Goal: Information Seeking & Learning: Learn about a topic

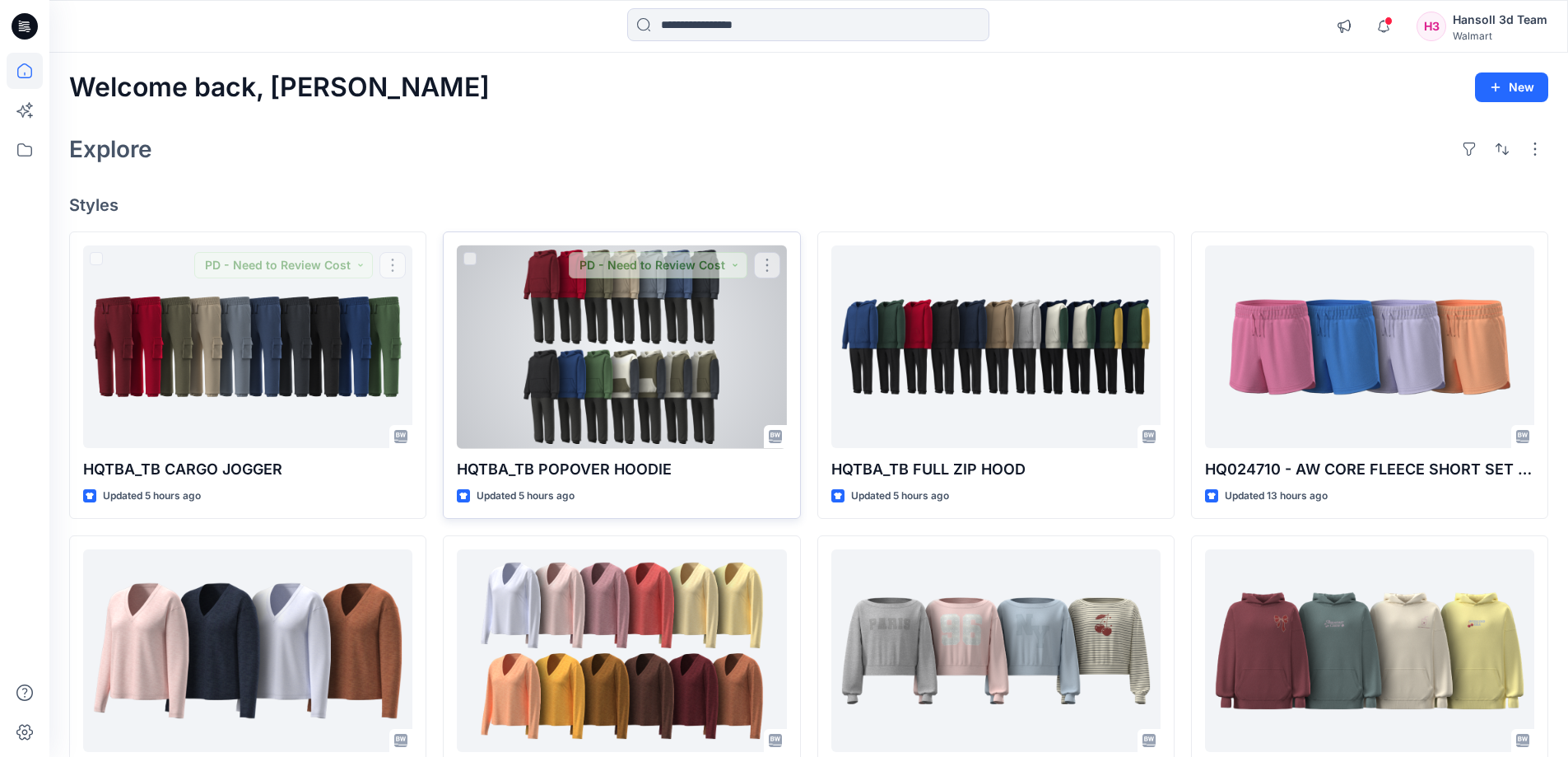
click at [740, 365] on div at bounding box center [622, 347] width 330 height 203
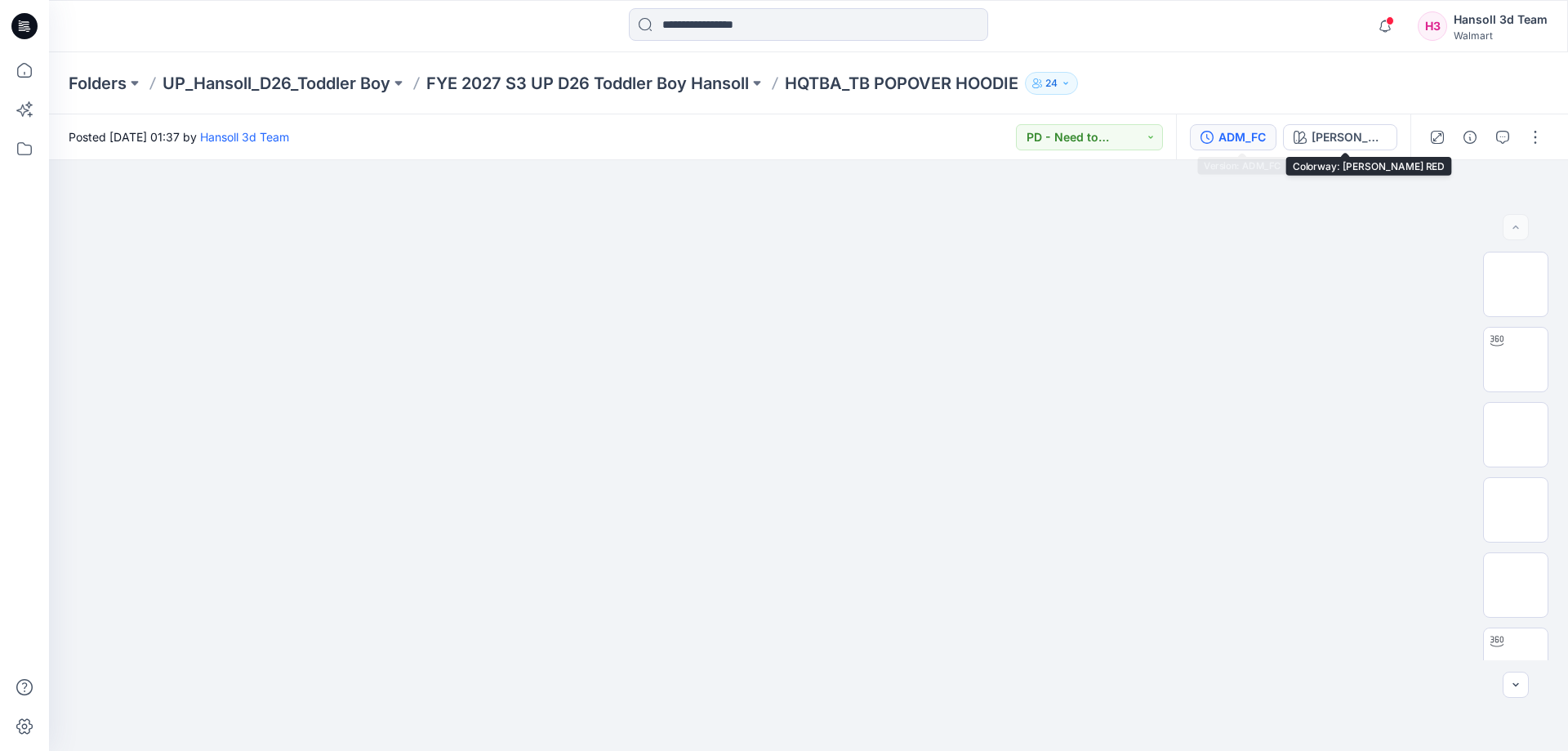
click at [1232, 126] on button "ADM_FC" at bounding box center [1232, 137] width 86 height 26
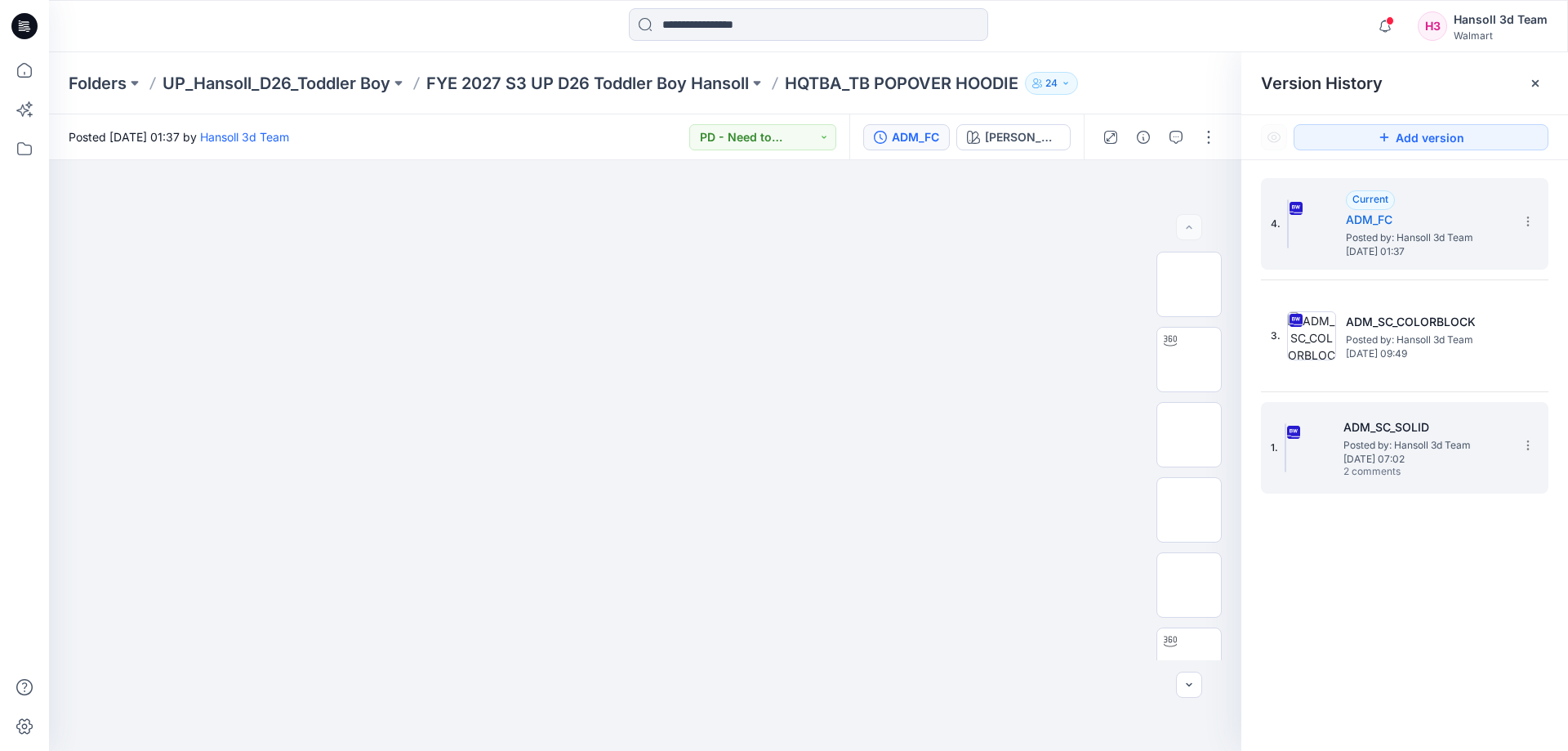
click at [1424, 446] on span "Posted by: Hansoll 3d Team" at bounding box center [1425, 445] width 163 height 16
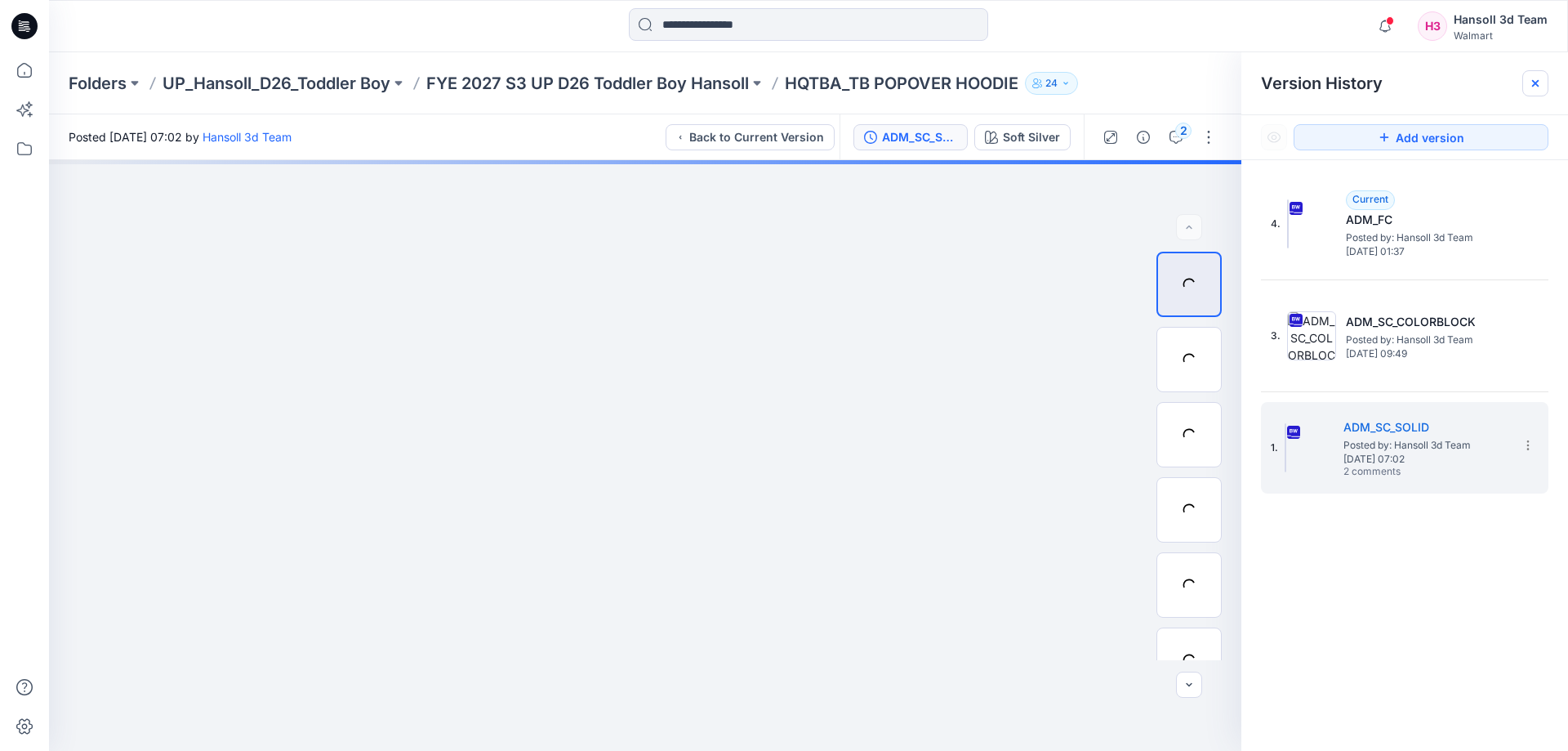
click at [1533, 87] on icon at bounding box center [1535, 84] width 13 height 13
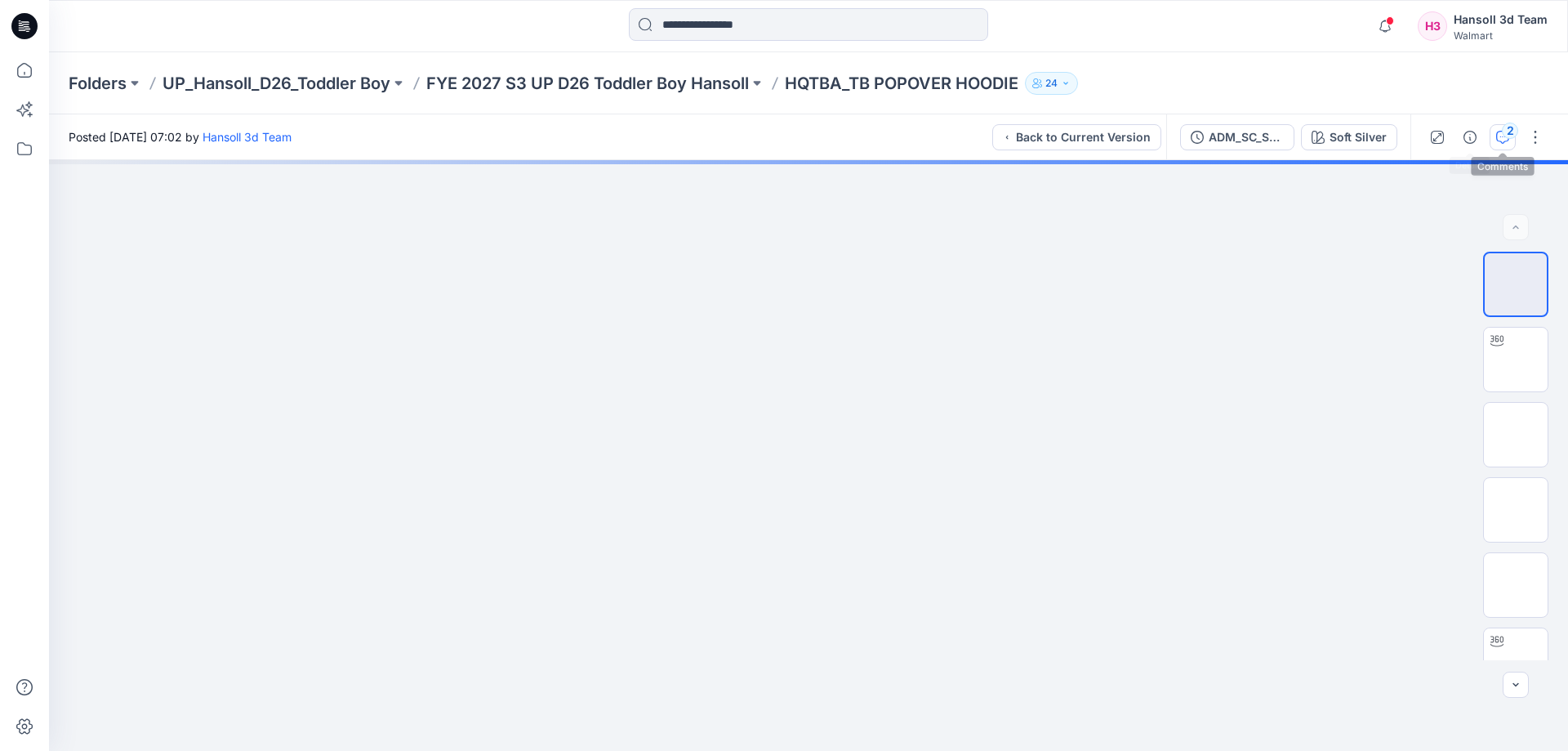
click at [1501, 138] on icon "button" at bounding box center [1503, 137] width 13 height 13
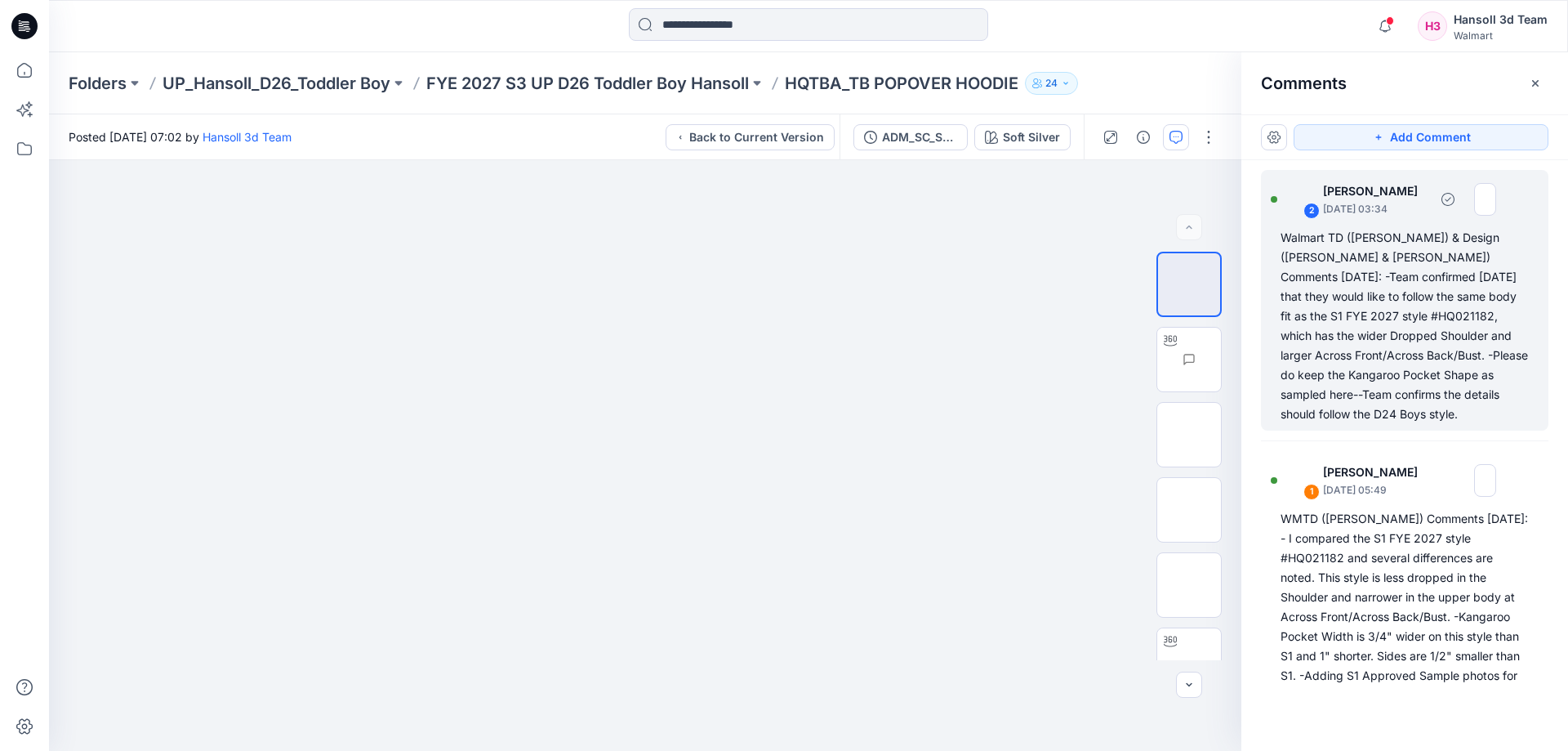
click at [1386, 381] on div "Walmart TD ([PERSON_NAME]) & Design ([PERSON_NAME] & [PERSON_NAME]) Comments [D…" at bounding box center [1404, 326] width 248 height 196
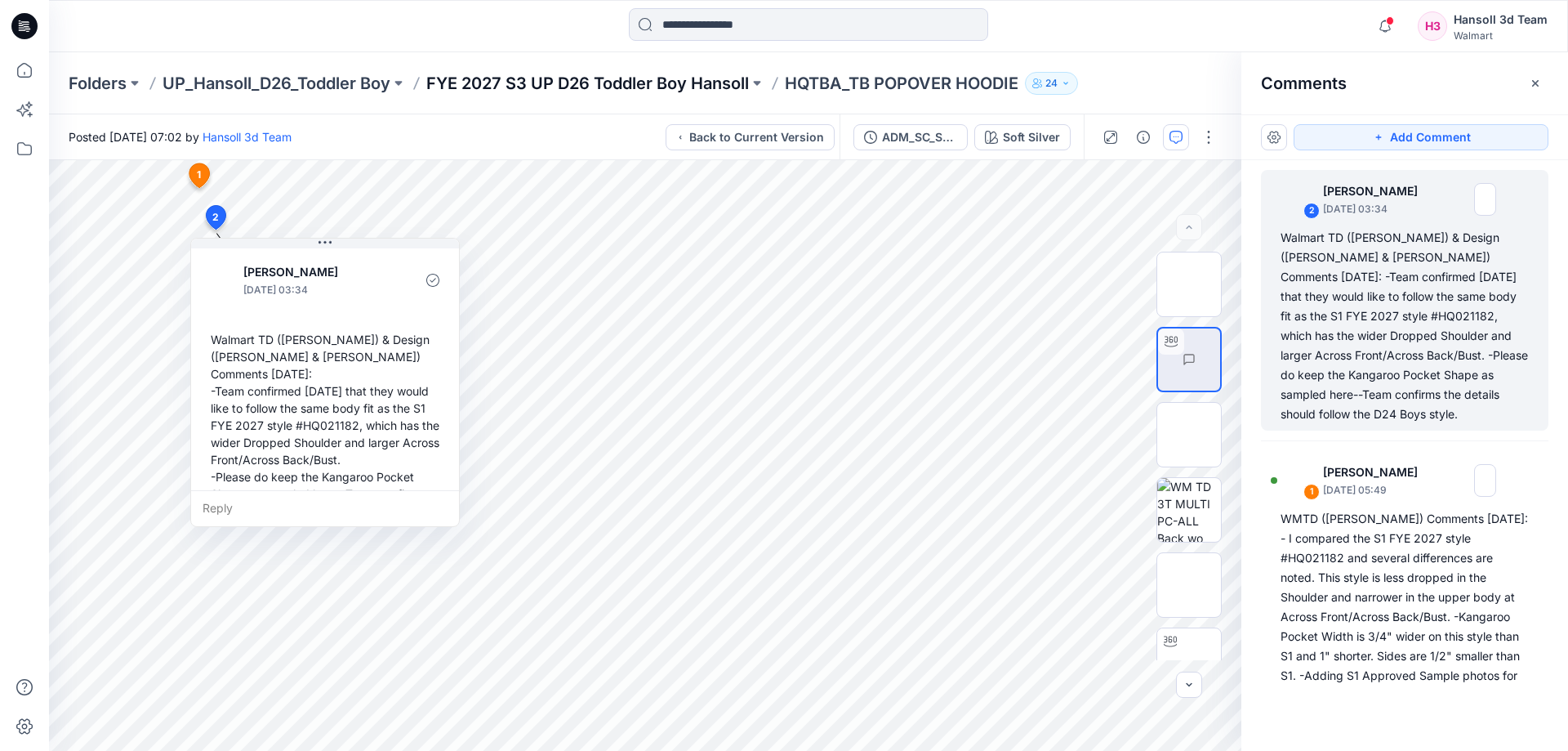
click at [663, 84] on p "FYE 2027 S3 UP D26 Toddler Boy Hansoll" at bounding box center [587, 83] width 322 height 23
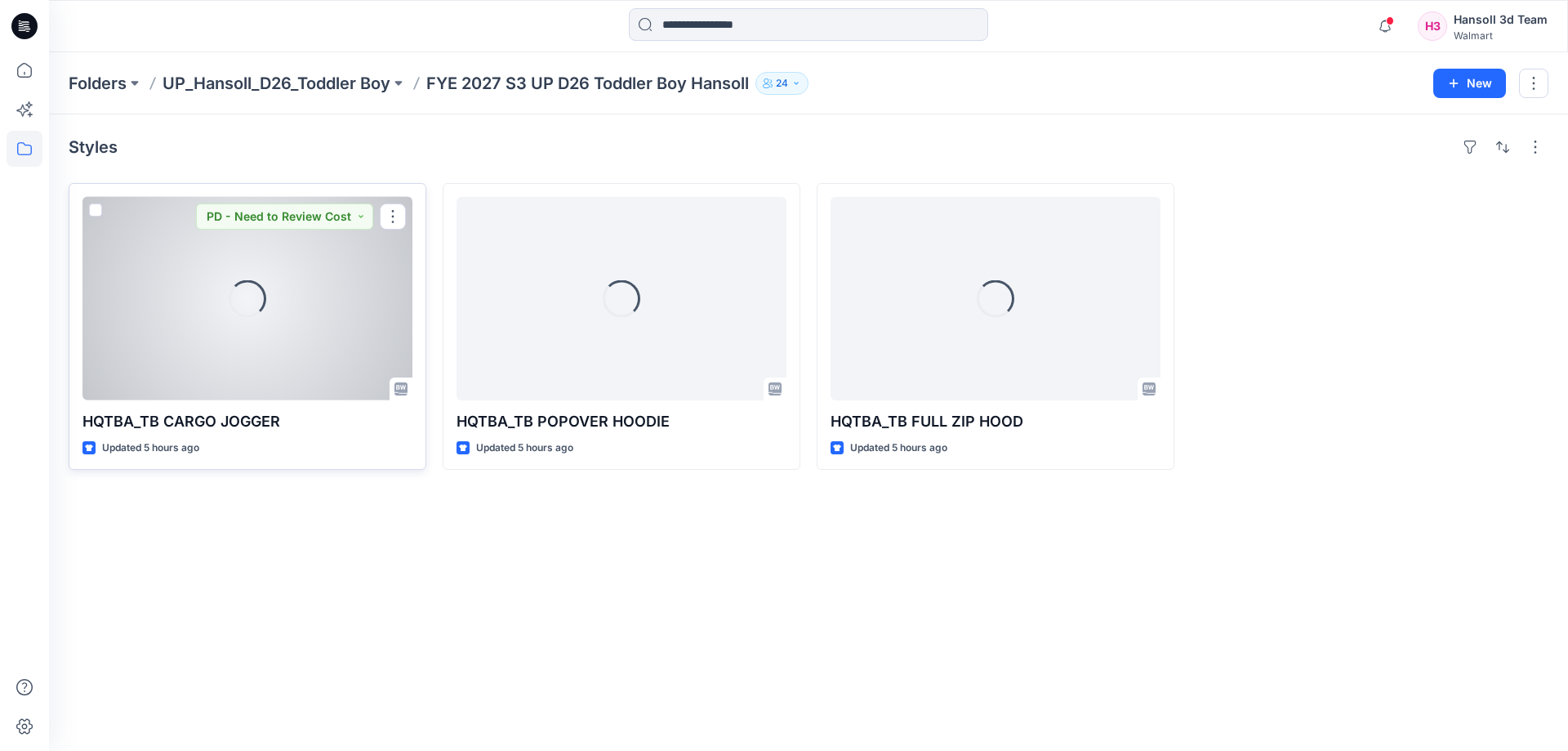
click at [215, 351] on div "Loading..." at bounding box center [247, 299] width 330 height 203
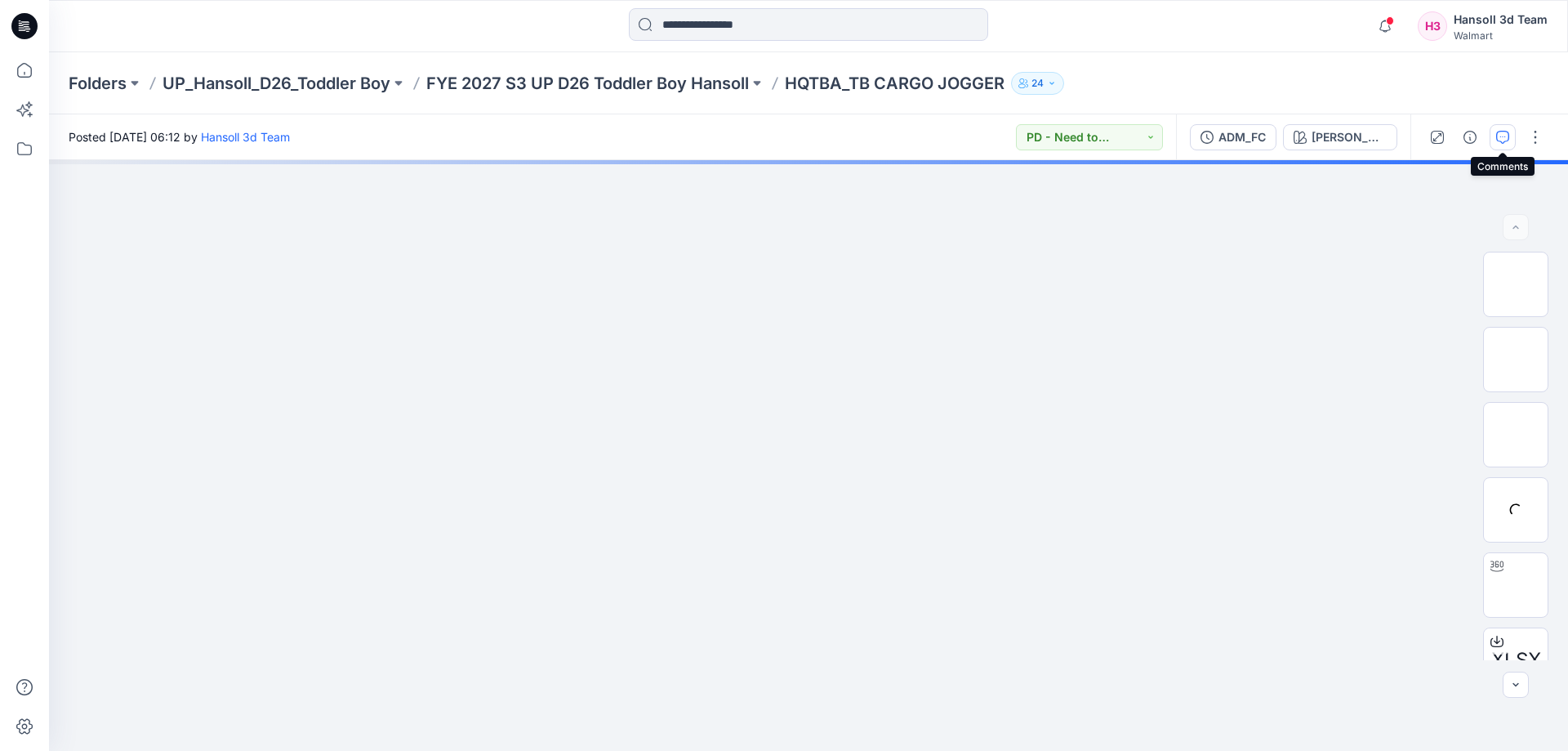
click at [1514, 139] on button "button" at bounding box center [1503, 137] width 26 height 26
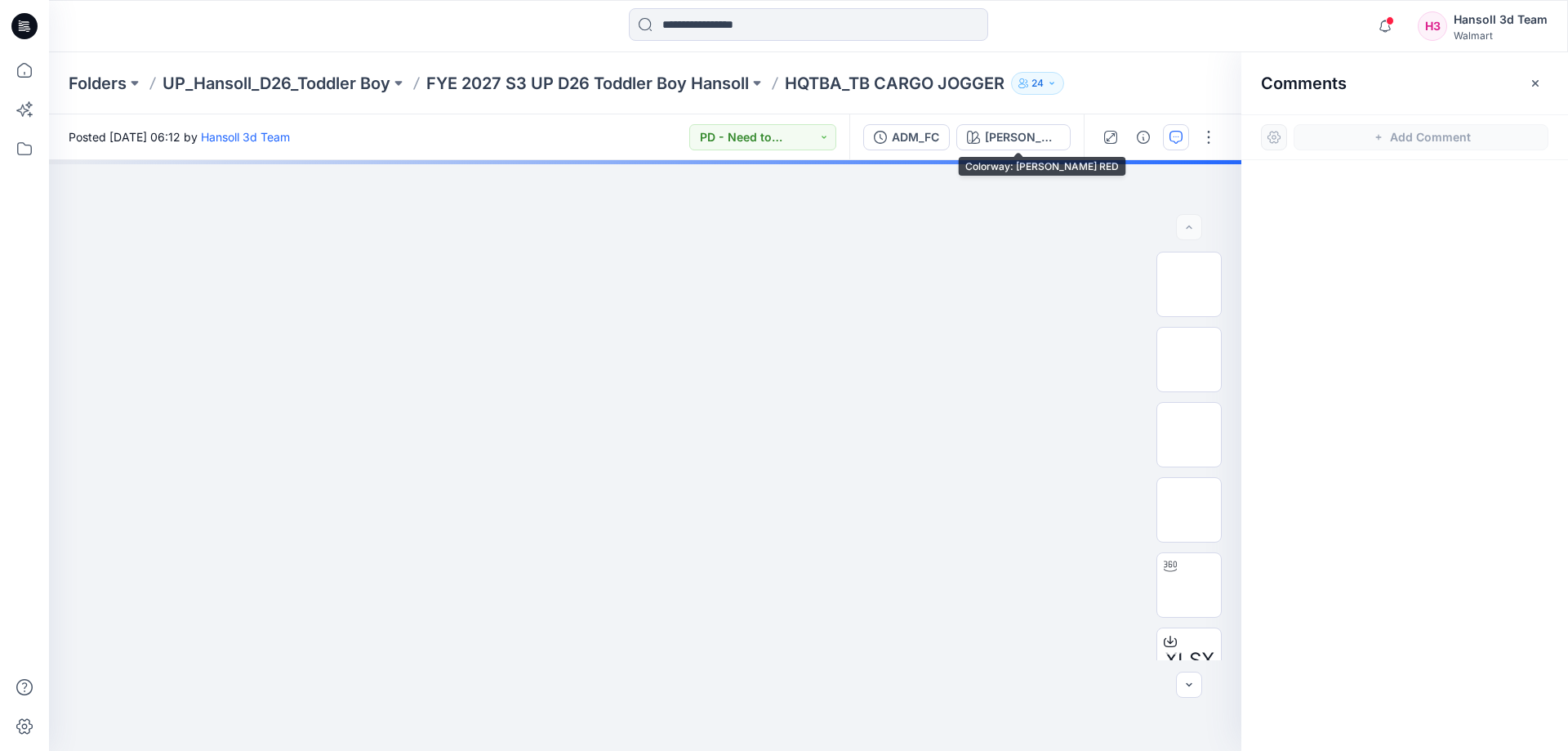
click at [962, 143] on div "ADM_FC [PERSON_NAME] RED" at bounding box center [966, 137] width 234 height 45
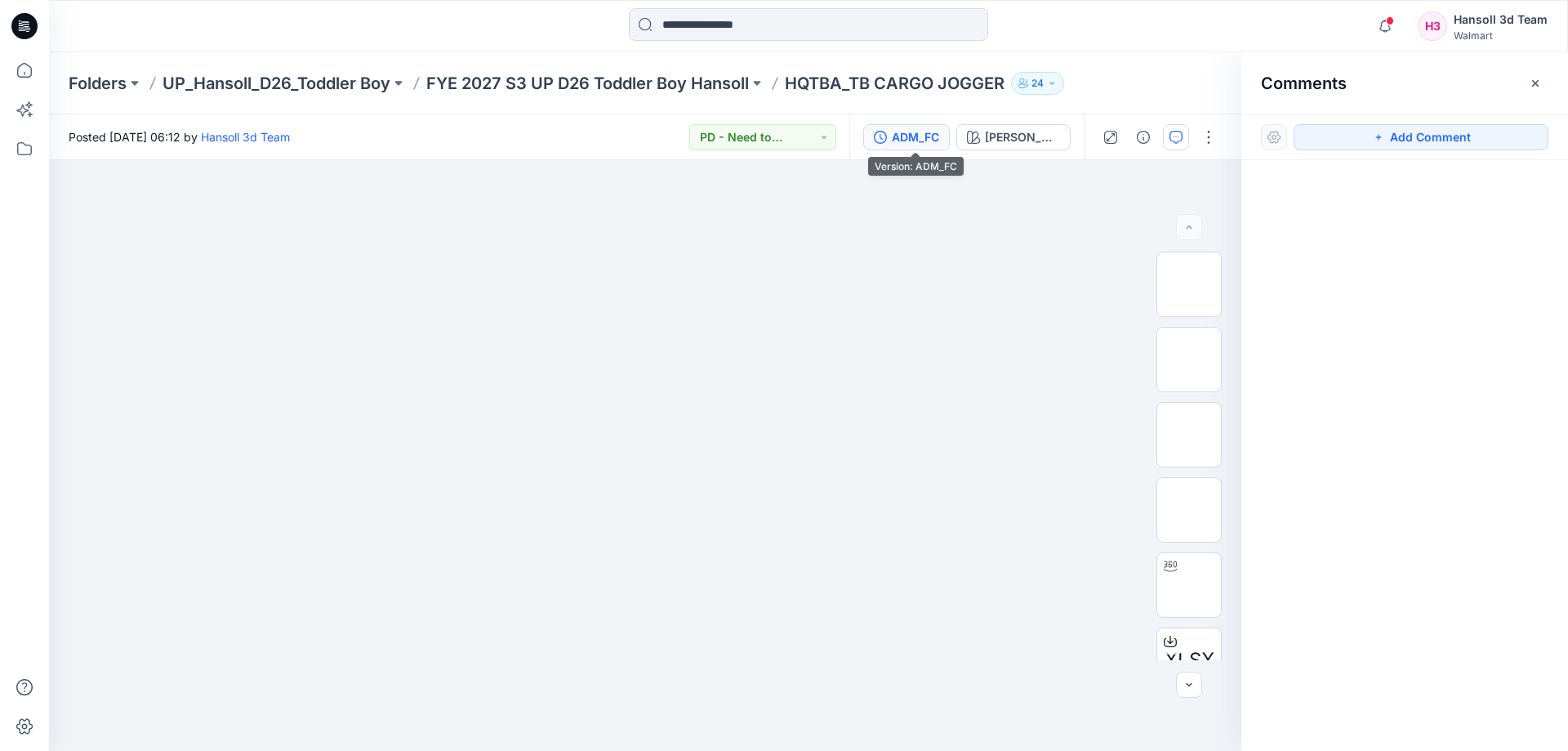
click at [950, 143] on button "ADM_FC" at bounding box center [906, 137] width 86 height 26
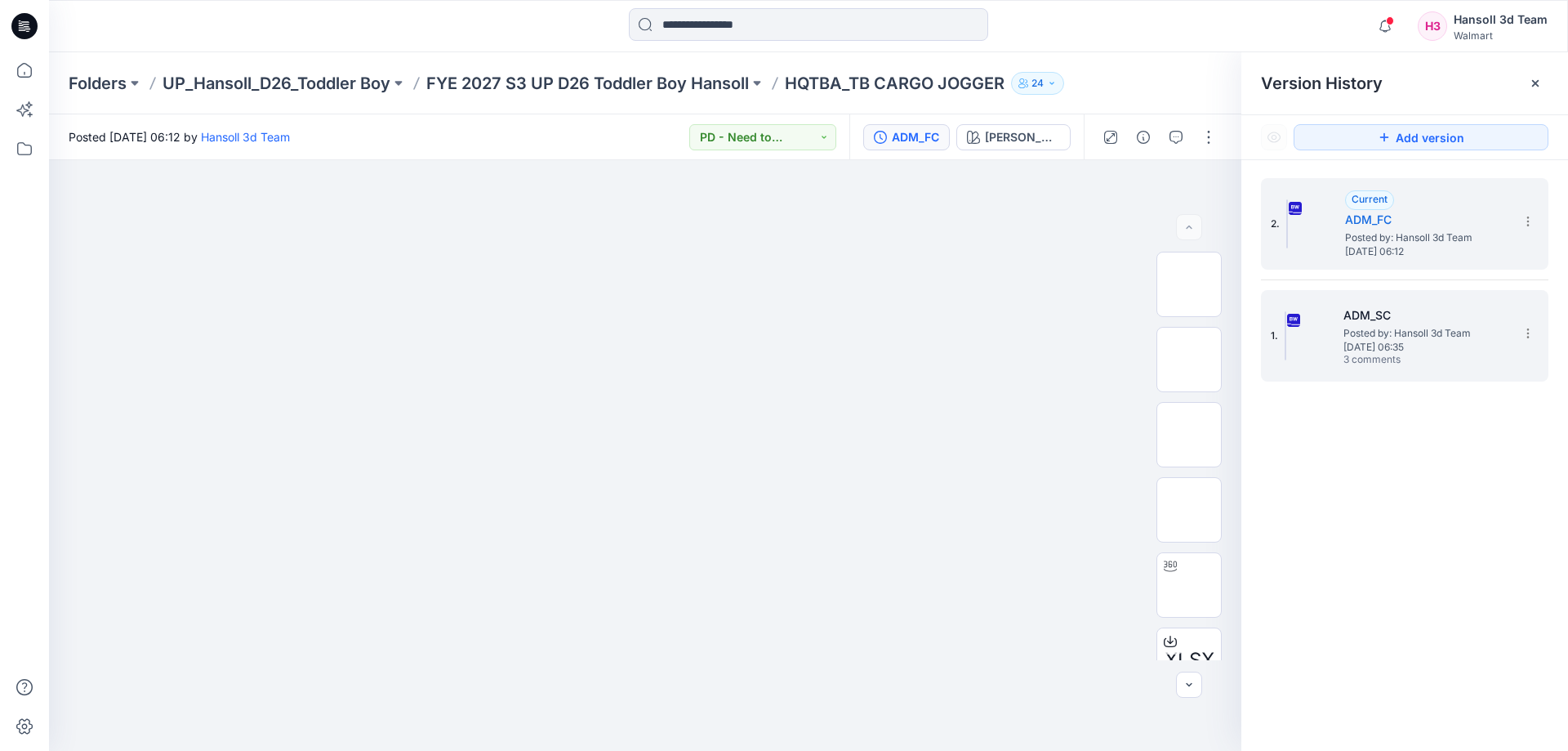
click at [1445, 354] on span "3 comments" at bounding box center [1401, 360] width 114 height 13
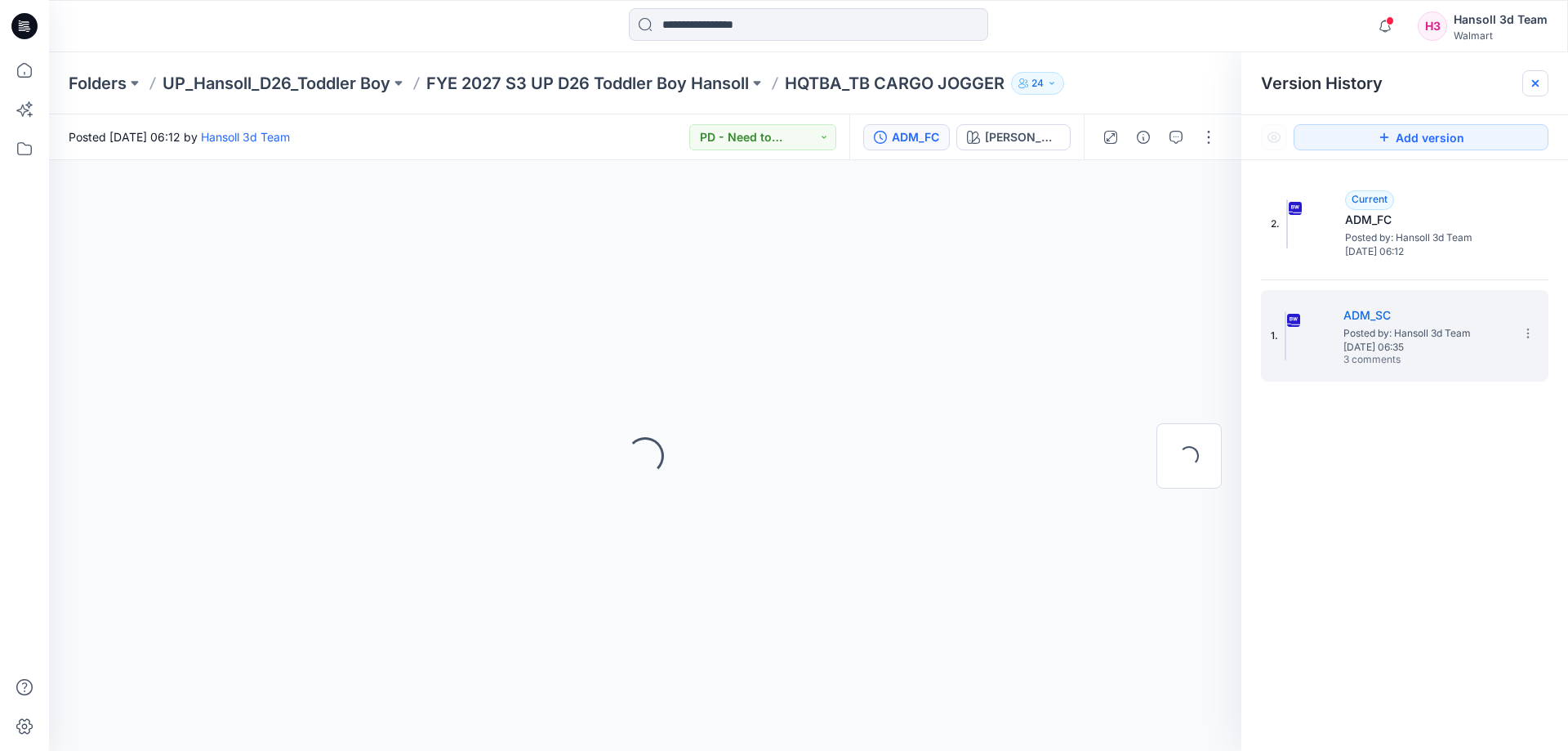
click at [1534, 77] on icon at bounding box center [1535, 84] width 13 height 13
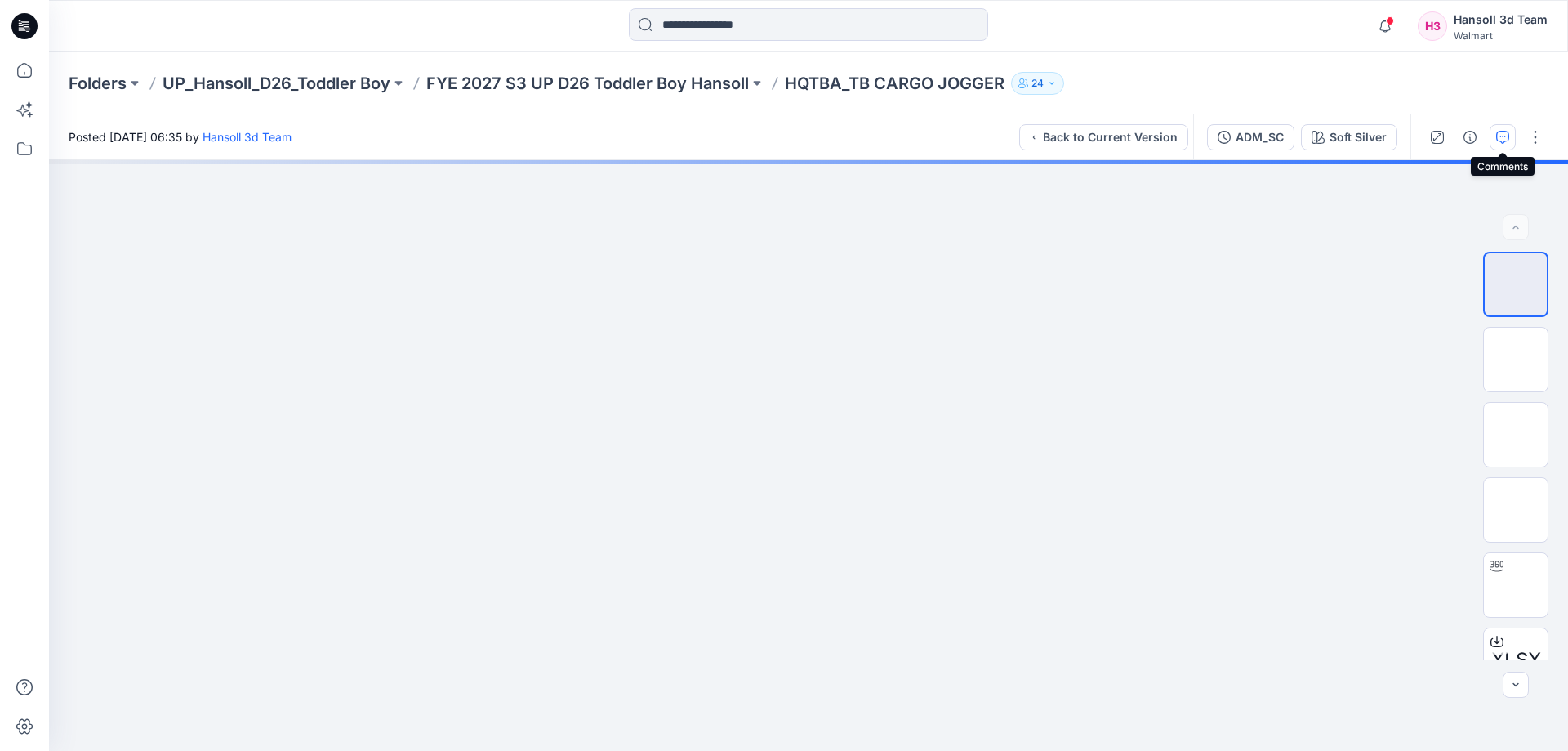
click at [1514, 133] on button "button" at bounding box center [1503, 137] width 26 height 26
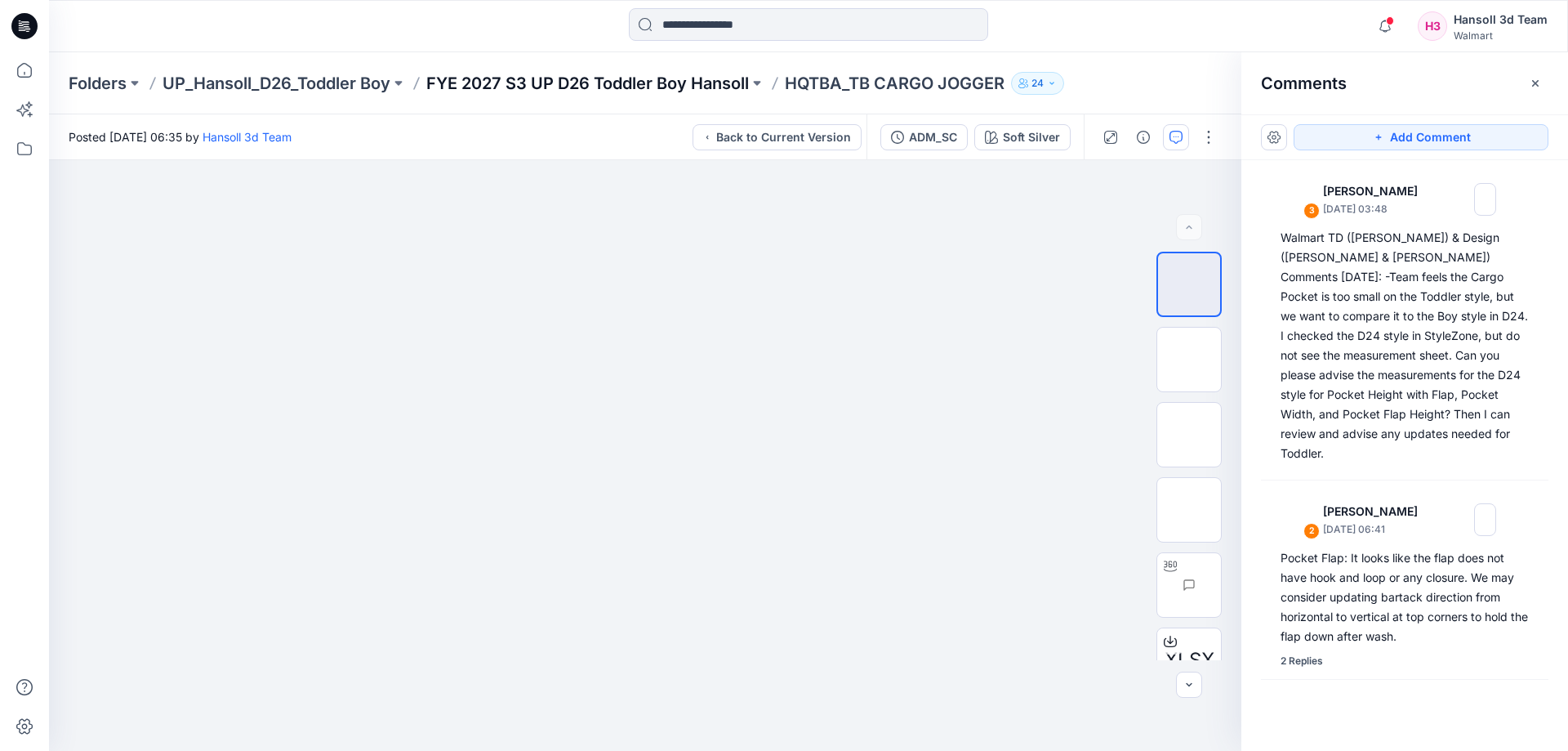
click at [635, 73] on p "FYE 2027 S3 UP D26 Toddler Boy Hansoll" at bounding box center [587, 83] width 322 height 23
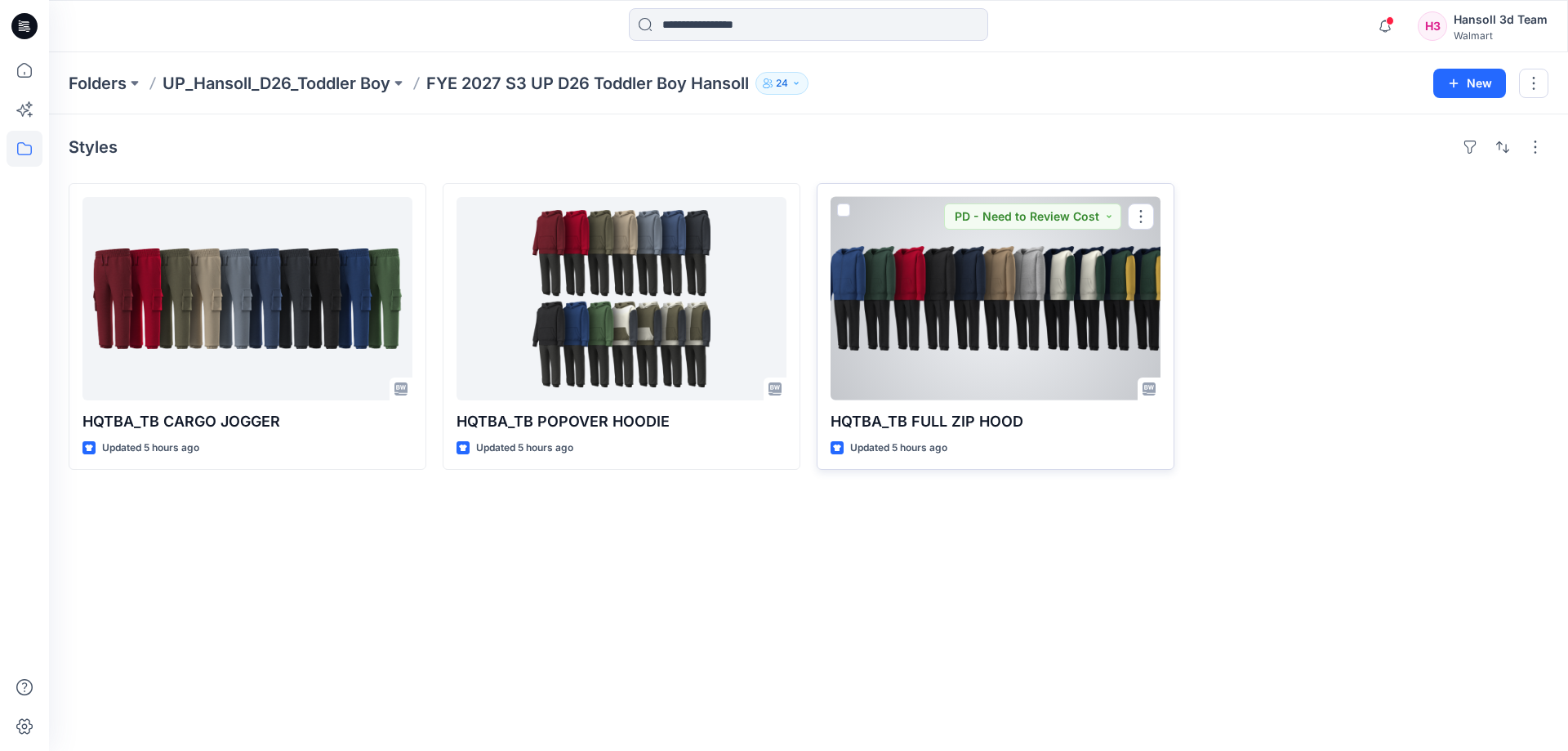
click at [938, 304] on div at bounding box center [995, 299] width 330 height 203
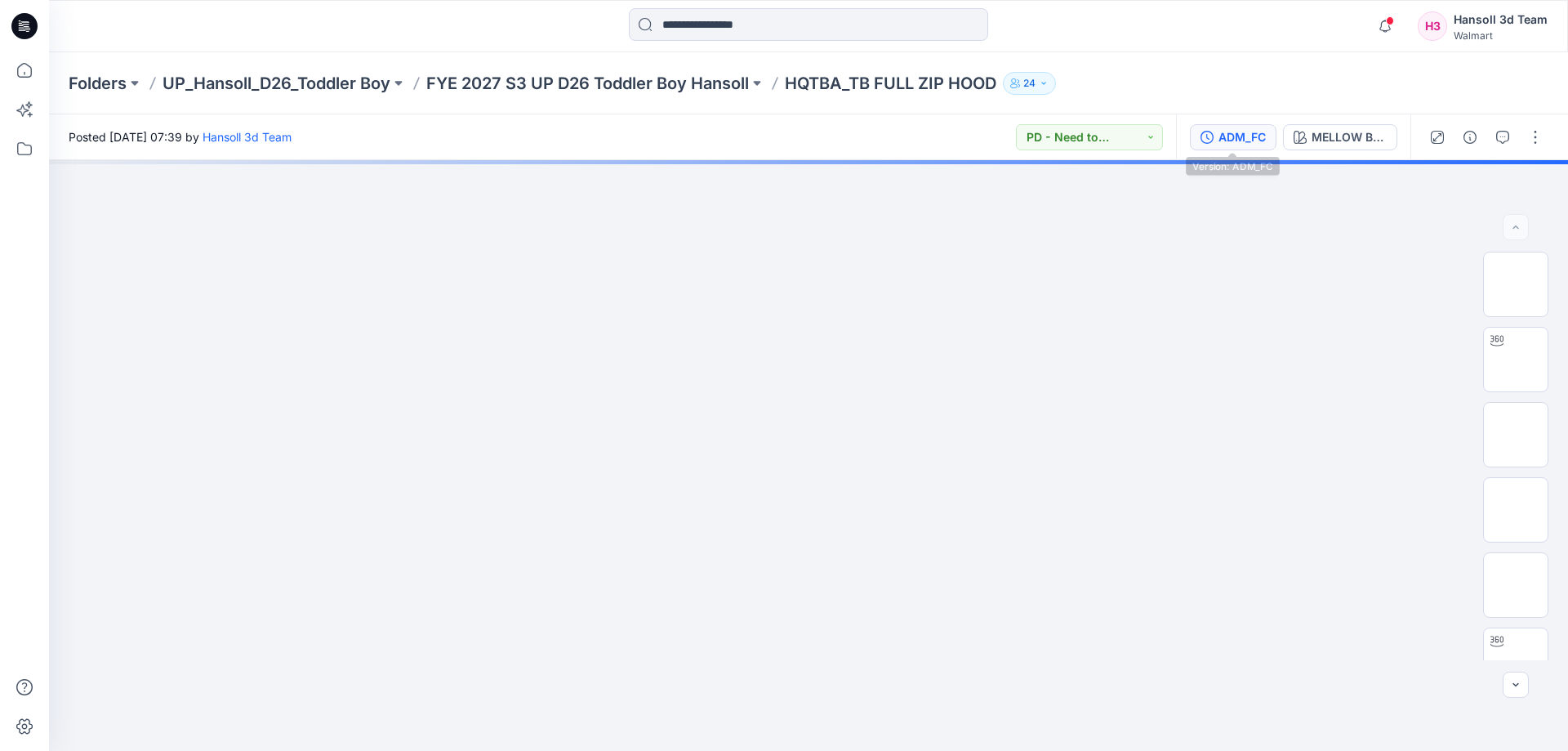
click at [1229, 146] on button "ADM_FC" at bounding box center [1232, 137] width 86 height 26
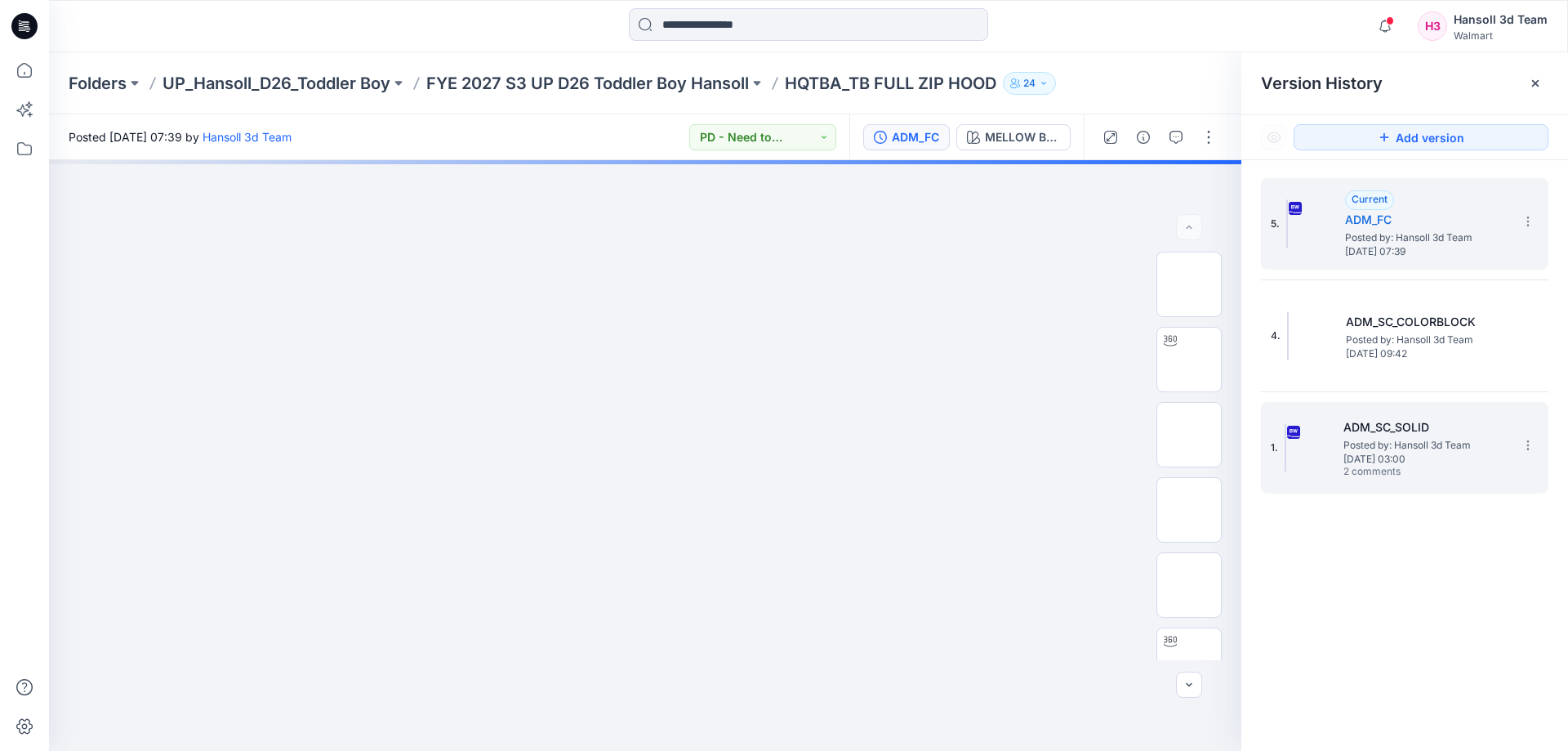
click at [1425, 459] on span "[DATE] 03:00" at bounding box center [1425, 459] width 163 height 12
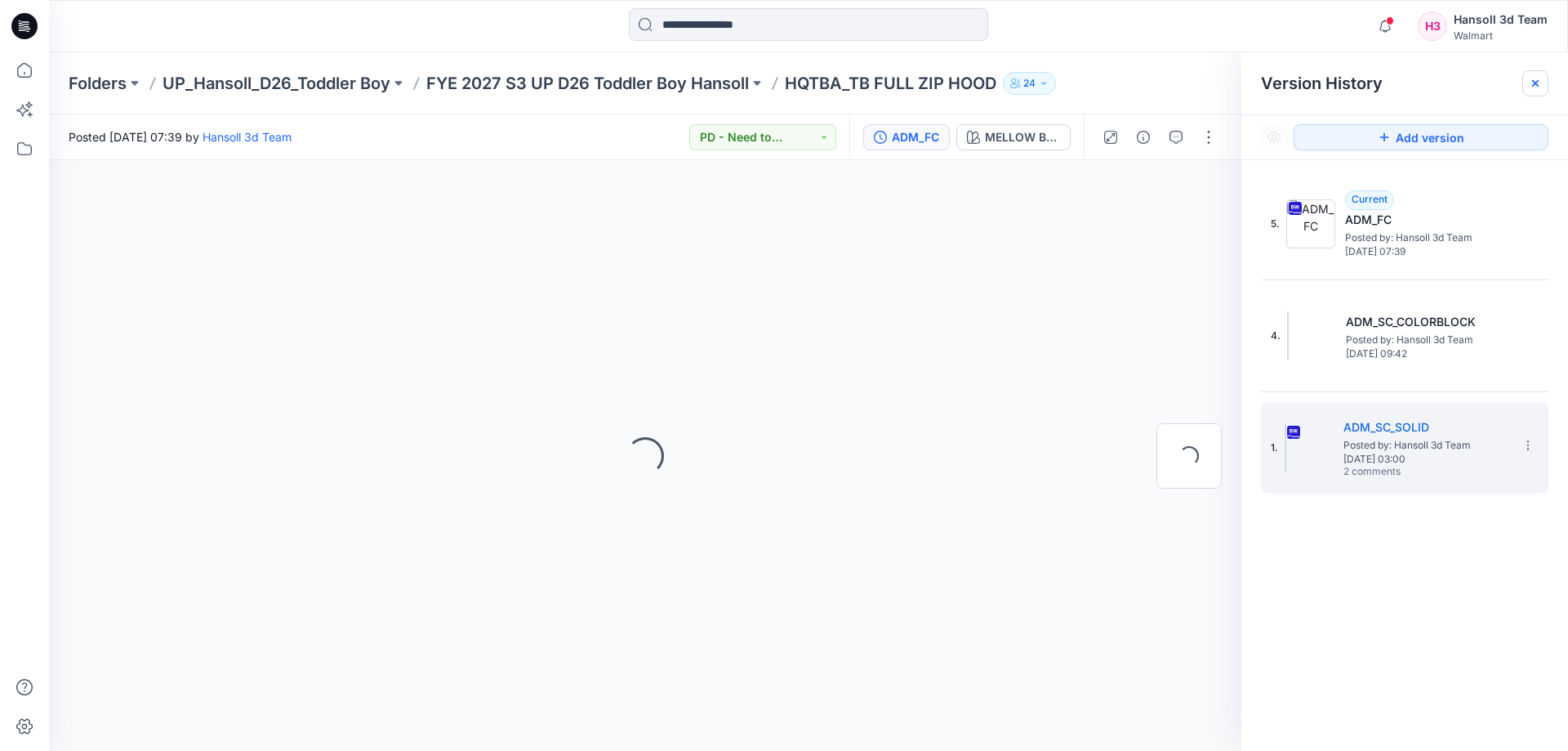
click at [1536, 82] on icon at bounding box center [1534, 83] width 6 height 6
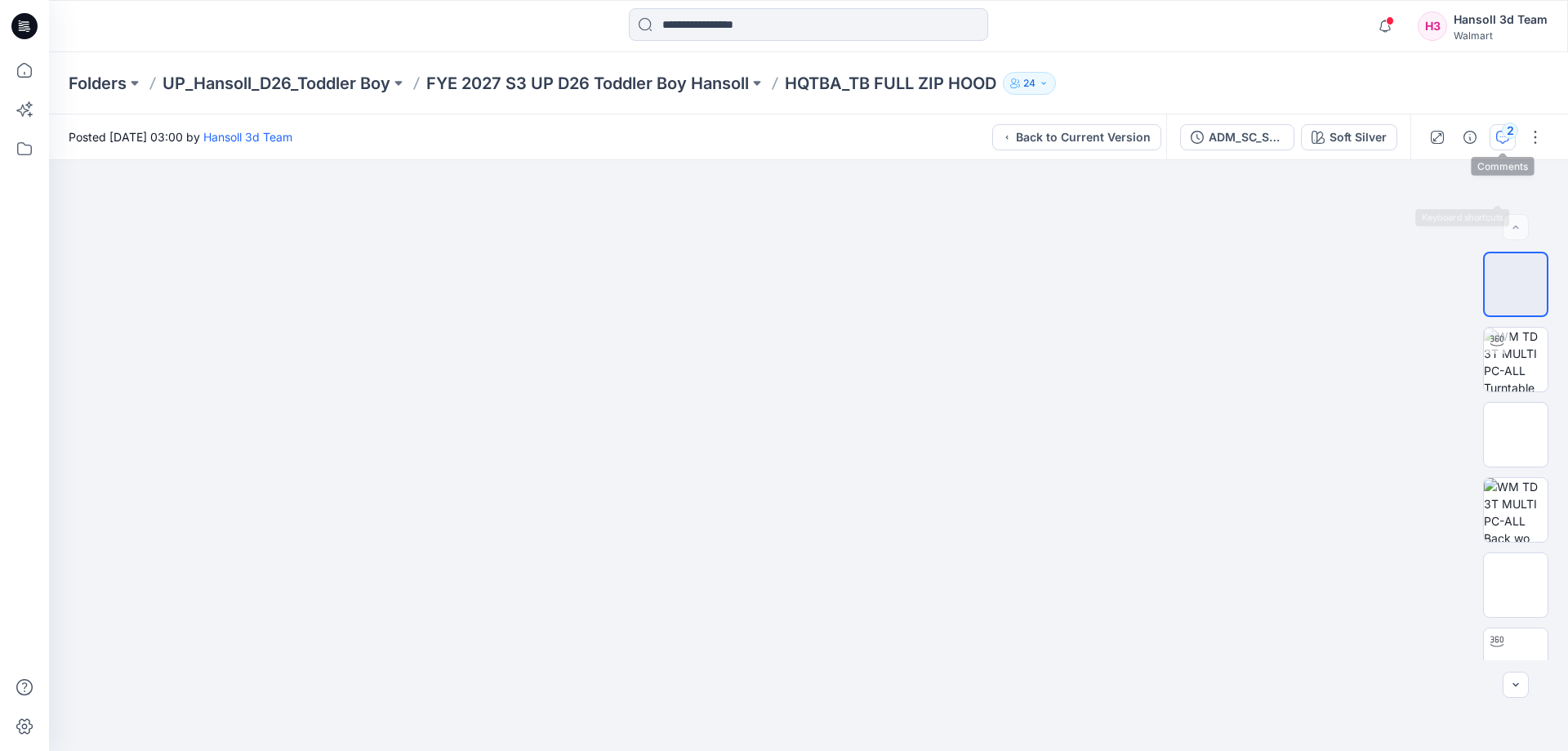
click at [1499, 143] on button "2" at bounding box center [1503, 137] width 26 height 26
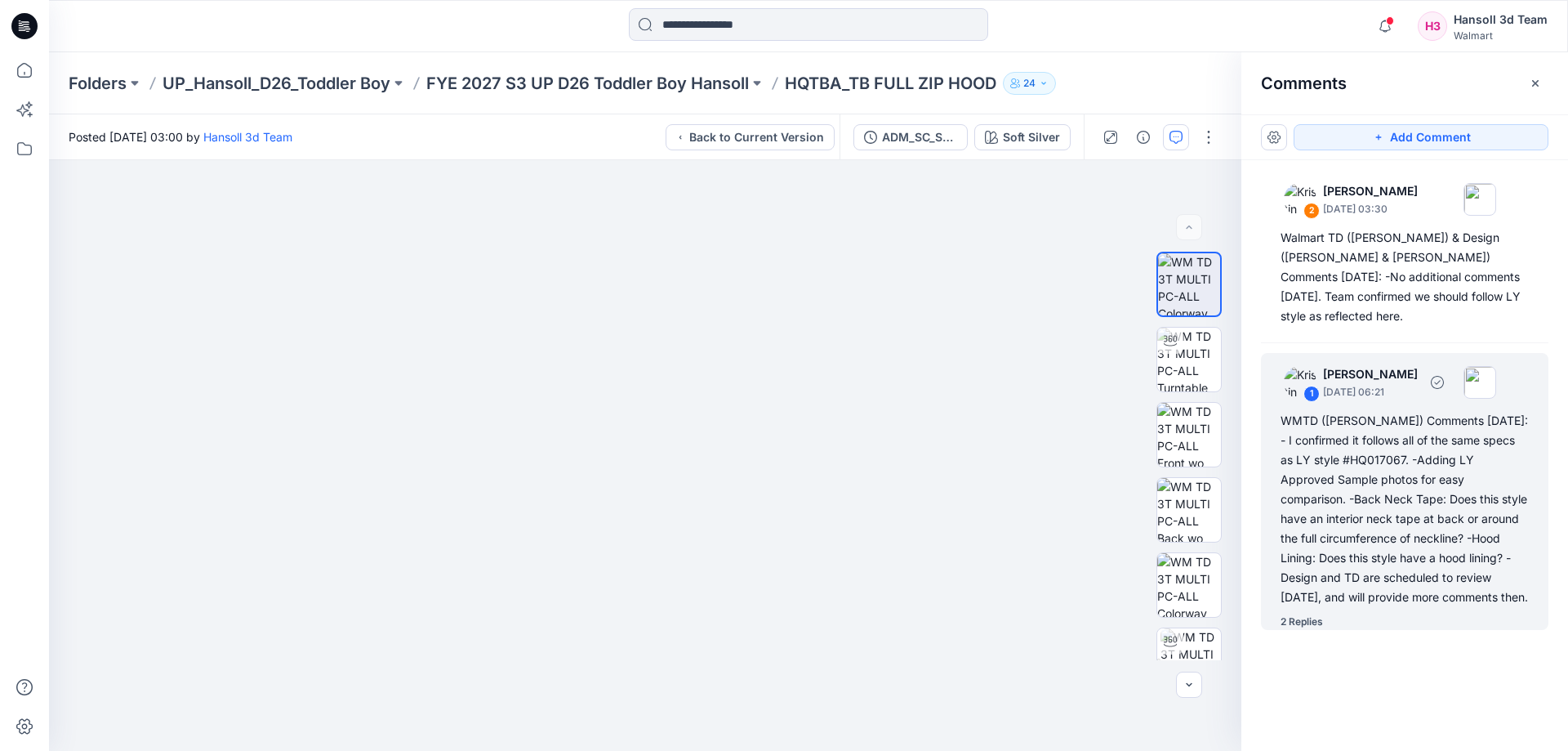
click at [1344, 568] on div "WMTD ([PERSON_NAME]) Comments [DATE]: - I confirmed it follows all of the same …" at bounding box center [1404, 509] width 248 height 196
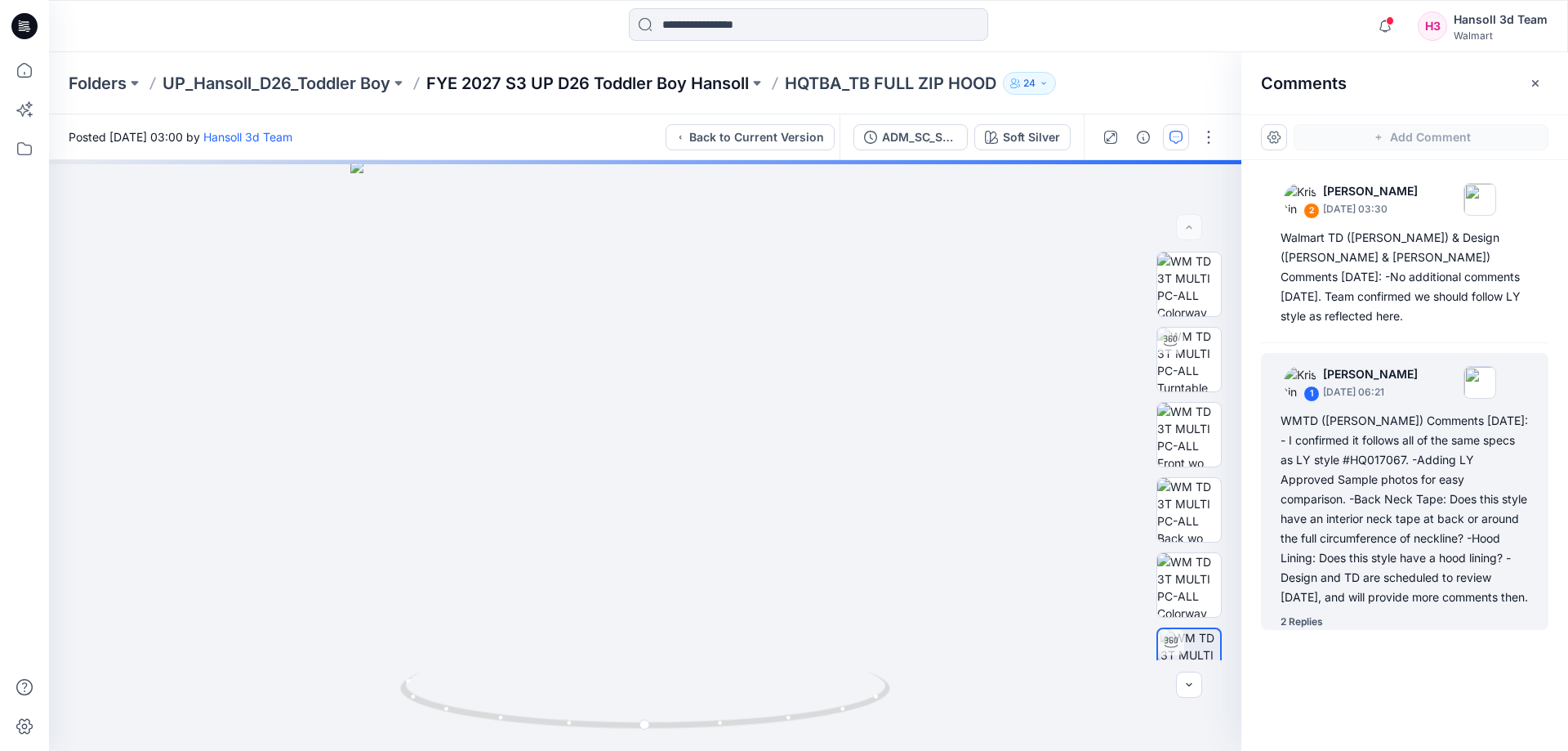
click at [642, 86] on p "FYE 2027 S3 UP D26 Toddler Boy Hansoll" at bounding box center [587, 83] width 322 height 23
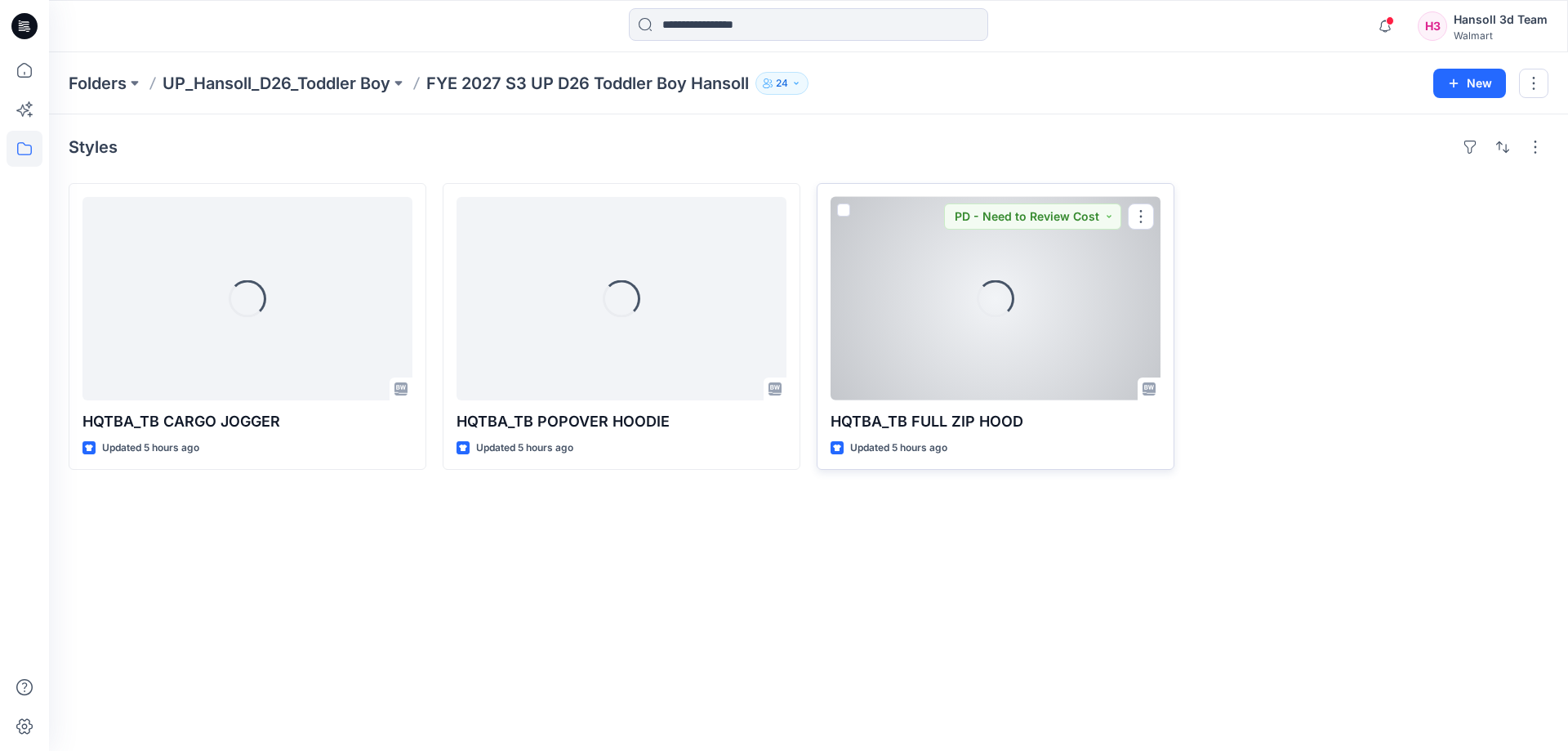
click at [917, 319] on div "Loading..." at bounding box center [995, 299] width 330 height 203
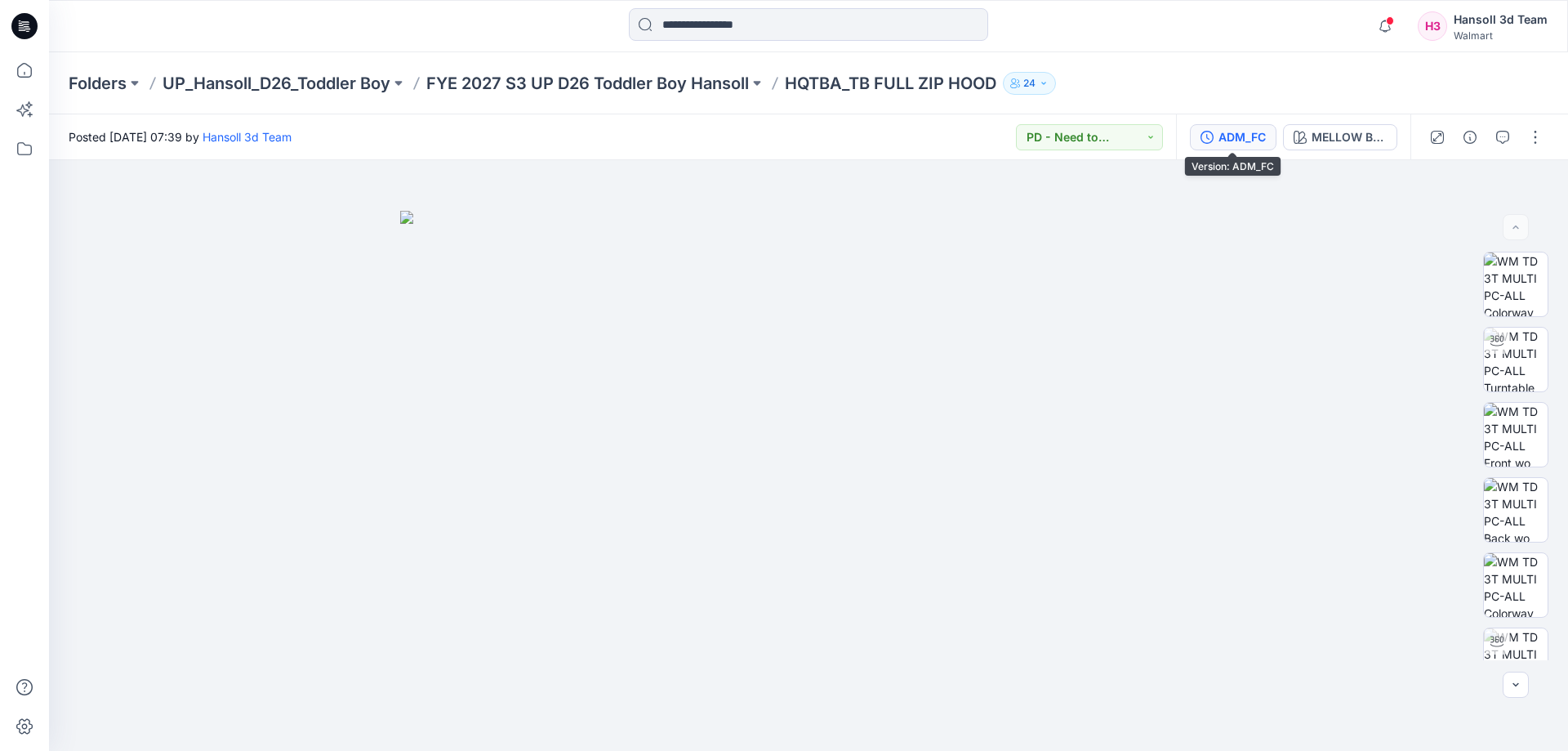
click at [1218, 136] on div "ADM_FC" at bounding box center [1242, 137] width 47 height 18
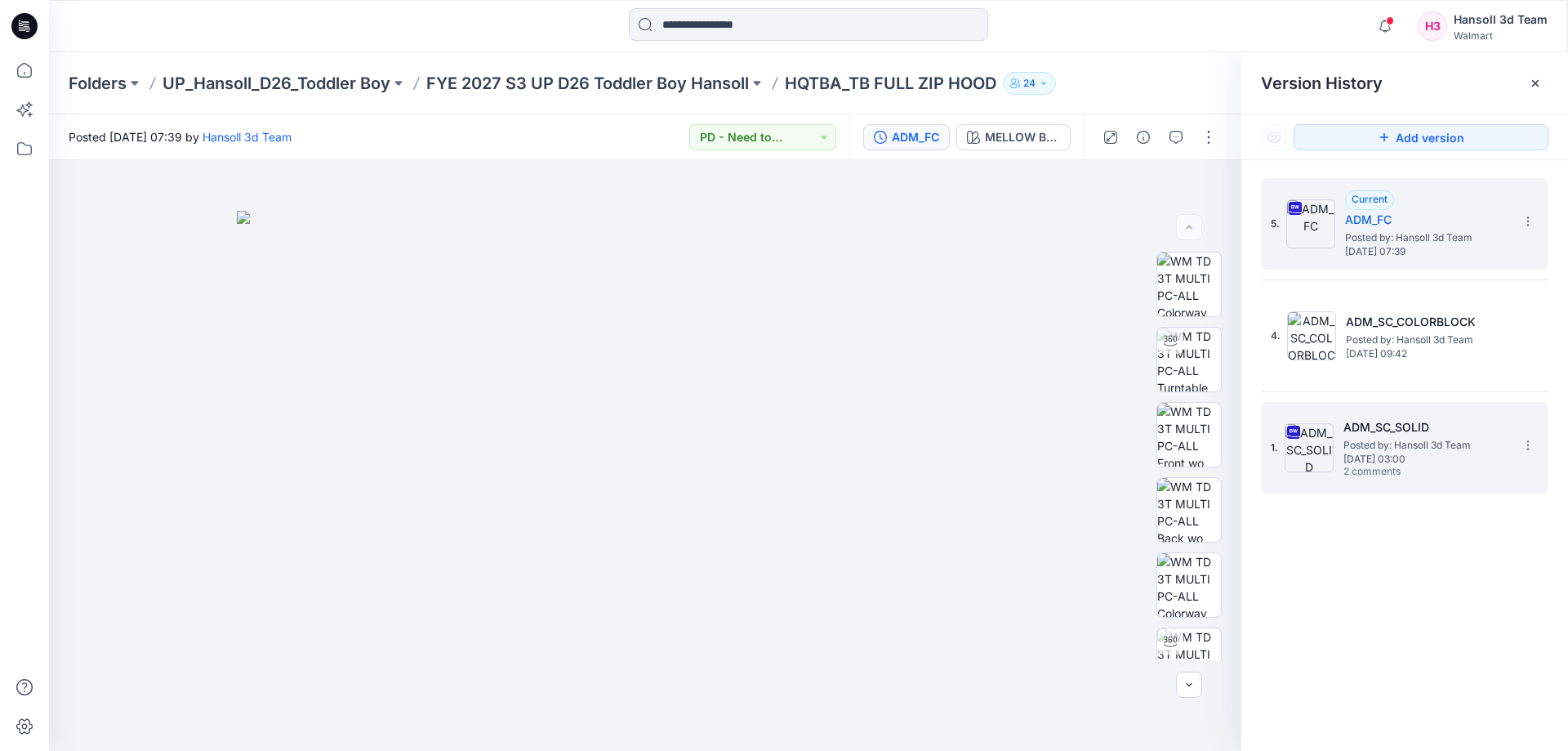
click at [1351, 415] on div "1. ADM_SC_SOLID Posted by: Hansoll 3d Team Friday, September 12, 2025 03:00 2 c…" at bounding box center [1394, 448] width 245 height 78
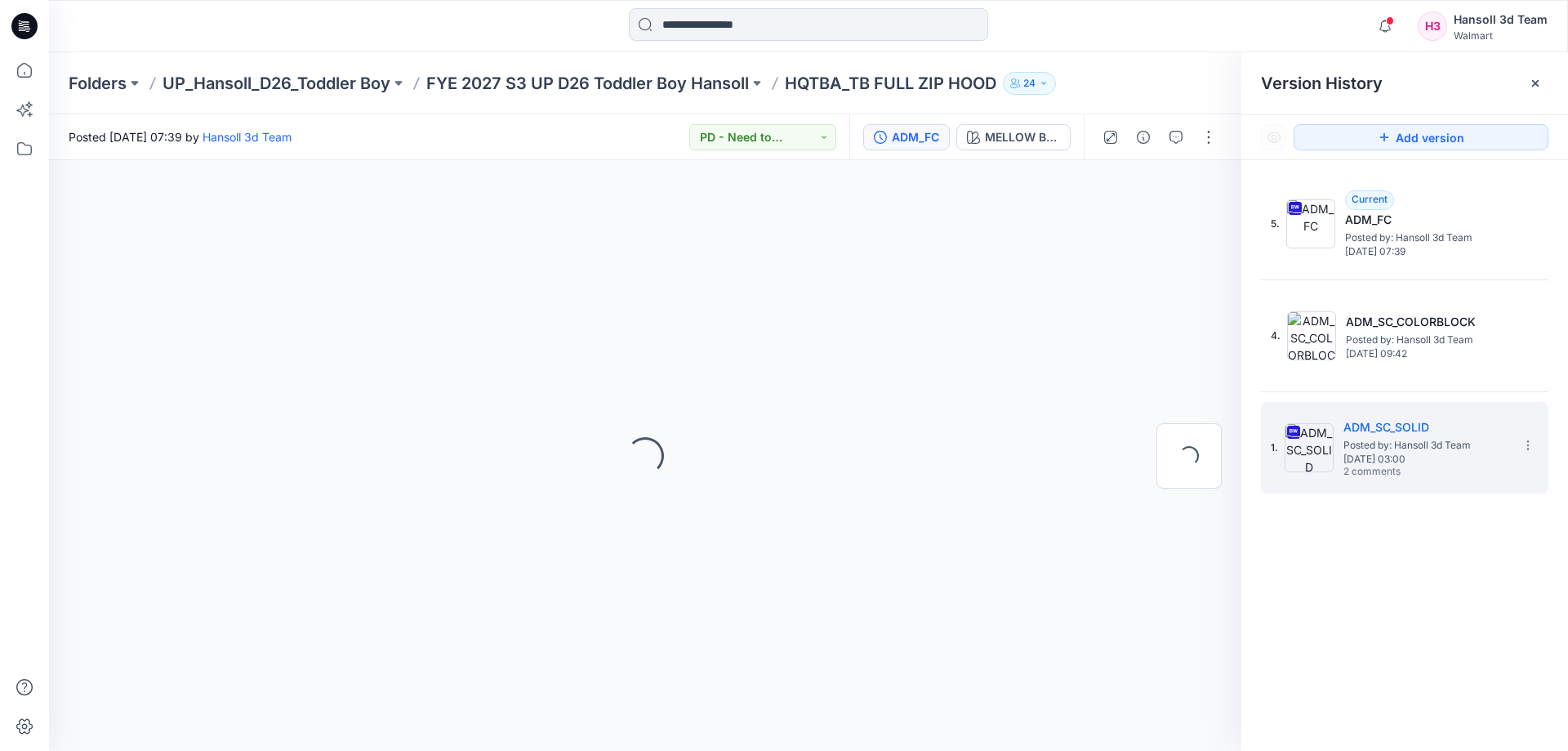
click at [1530, 84] on div at bounding box center [1535, 83] width 26 height 26
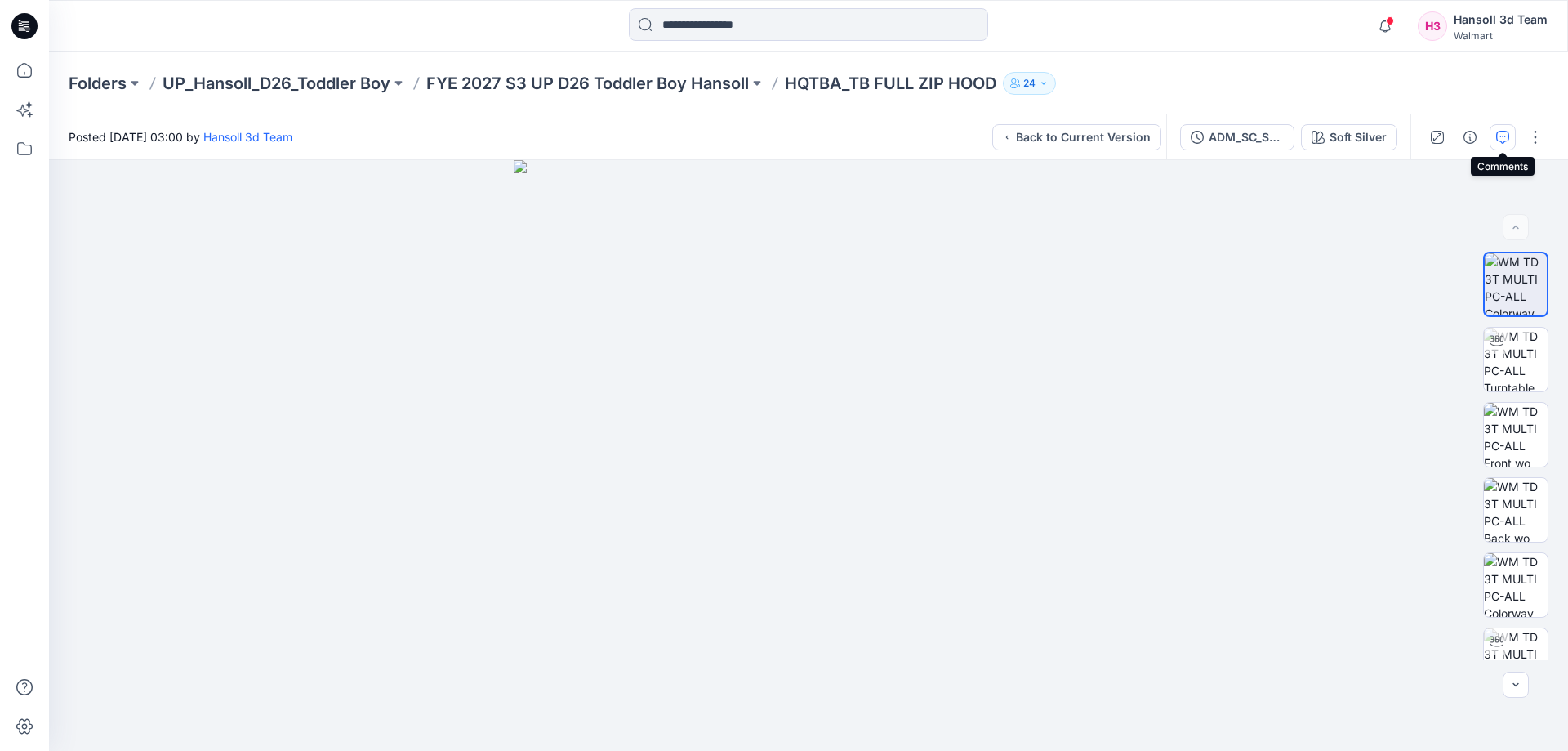
click at [1500, 141] on icon "button" at bounding box center [1503, 137] width 13 height 13
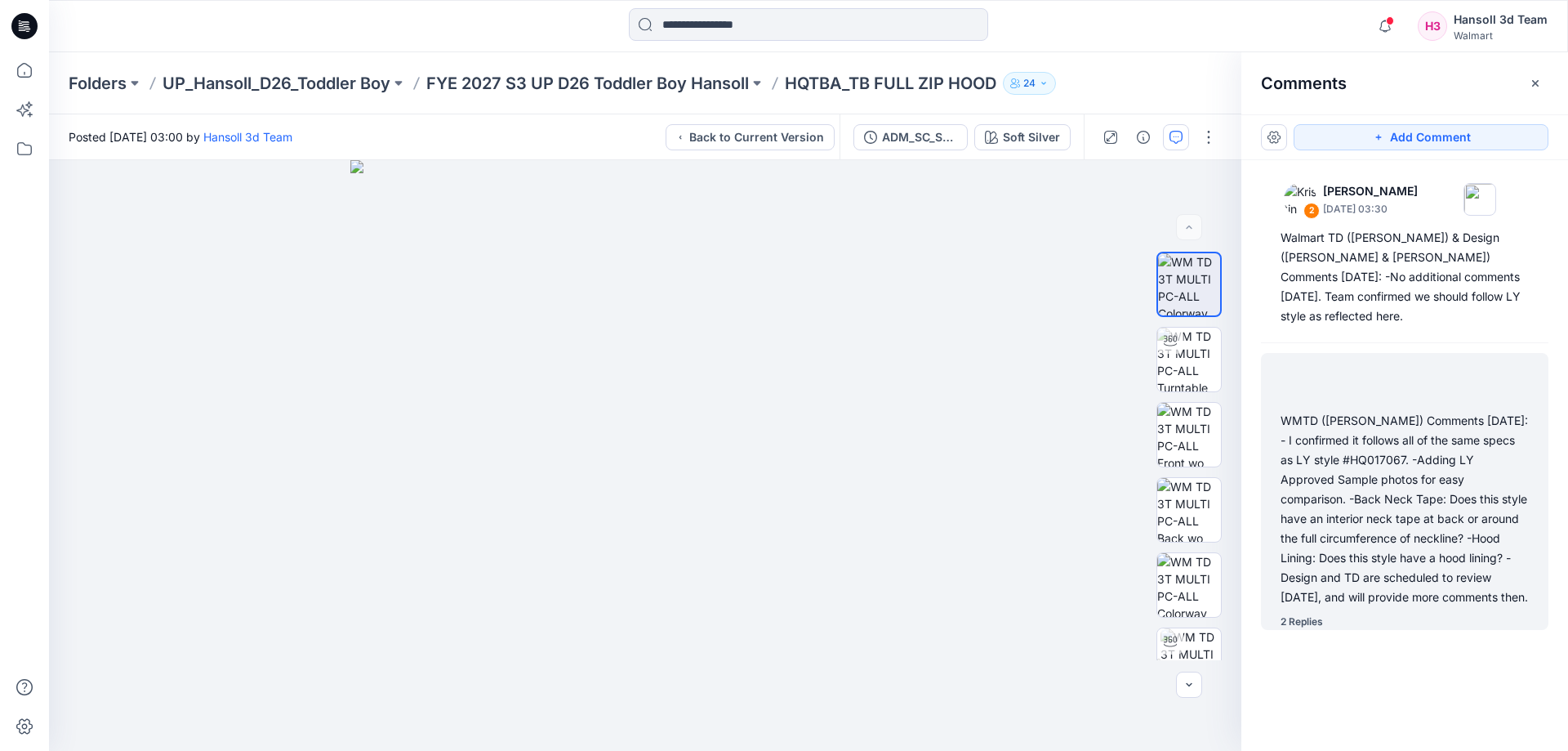
click at [1410, 531] on div "WMTD ([PERSON_NAME]) Comments [DATE]: - I confirmed it follows all of the same …" at bounding box center [1404, 509] width 248 height 196
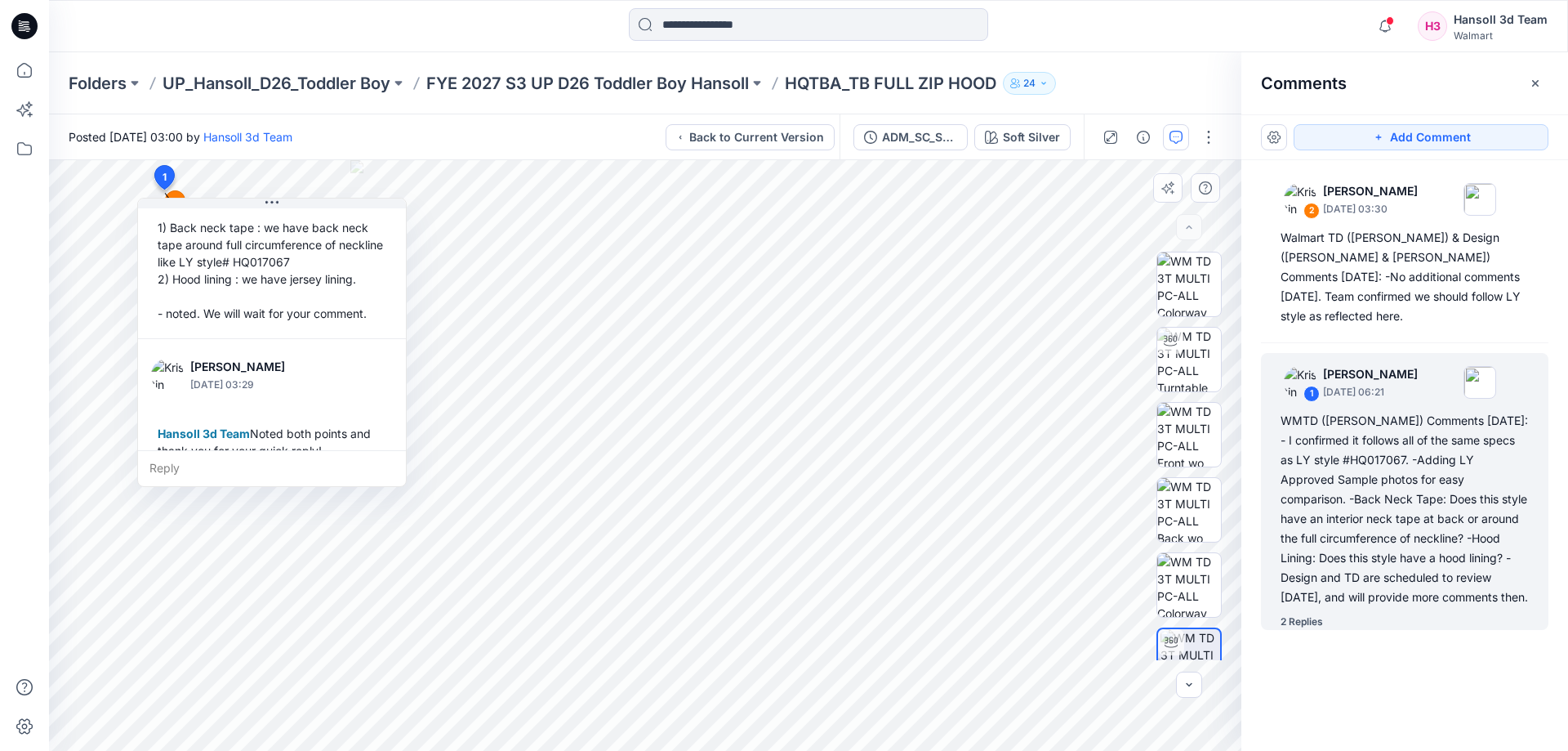
scroll to position [423, 0]
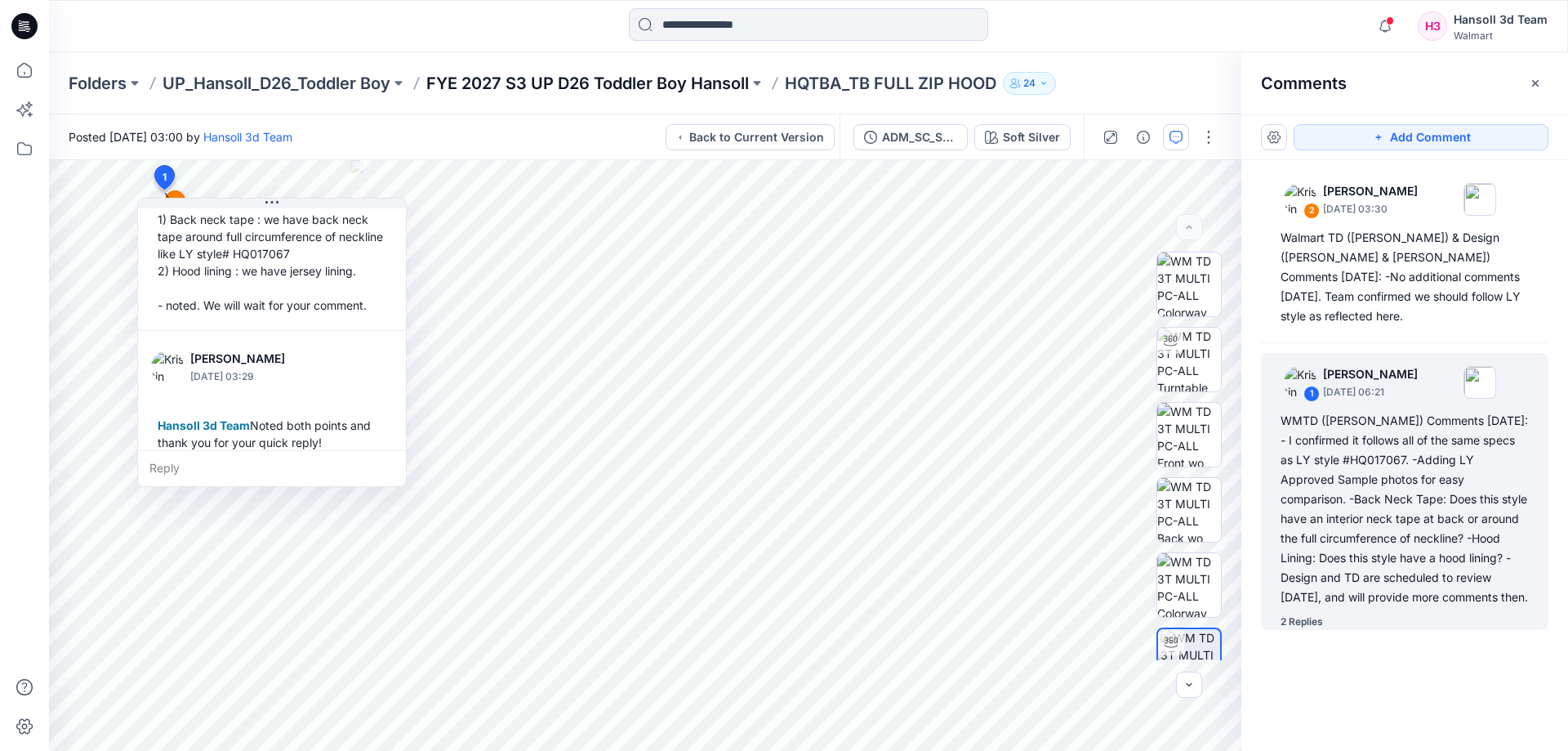
click at [664, 77] on p "FYE 2027 S3 UP D26 Toddler Boy Hansoll" at bounding box center [587, 83] width 322 height 23
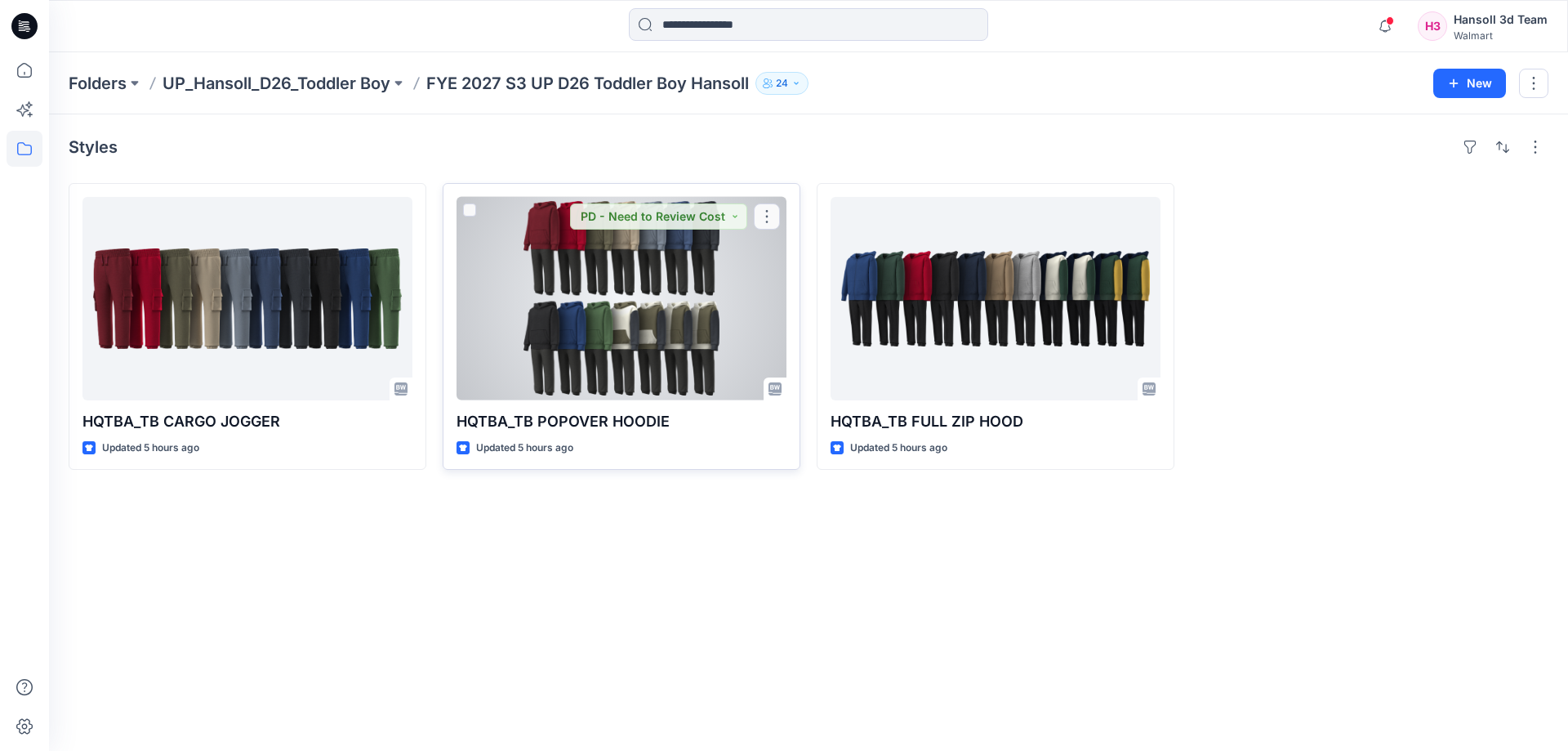
click at [592, 282] on div at bounding box center [621, 299] width 330 height 203
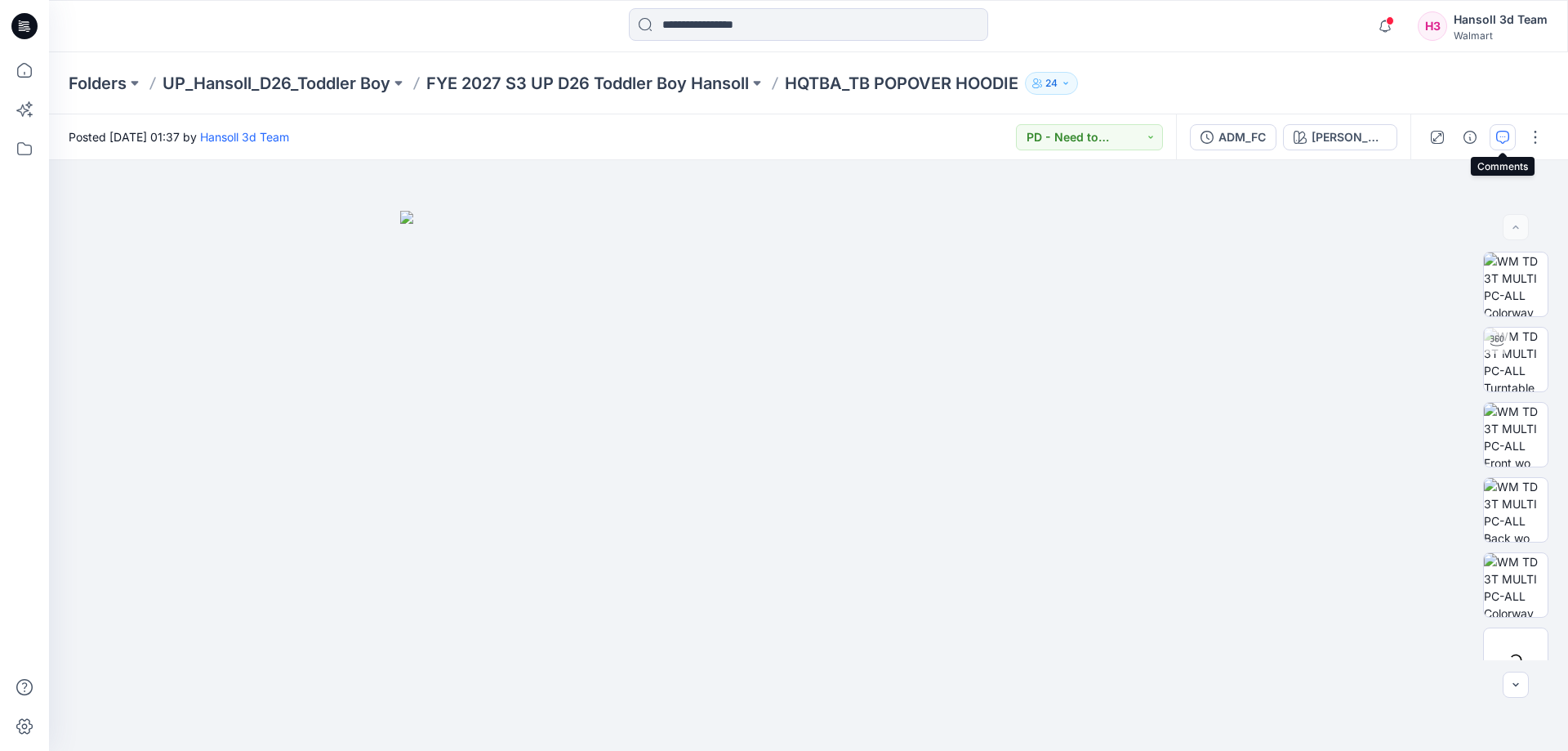
click at [1497, 132] on icon "button" at bounding box center [1503, 137] width 13 height 13
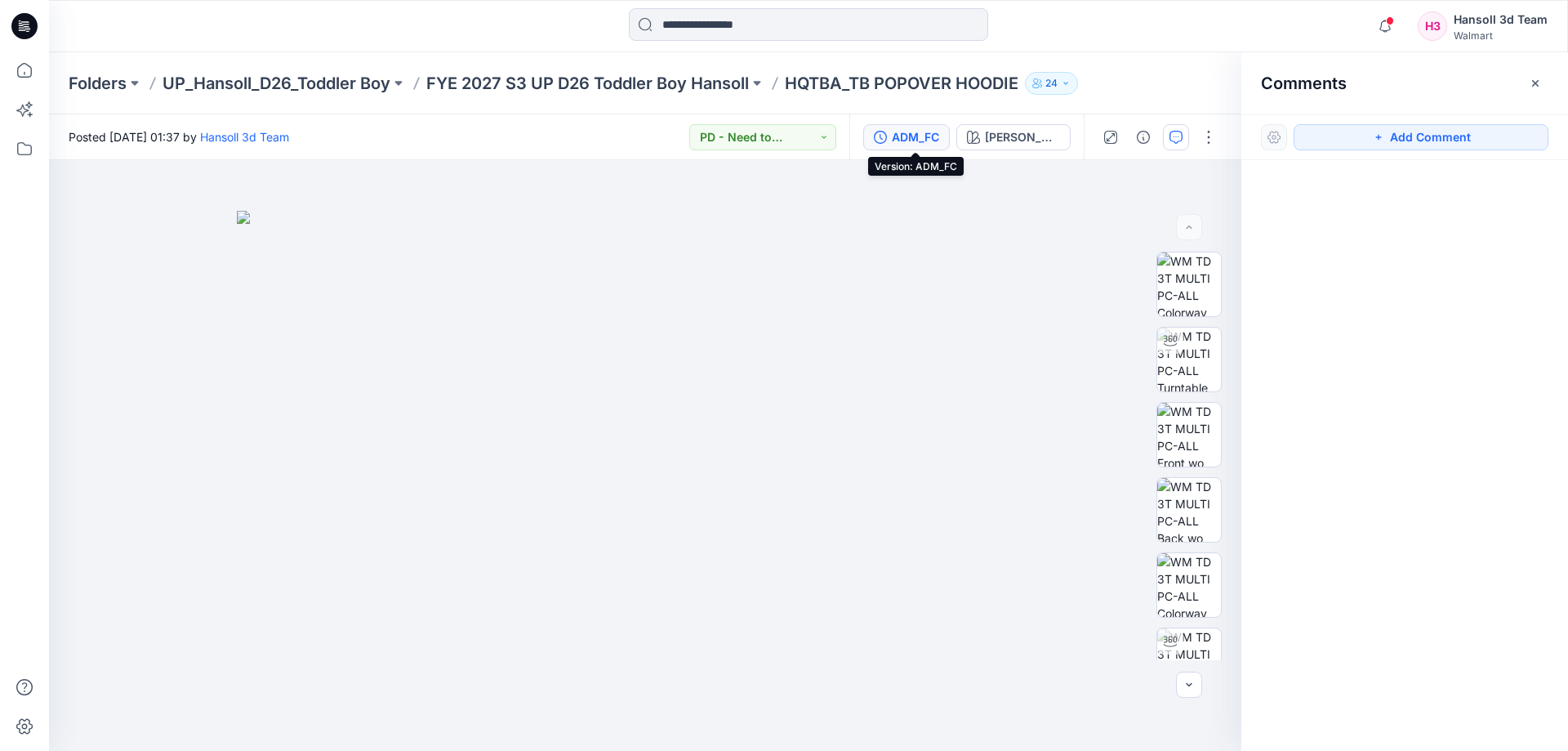
drag, startPoint x: 920, startPoint y: 142, endPoint x: 1377, endPoint y: 263, distance: 472.7
click at [921, 142] on div "ADM_FC" at bounding box center [915, 137] width 47 height 18
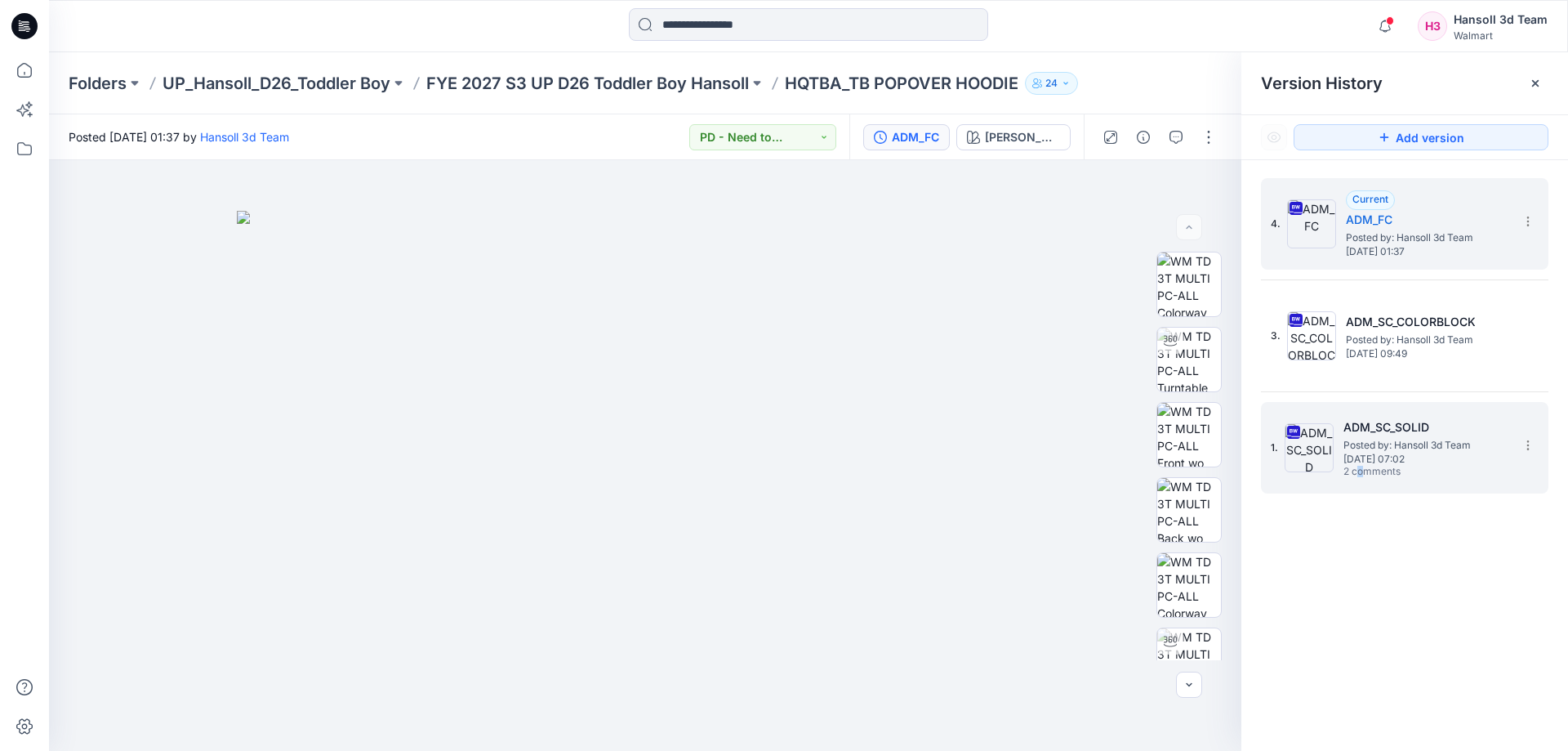
click at [1352, 469] on span "2 comments" at bounding box center [1401, 472] width 114 height 13
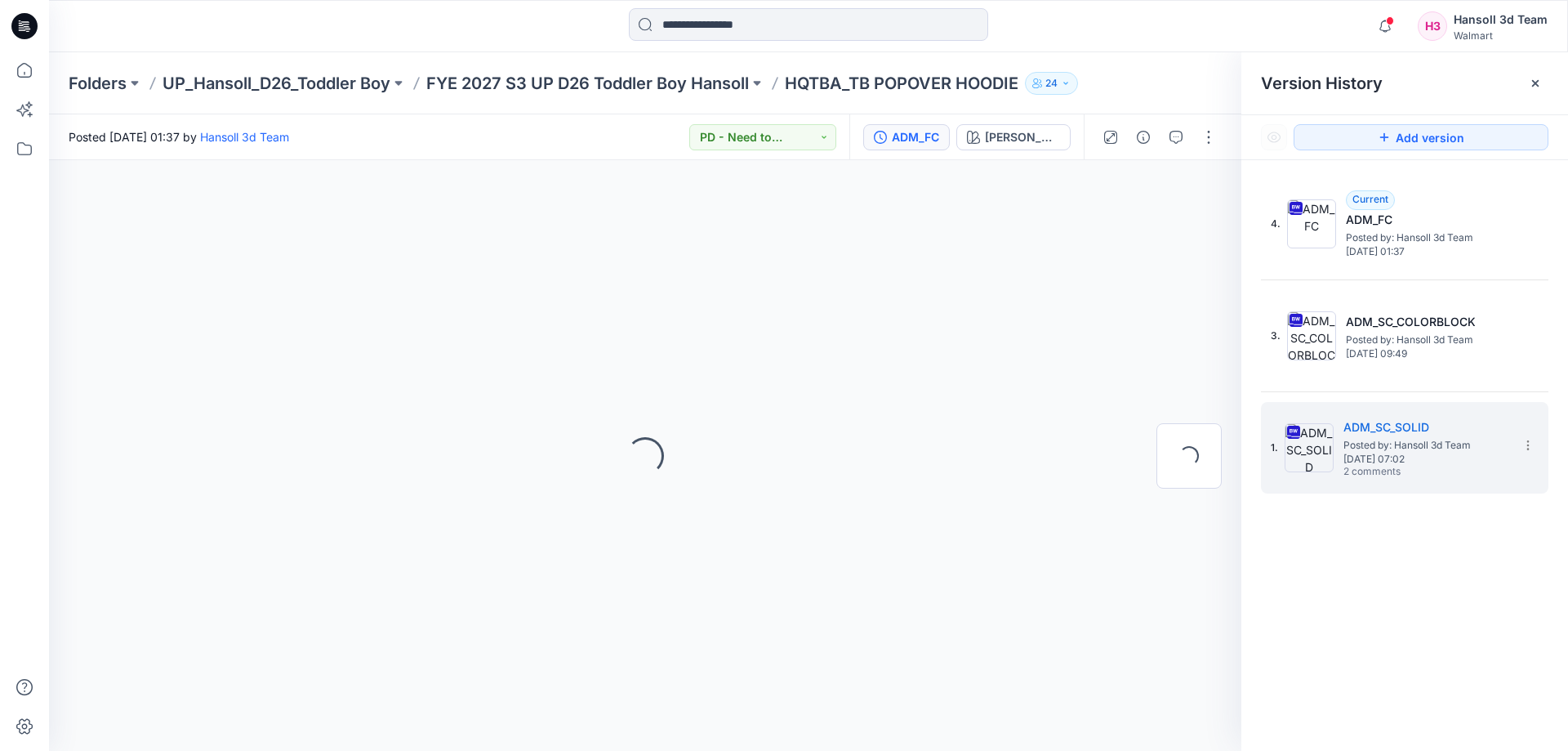
click at [1538, 73] on div at bounding box center [1535, 83] width 26 height 26
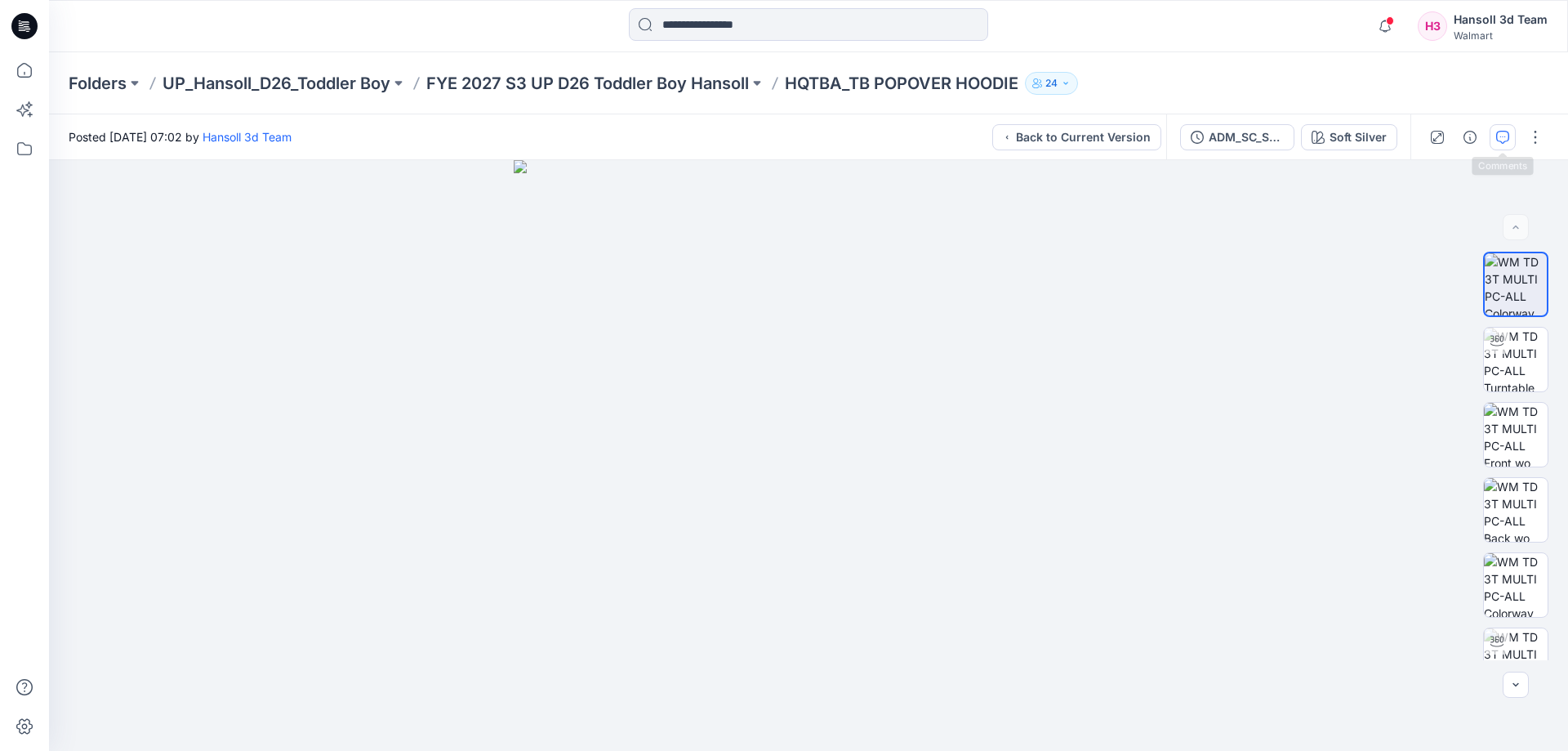
click at [1511, 131] on button "button" at bounding box center [1503, 137] width 26 height 26
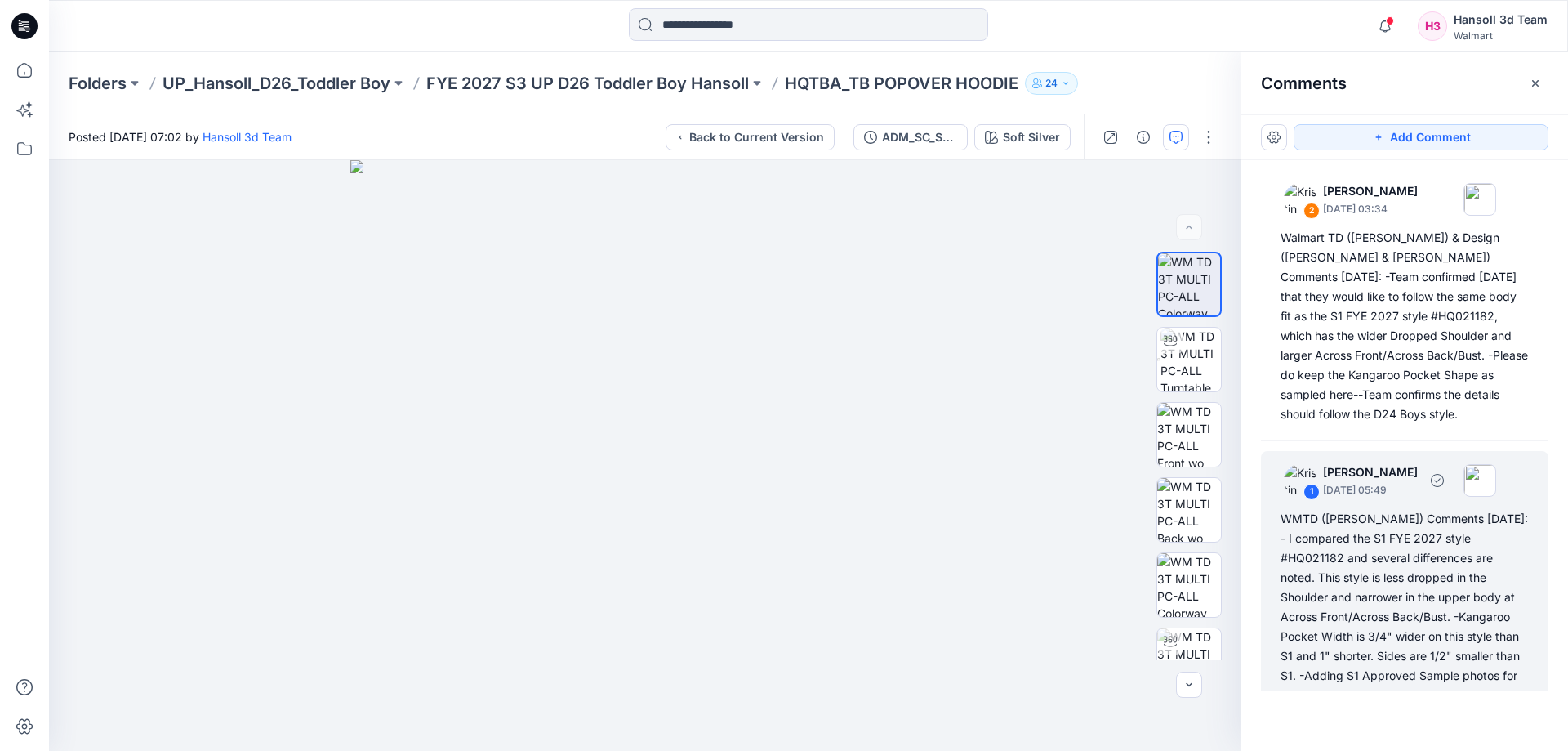
click at [1297, 568] on div "WMTD ([PERSON_NAME]) Comments [DATE]: - I compared the S1 FYE 2027 style #HQ021…" at bounding box center [1404, 685] width 248 height 353
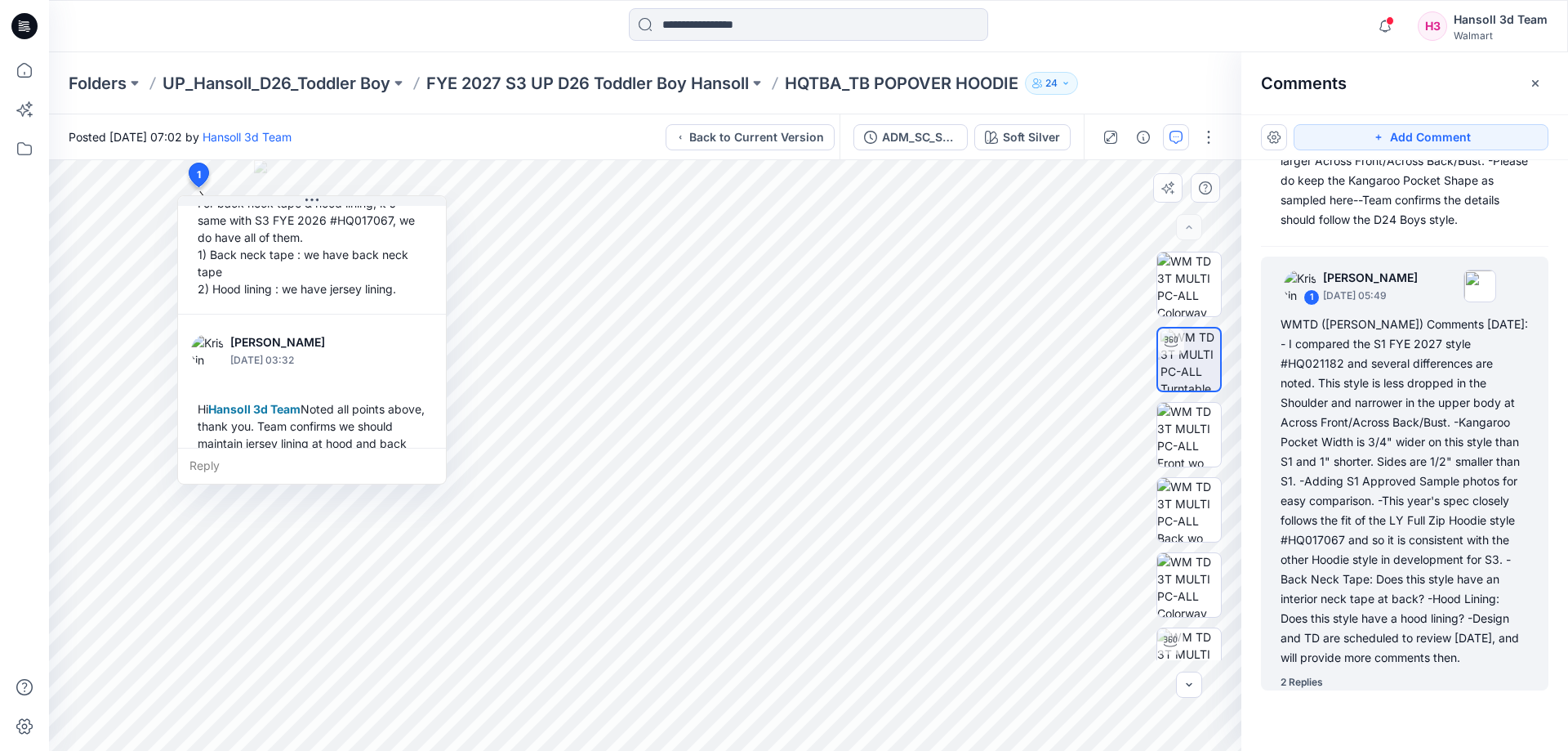
scroll to position [749, 0]
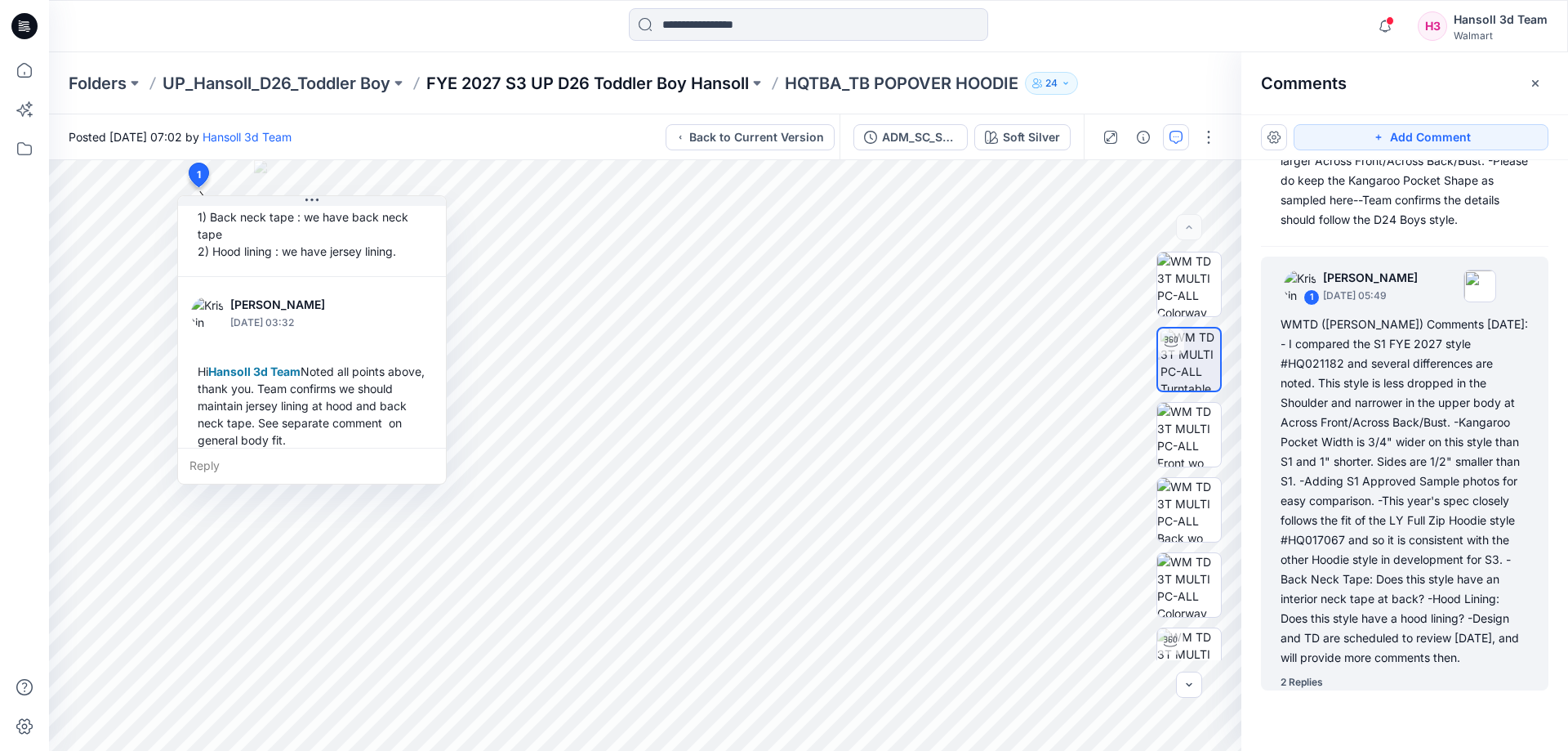
click at [738, 77] on p "FYE 2027 S3 UP D26 Toddler Boy Hansoll" at bounding box center [587, 83] width 322 height 23
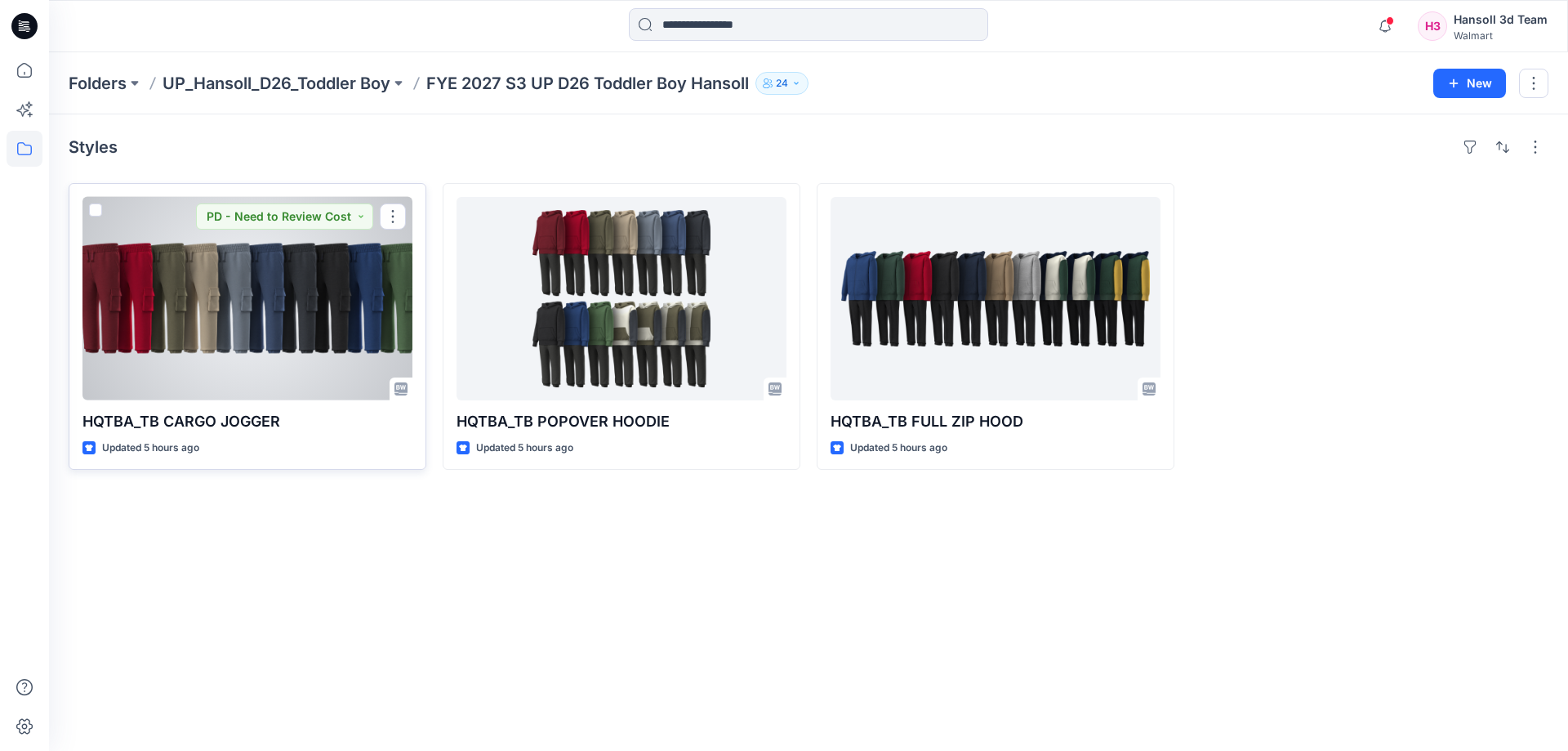
click at [232, 315] on div at bounding box center [247, 299] width 330 height 203
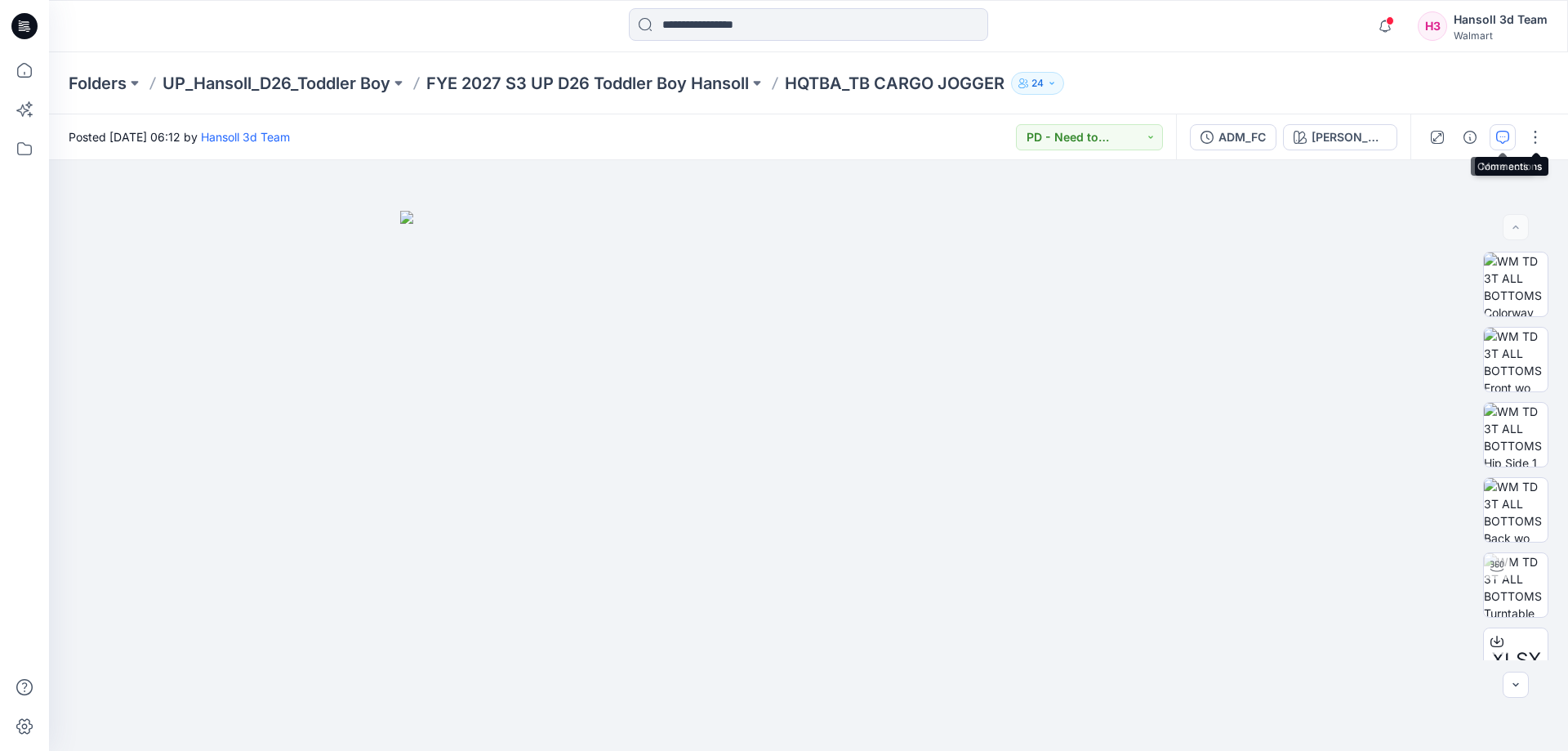
click at [1503, 141] on icon "button" at bounding box center [1503, 137] width 13 height 13
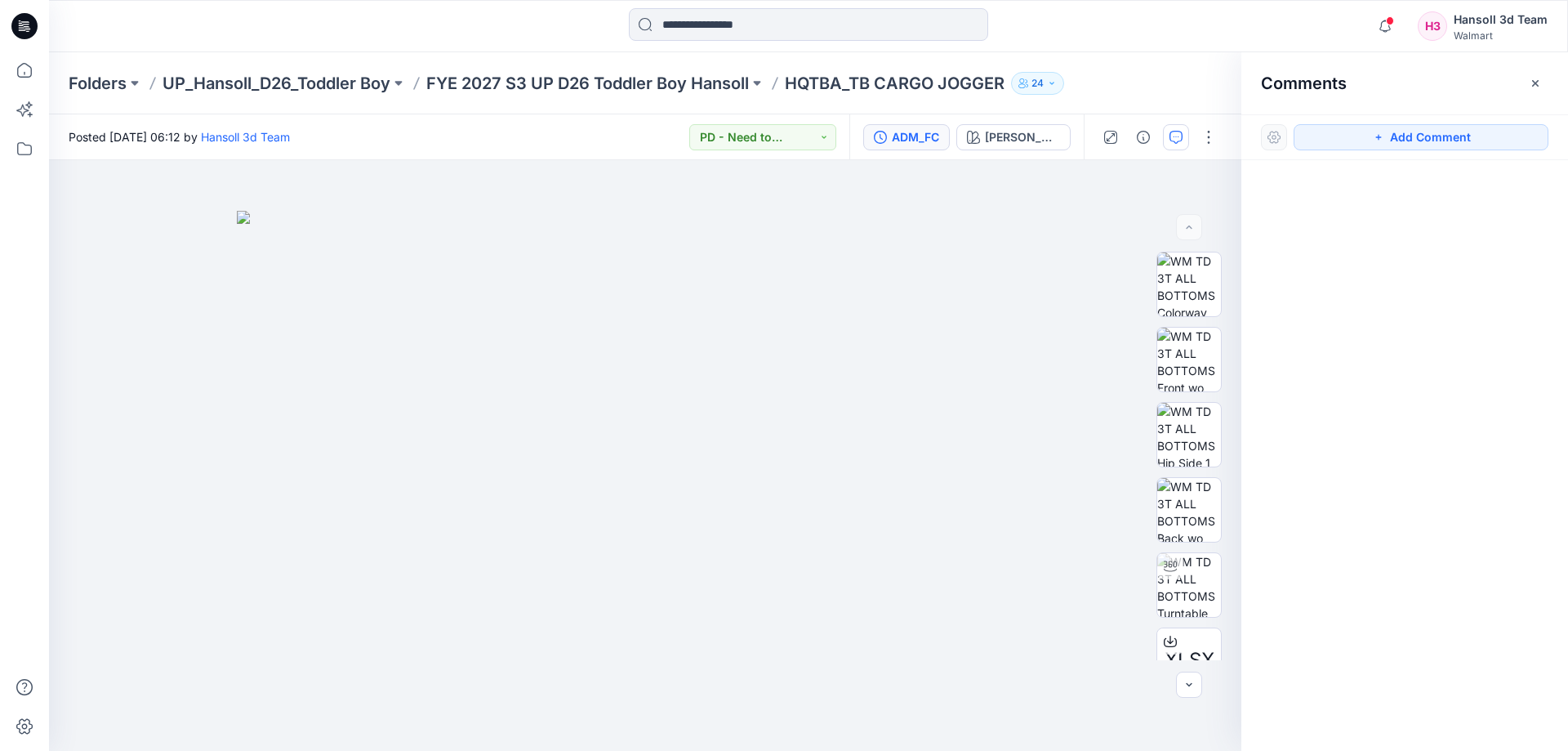
click at [905, 143] on div "ADM_FC" at bounding box center [915, 137] width 47 height 18
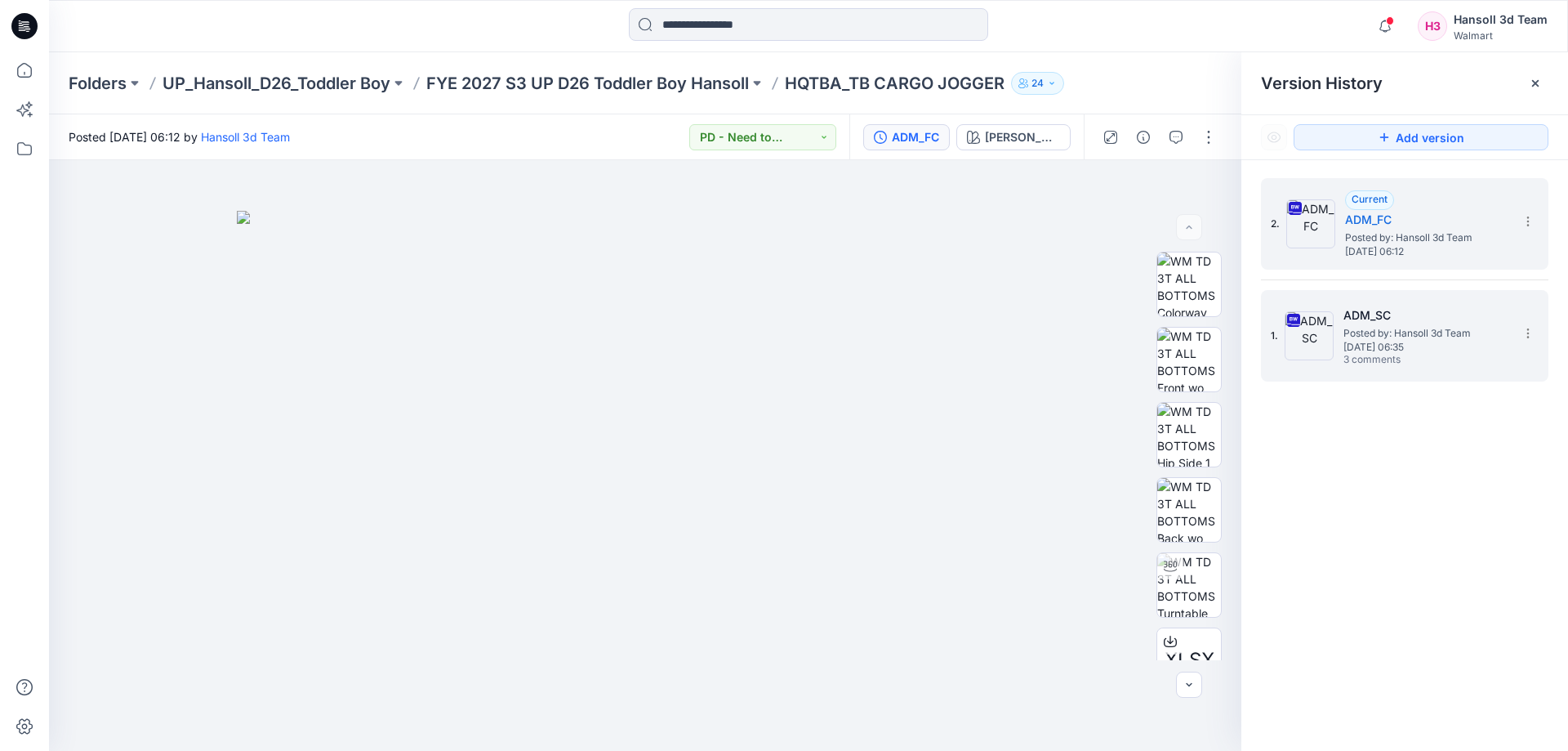
click at [1415, 379] on div "1. ADM_SC Posted by: Hansoll 3d Team Tuesday, September 16, 2025 06:35 3 commen…" at bounding box center [1405, 335] width 288 height 92
click at [1375, 347] on span "[DATE] 06:35" at bounding box center [1425, 347] width 163 height 12
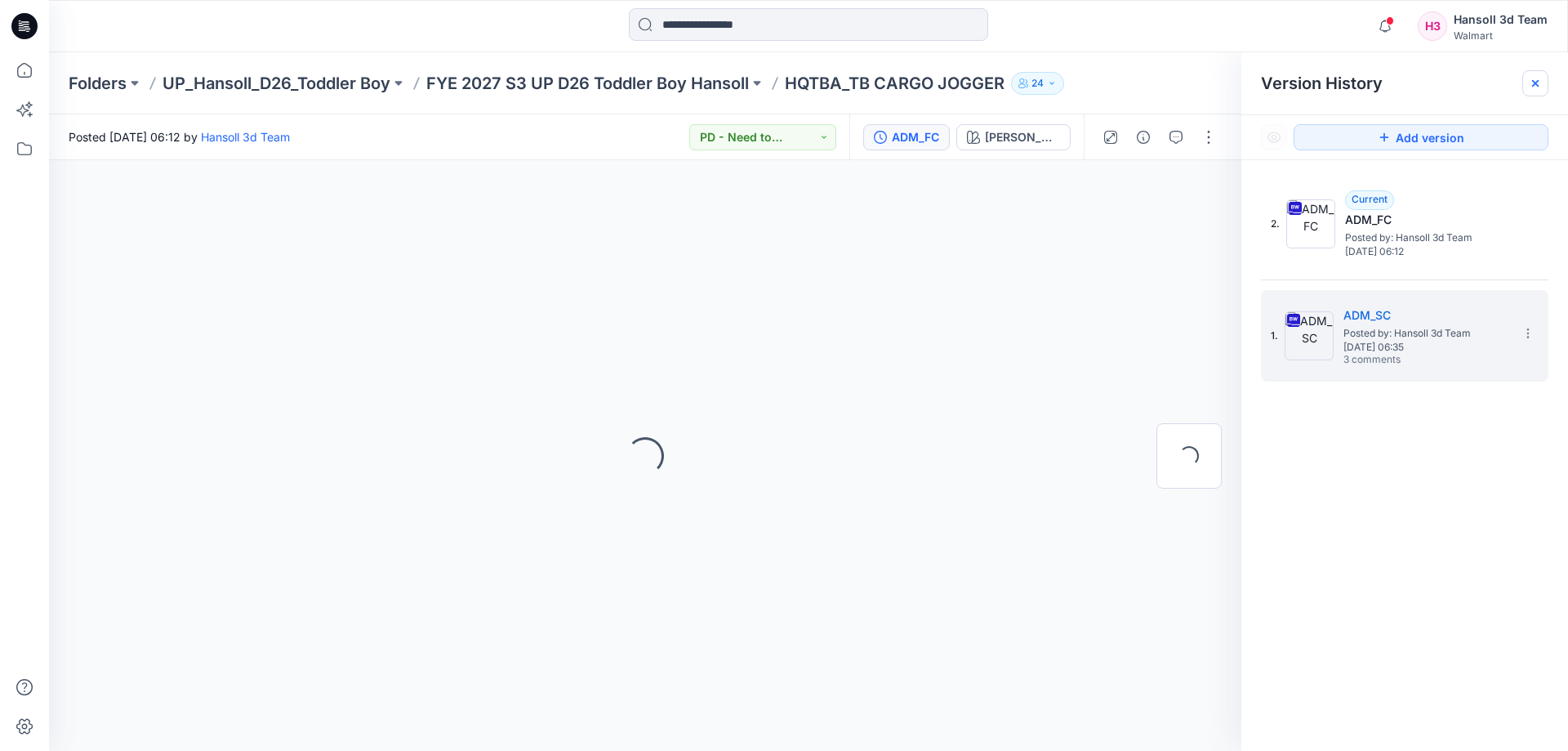
click at [1533, 79] on icon at bounding box center [1535, 84] width 13 height 13
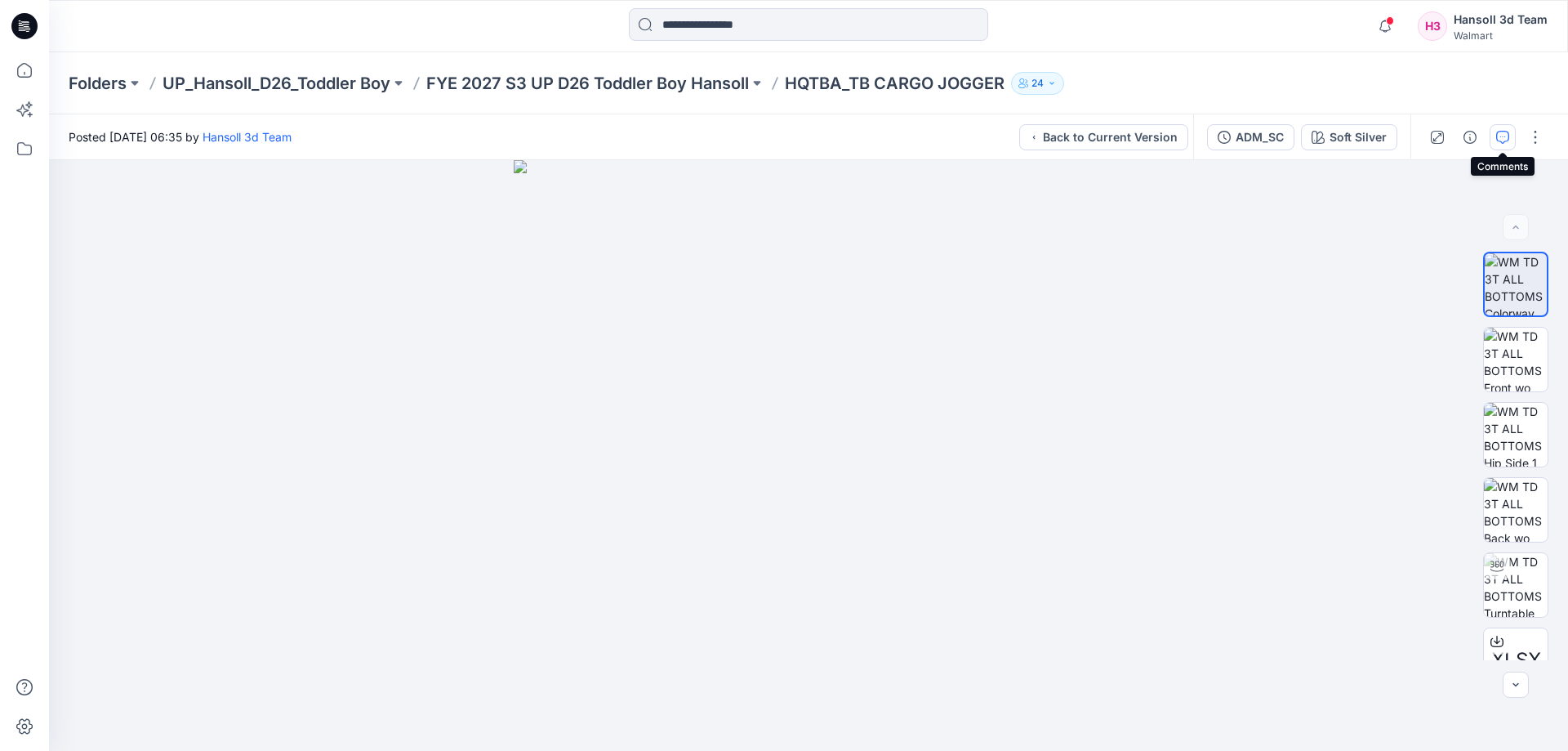
click at [1491, 138] on button "button" at bounding box center [1503, 137] width 26 height 26
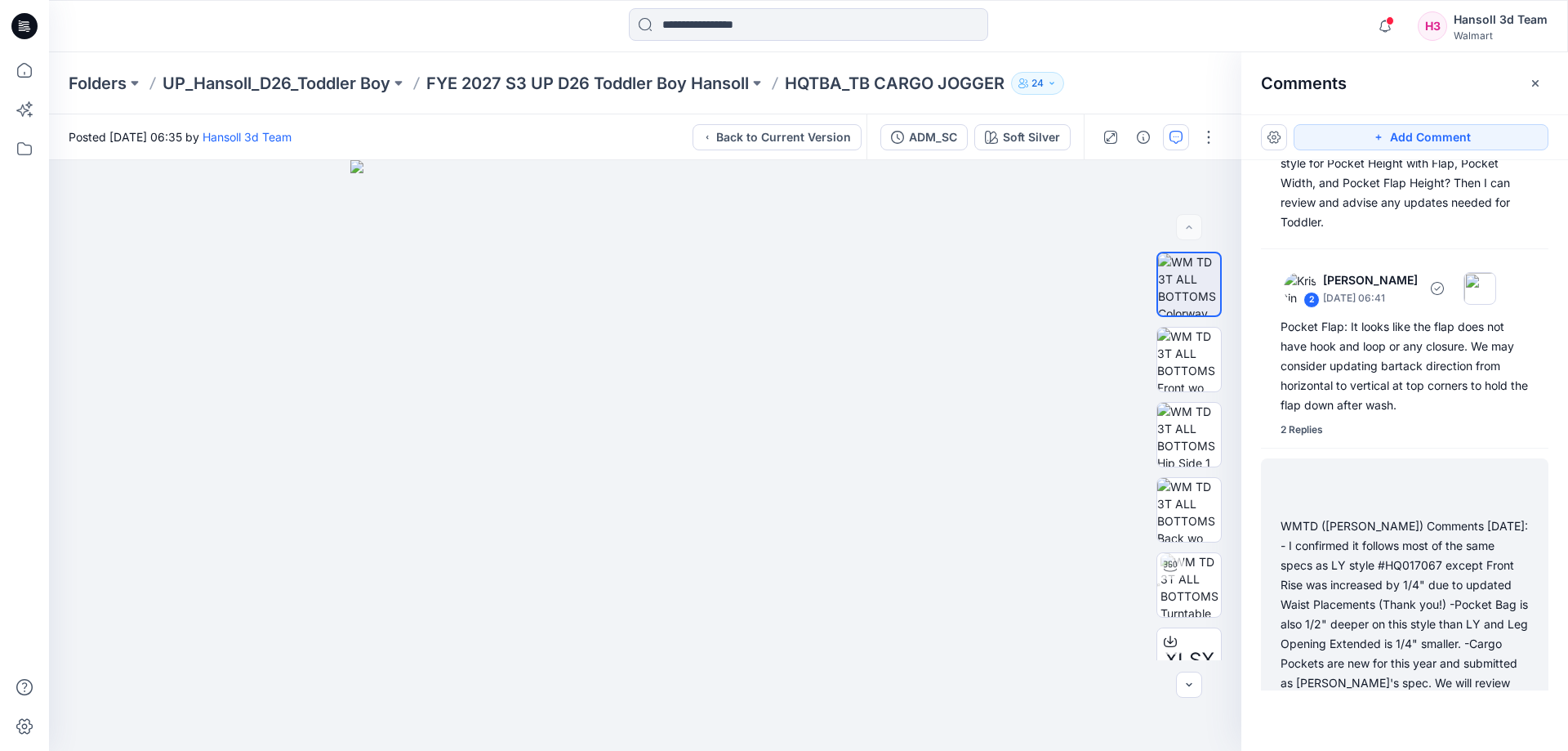
scroll to position [325, 0]
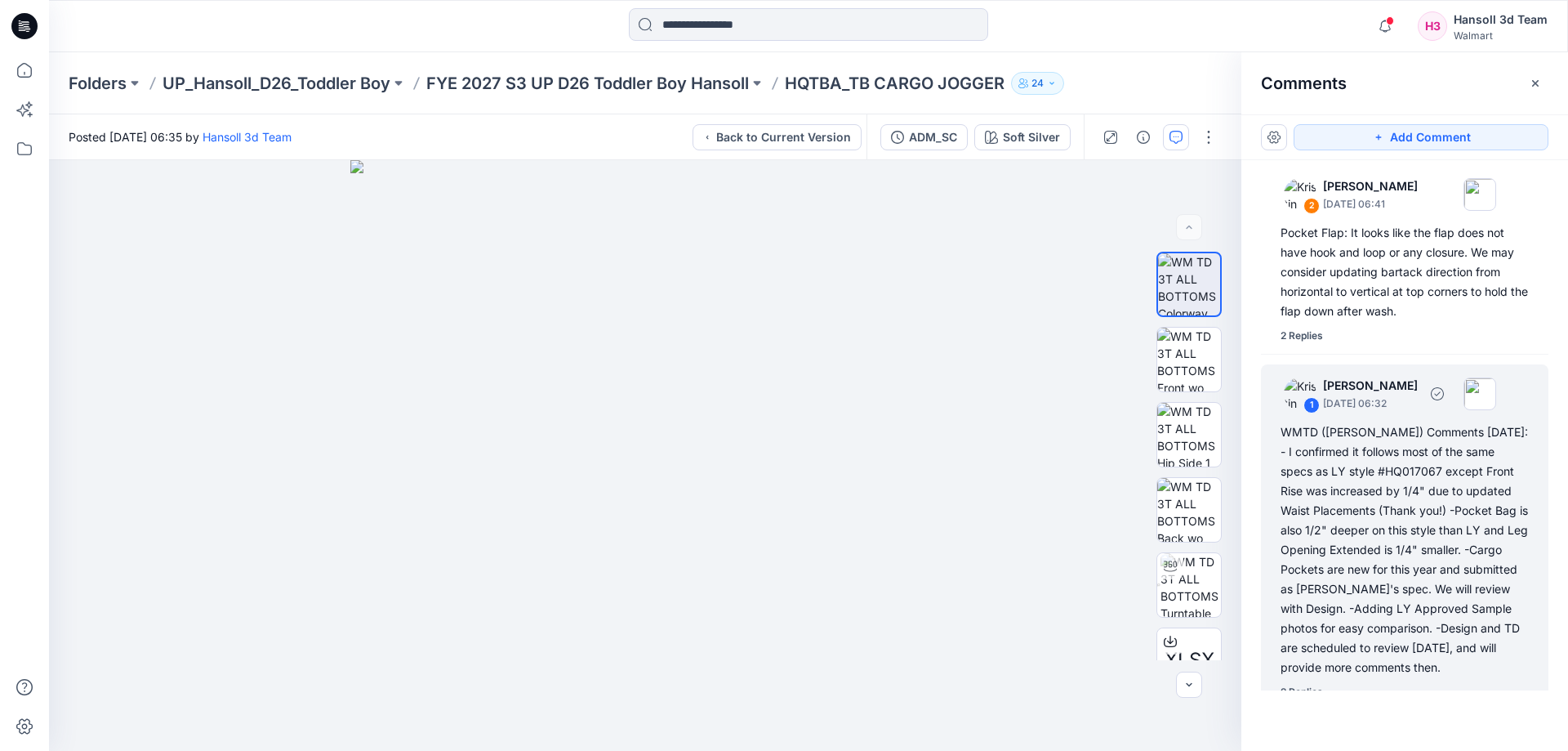
click at [1375, 619] on div "WMTD ([PERSON_NAME]) Comments [DATE]: - I confirmed it follows most of the same…" at bounding box center [1404, 549] width 248 height 255
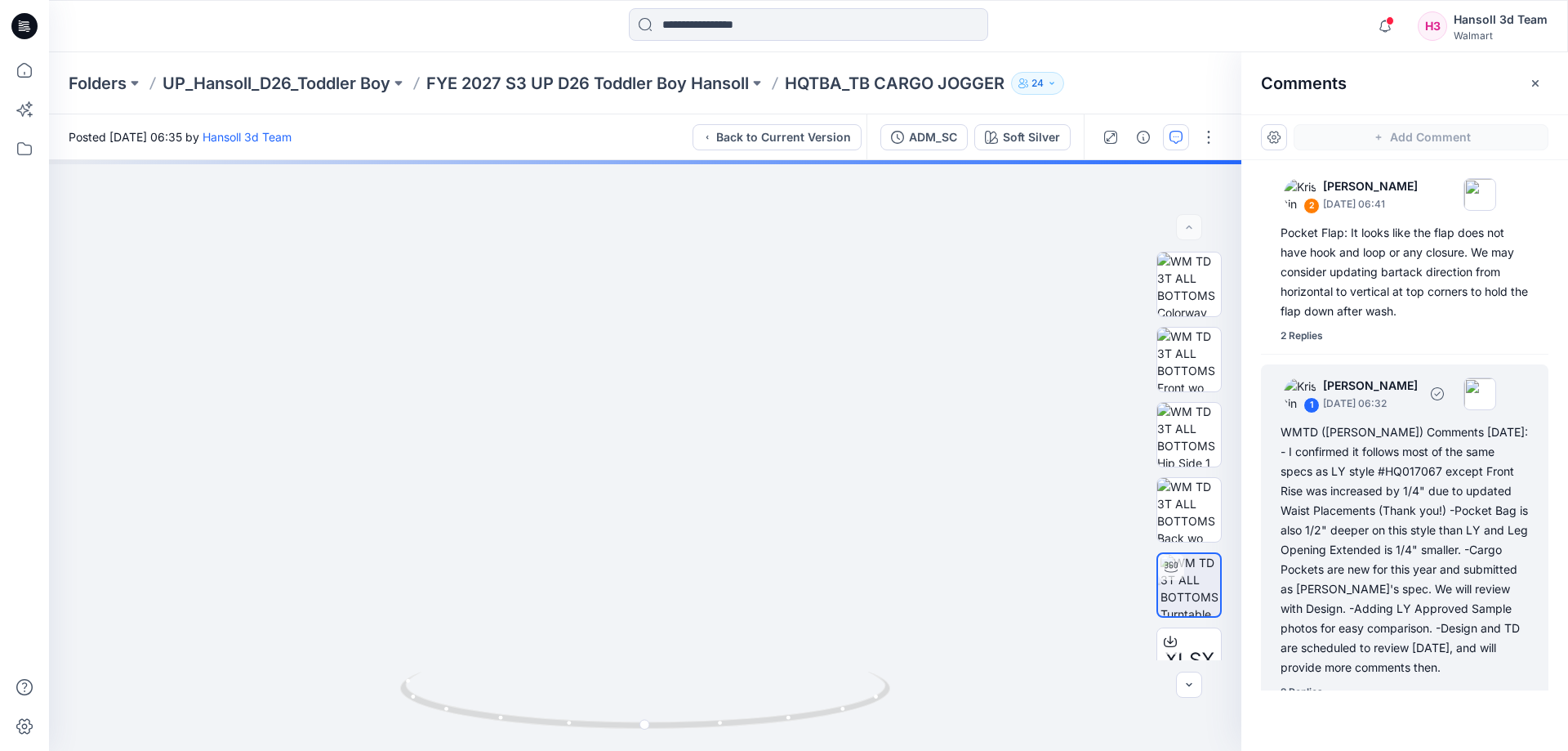
click at [1352, 646] on div "WMTD ([PERSON_NAME]) Comments [DATE]: - I confirmed it follows most of the same…" at bounding box center [1404, 549] width 248 height 255
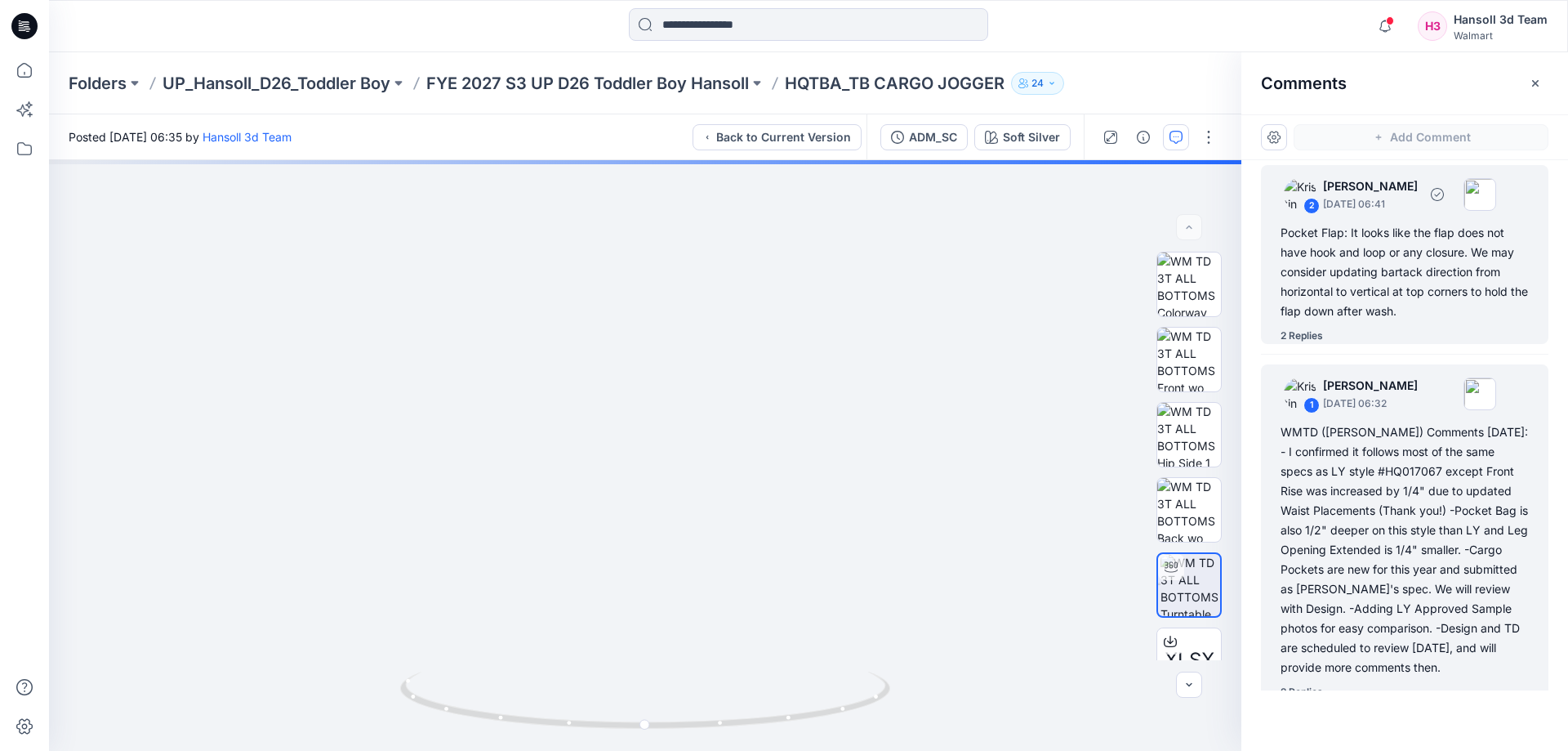
click at [1443, 227] on div "Pocket Flap: It looks like the flap does not have hook and loop or any closure.…" at bounding box center [1404, 272] width 248 height 98
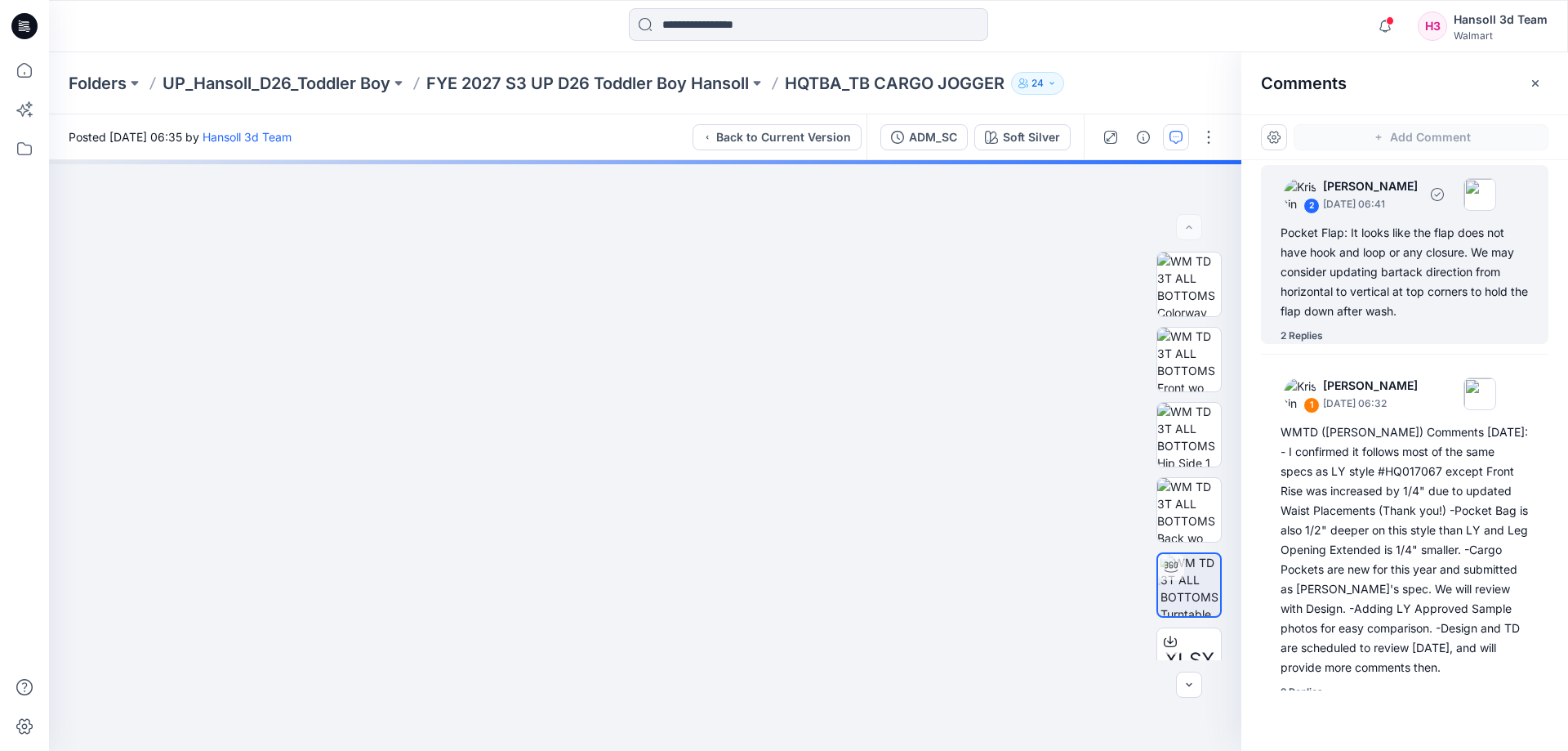
scroll to position [311, 0]
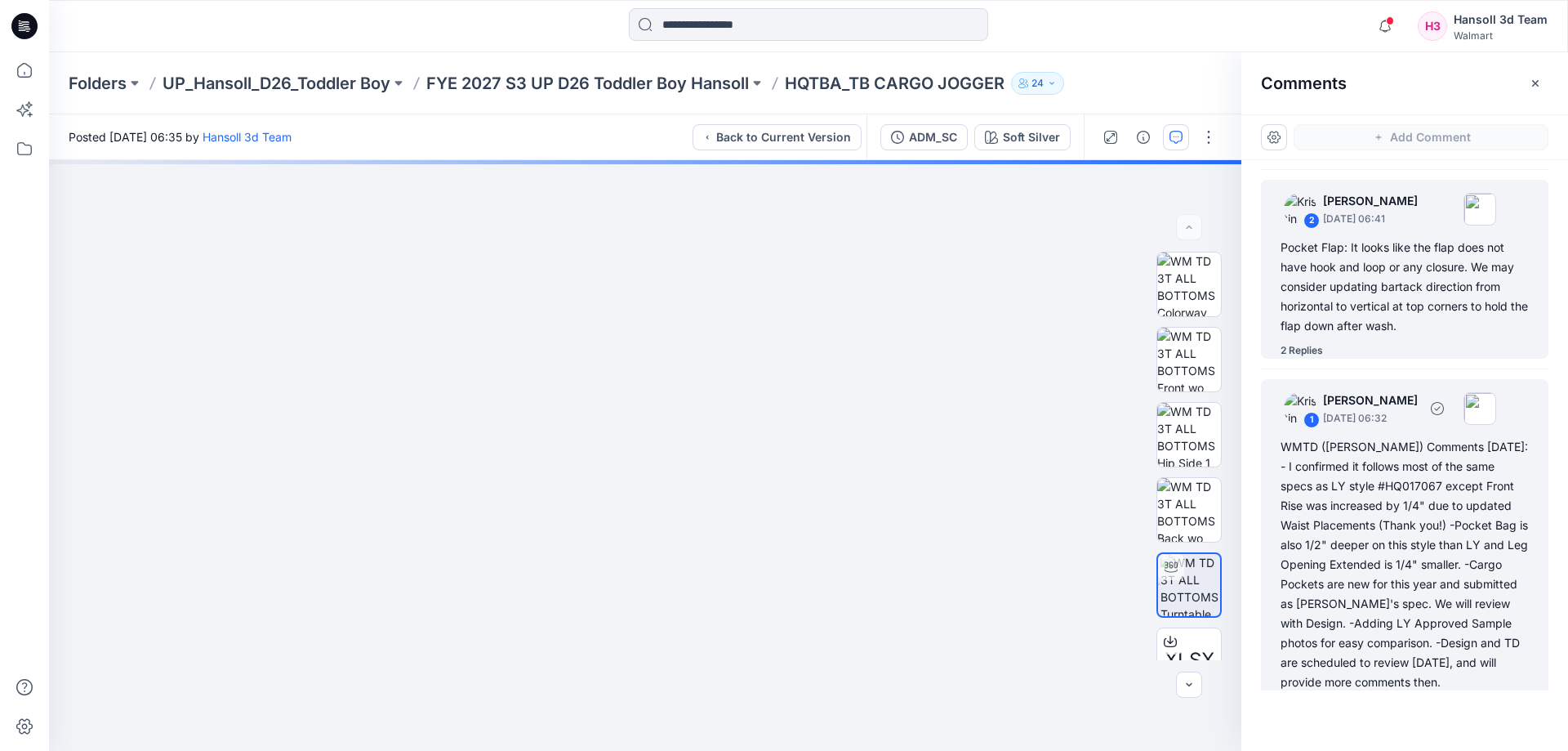
click at [1352, 481] on div "WMTD ([PERSON_NAME]) Comments [DATE]: - I confirmed it follows most of the same…" at bounding box center [1404, 564] width 248 height 255
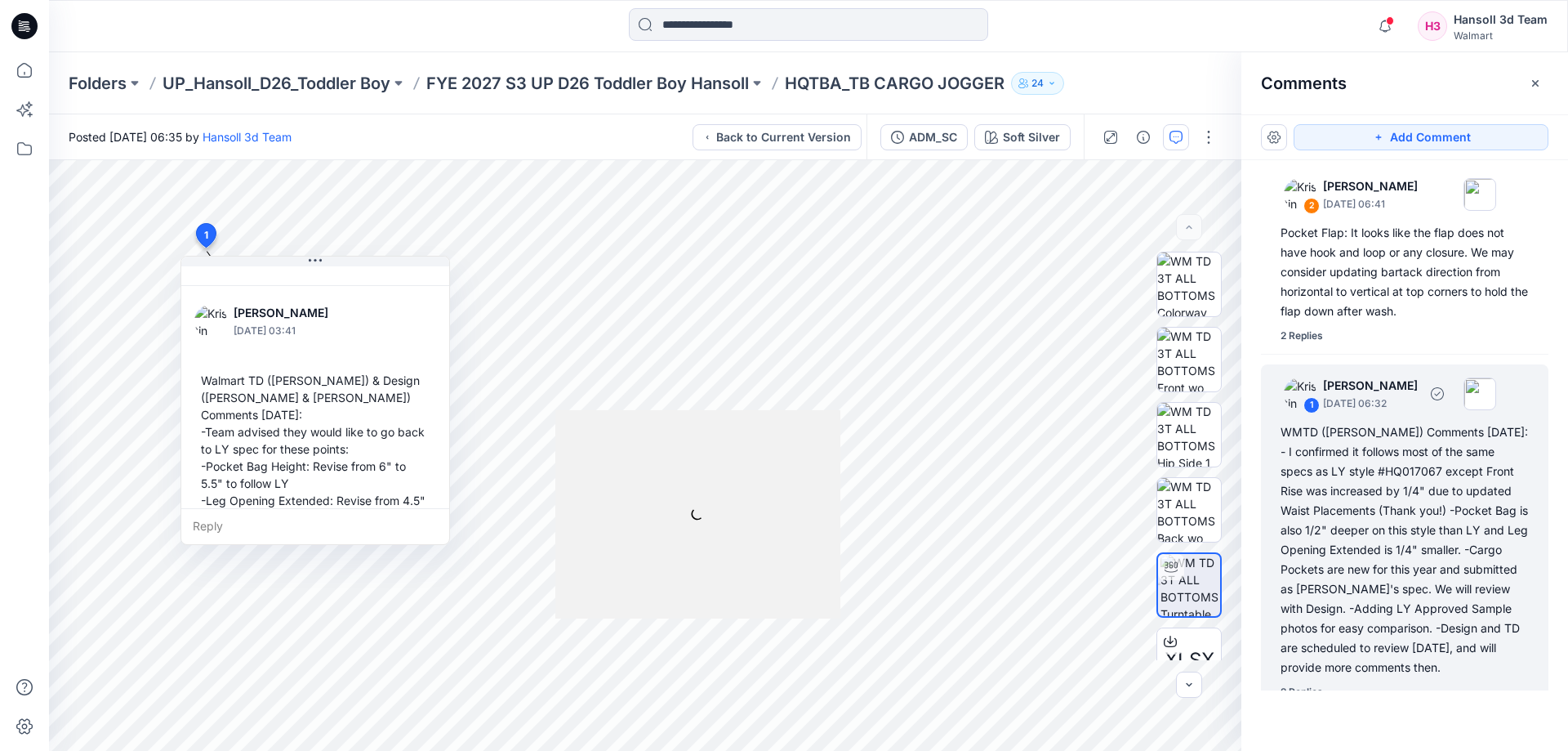
scroll to position [80, 0]
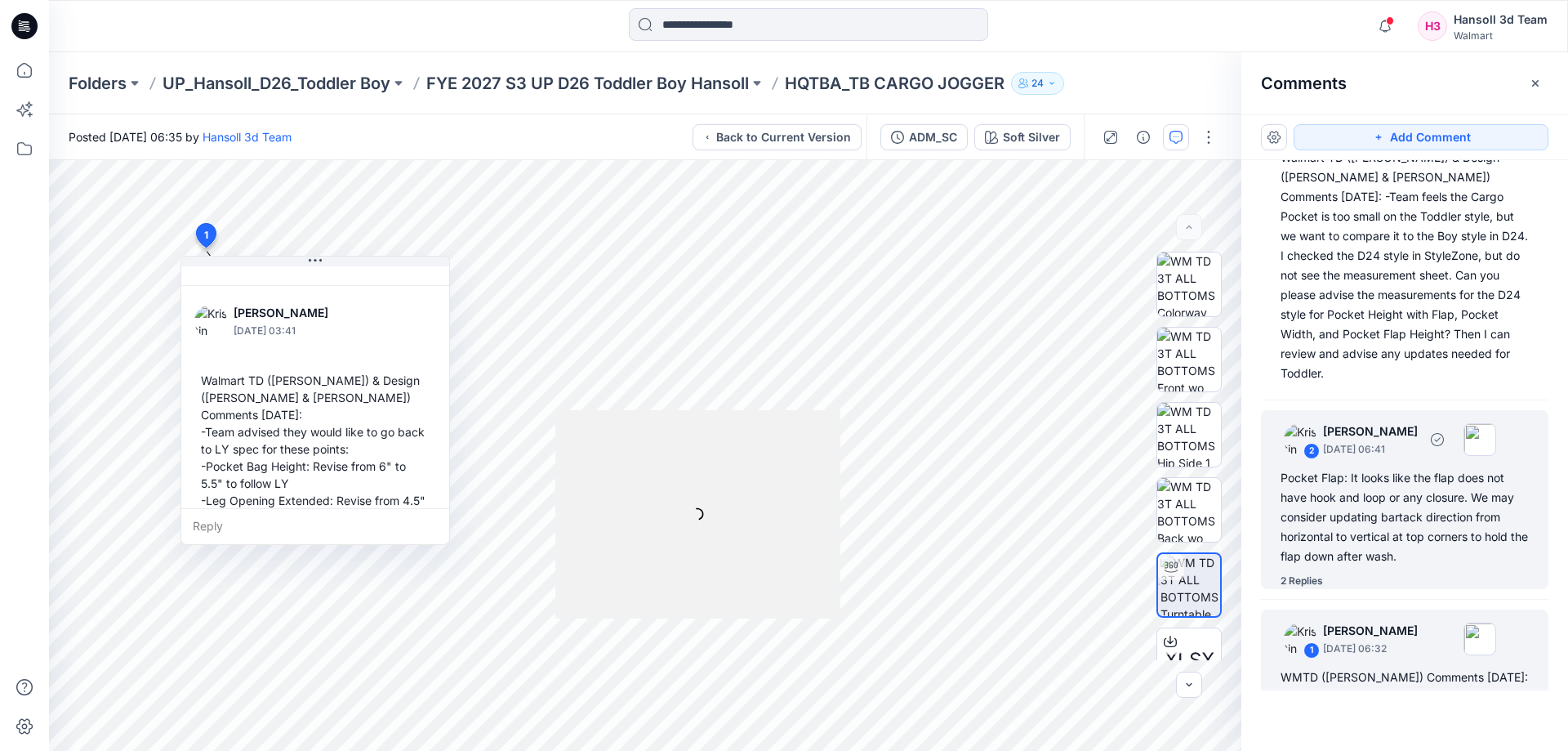
click at [1415, 478] on div "Pocket Flap: It looks like the flap does not have hook and loop or any closure.…" at bounding box center [1404, 517] width 248 height 98
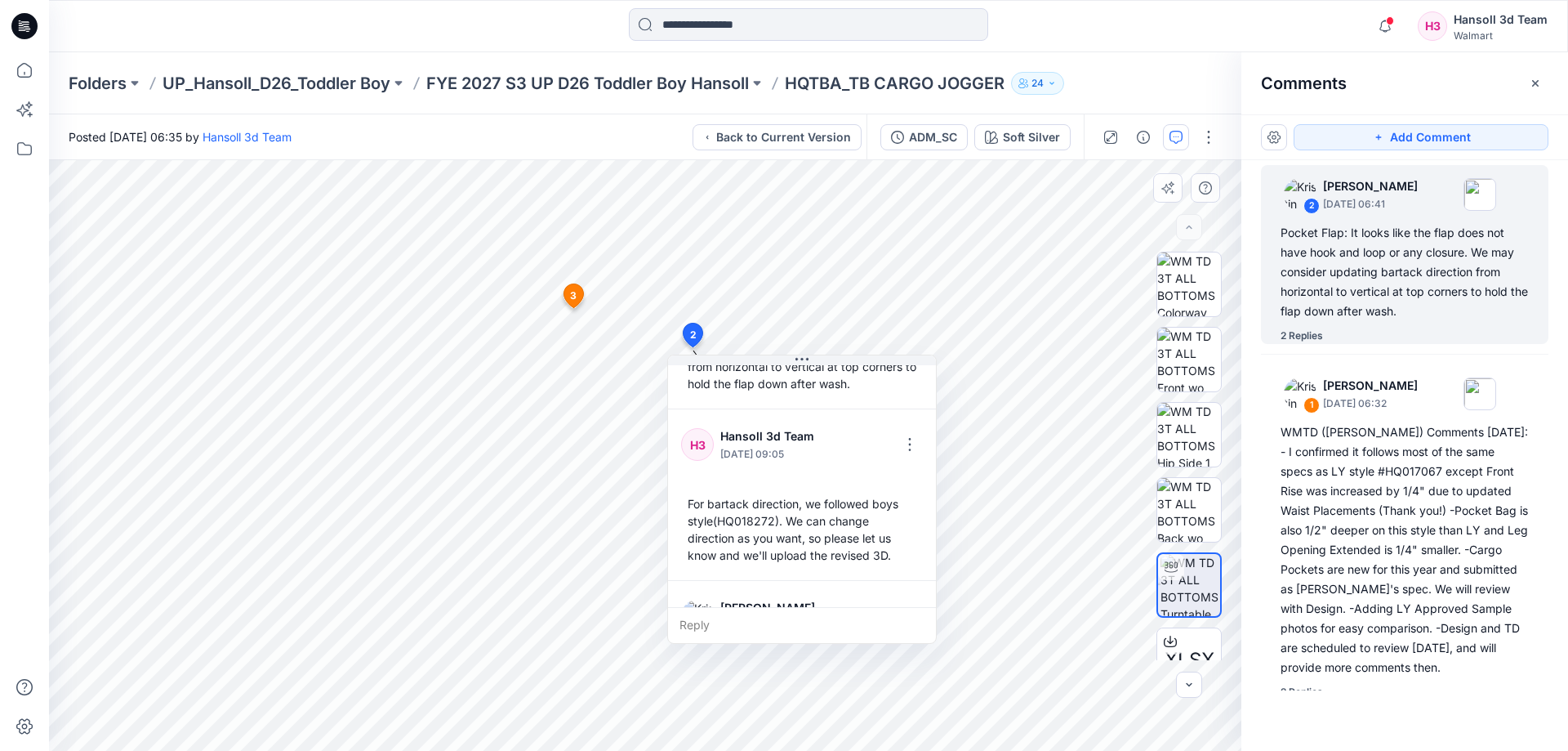
scroll to position [286, 0]
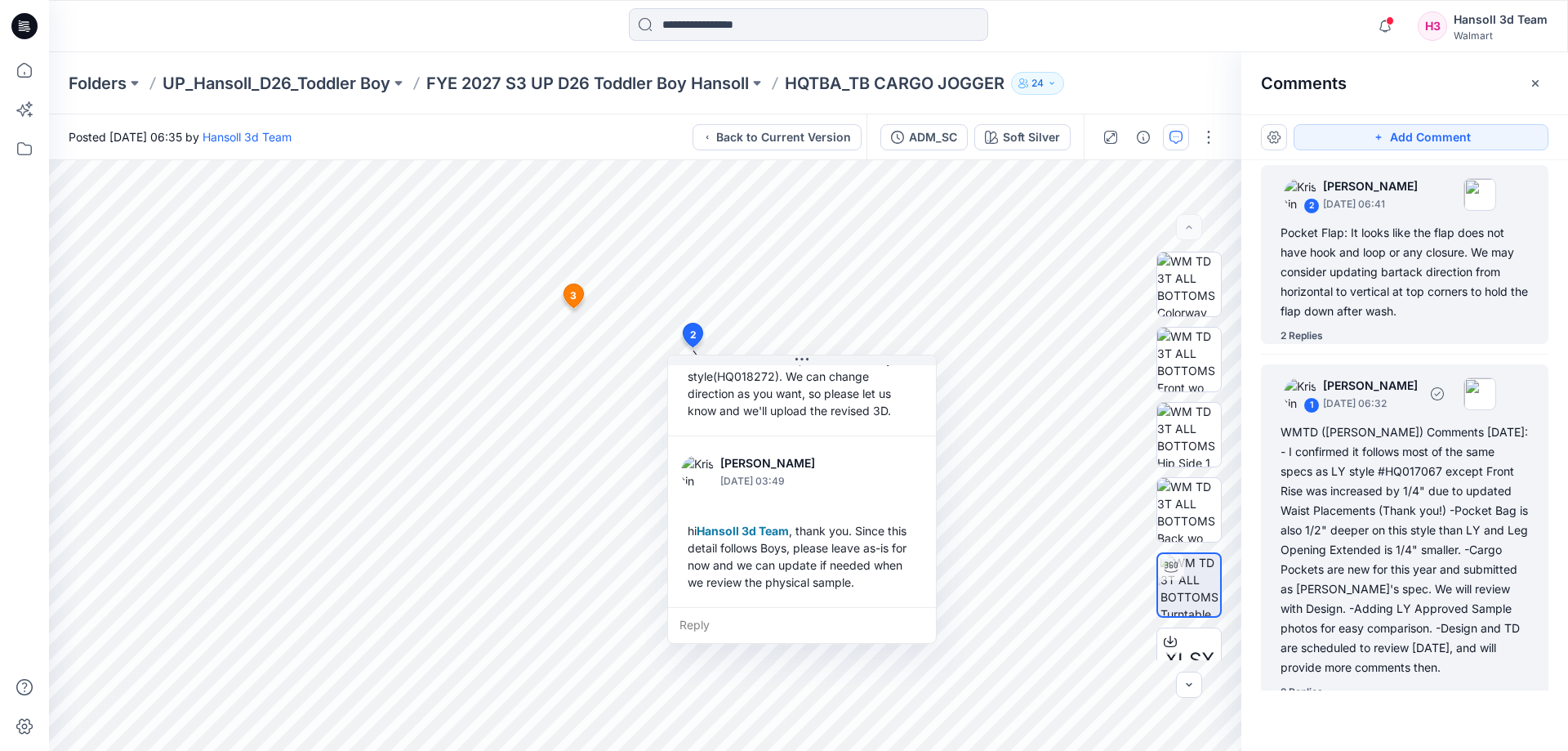
click at [1331, 562] on div "WMTD ([PERSON_NAME]) Comments [DATE]: - I confirmed it follows most of the same…" at bounding box center [1404, 549] width 248 height 255
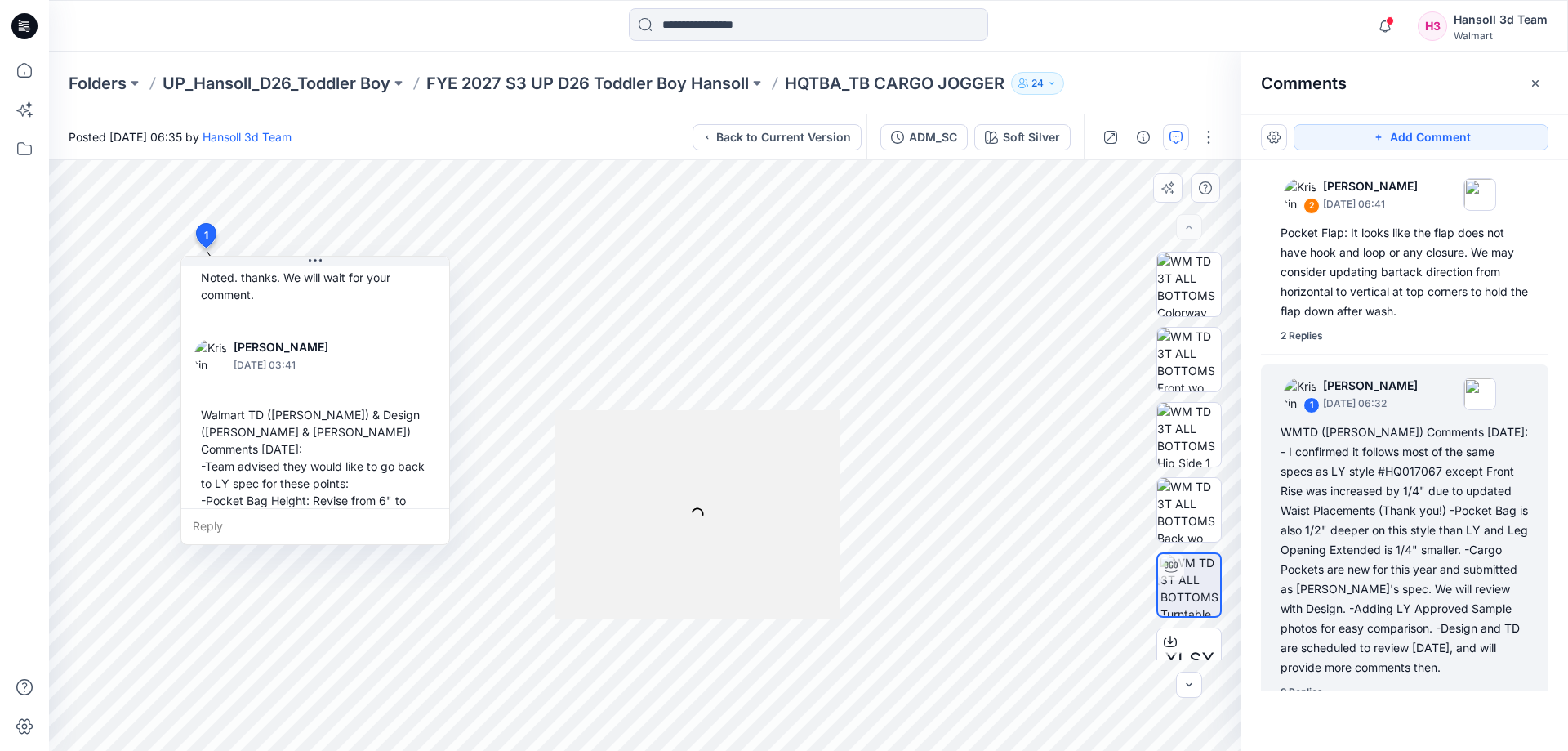
scroll to position [509, 0]
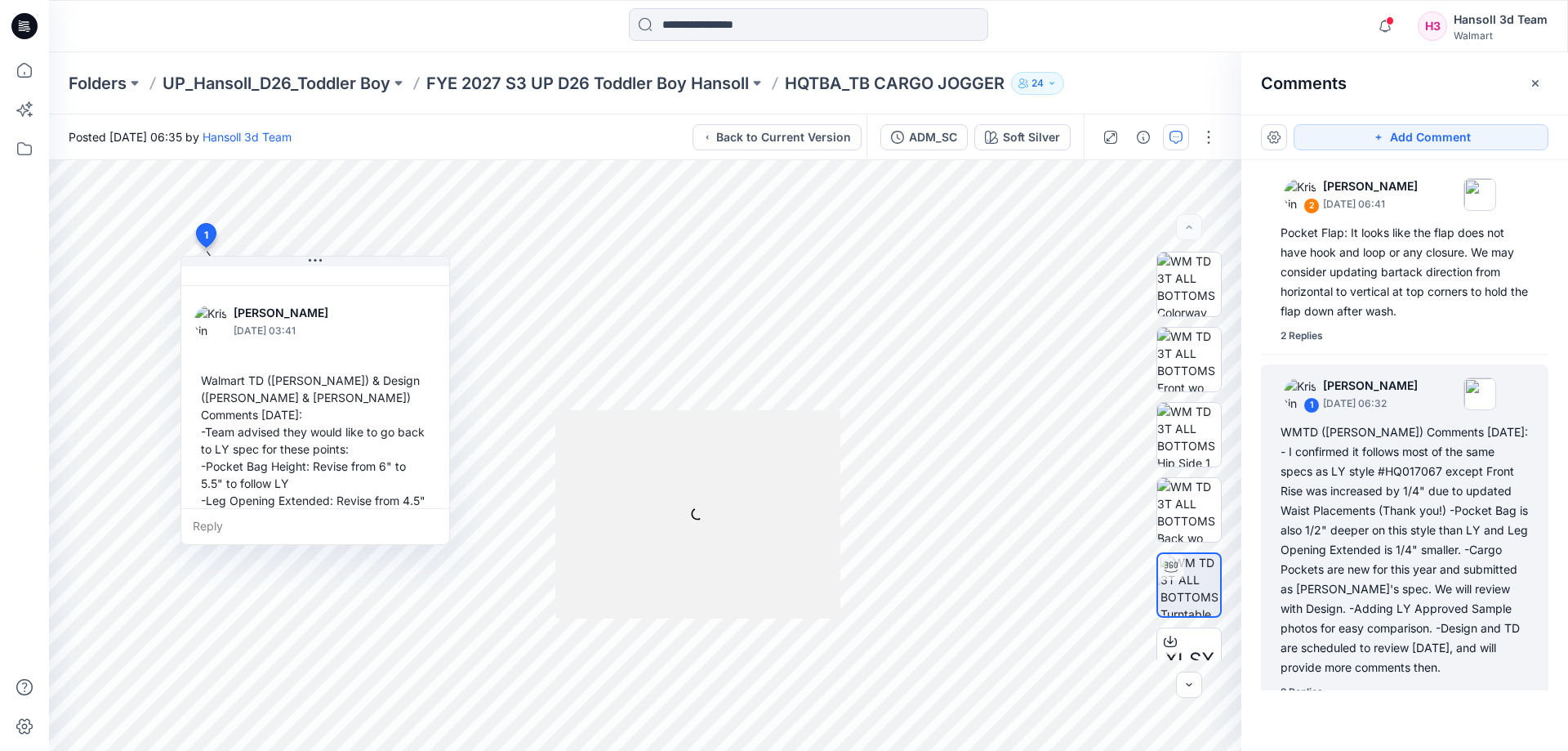
click at [598, 68] on div "Folders UP_Hansoll_D26_Toddler Boy FYE 2027 S3 UP D26 Toddler Boy Hansoll HQTBA…" at bounding box center [808, 84] width 1519 height 62
click at [591, 76] on p "FYE 2027 S3 UP D26 Toddler Boy Hansoll" at bounding box center [587, 83] width 322 height 23
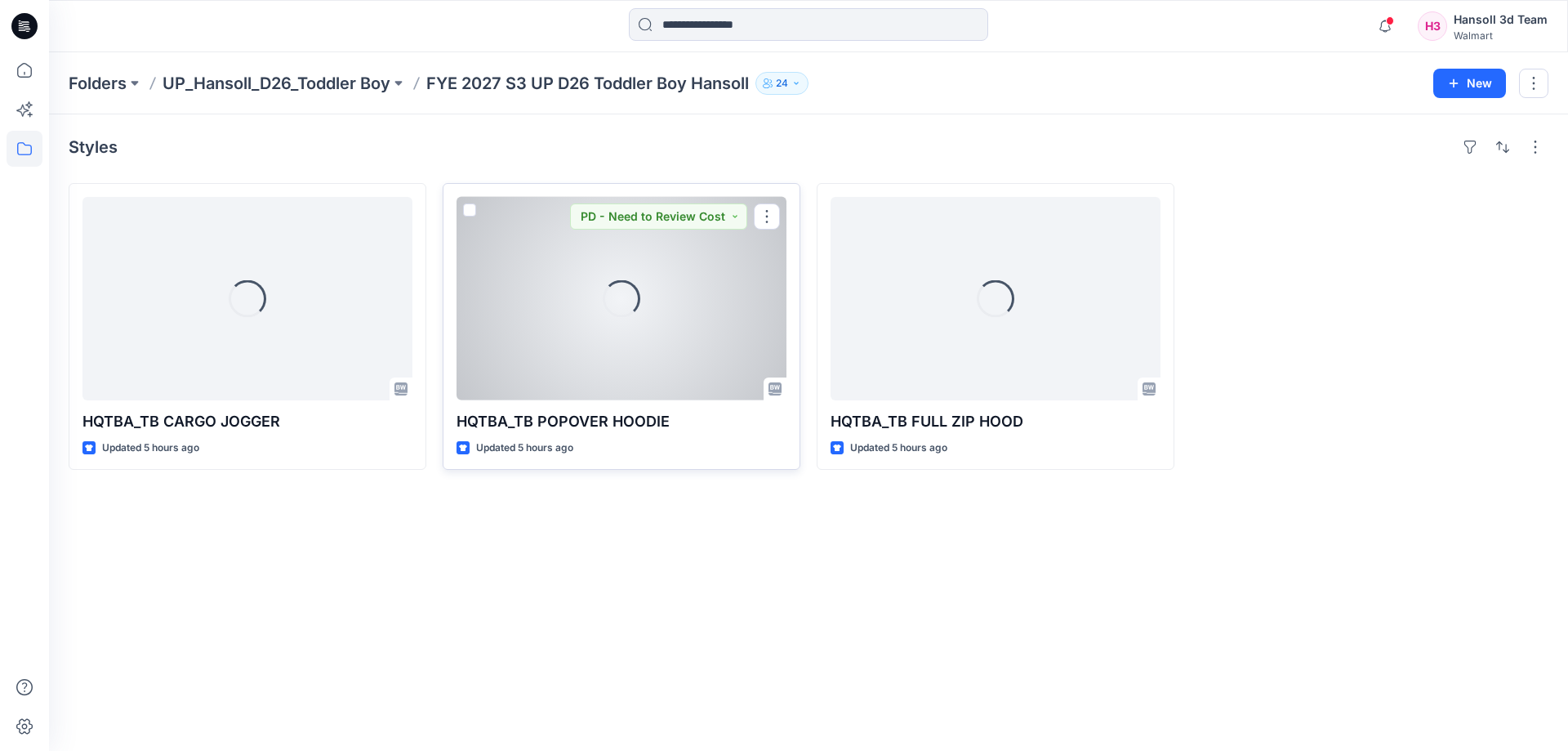
click at [531, 280] on div "Loading..." at bounding box center [621, 299] width 330 height 203
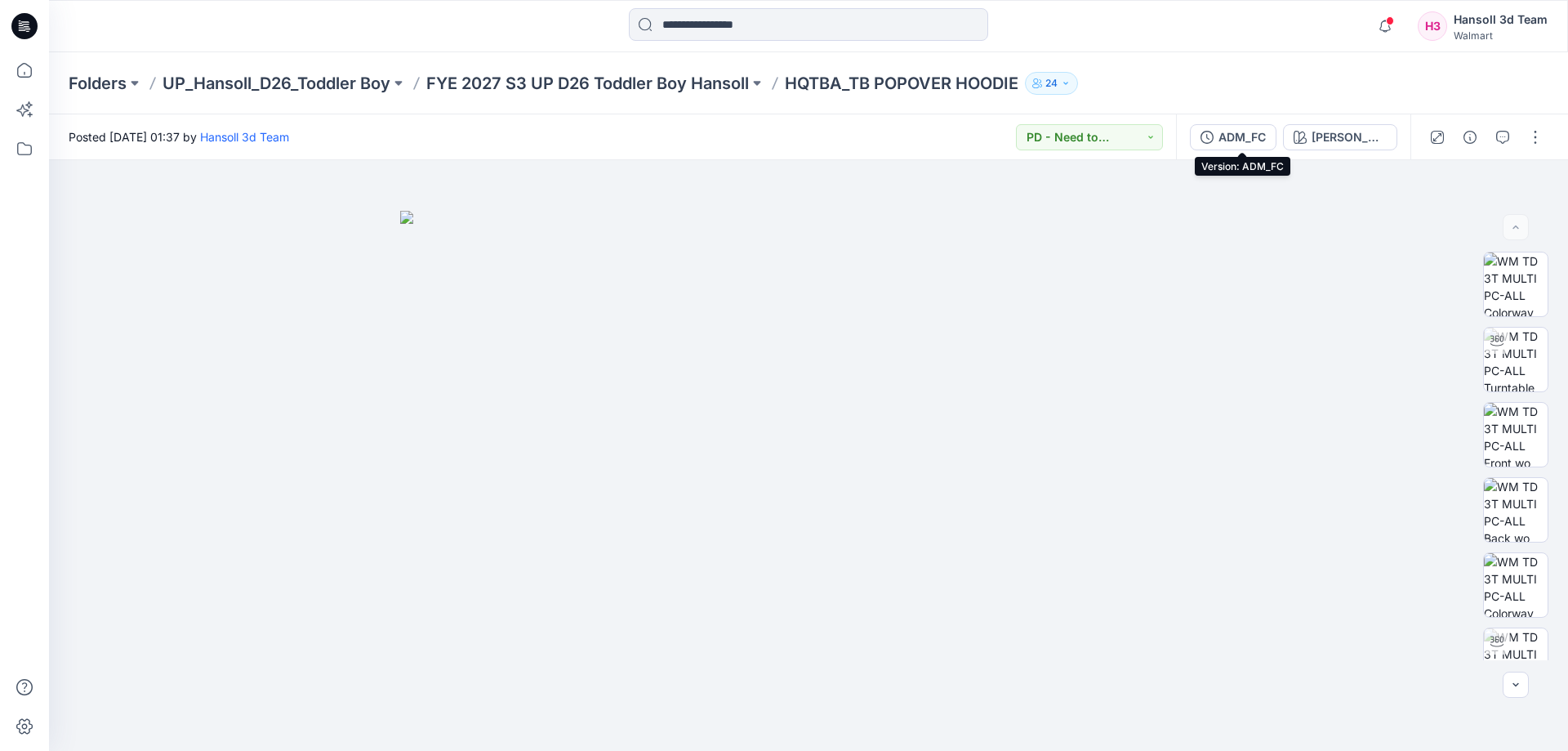
drag, startPoint x: 1226, startPoint y: 135, endPoint x: 1266, endPoint y: 238, distance: 110.5
click at [1227, 135] on button "ADM_FC" at bounding box center [1232, 137] width 86 height 26
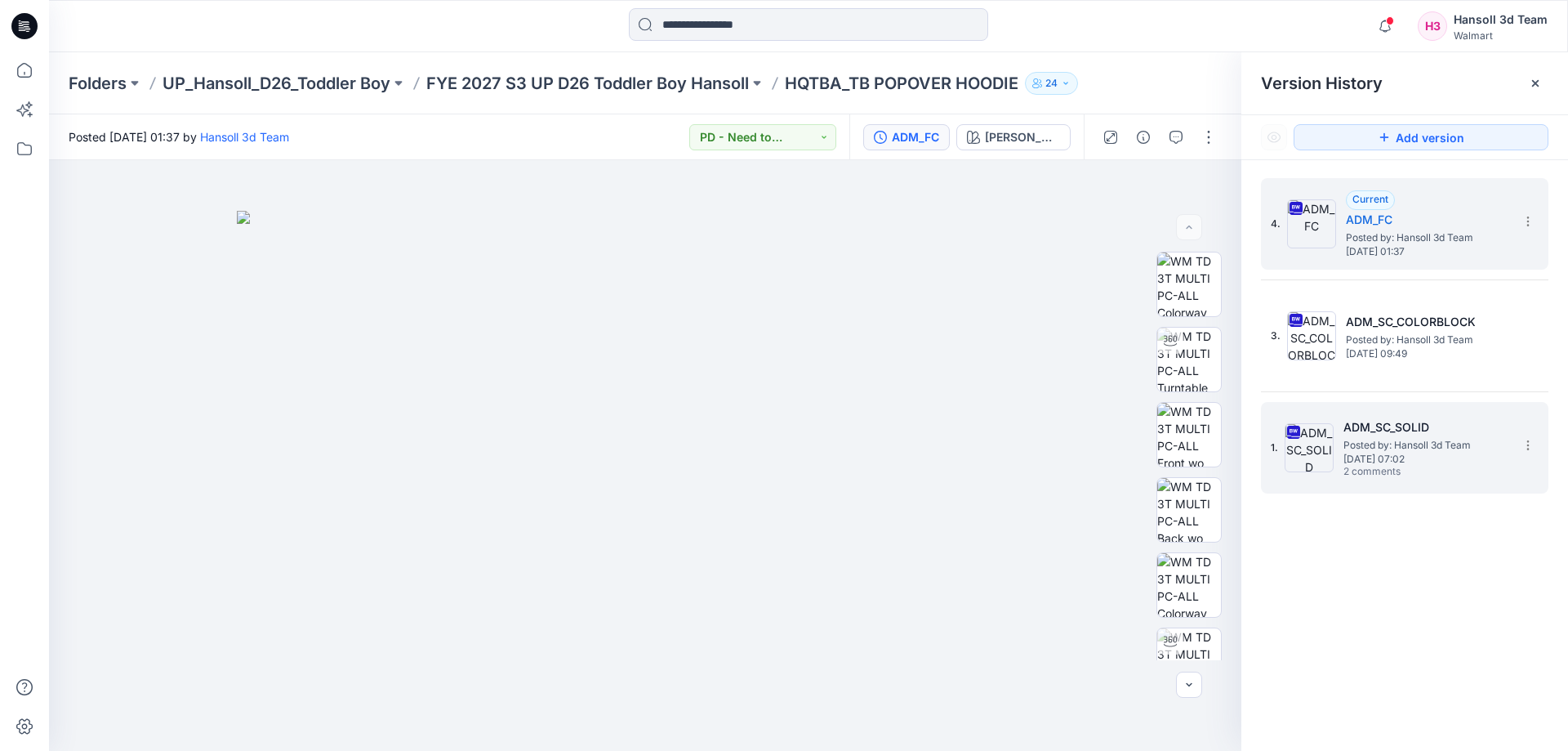
click at [1322, 429] on img at bounding box center [1309, 448] width 49 height 49
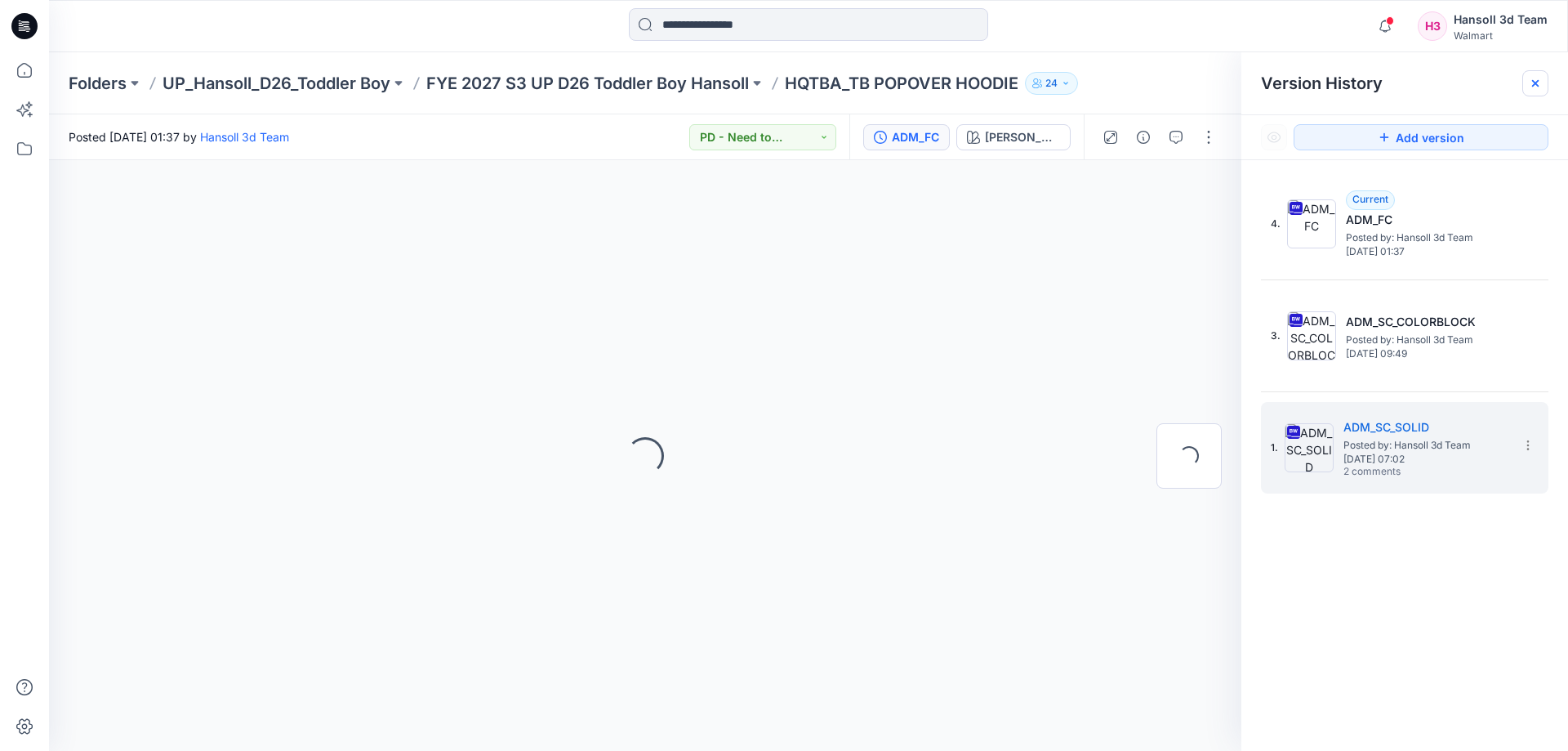
click at [1543, 79] on div at bounding box center [1535, 83] width 26 height 26
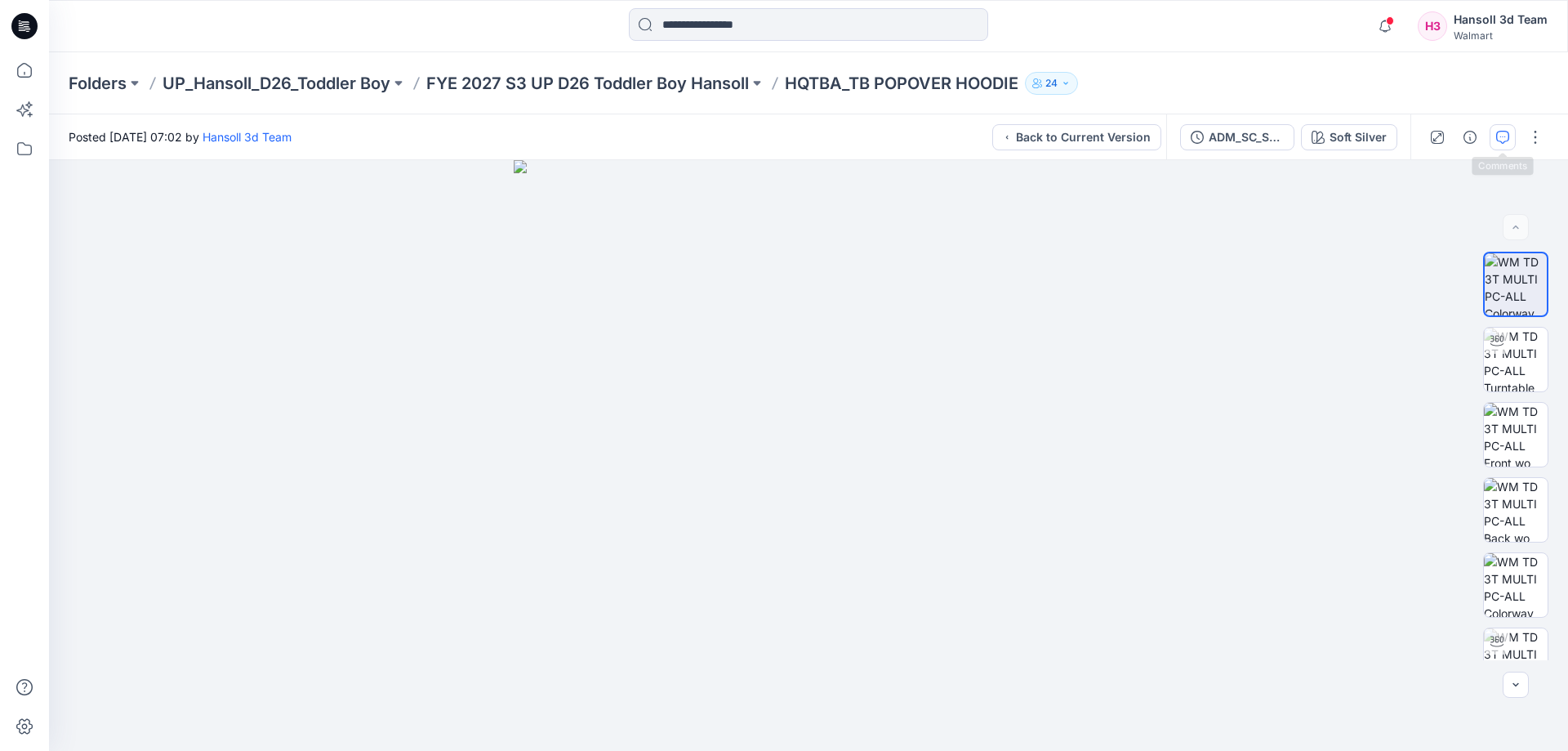
click at [1504, 137] on icon "button" at bounding box center [1503, 137] width 13 height 13
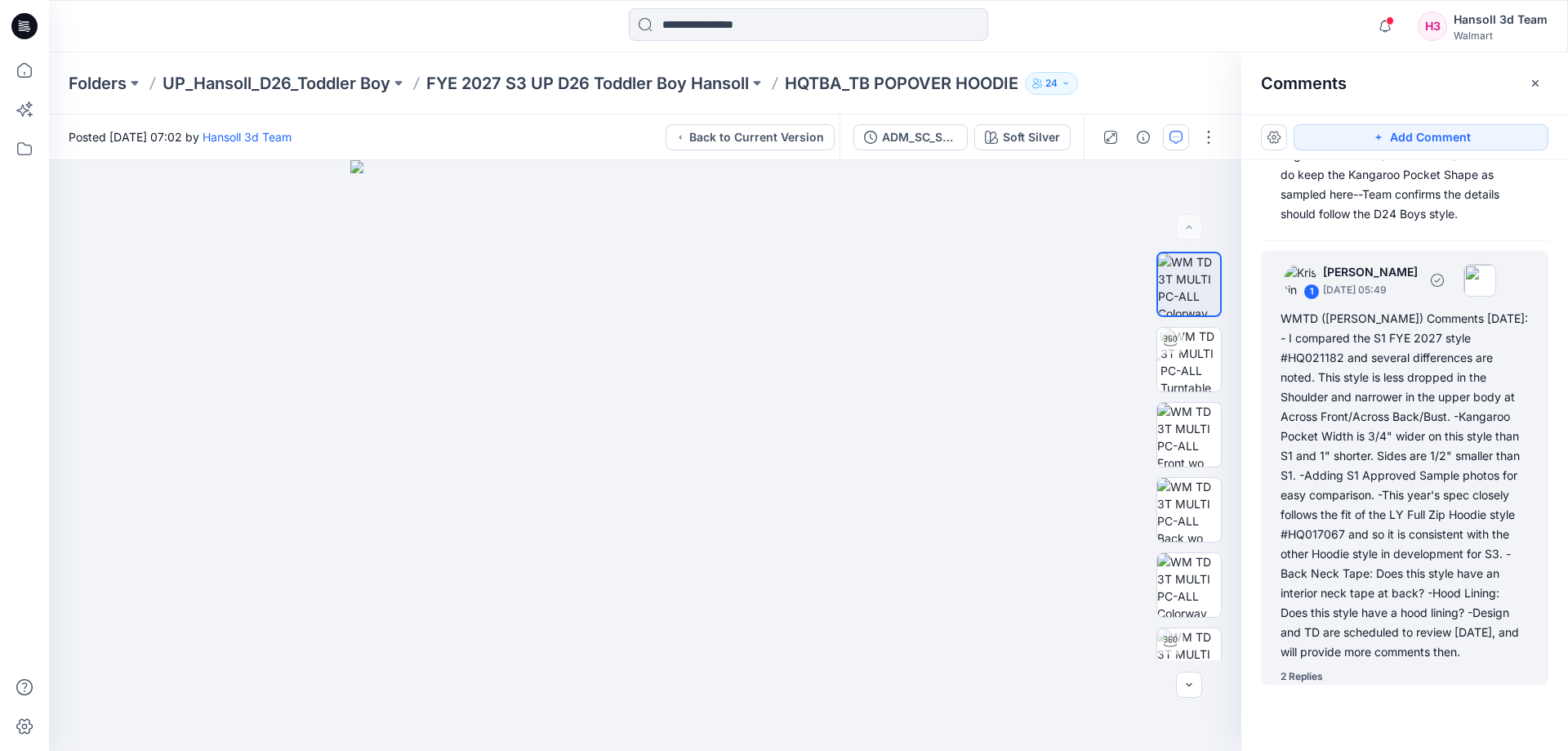
scroll to position [204, 0]
click at [1336, 679] on div "2 Replies" at bounding box center [1414, 672] width 268 height 16
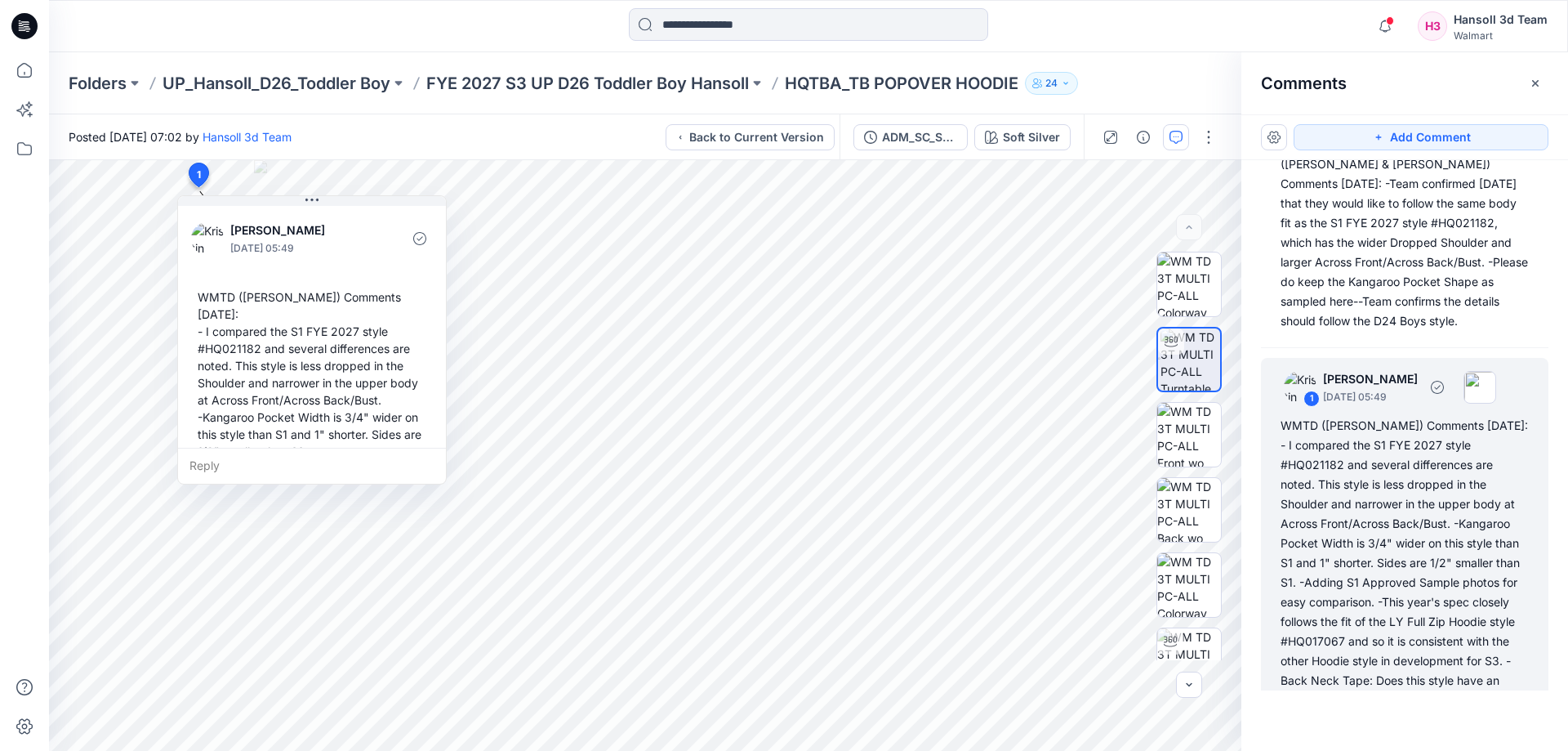
scroll to position [0, 0]
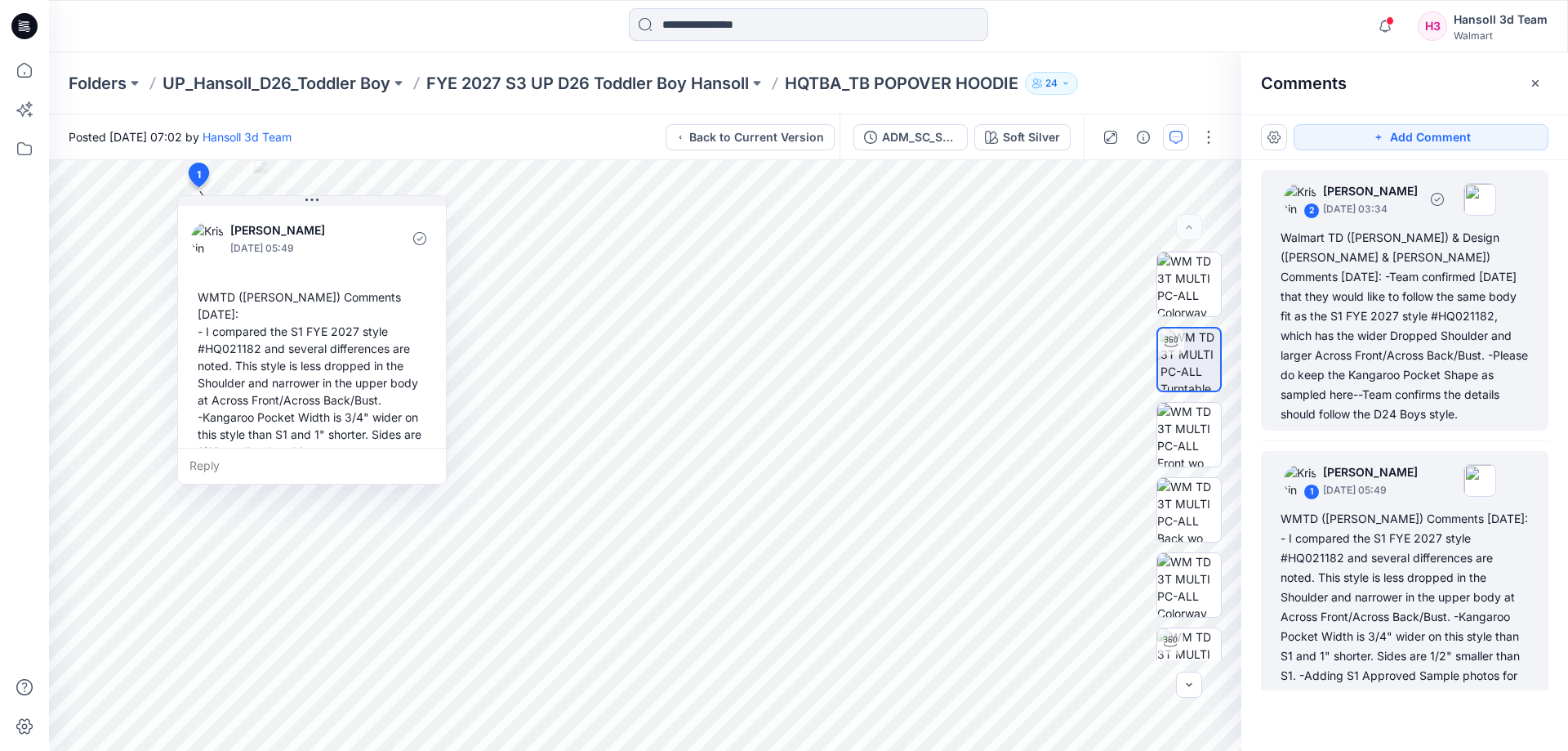
click at [1271, 215] on div "2 Kristin Veit September 26, 2025 03:34 Walmart TD (Kristin) & Design (Caroline…" at bounding box center [1405, 300] width 288 height 261
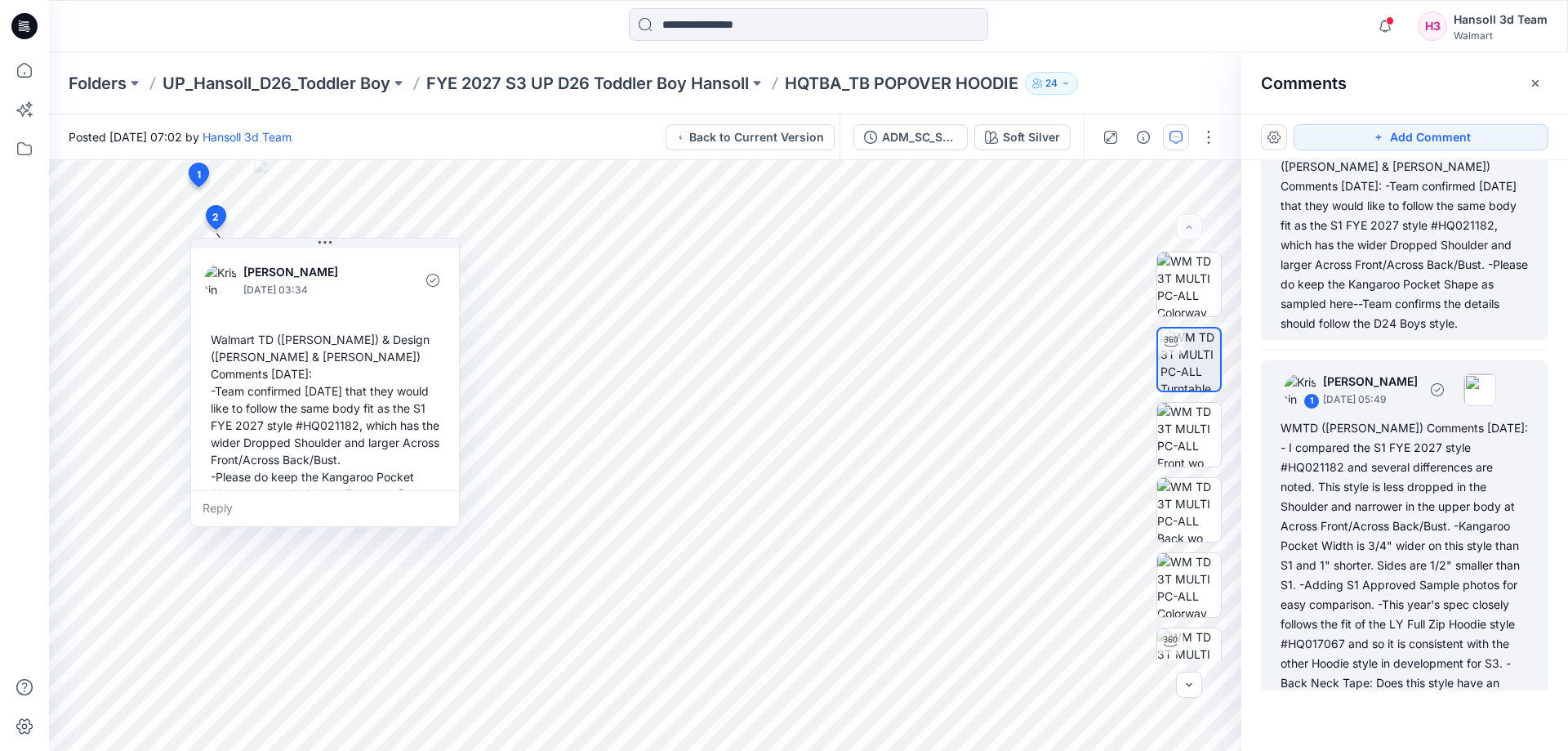
scroll to position [204, 0]
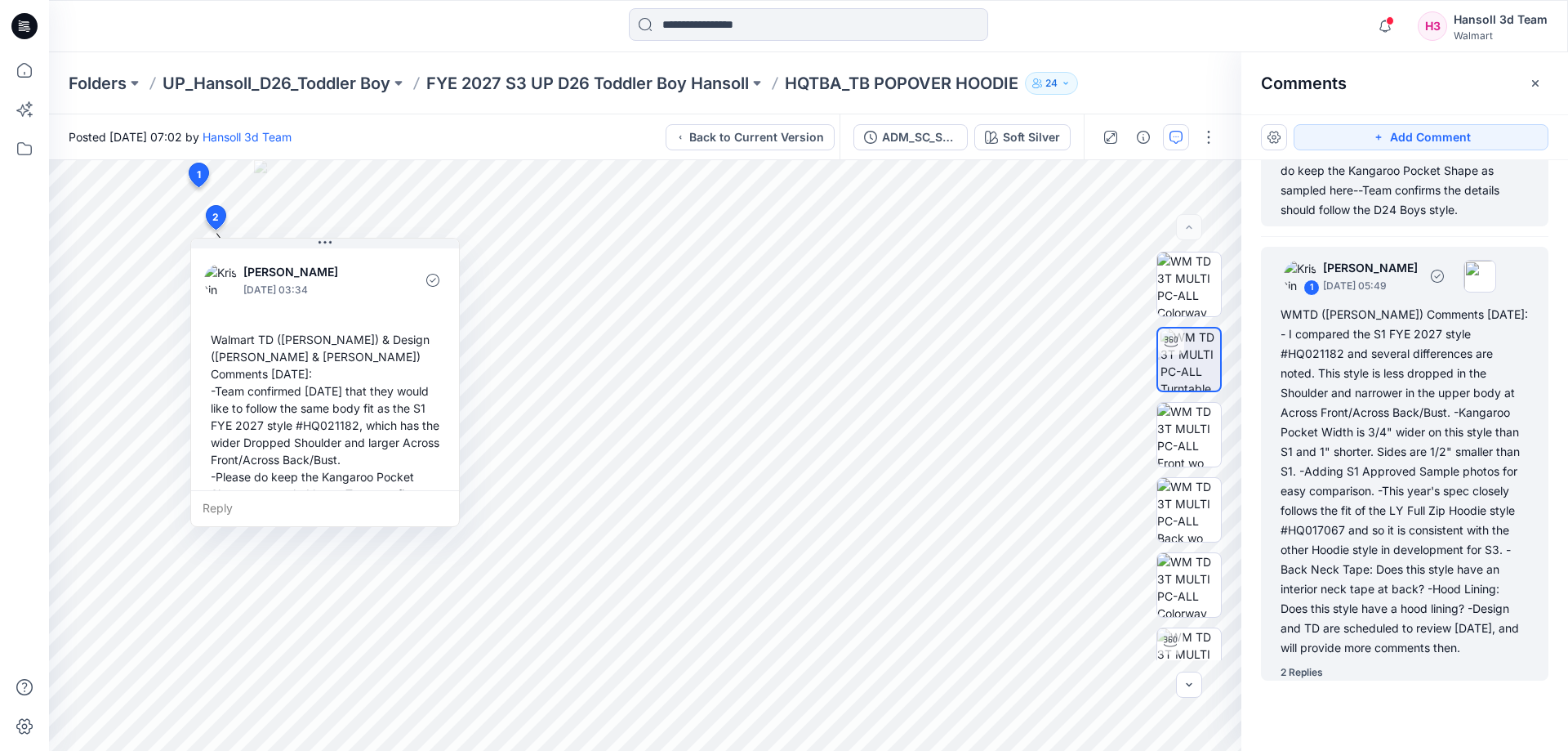
click at [1499, 503] on div "WMTD ([PERSON_NAME]) Comments [DATE]: - I compared the S1 FYE 2027 style #HQ021…" at bounding box center [1404, 480] width 248 height 353
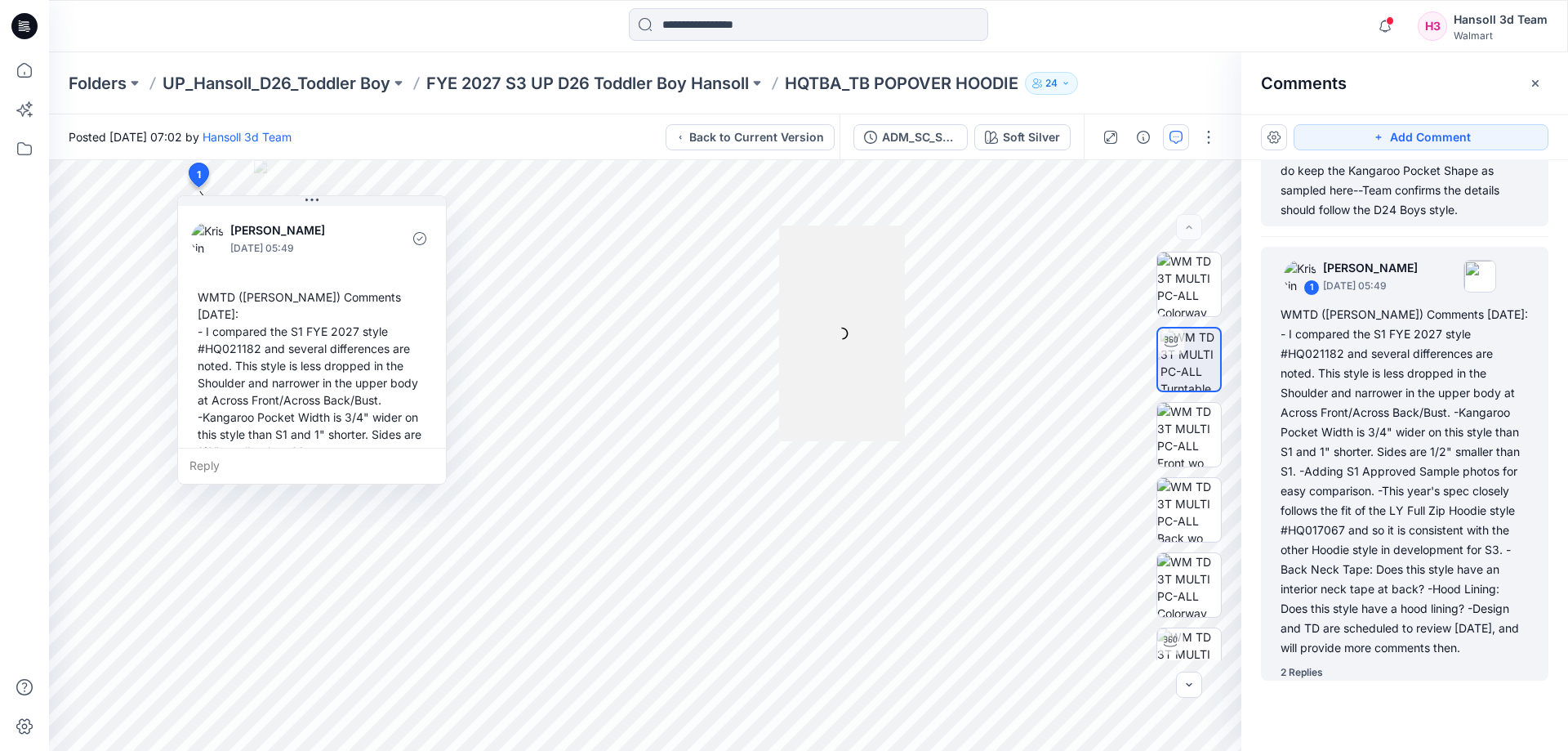
click at [1397, 213] on div "Walmart TD ([PERSON_NAME]) & Design ([PERSON_NAME] & [PERSON_NAME]) Comments [D…" at bounding box center [1404, 122] width 248 height 196
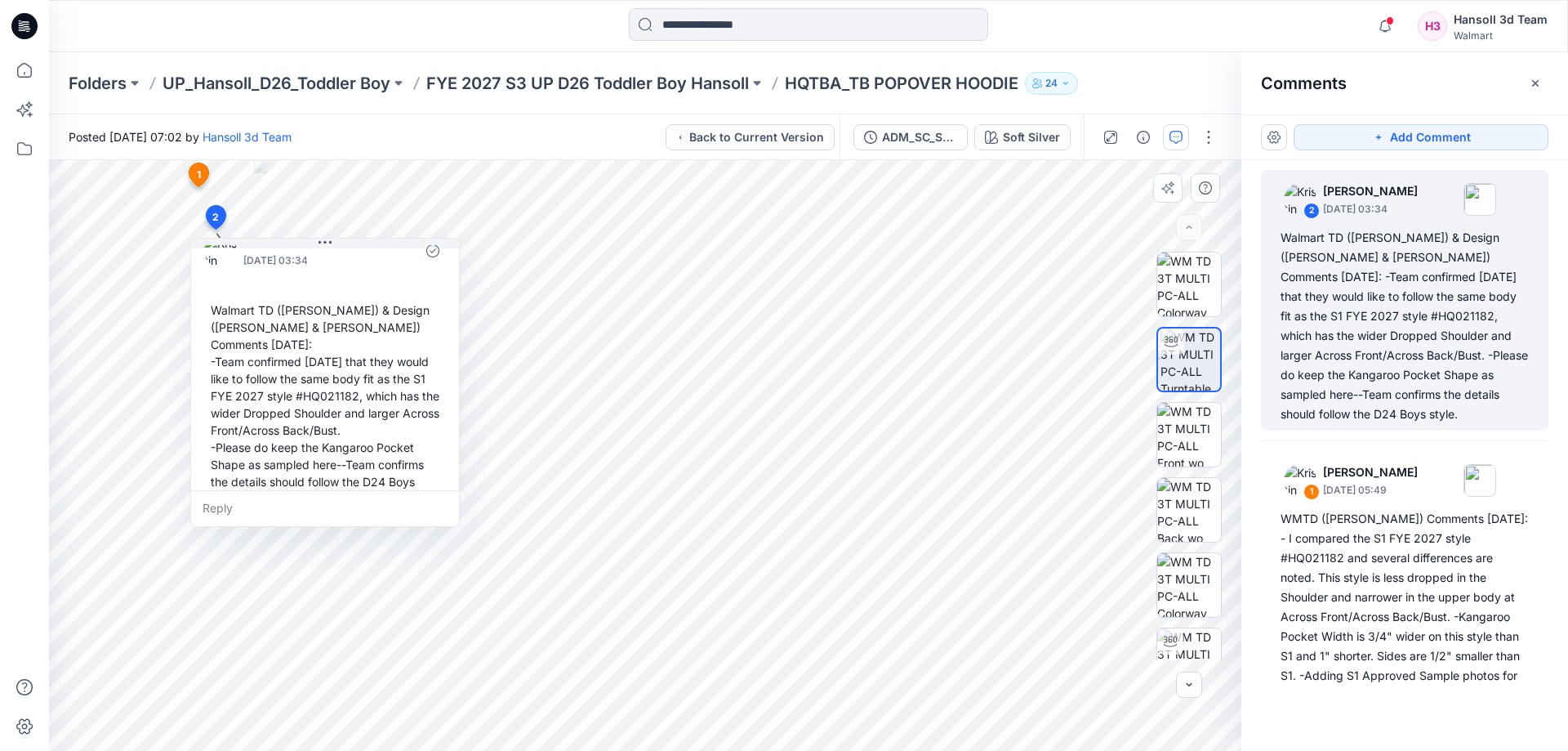
scroll to position [45, 0]
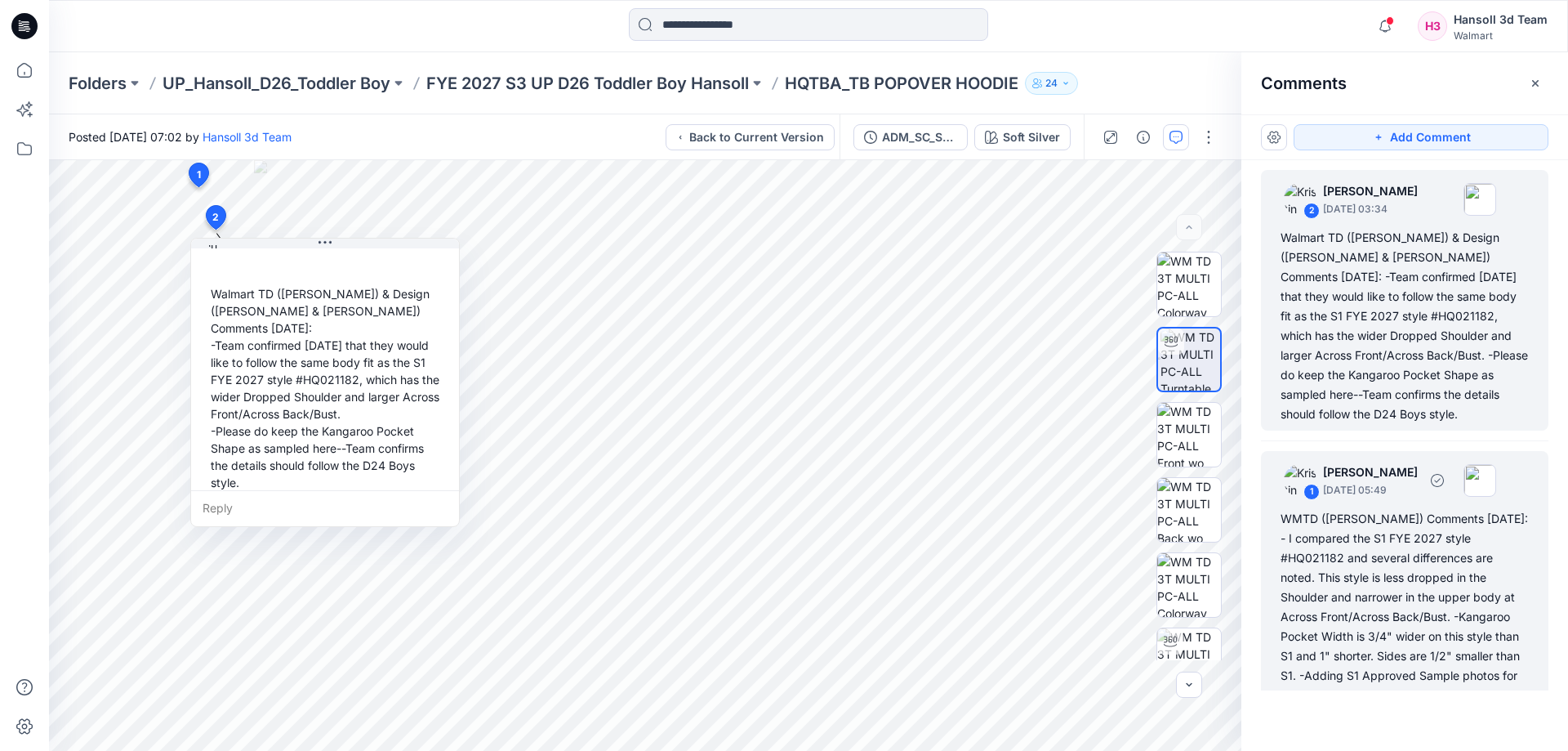
click at [1346, 538] on div "WMTD ([PERSON_NAME]) Comments [DATE]: - I compared the S1 FYE 2027 style #HQ021…" at bounding box center [1404, 685] width 248 height 353
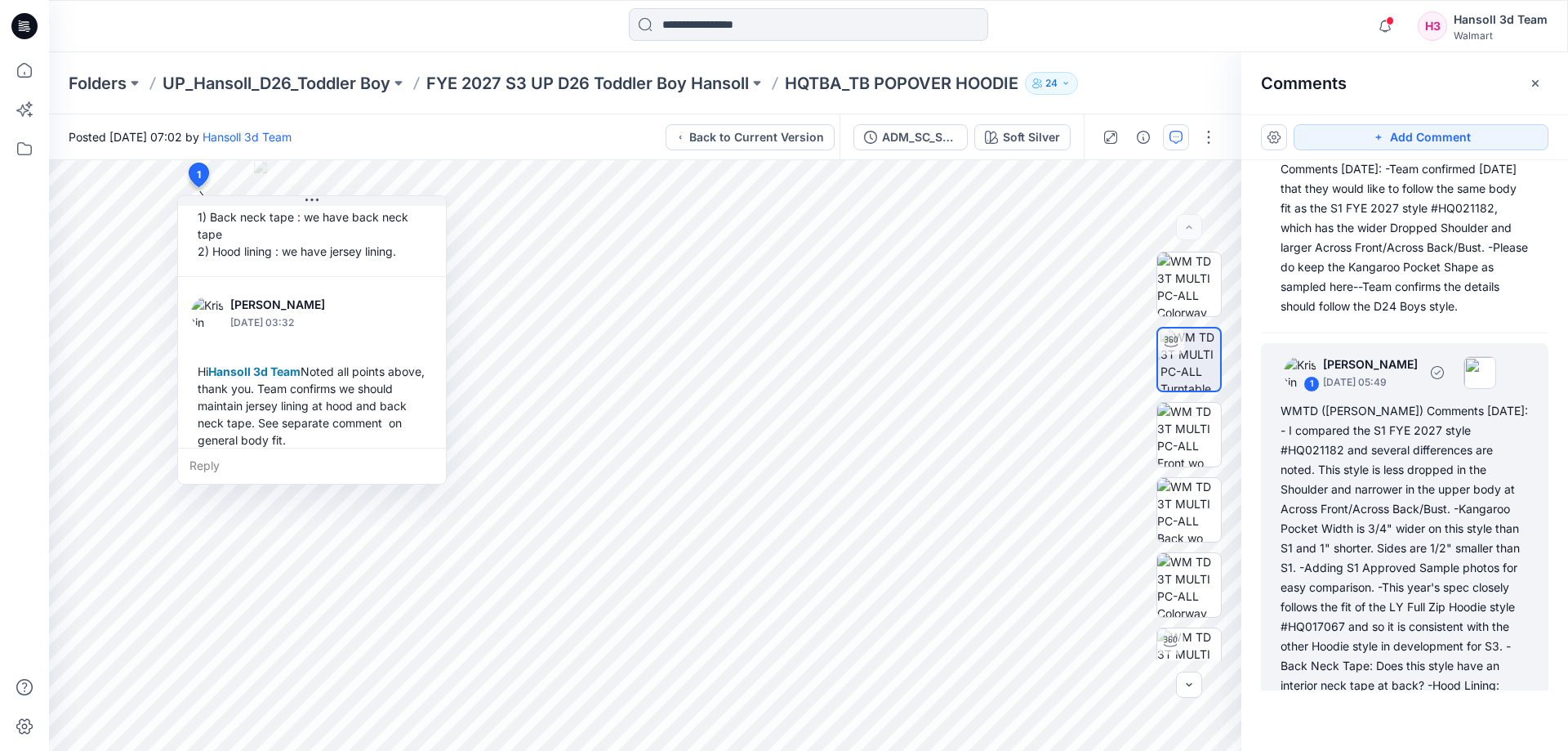
scroll to position [0, 0]
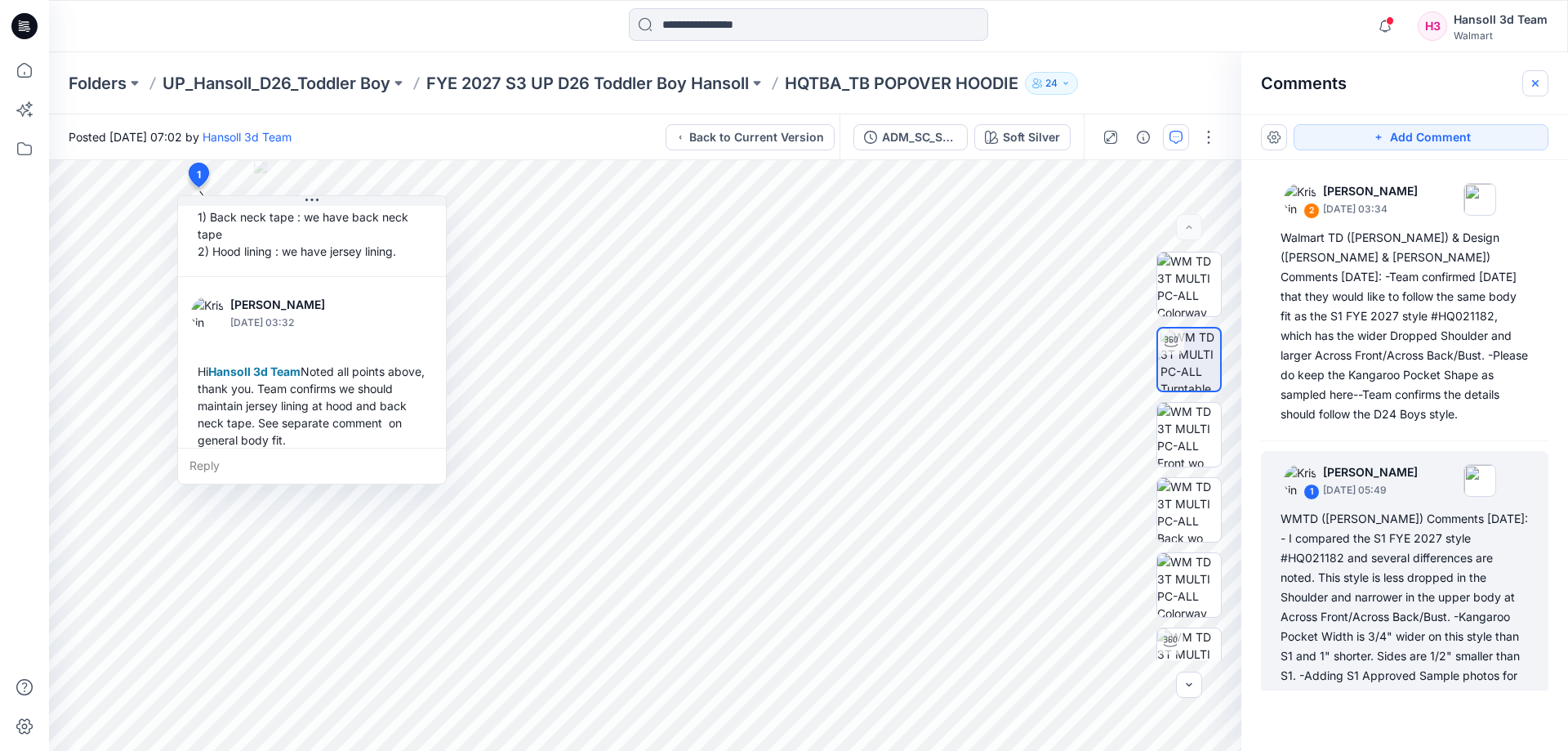
click at [1533, 77] on icon "button" at bounding box center [1535, 84] width 13 height 13
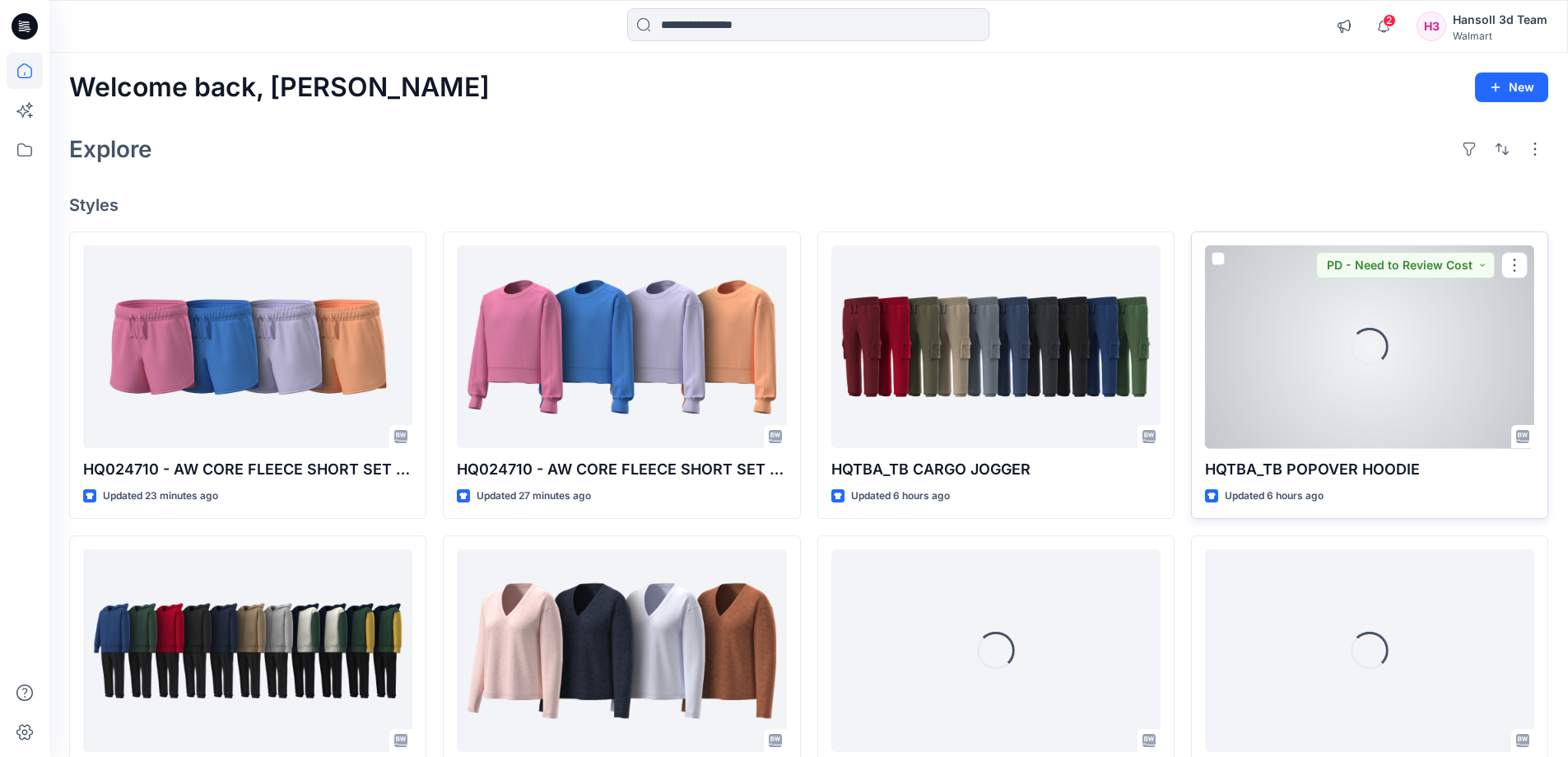
click at [1388, 419] on div "Loading..." at bounding box center [1370, 347] width 330 height 203
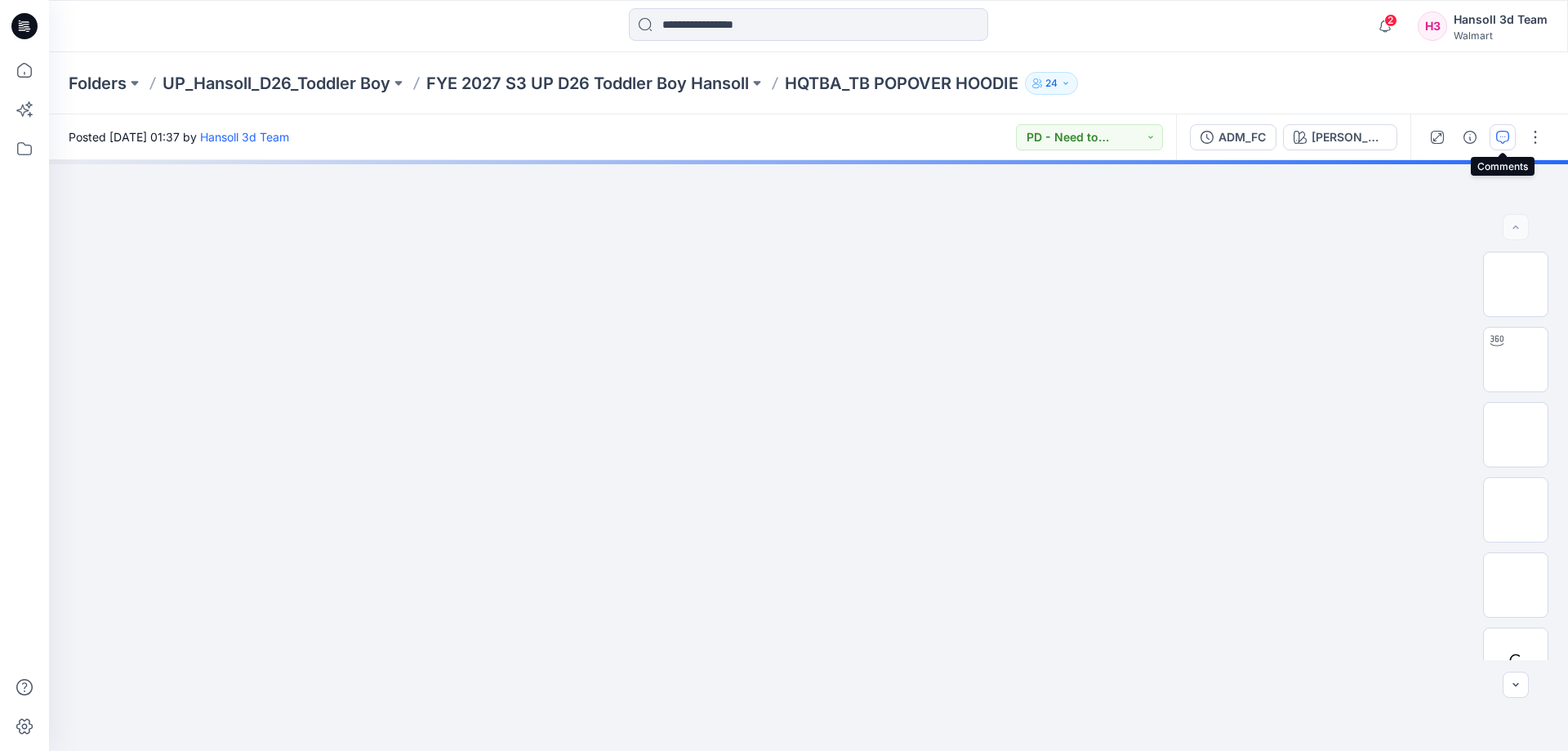
click at [1514, 134] on button "button" at bounding box center [1503, 137] width 26 height 26
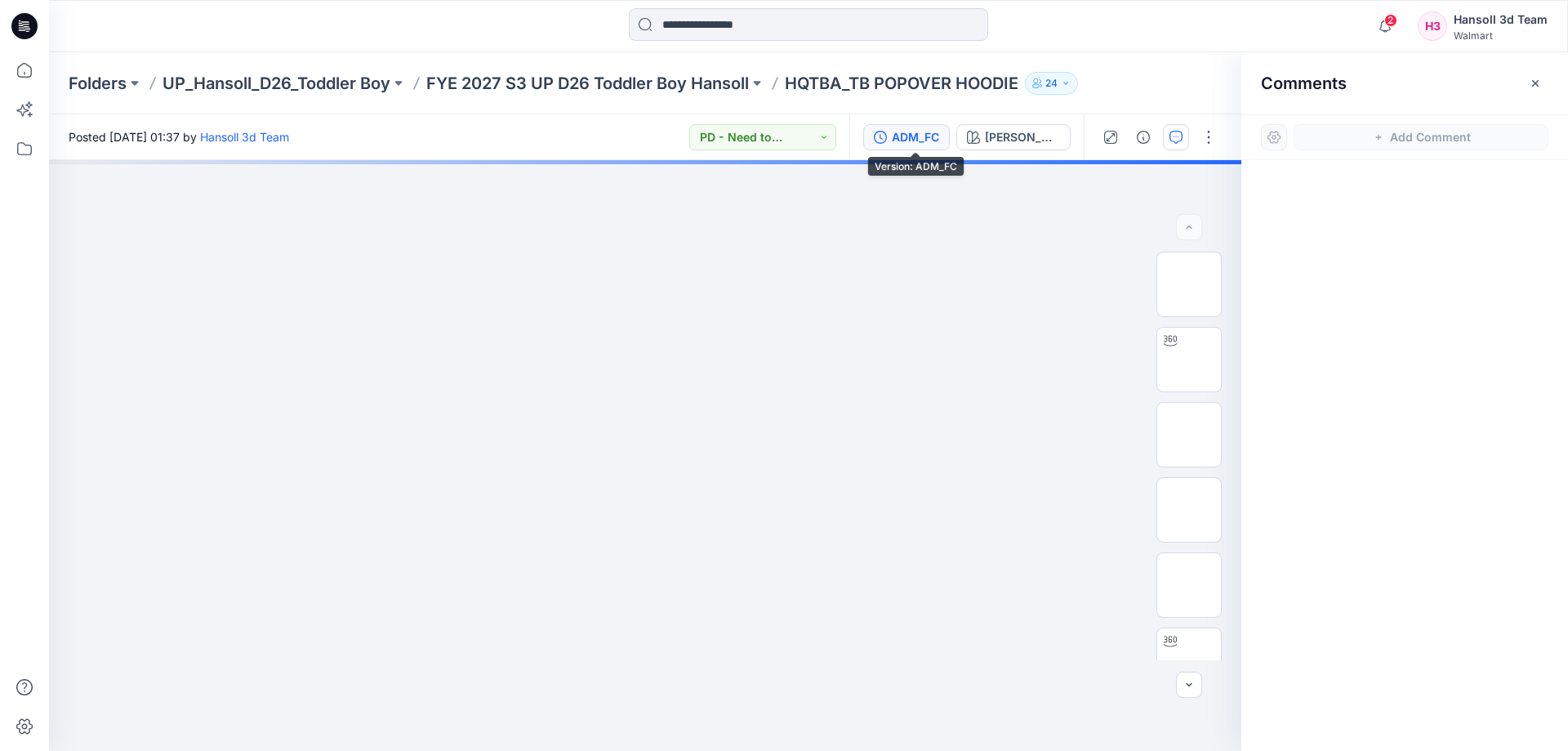
click at [877, 126] on button "ADM_FC" at bounding box center [906, 137] width 86 height 26
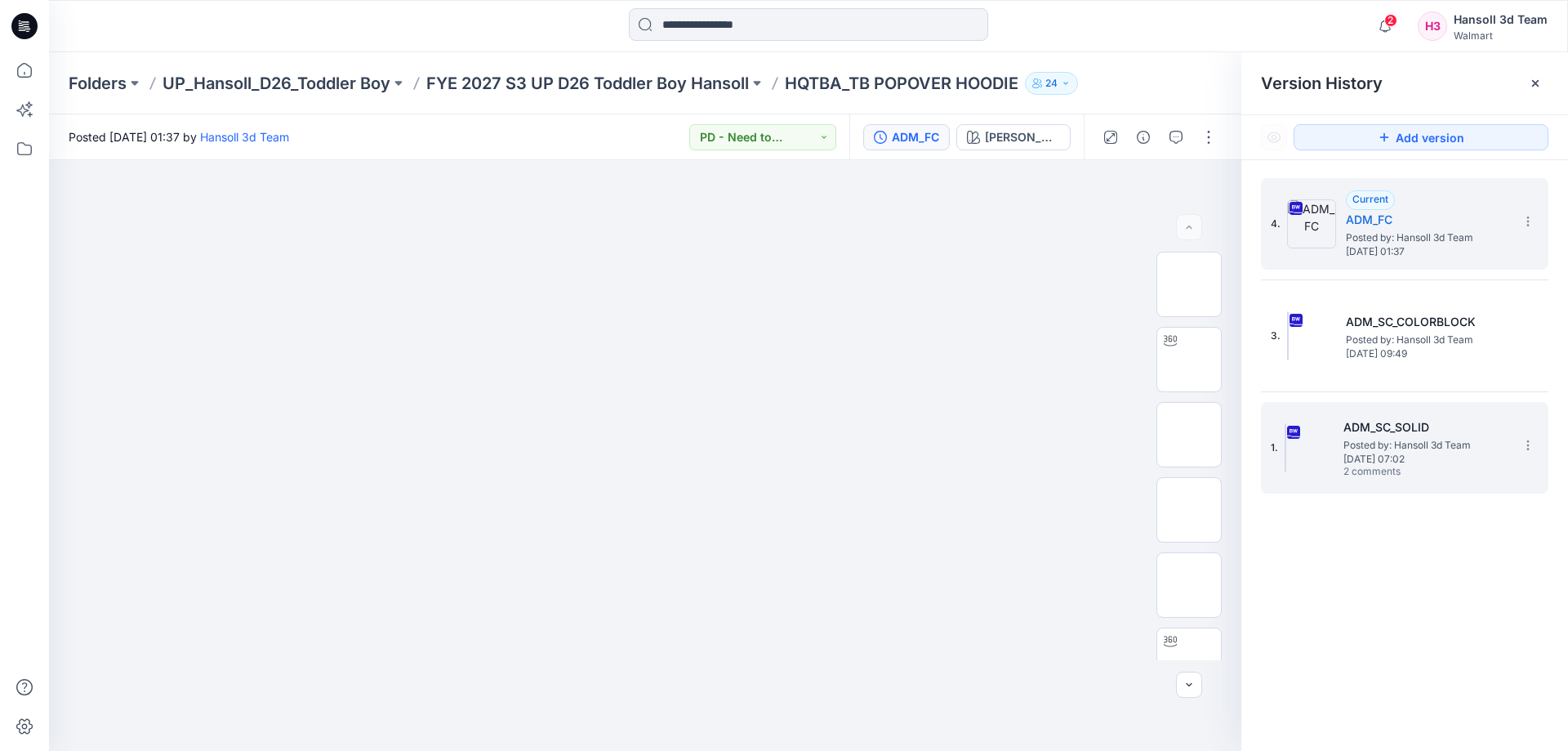
click at [1369, 420] on h5 "ADM_SC_SOLID" at bounding box center [1425, 428] width 163 height 20
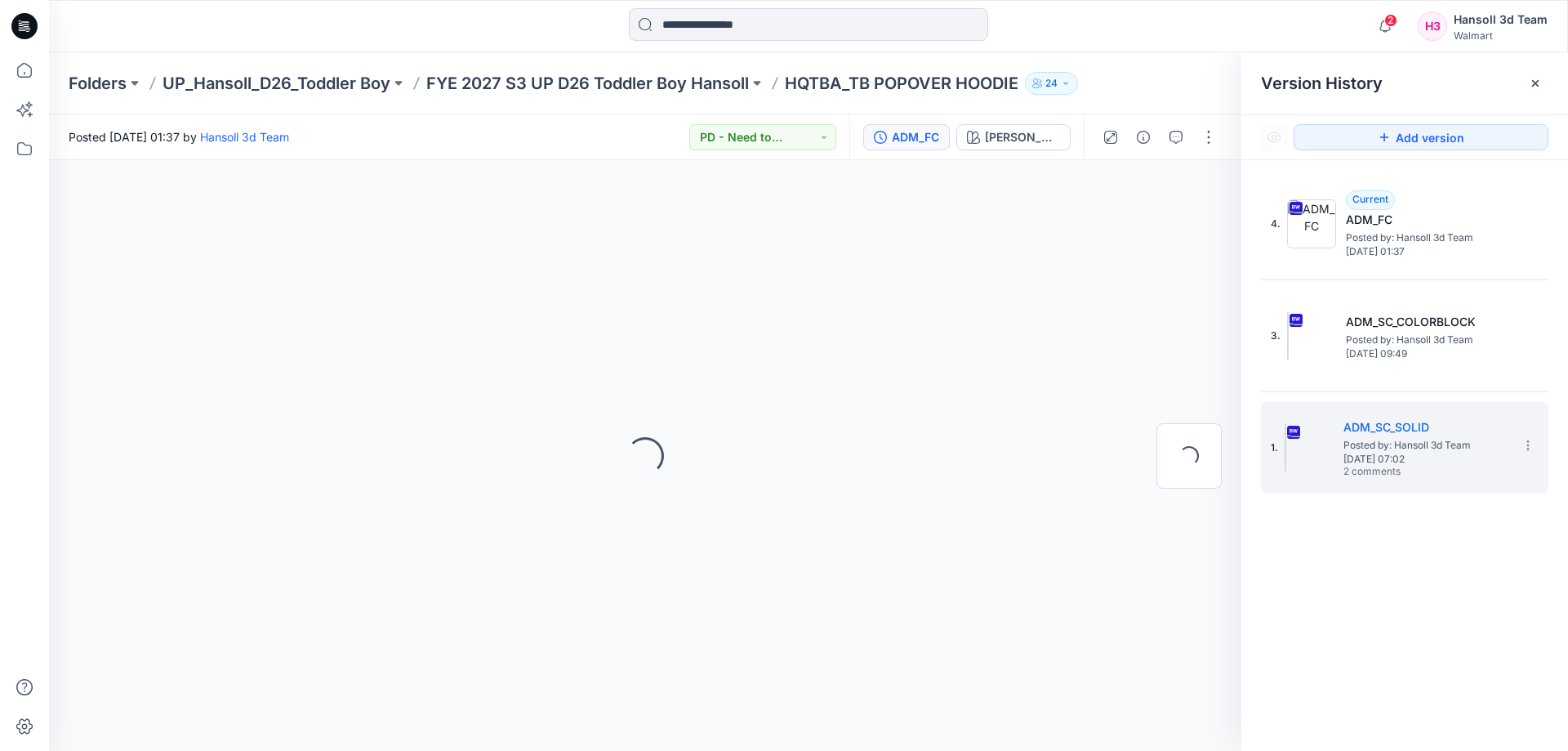
click at [1537, 75] on div at bounding box center [1535, 83] width 26 height 26
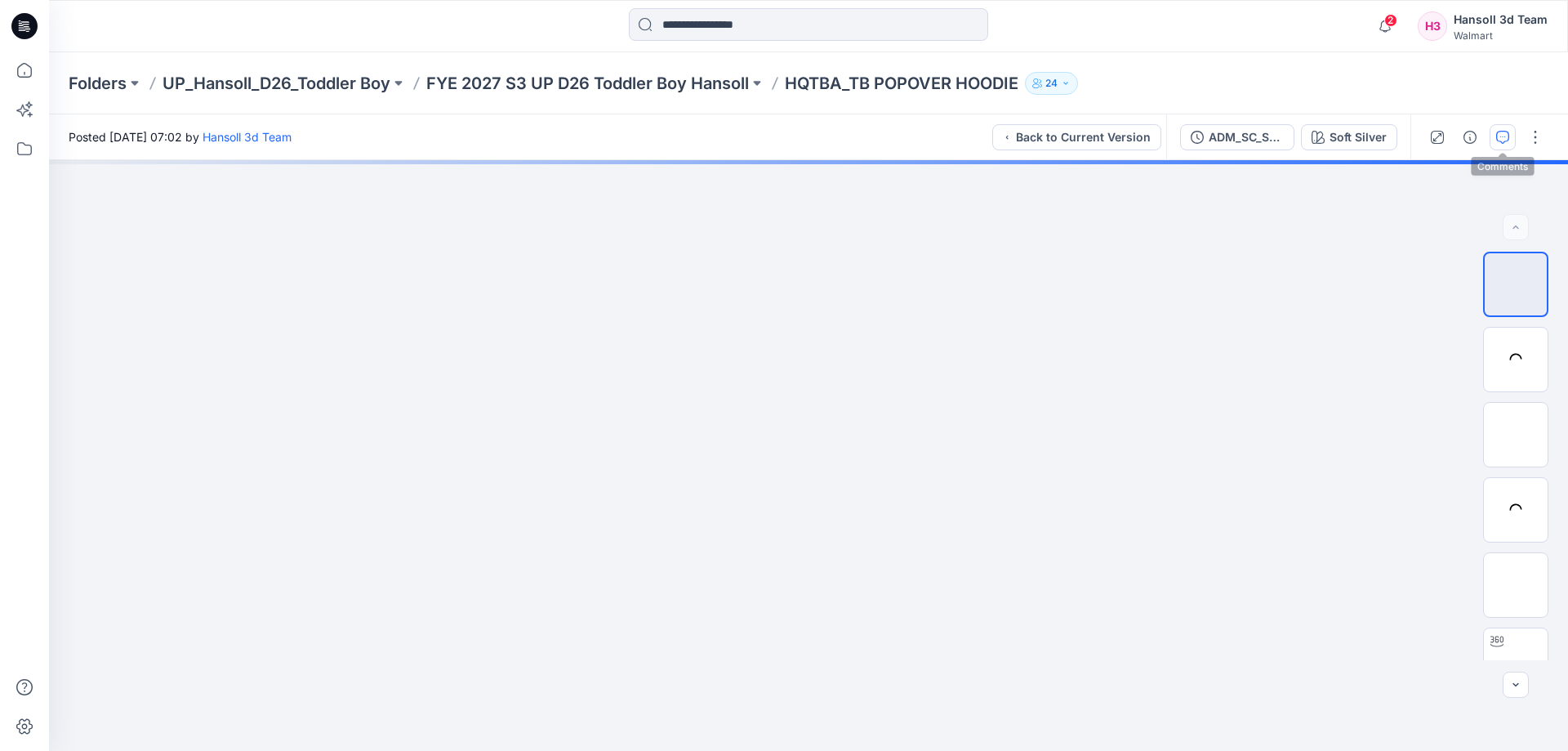
click at [1501, 143] on button "button" at bounding box center [1503, 137] width 26 height 26
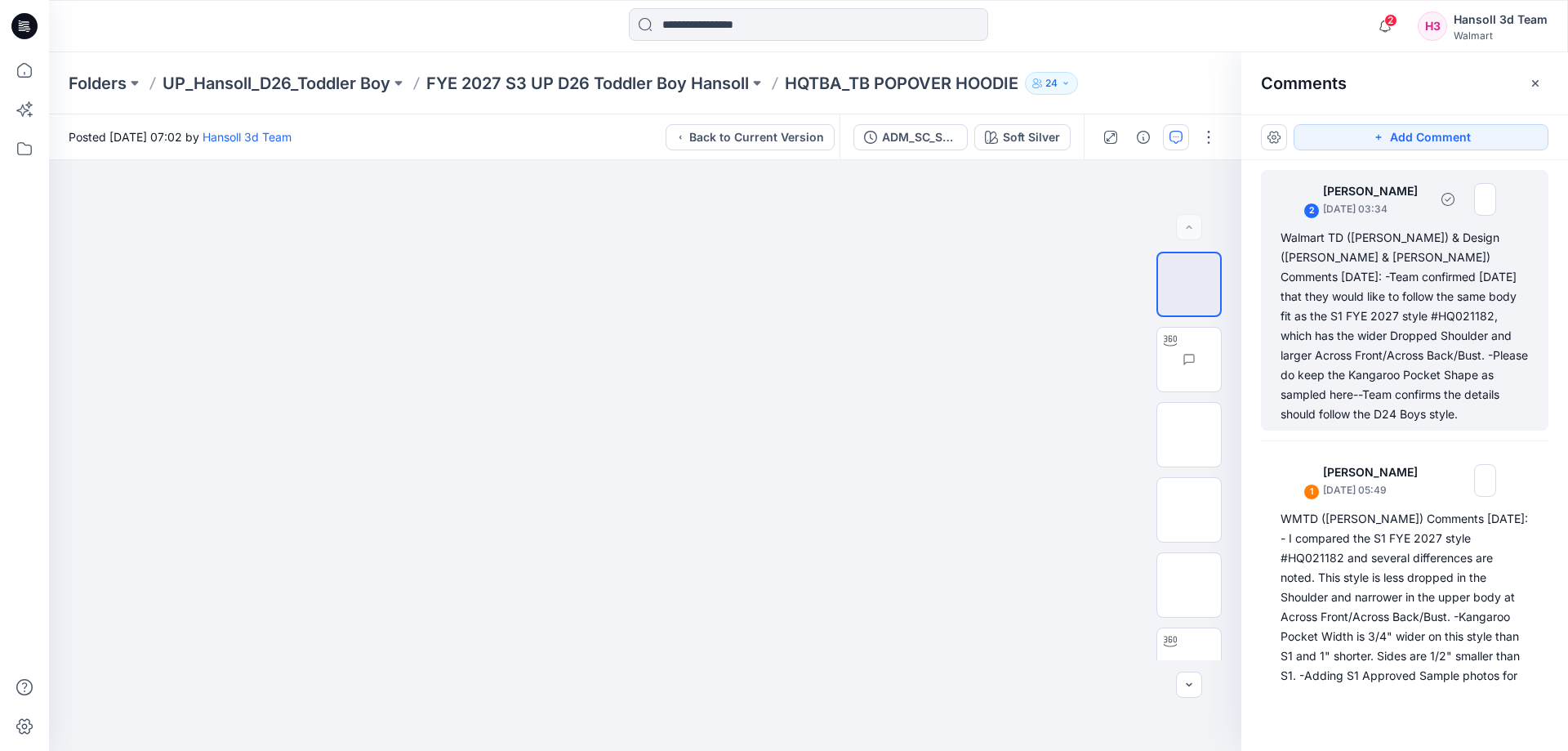
scroll to position [204, 0]
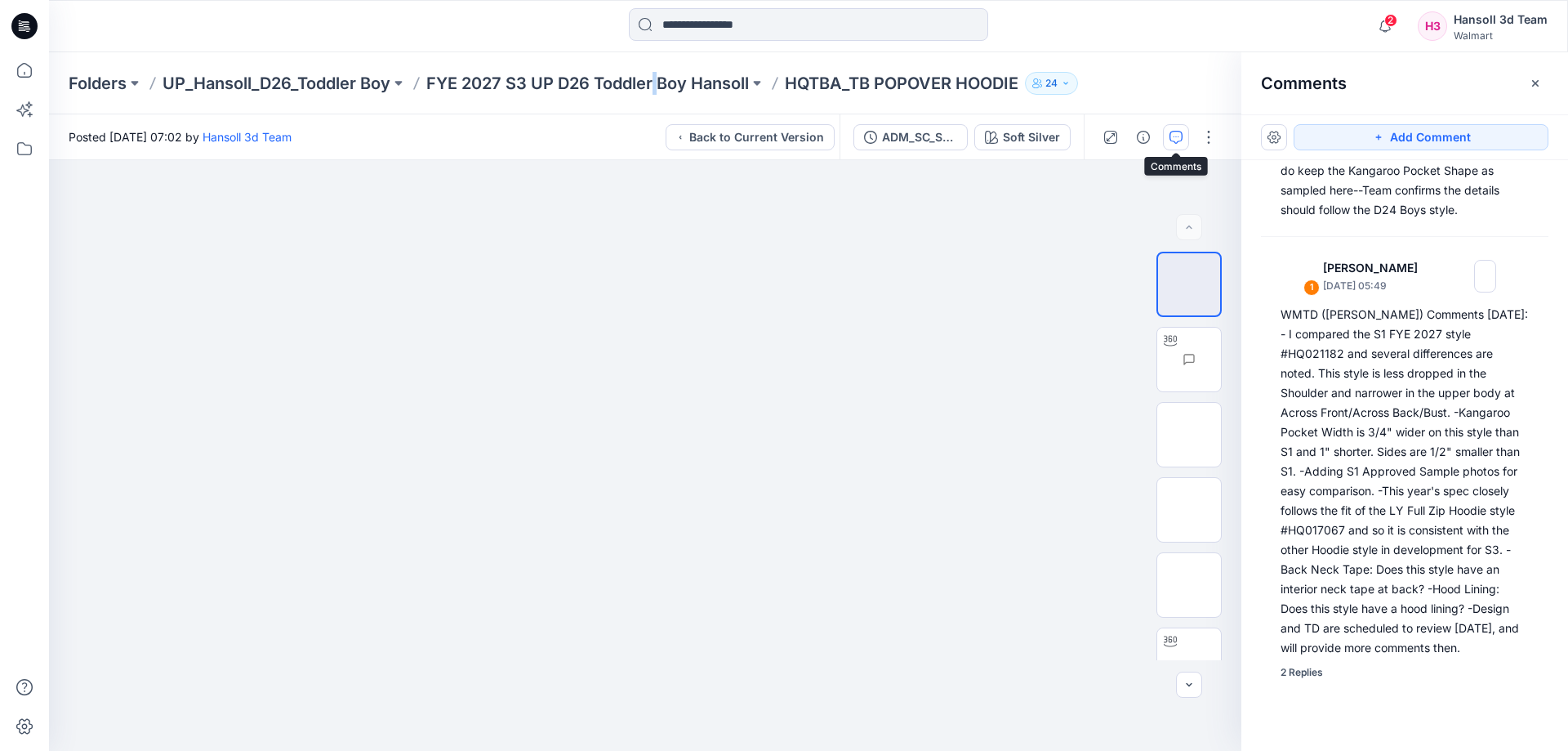
click at [661, 104] on div "Folders UP_Hansoll_D26_Toddler Boy FYE 2027 S3 UP D26 Toddler Boy Hansoll HQTBA…" at bounding box center [808, 84] width 1519 height 62
click at [686, 57] on div "Folders UP_Hansoll_D26_Toddler Boy FYE 2027 S3 UP D26 Toddler Boy Hansoll HQTBA…" at bounding box center [808, 84] width 1519 height 62
click at [686, 74] on p "FYE 2027 S3 UP D26 Toddler Boy Hansoll" at bounding box center [587, 83] width 322 height 23
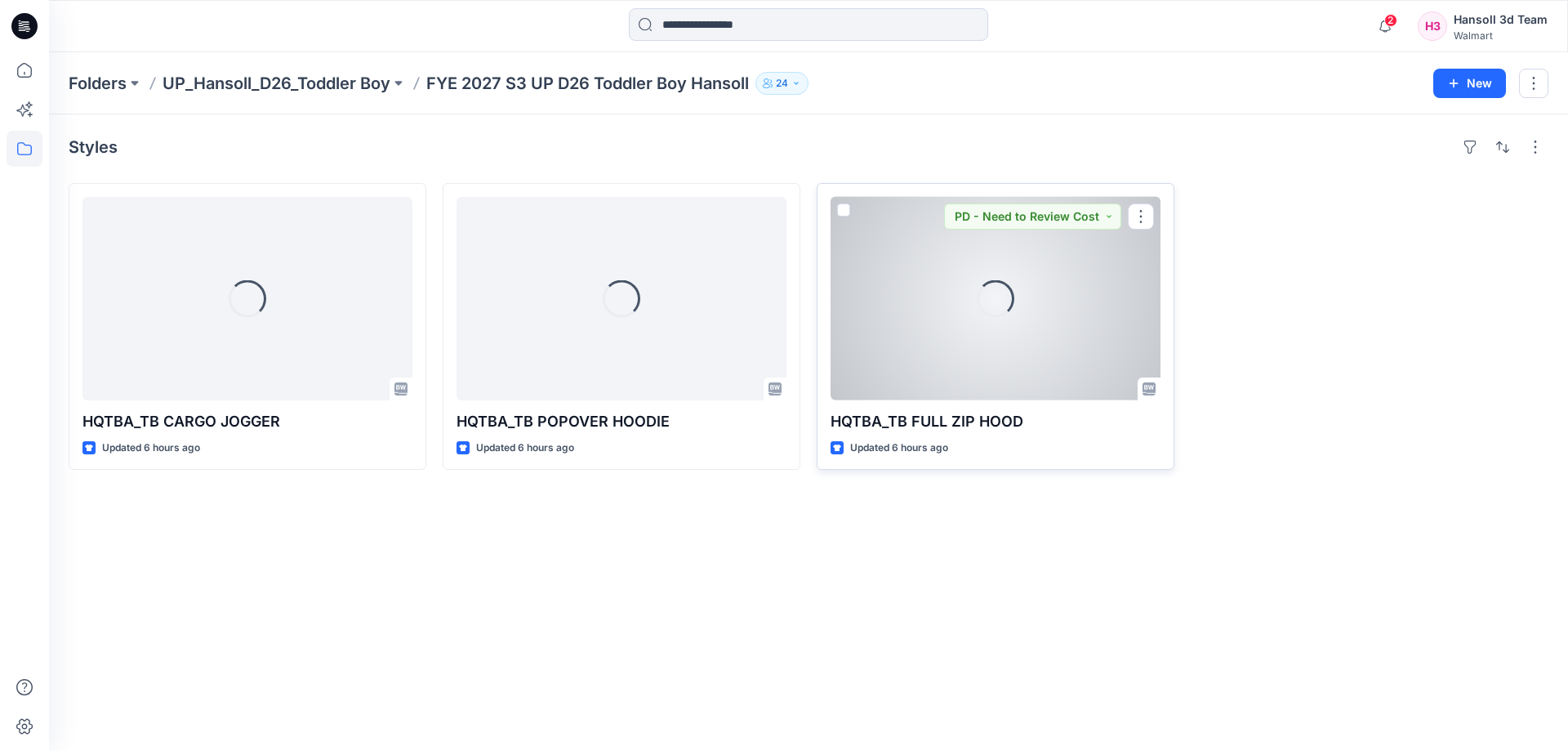
click at [979, 309] on div "Loading..." at bounding box center [995, 298] width 37 height 37
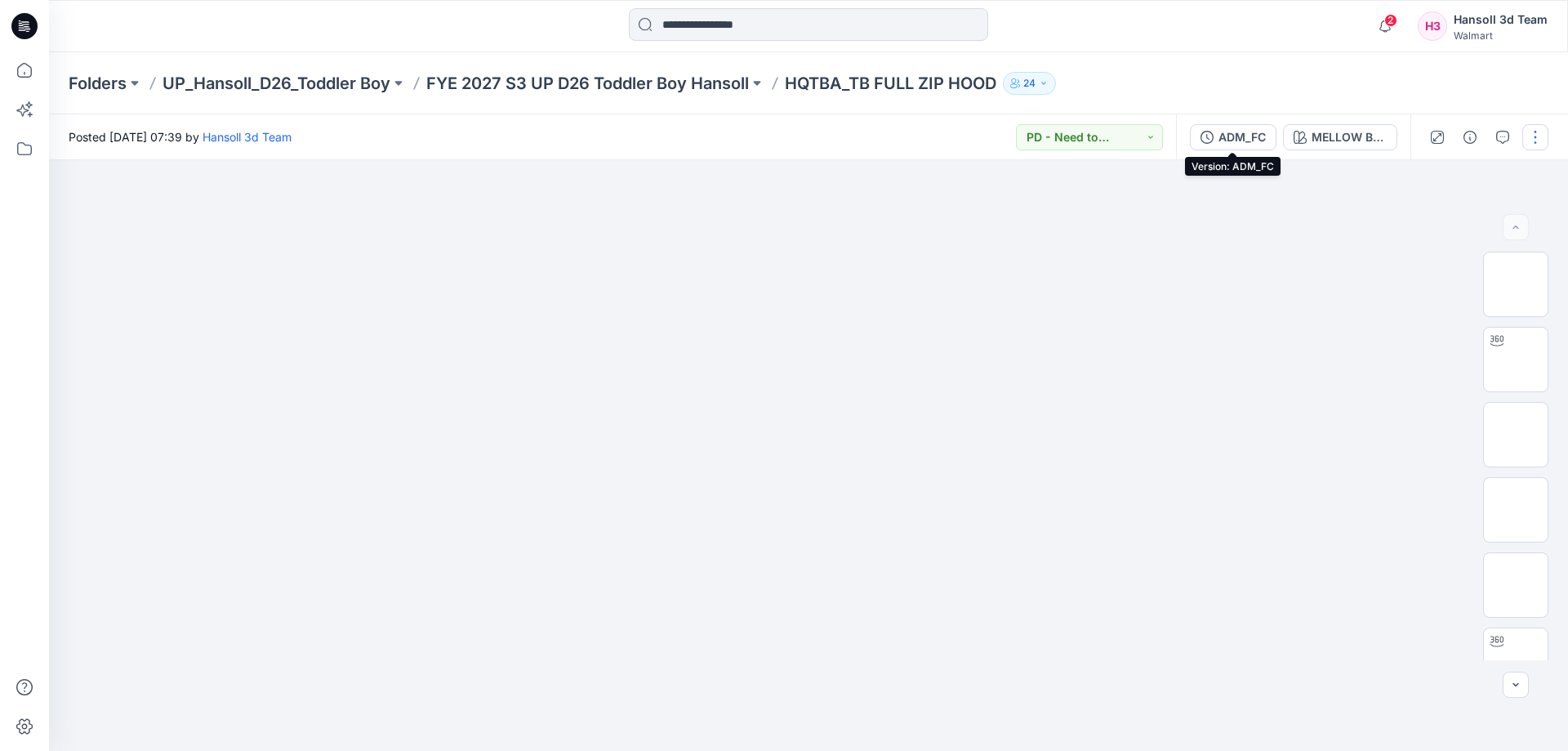
click at [1211, 126] on button "ADM_FC" at bounding box center [1232, 137] width 86 height 26
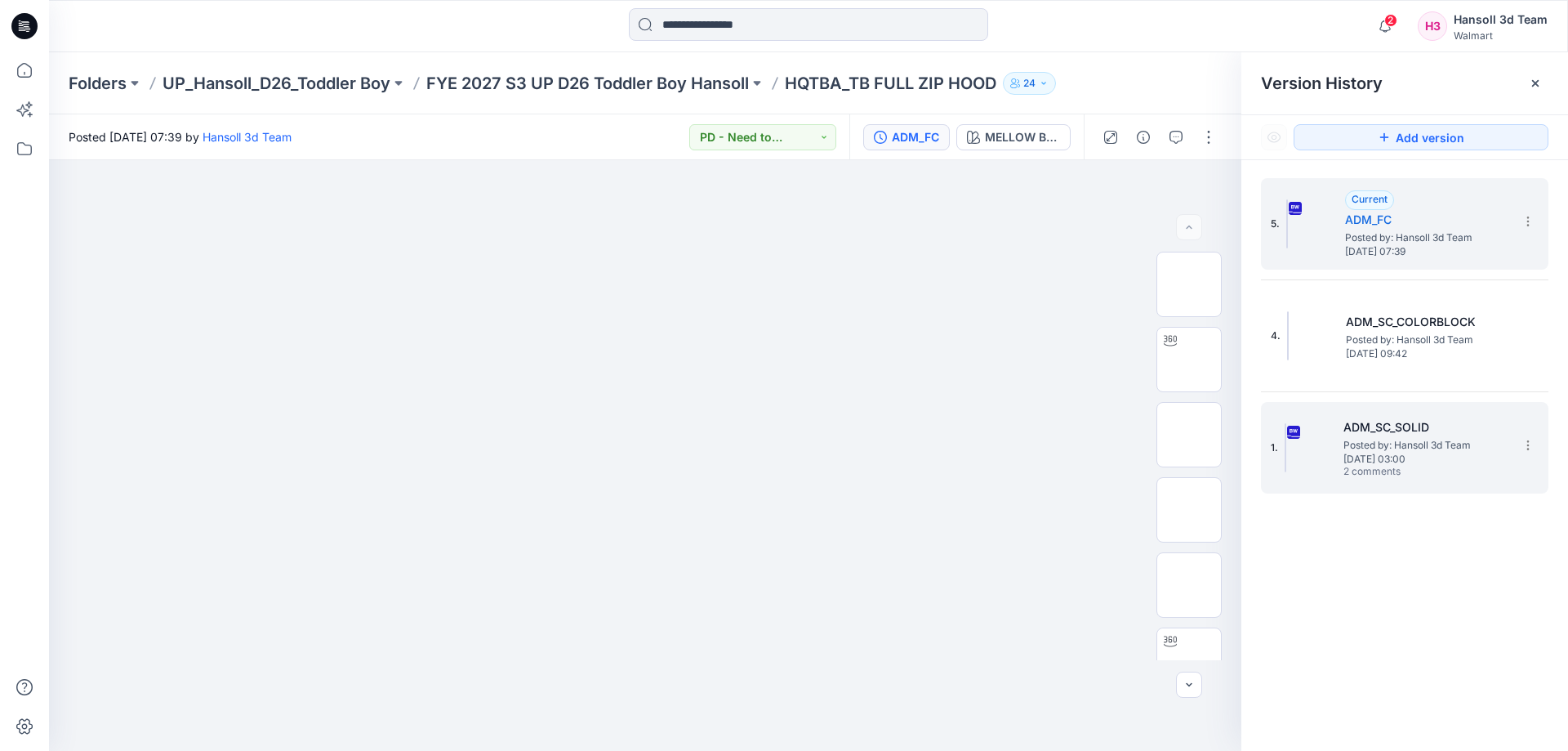
click at [1465, 435] on h5 "ADM_SC_SOLID" at bounding box center [1425, 428] width 163 height 20
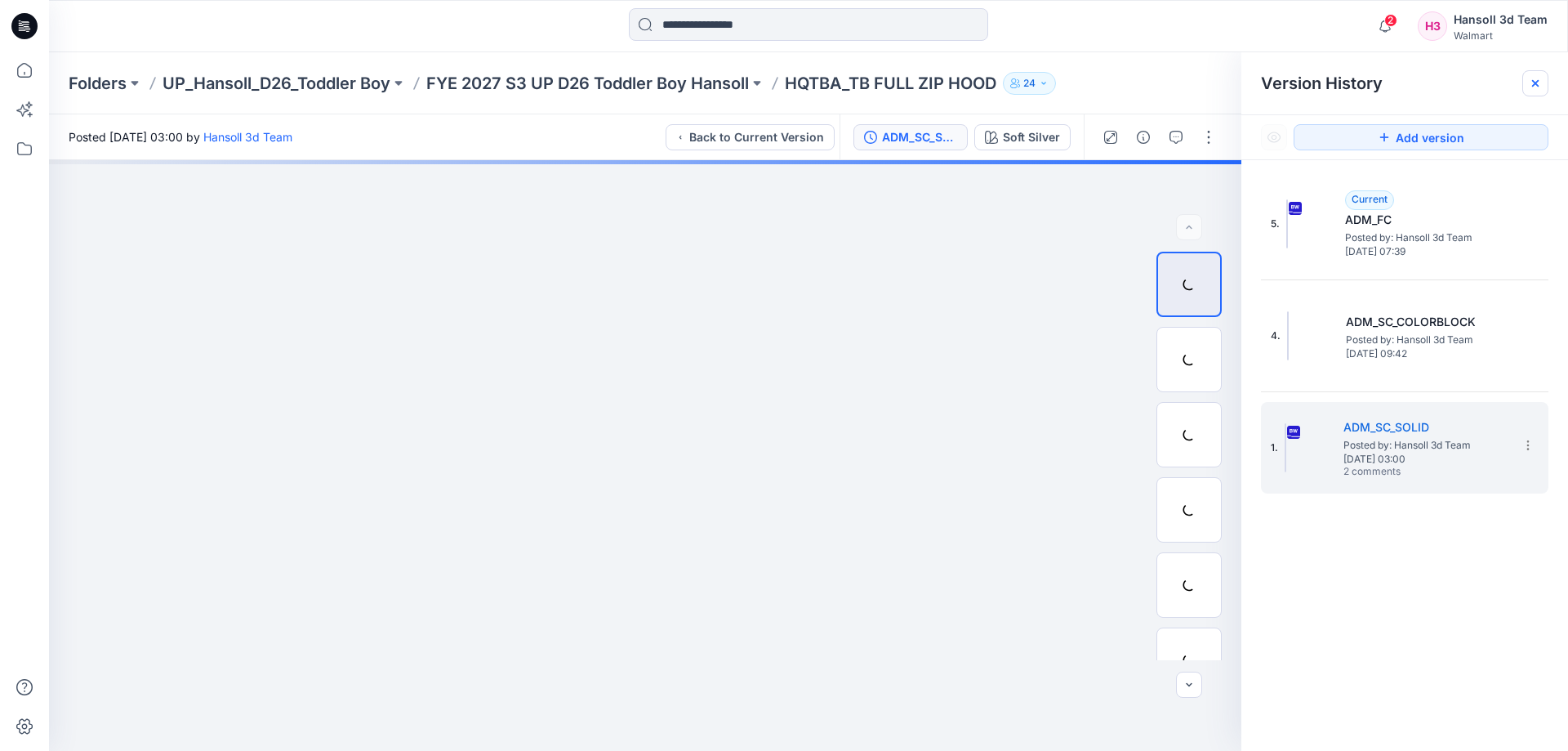
click at [1530, 82] on icon at bounding box center [1535, 84] width 13 height 13
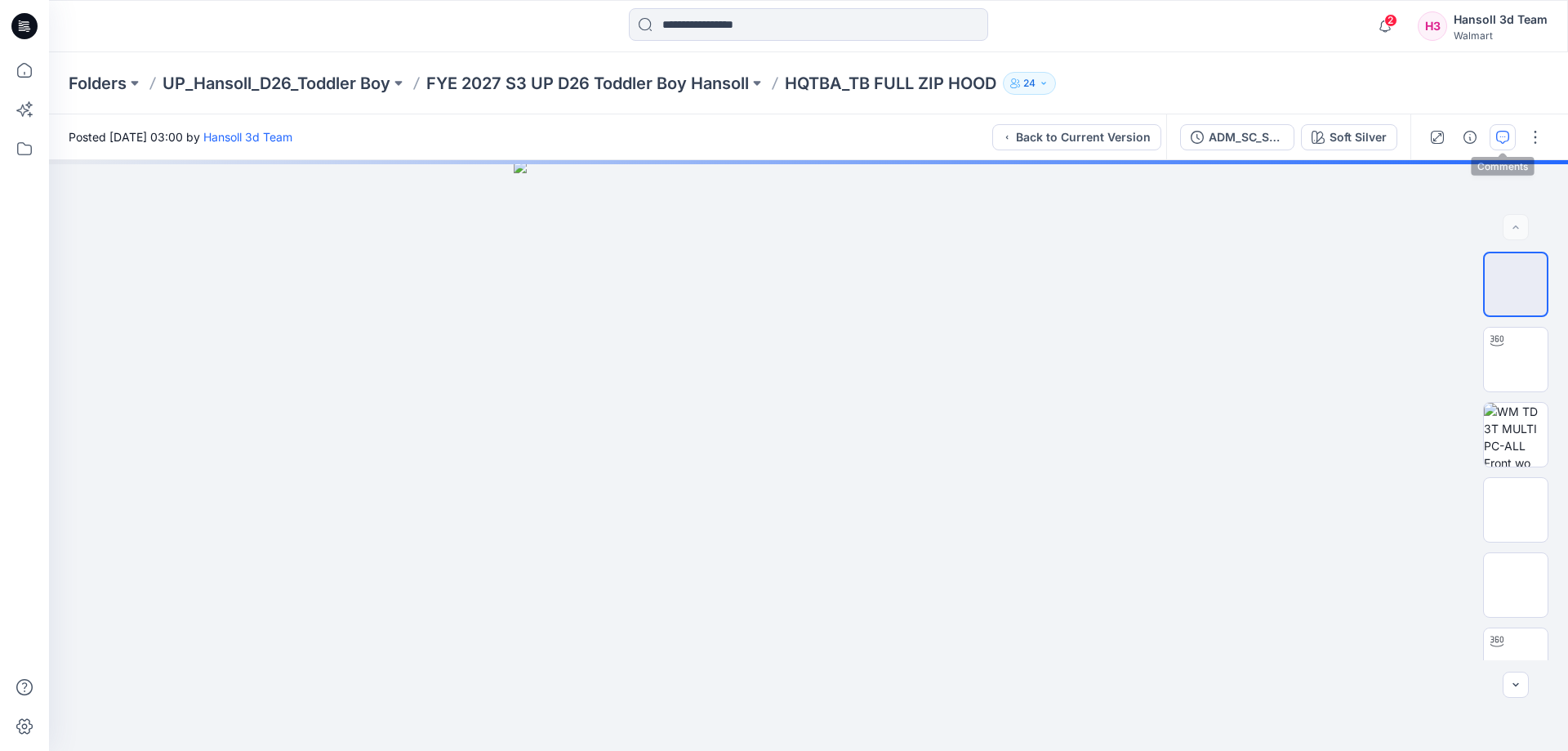
click at [1499, 141] on icon "button" at bounding box center [1503, 137] width 13 height 13
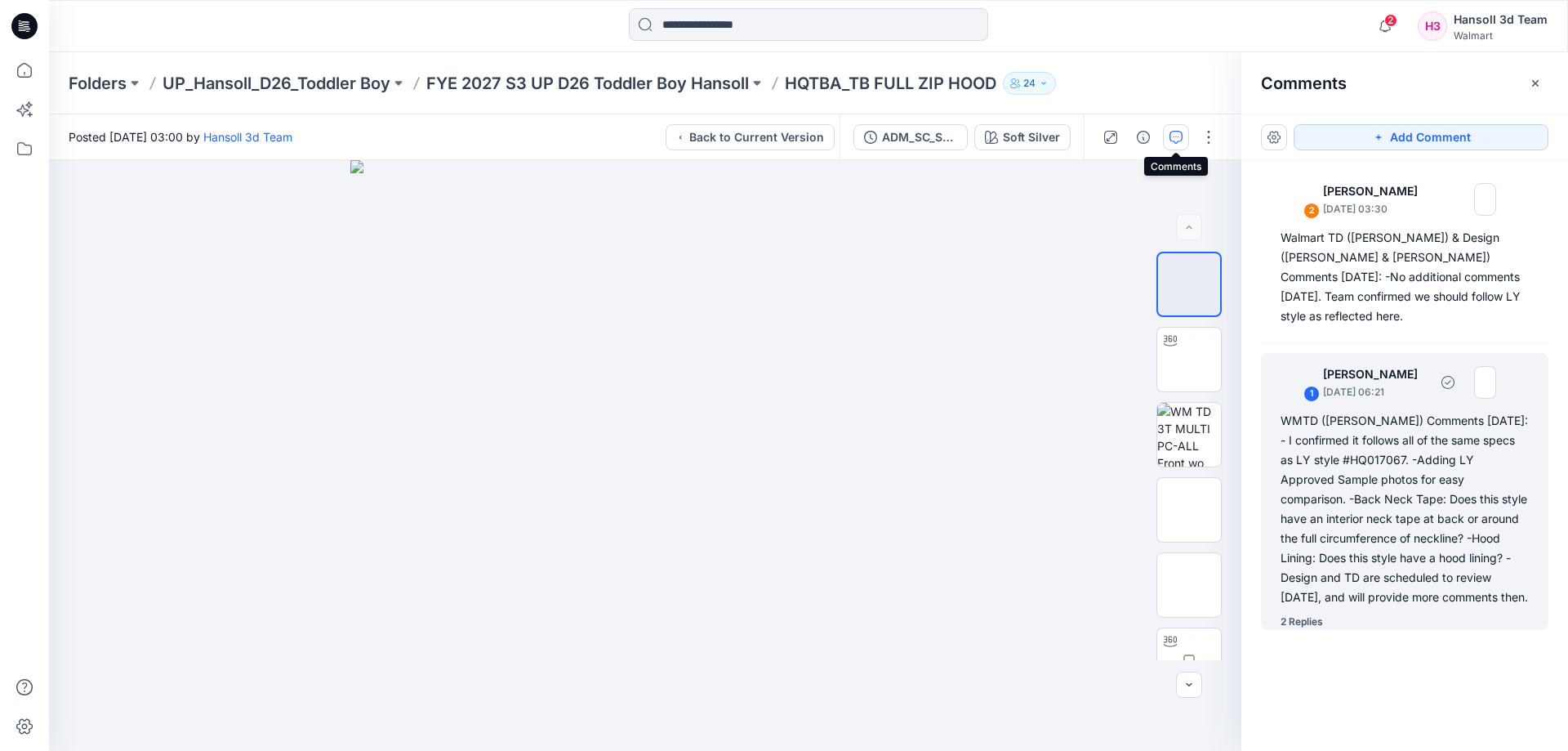
click at [1354, 573] on div "WMTD ([PERSON_NAME]) Comments [DATE]: - I confirmed it follows all of the same …" at bounding box center [1404, 509] width 248 height 196
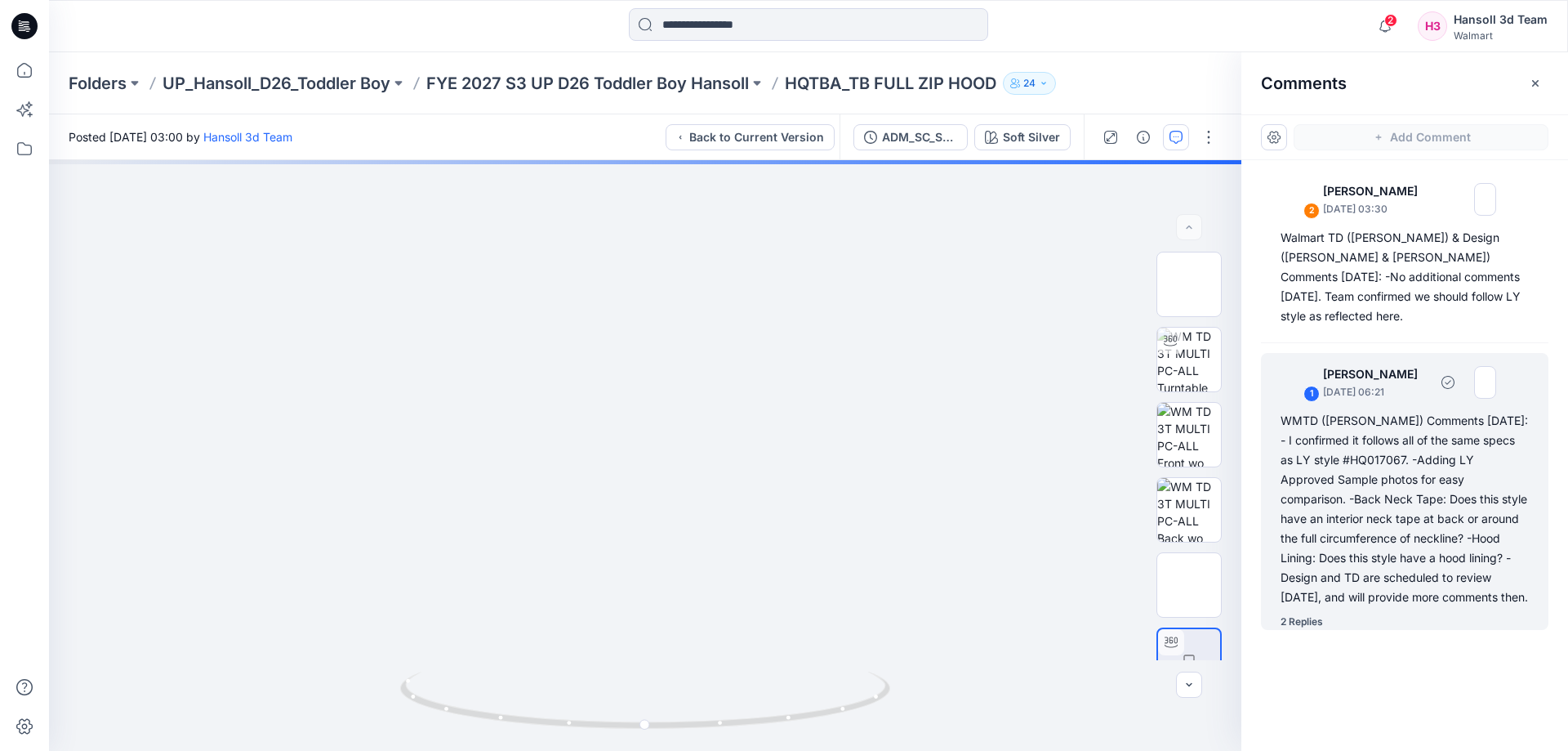
click at [1336, 519] on div "WMTD ([PERSON_NAME]) Comments [DATE]: - I confirmed it follows all of the same …" at bounding box center [1404, 509] width 248 height 196
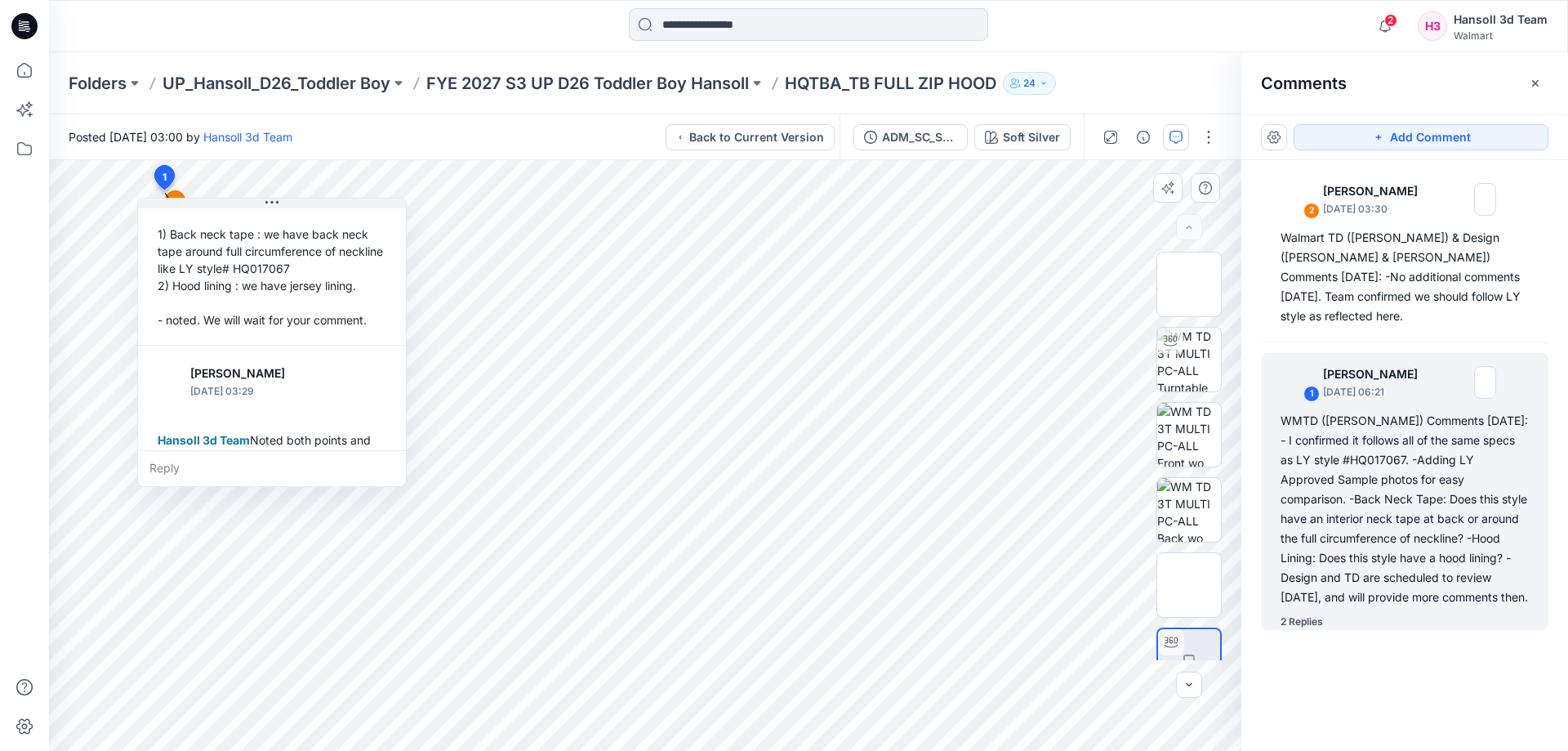
scroll to position [423, 0]
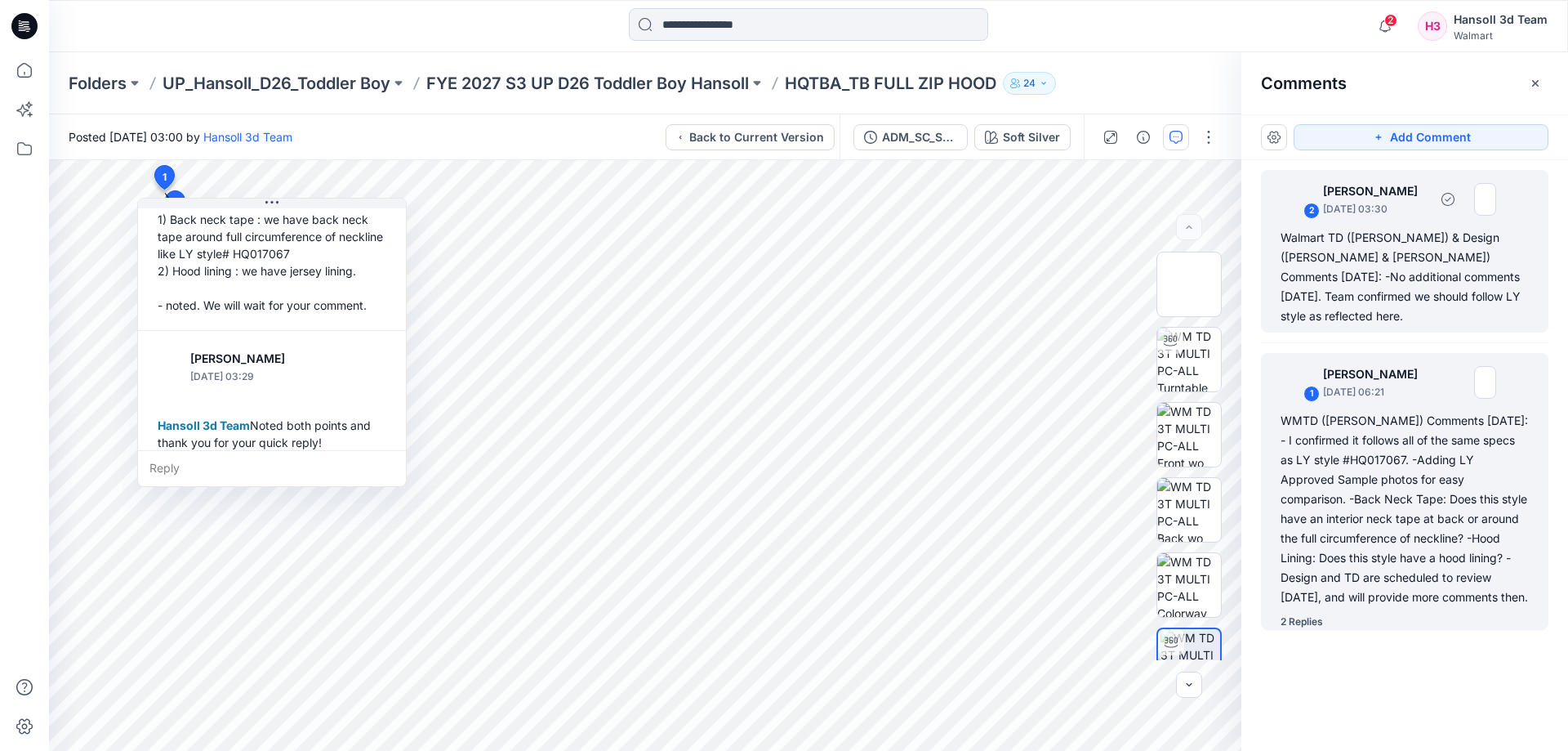
click at [1423, 250] on div "Walmart TD ([PERSON_NAME]) & Design ([PERSON_NAME] & [PERSON_NAME]) Comments [D…" at bounding box center [1404, 277] width 248 height 98
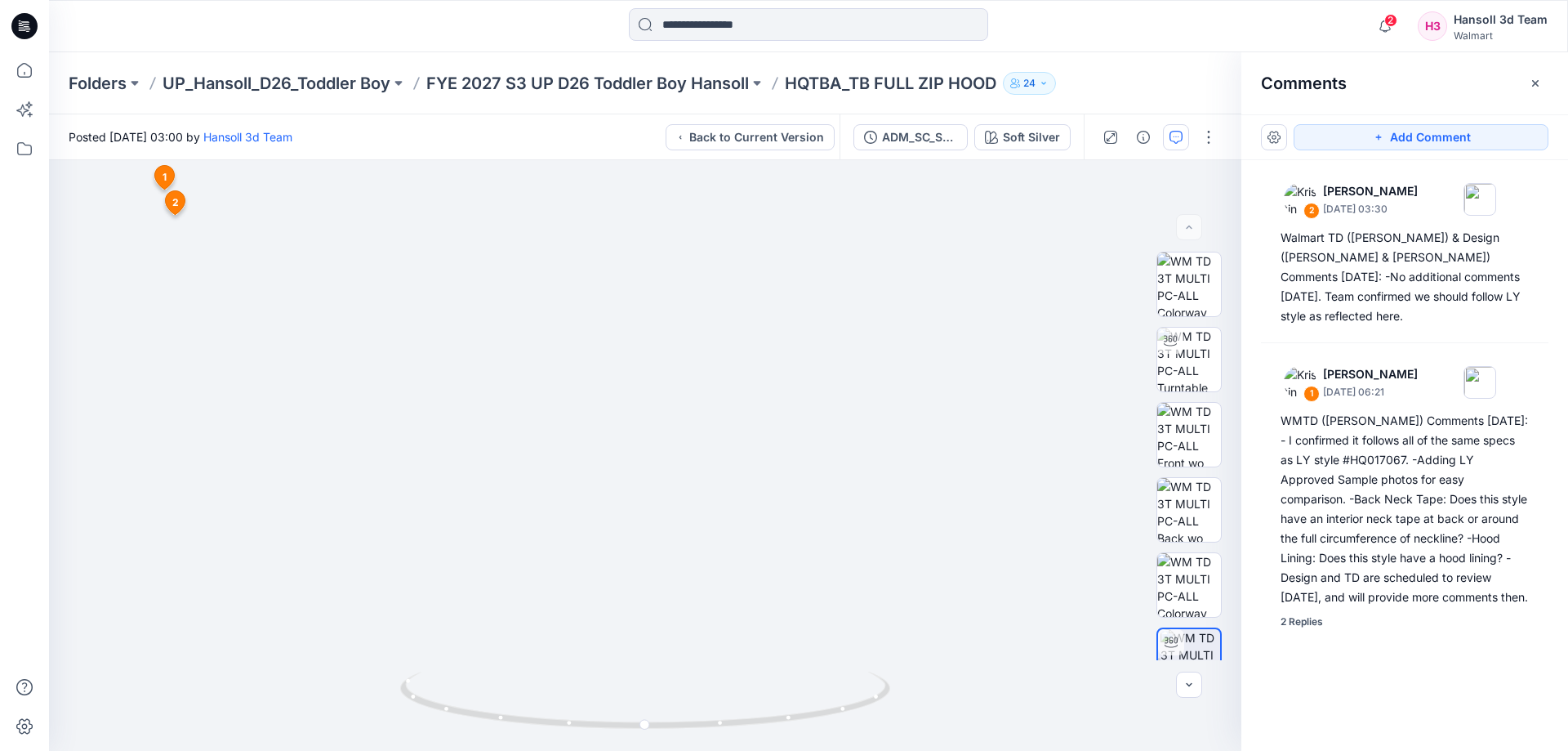
click at [626, 70] on div "Folders UP_Hansoll_D26_Toddler Boy FYE 2027 S3 UP D26 Toddler Boy Hansoll HQTBA…" at bounding box center [808, 84] width 1519 height 62
click at [632, 93] on p "FYE 2027 S3 UP D26 Toddler Boy Hansoll" at bounding box center [587, 83] width 322 height 23
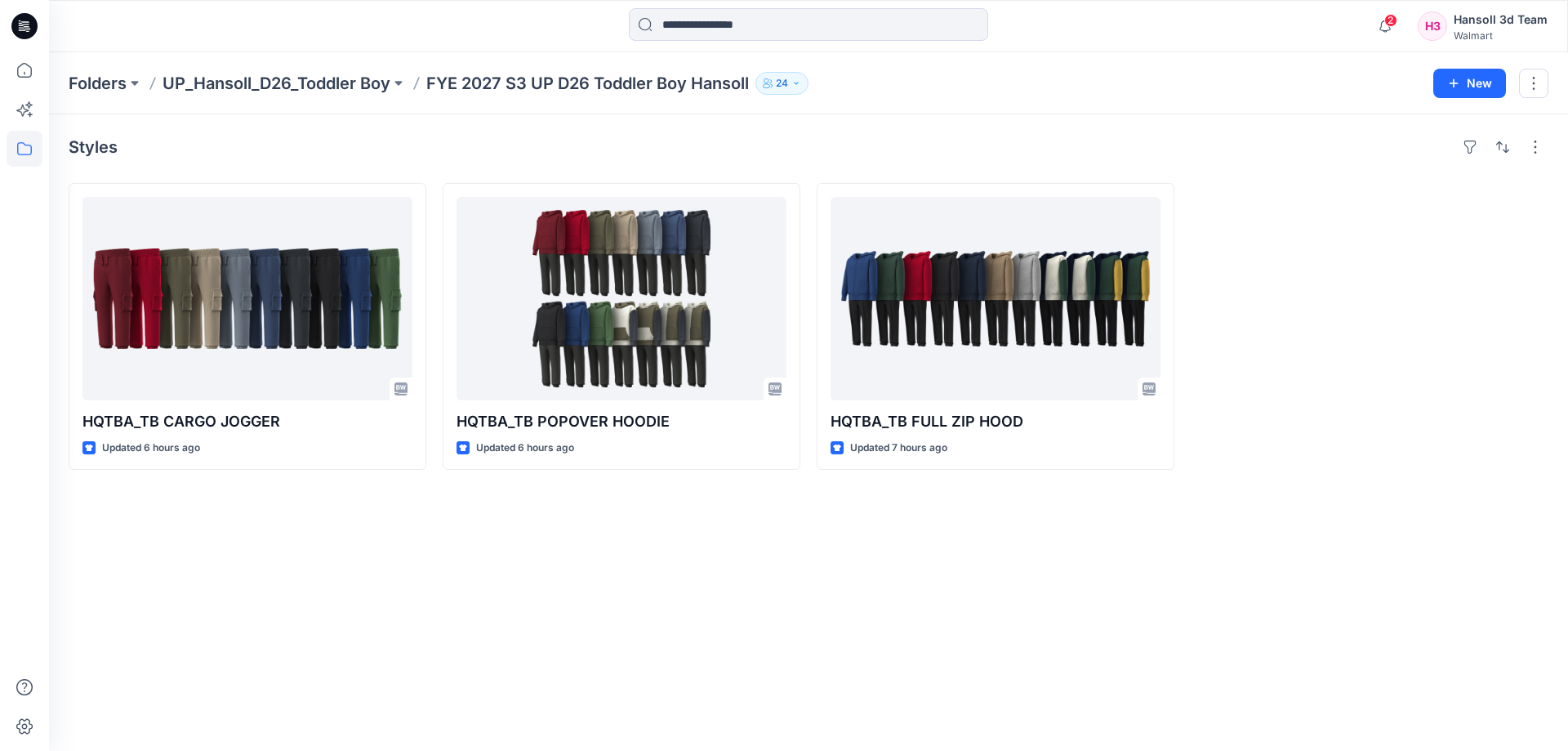
click at [1190, 574] on div "Styles HQTBA_TB CARGO JOGGER Updated 6 hours ago HQTBA_TB POPOVER HOODIE Update…" at bounding box center [808, 432] width 1519 height 637
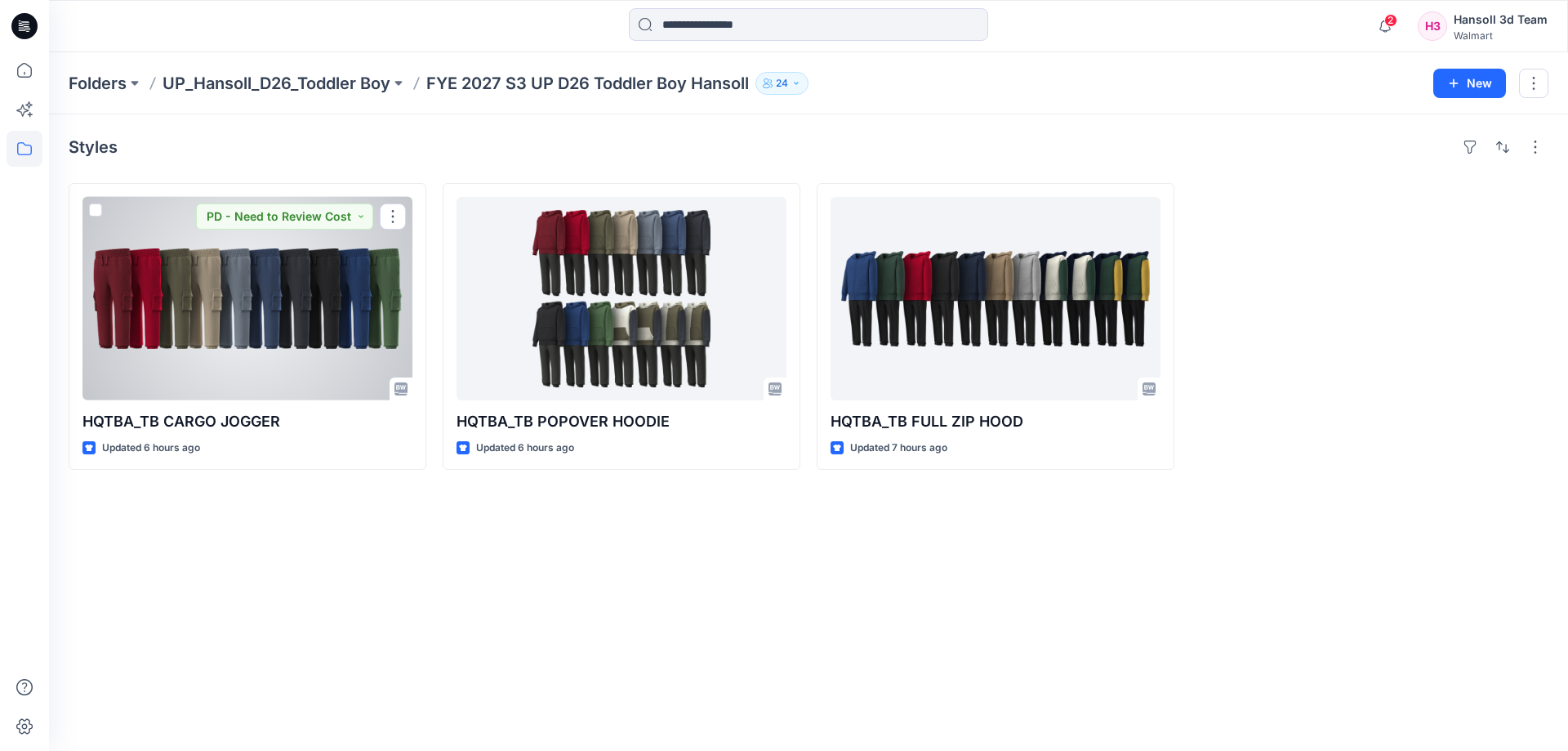
drag, startPoint x: 321, startPoint y: 344, endPoint x: 332, endPoint y: 339, distance: 12.1
click at [321, 344] on div at bounding box center [247, 299] width 330 height 203
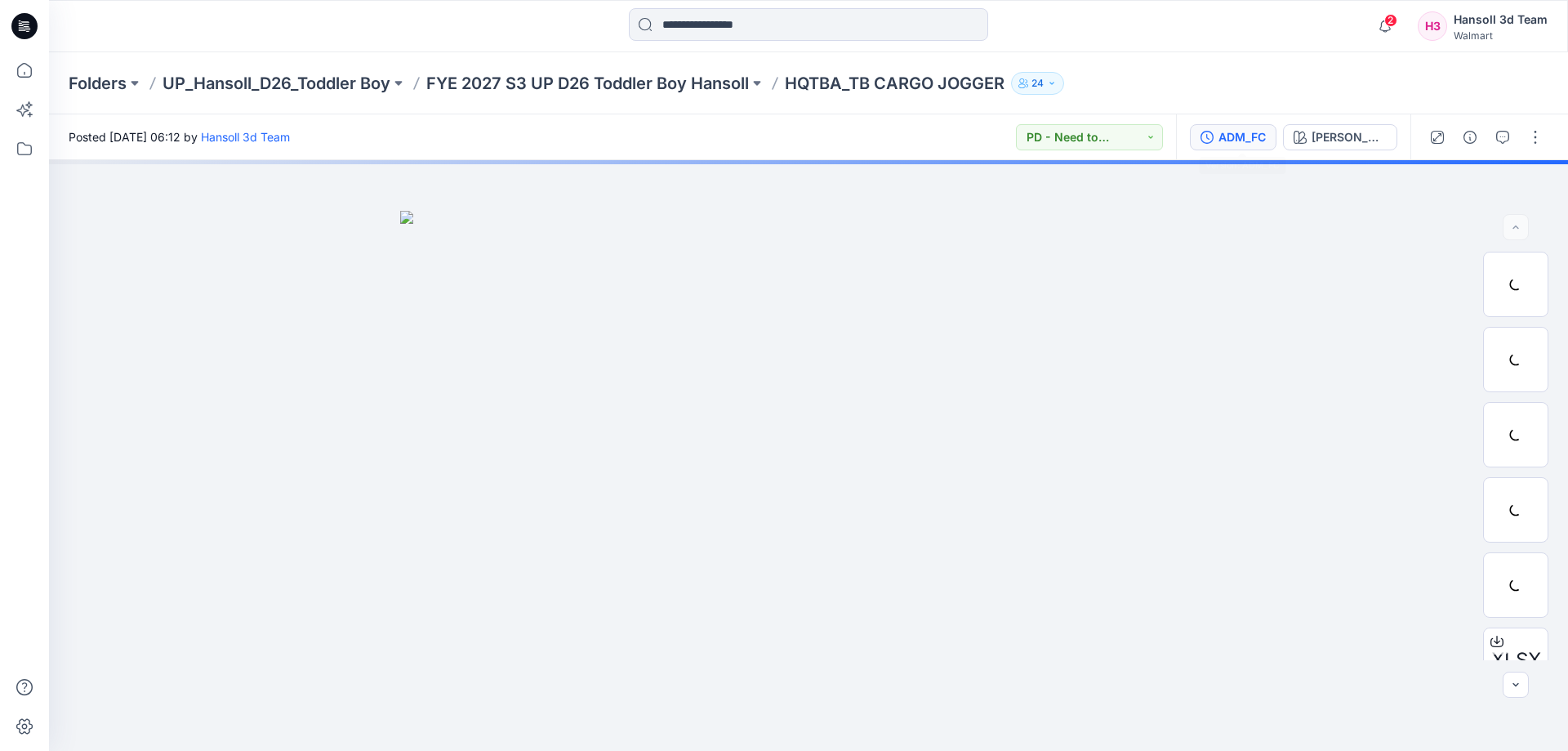
click at [1231, 146] on button "ADM_FC" at bounding box center [1232, 137] width 86 height 26
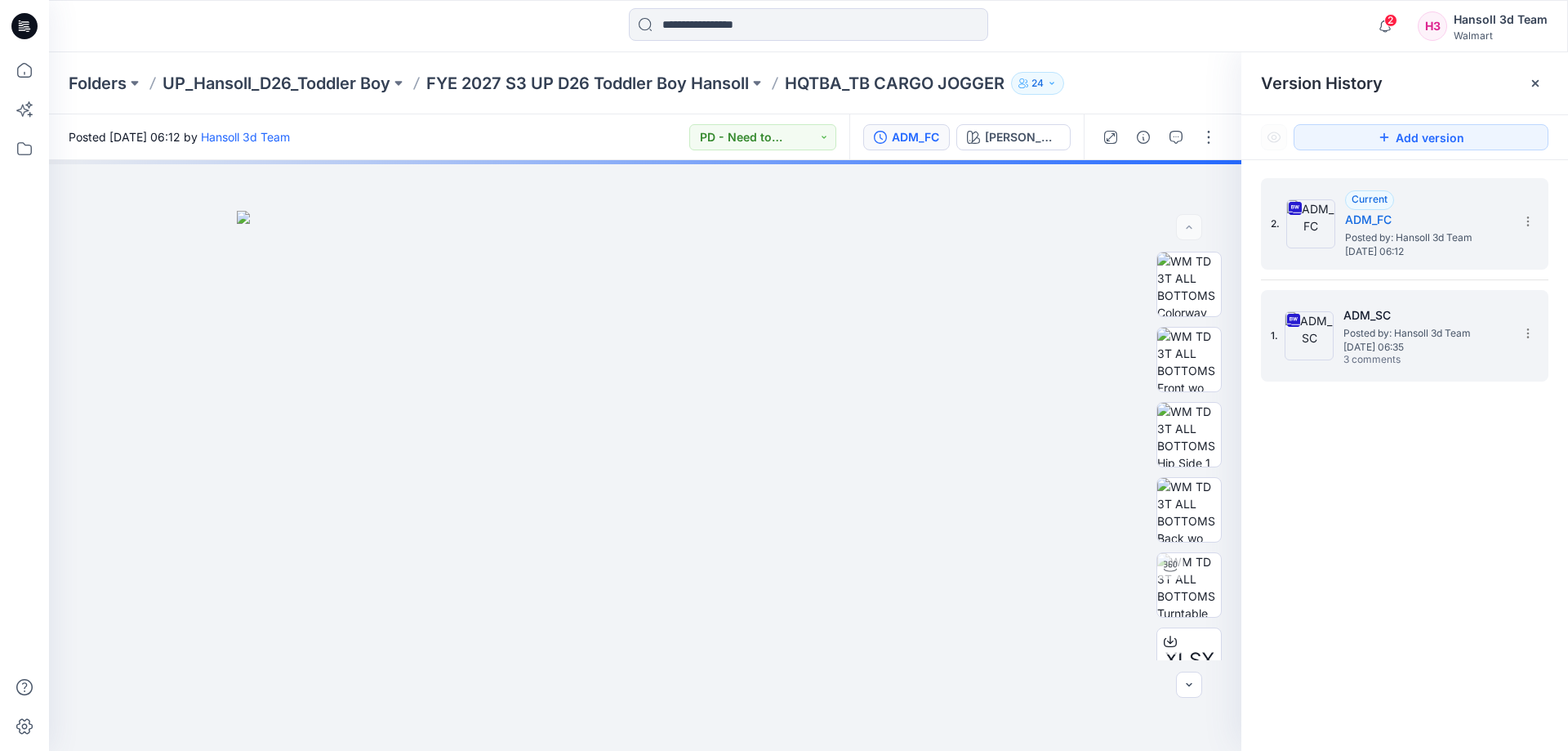
click at [1409, 349] on span "[DATE] 06:35" at bounding box center [1425, 347] width 163 height 12
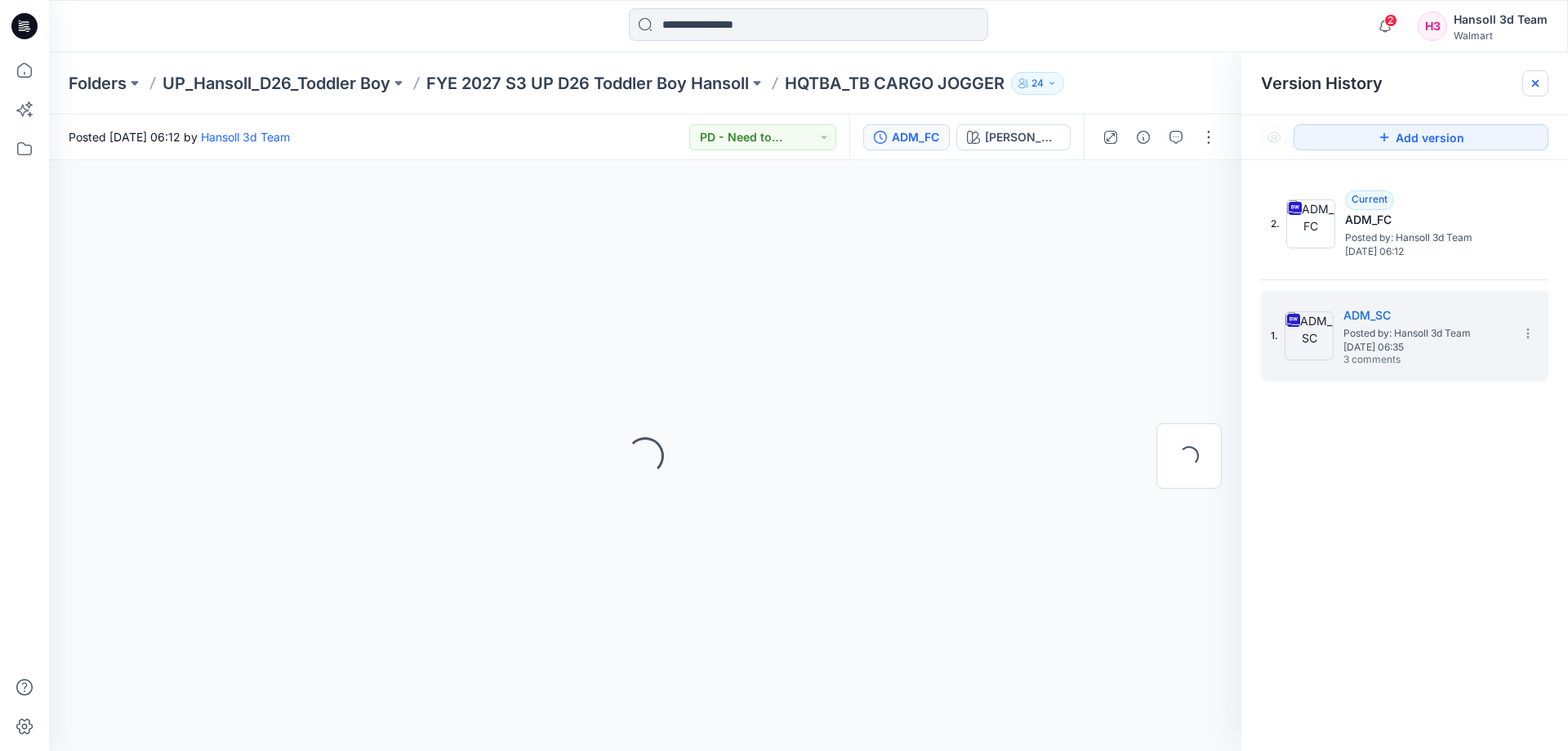
click at [1535, 85] on icon at bounding box center [1535, 84] width 13 height 13
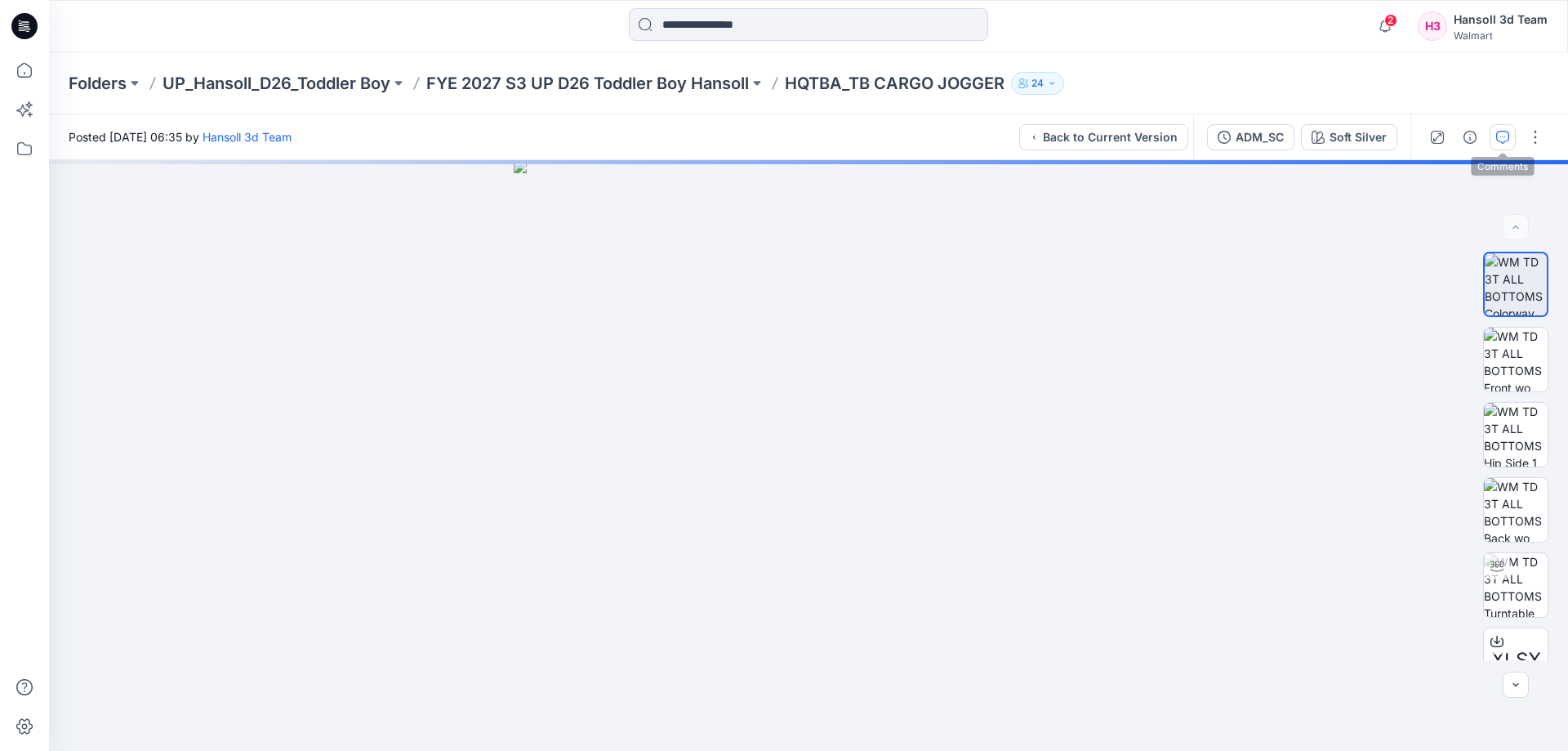
click at [1512, 143] on button "button" at bounding box center [1503, 137] width 26 height 26
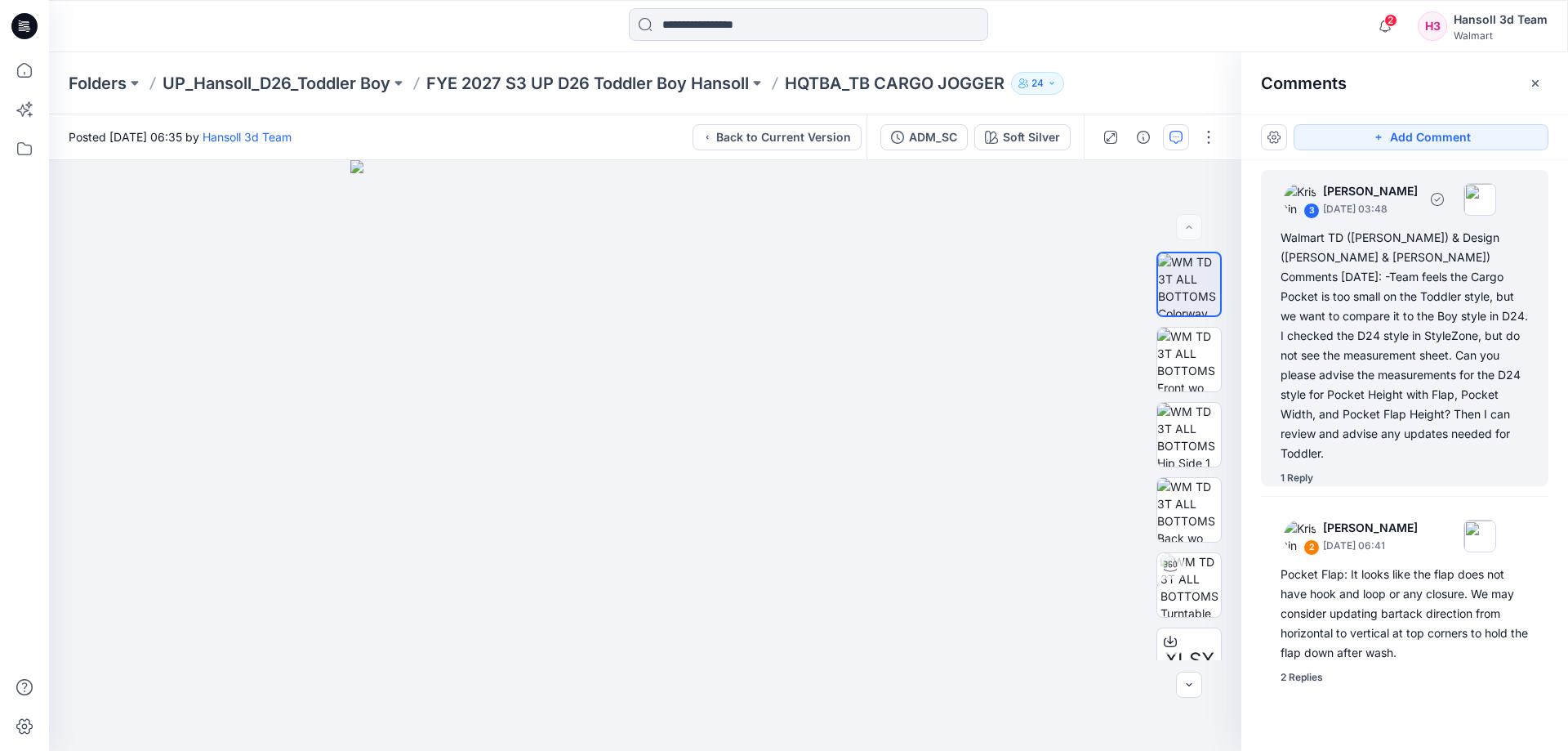
click at [1337, 445] on div "3 [PERSON_NAME] [DATE] 03:48 Walmart TD ([PERSON_NAME]) & Design ([PERSON_NAME]…" at bounding box center [1405, 328] width 288 height 316
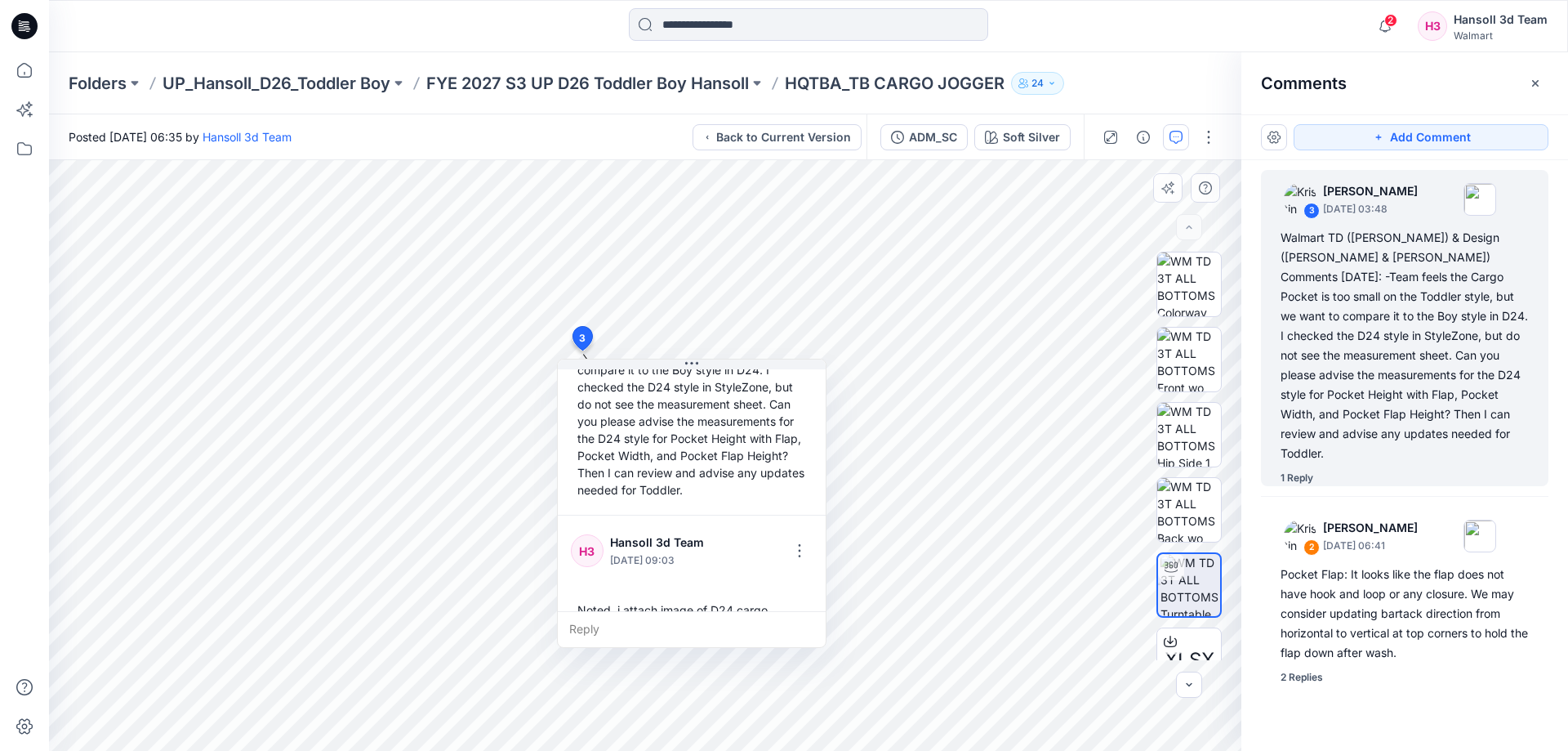
scroll to position [217, 0]
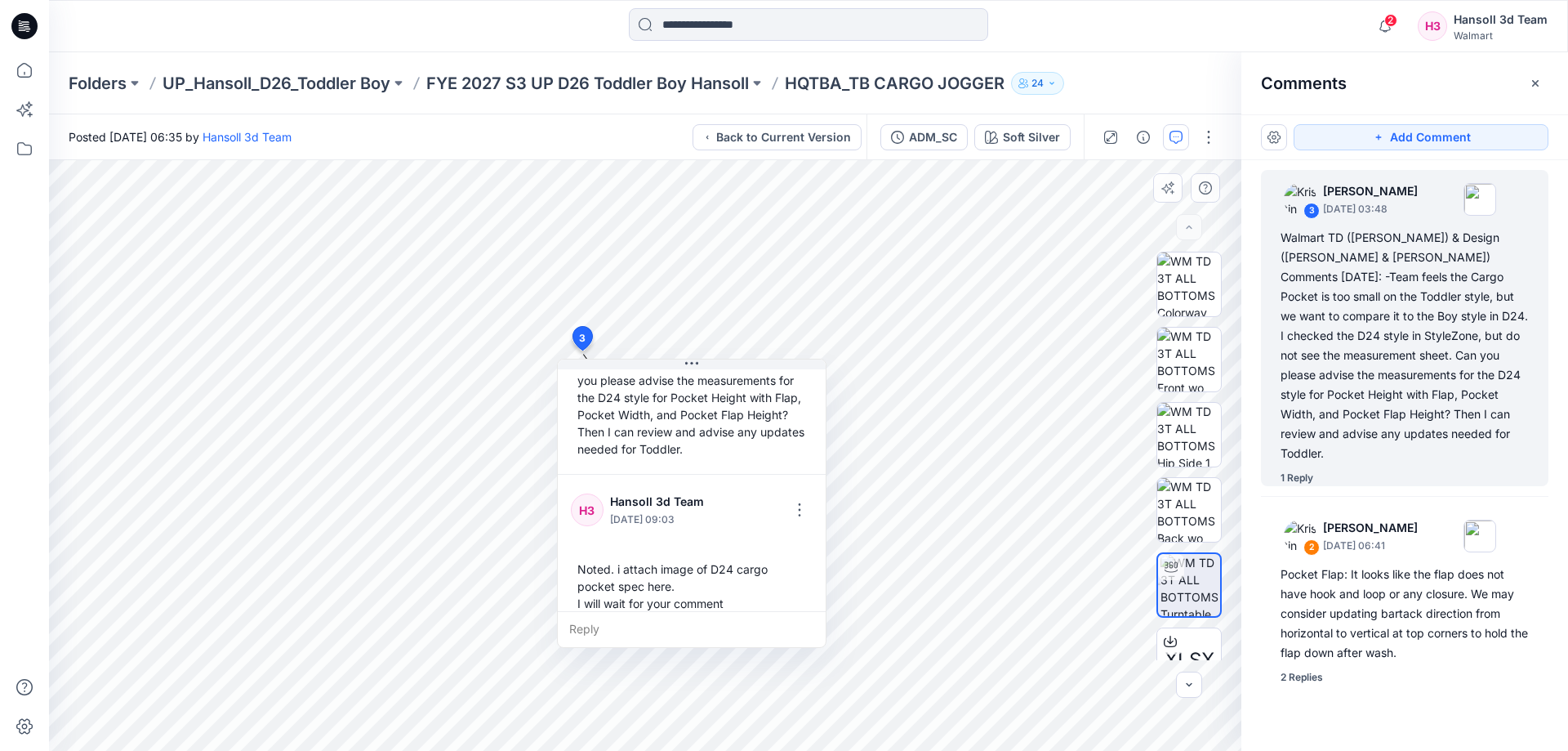
drag, startPoint x: 582, startPoint y: 341, endPoint x: 685, endPoint y: 428, distance: 134.8
click at [597, 357] on div "3 [PERSON_NAME] [DATE] 03:48 Walmart TD ([PERSON_NAME]) & Design ([PERSON_NAME]…" at bounding box center [583, 341] width 27 height 31
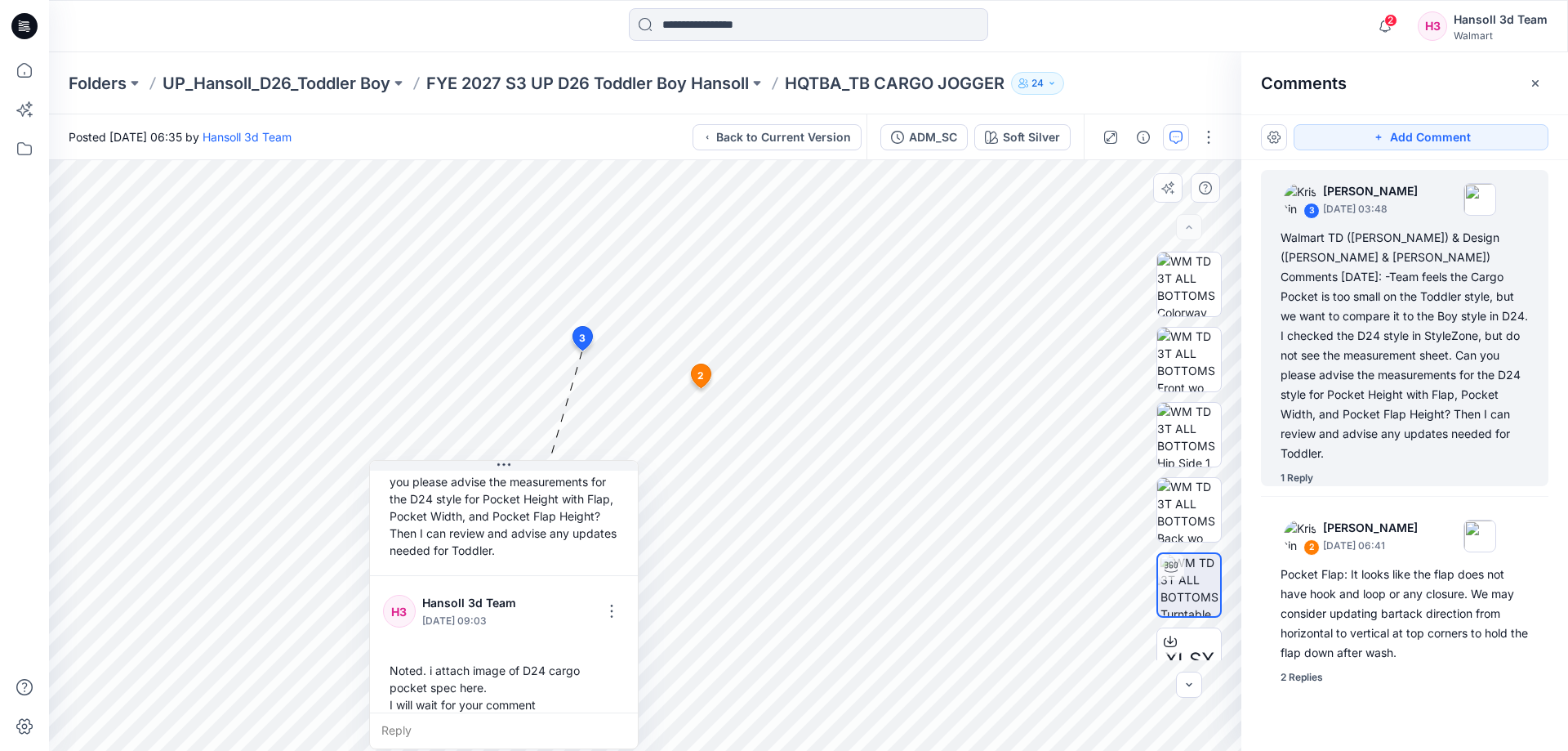
drag, startPoint x: 719, startPoint y: 361, endPoint x: 532, endPoint y: 477, distance: 220.1
click at [532, 477] on div "[PERSON_NAME] [DATE] 03:48 Walmart TD ([PERSON_NAME]) & Design ([PERSON_NAME] &…" at bounding box center [504, 604] width 270 height 289
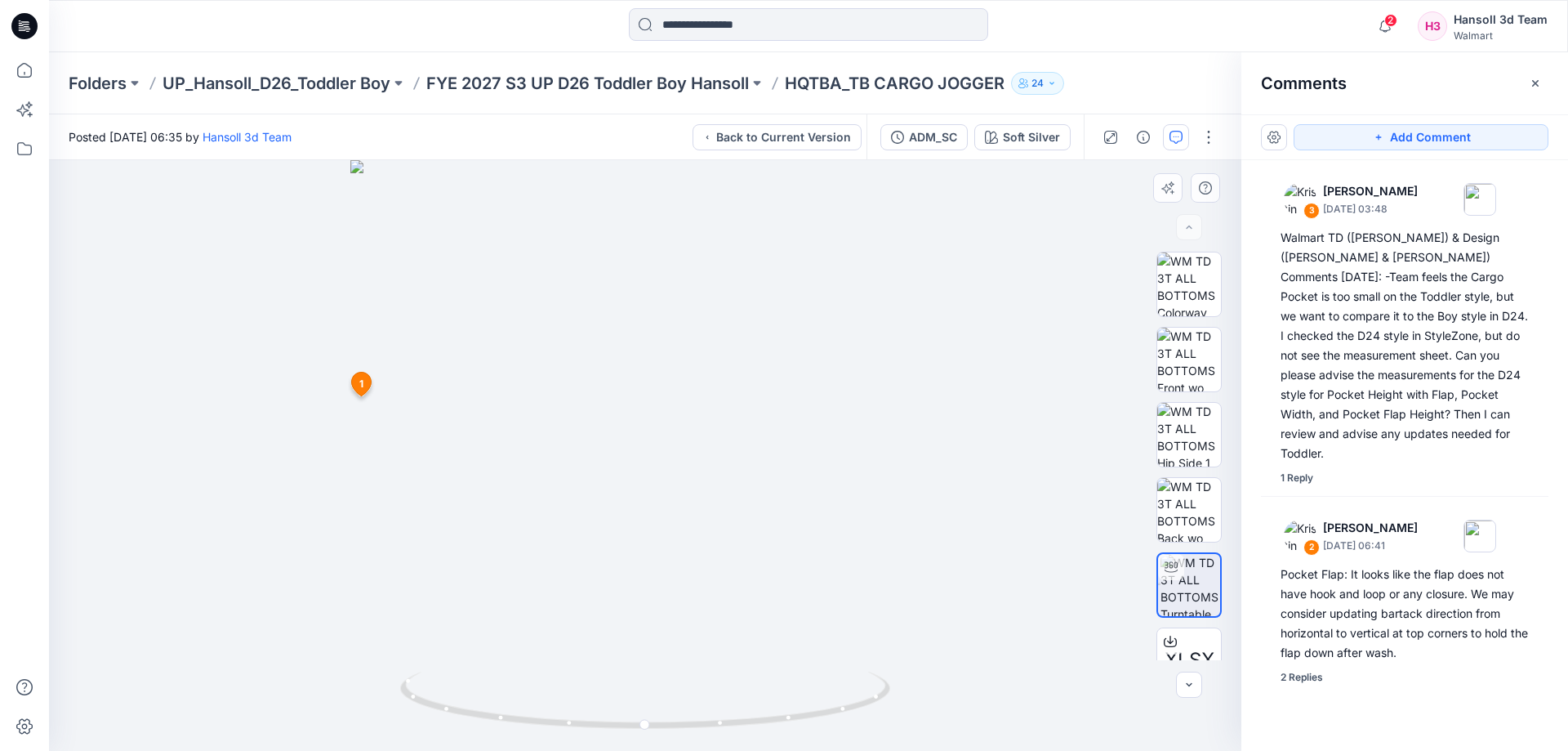
click at [232, 214] on div at bounding box center [645, 455] width 1192 height 590
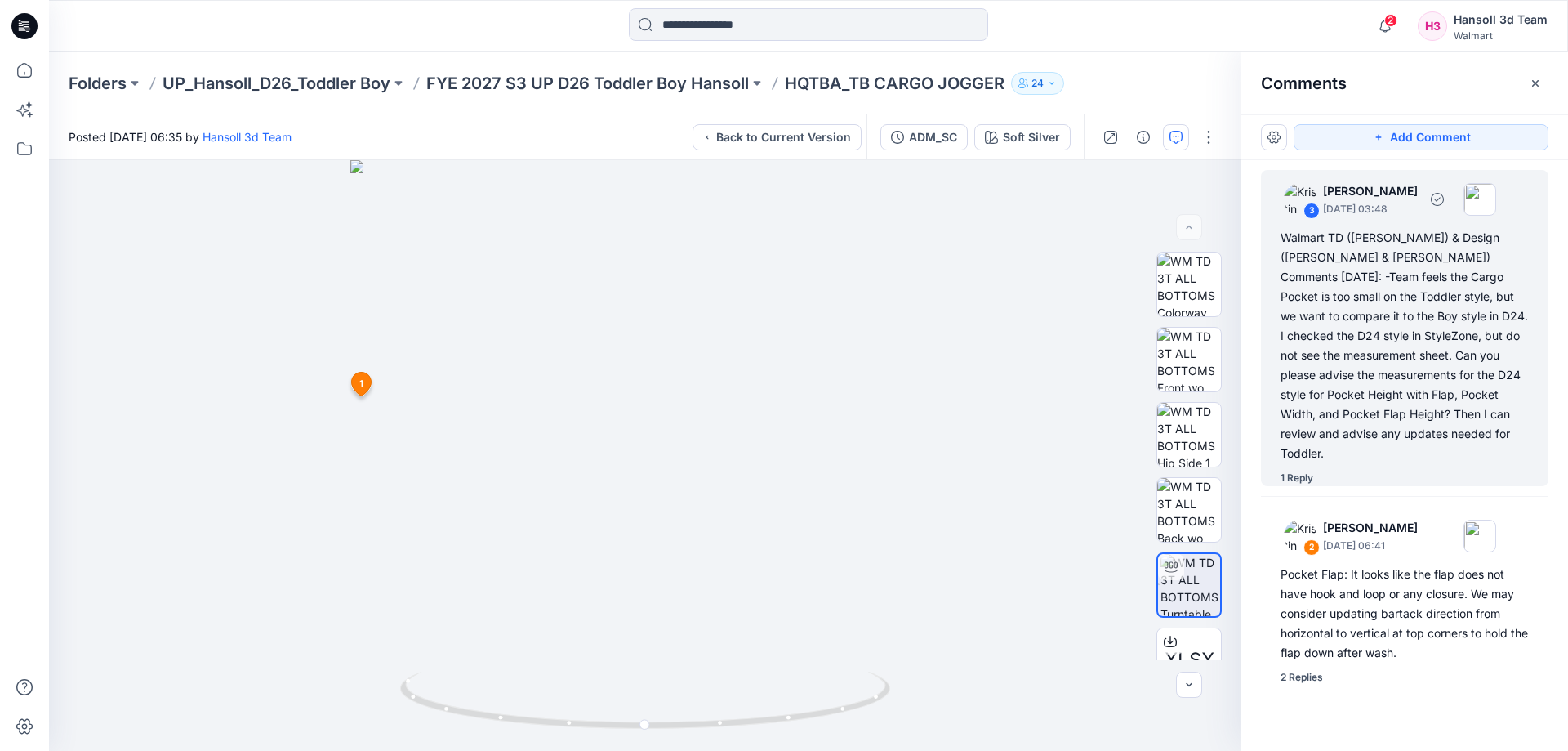
click at [1408, 388] on div "Walmart TD ([PERSON_NAME]) & Design ([PERSON_NAME] & [PERSON_NAME]) Comments [D…" at bounding box center [1404, 345] width 248 height 235
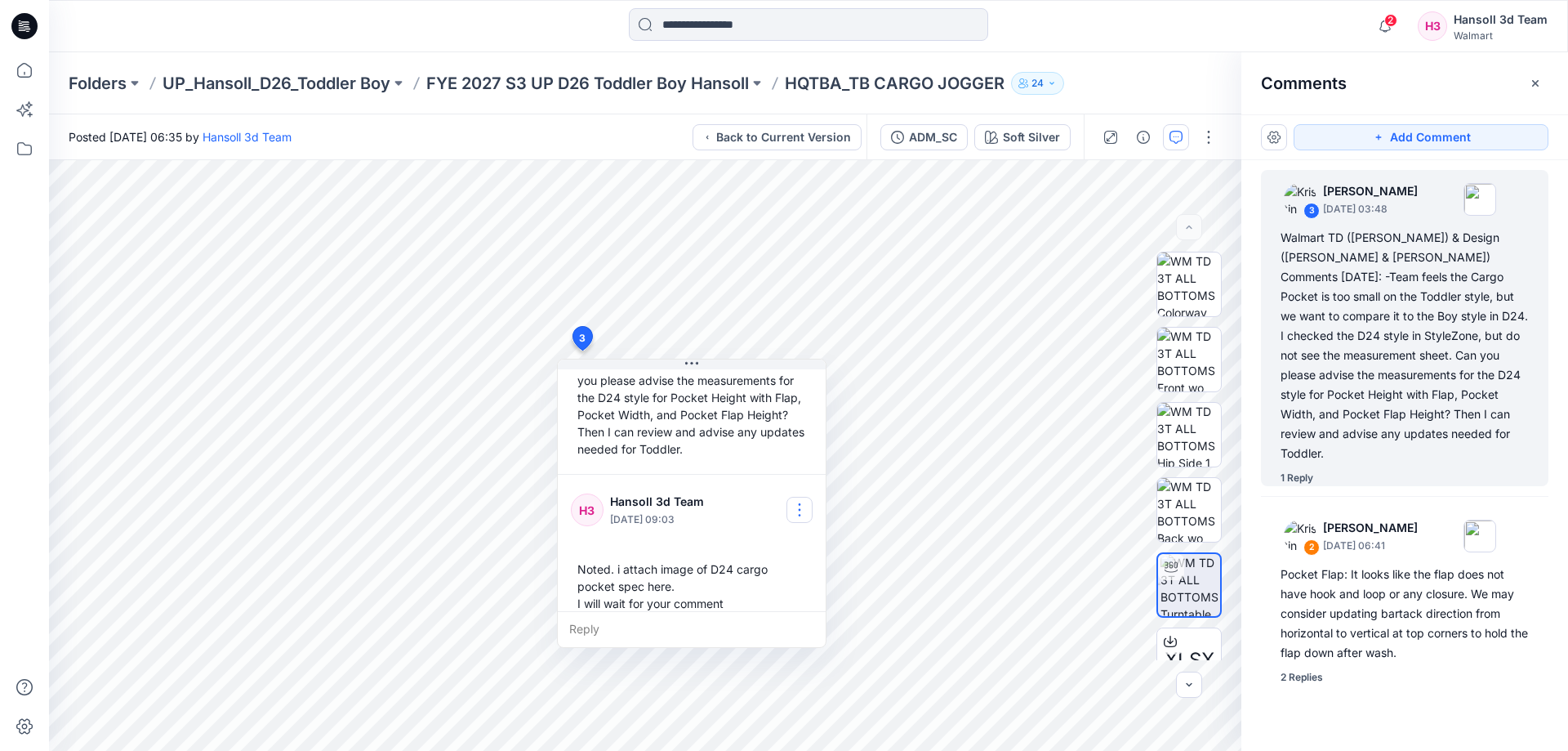
click at [803, 497] on button "button" at bounding box center [799, 509] width 26 height 26
click at [798, 532] on p "Edit comment" at bounding box center [804, 531] width 74 height 17
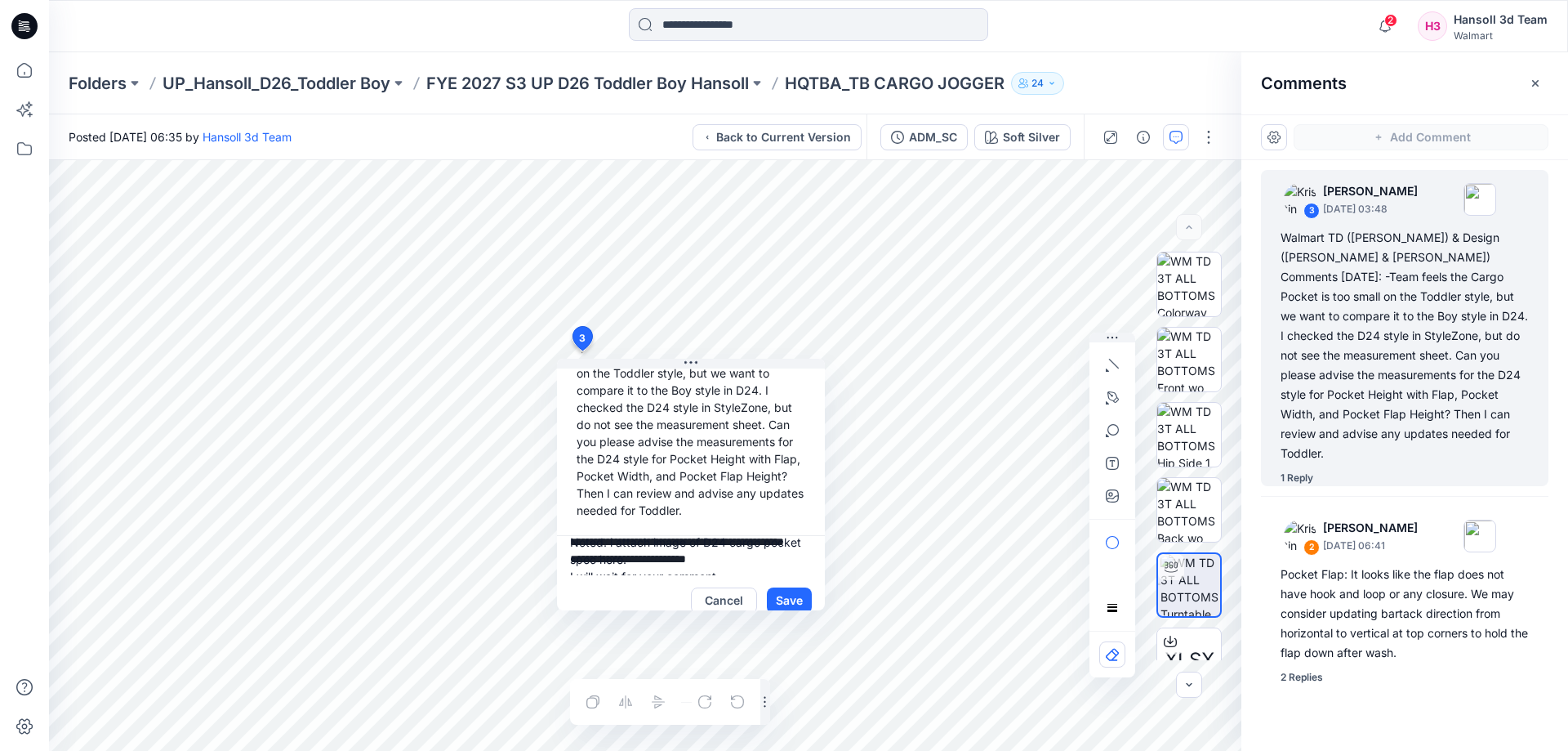
scroll to position [0, 0]
click at [613, 536] on textarea "**********" at bounding box center [690, 555] width 268 height 39
click at [610, 539] on textarea "**********" at bounding box center [690, 555] width 268 height 39
drag, startPoint x: 606, startPoint y: 539, endPoint x: 619, endPoint y: 540, distance: 13.0
click at [619, 540] on textarea "**********" at bounding box center [690, 555] width 268 height 39
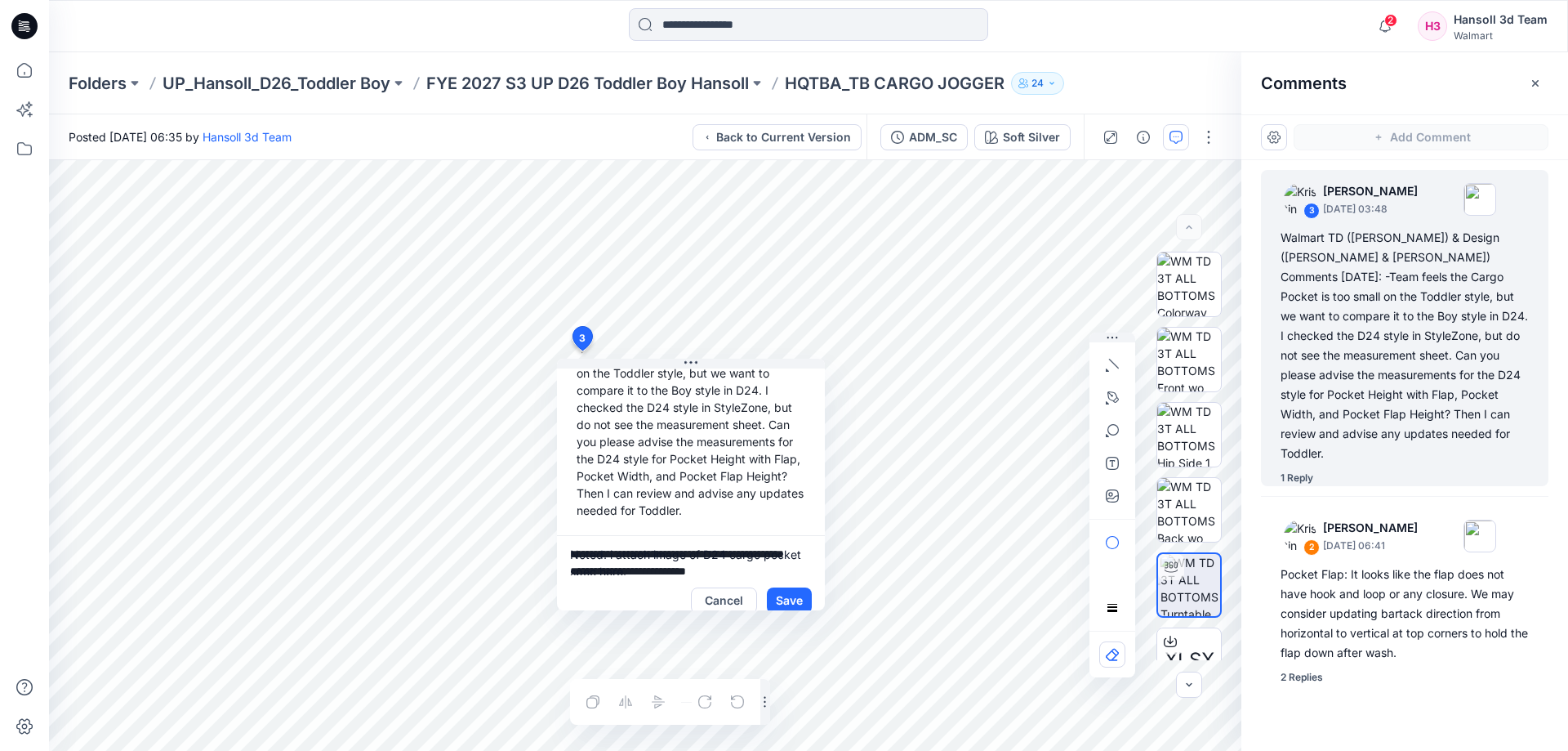
click at [618, 540] on textarea "**********" at bounding box center [690, 555] width 268 height 39
click at [612, 537] on textarea "**********" at bounding box center [690, 555] width 268 height 39
click at [649, 538] on textarea "**********" at bounding box center [690, 555] width 268 height 39
click at [725, 536] on textarea "**********" at bounding box center [690, 555] width 268 height 39
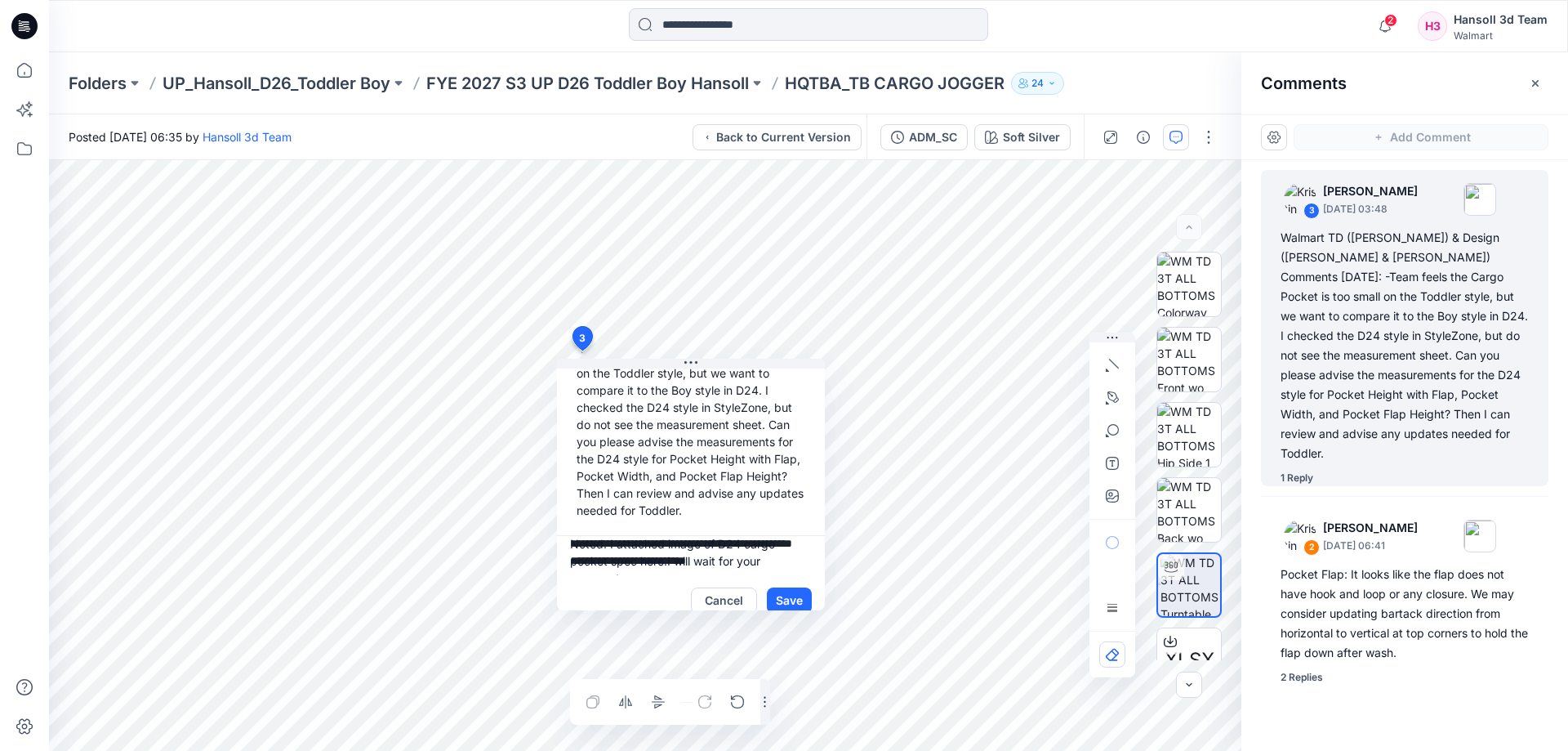
scroll to position [0, 0]
drag, startPoint x: 606, startPoint y: 539, endPoint x: 620, endPoint y: 540, distance: 14.0
click at [620, 540] on textarea "**********" at bounding box center [690, 555] width 268 height 39
click at [670, 542] on textarea "**********" at bounding box center [690, 555] width 268 height 39
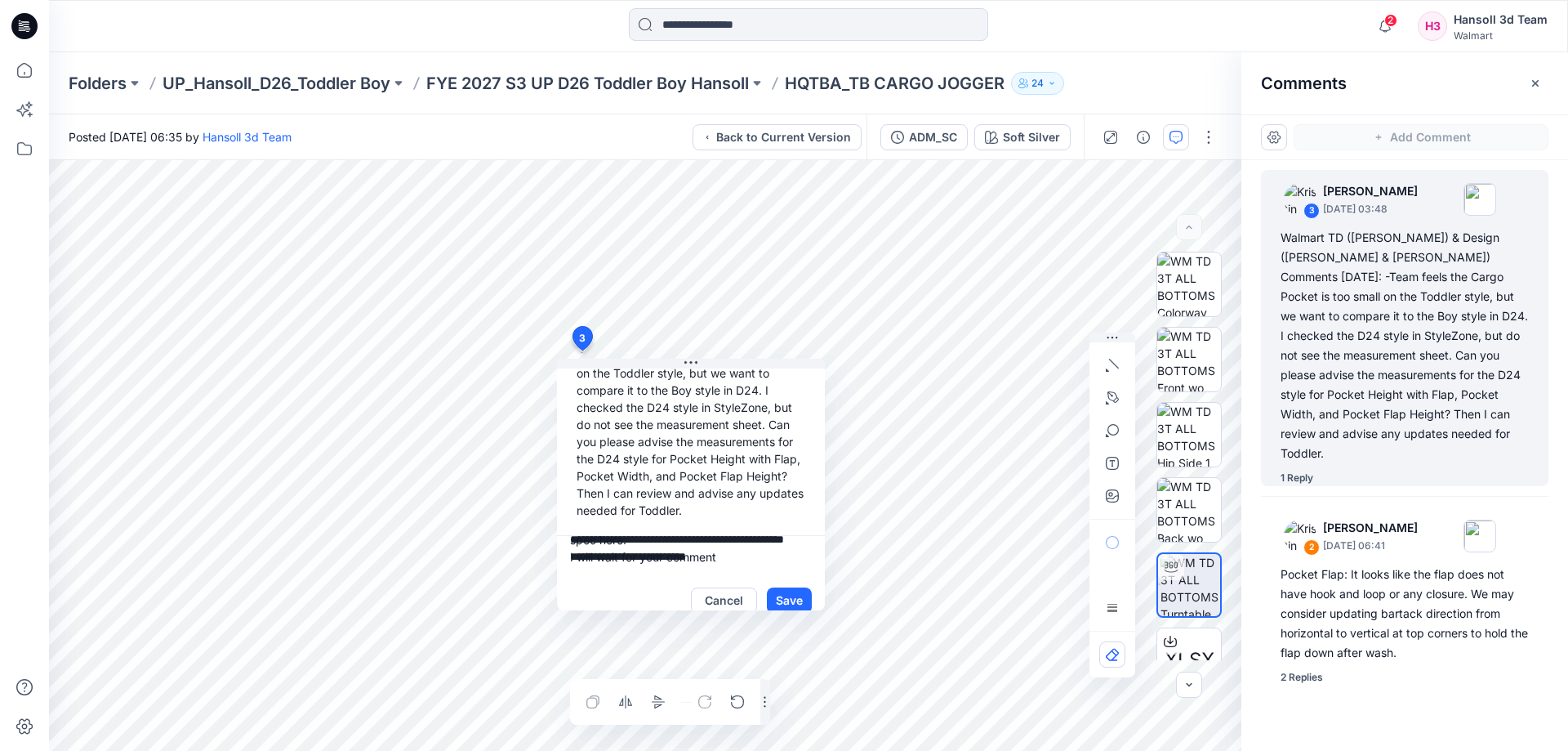
drag, startPoint x: 660, startPoint y: 543, endPoint x: 595, endPoint y: 545, distance: 65.0
click at [658, 545] on textarea "**********" at bounding box center [690, 555] width 268 height 39
drag, startPoint x: 570, startPoint y: 539, endPoint x: 583, endPoint y: 541, distance: 13.2
click at [583, 541] on textarea "**********" at bounding box center [690, 555] width 268 height 39
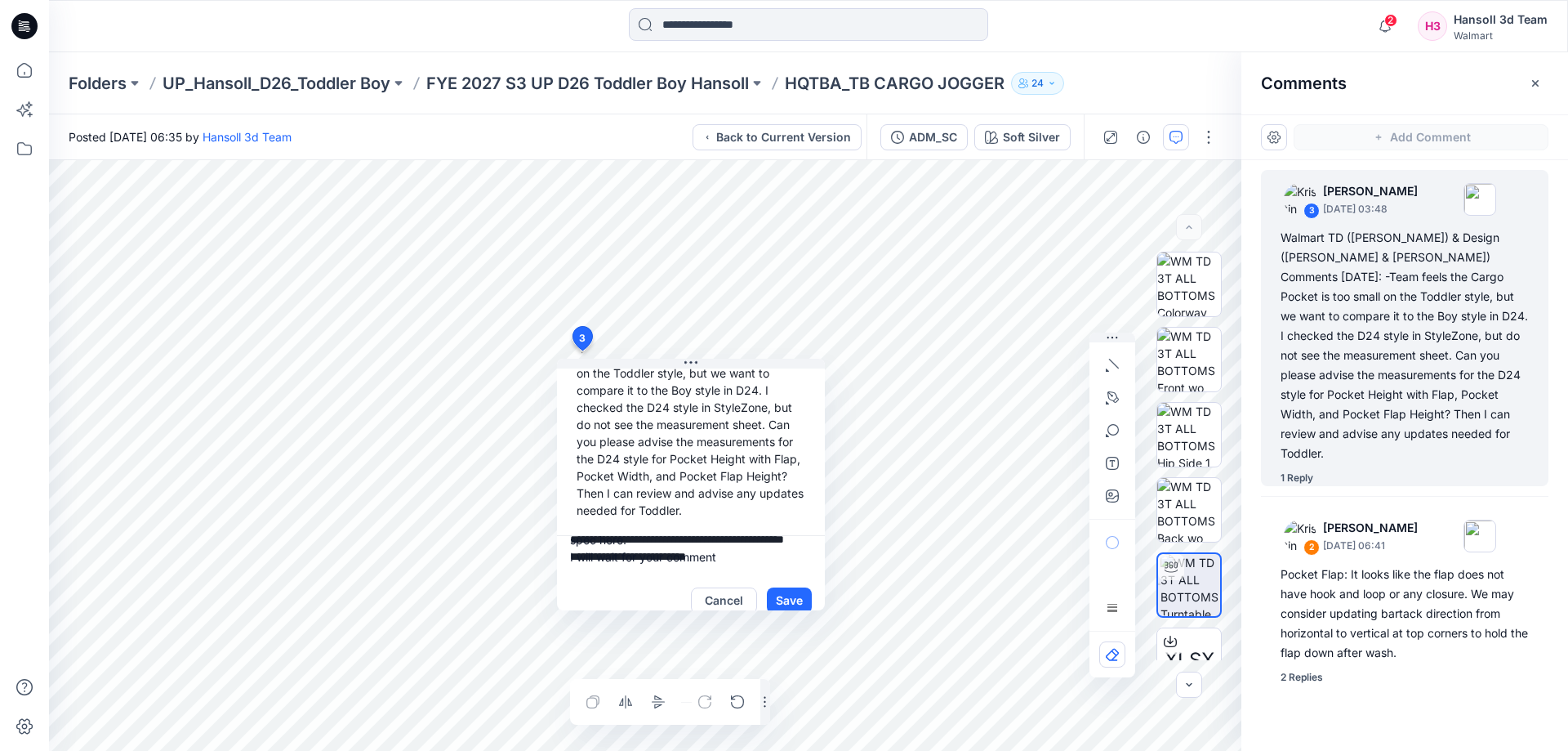
click at [646, 536] on textarea "**********" at bounding box center [690, 555] width 268 height 39
click at [729, 540] on textarea "**********" at bounding box center [690, 555] width 268 height 39
type textarea "**********"
click at [781, 588] on button "Save" at bounding box center [789, 600] width 44 height 26
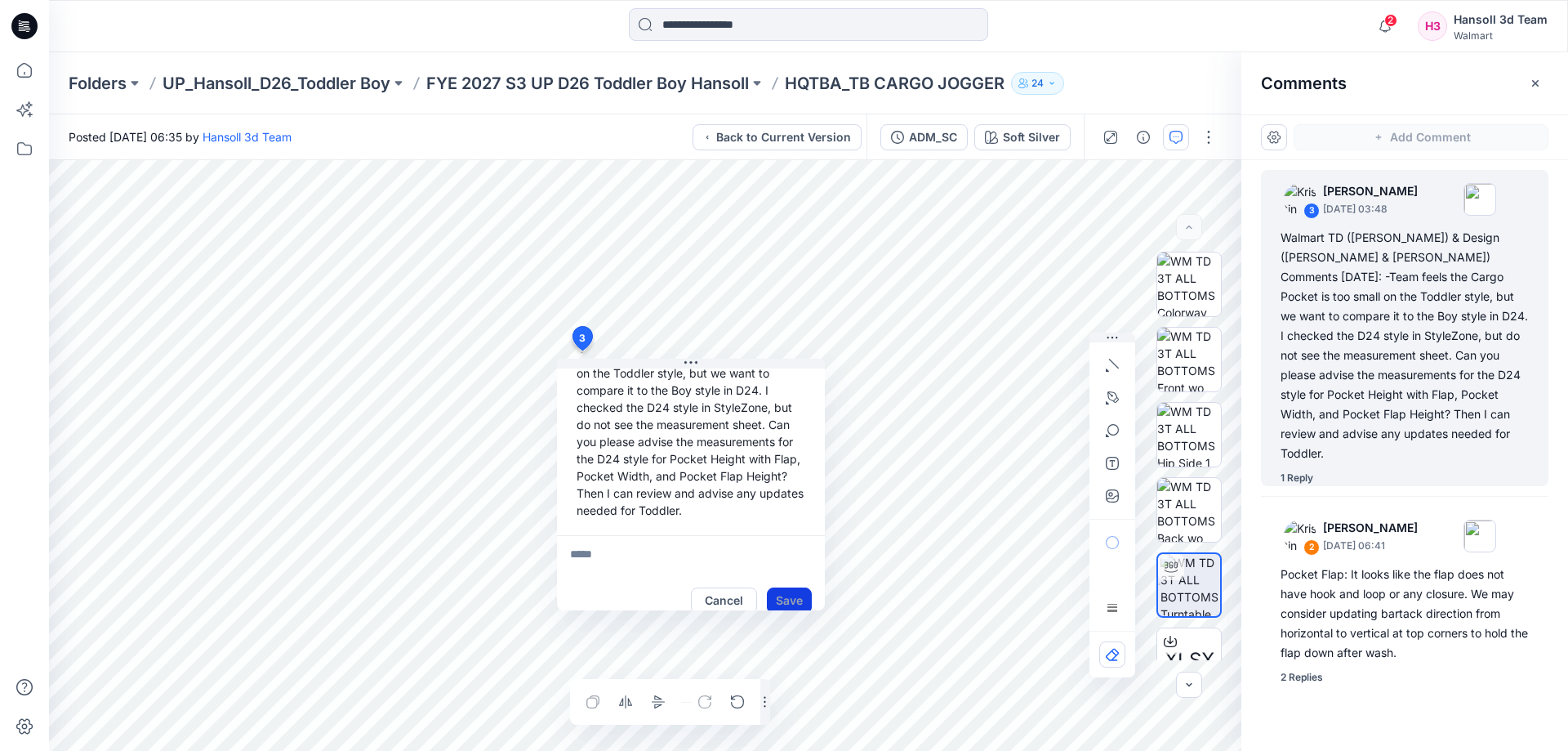
scroll to position [0, 0]
type textarea "**********"
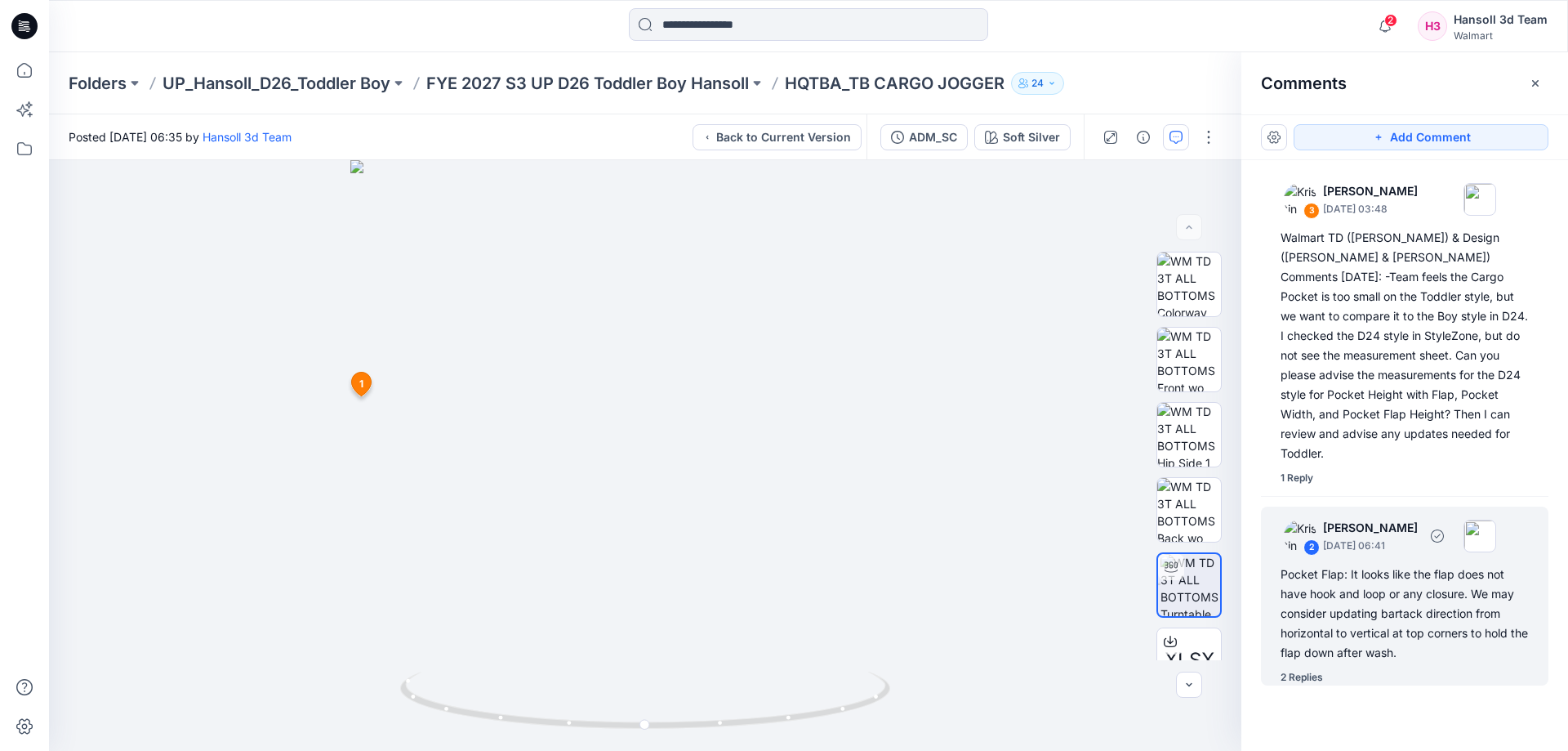
click at [1369, 646] on div "2 [PERSON_NAME] [DATE] 06:41 Pocket Flap: It looks like the flap does not have …" at bounding box center [1405, 596] width 288 height 179
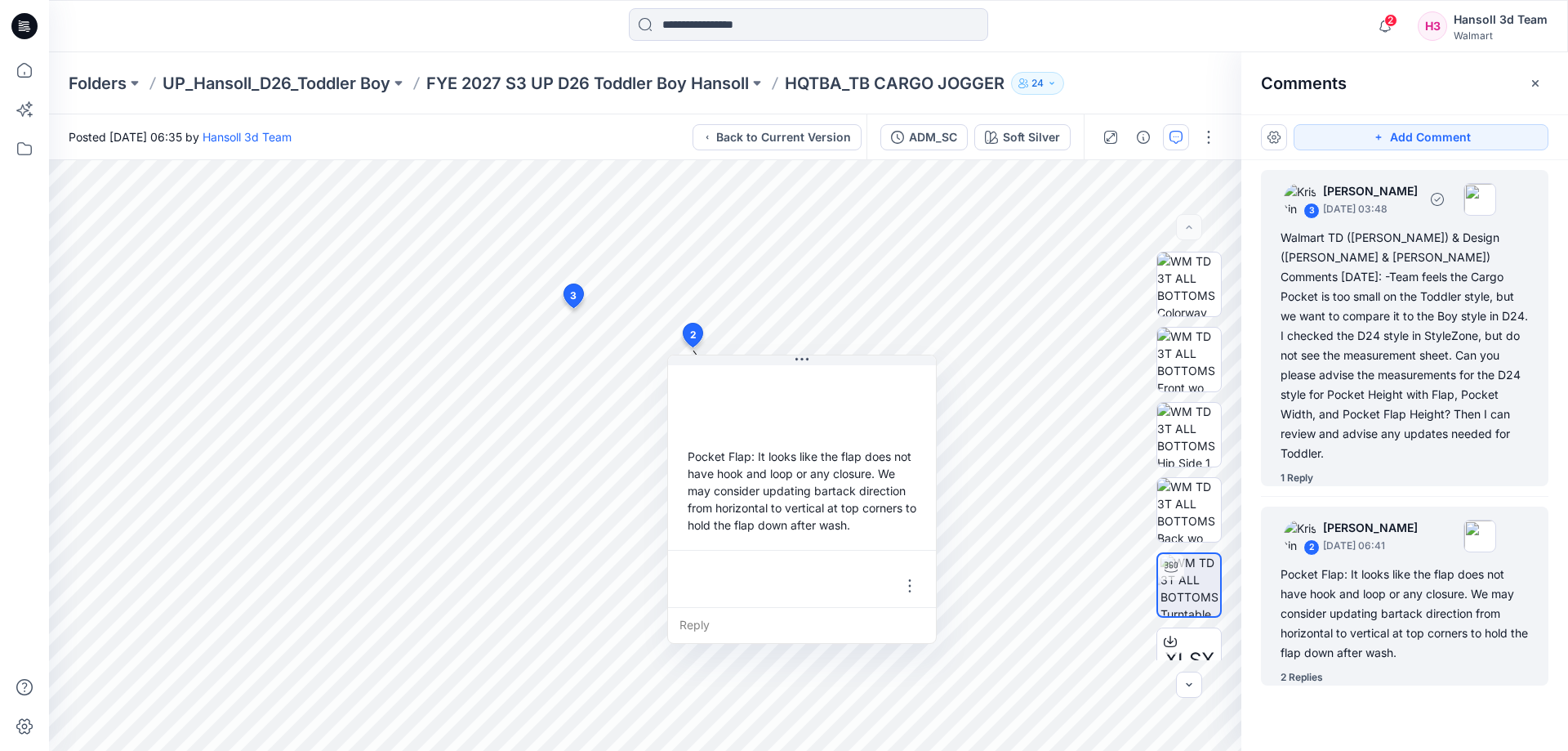
click at [1391, 419] on div "Walmart TD ([PERSON_NAME]) & Design ([PERSON_NAME] & [PERSON_NAME]) Comments [D…" at bounding box center [1404, 345] width 248 height 235
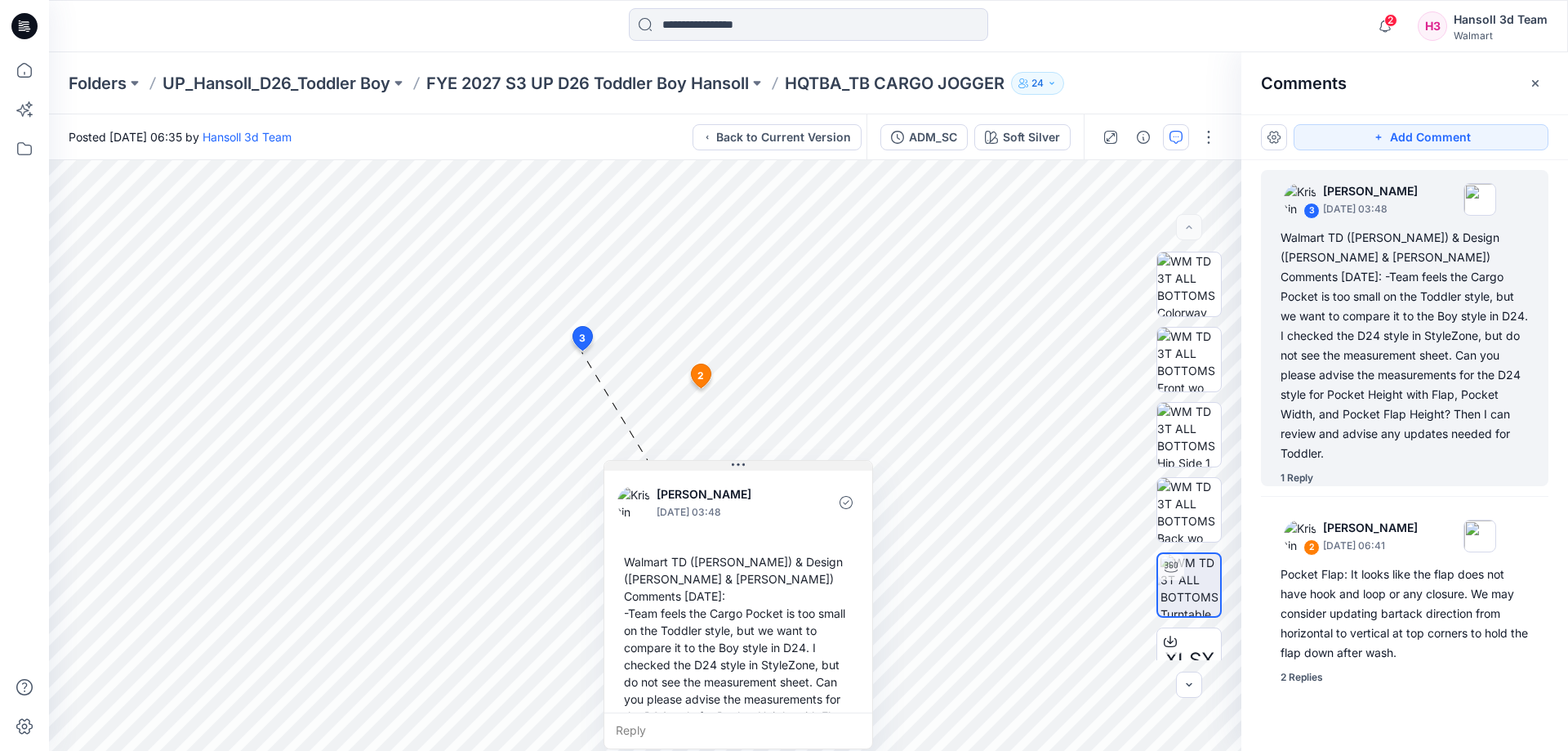
drag, startPoint x: 738, startPoint y: 361, endPoint x: 829, endPoint y: 466, distance: 138.9
click at [785, 565] on div "[PERSON_NAME] [DATE] 03:48 Walmart TD ([PERSON_NAME]) & Design ([PERSON_NAME] &…" at bounding box center [738, 604] width 270 height 289
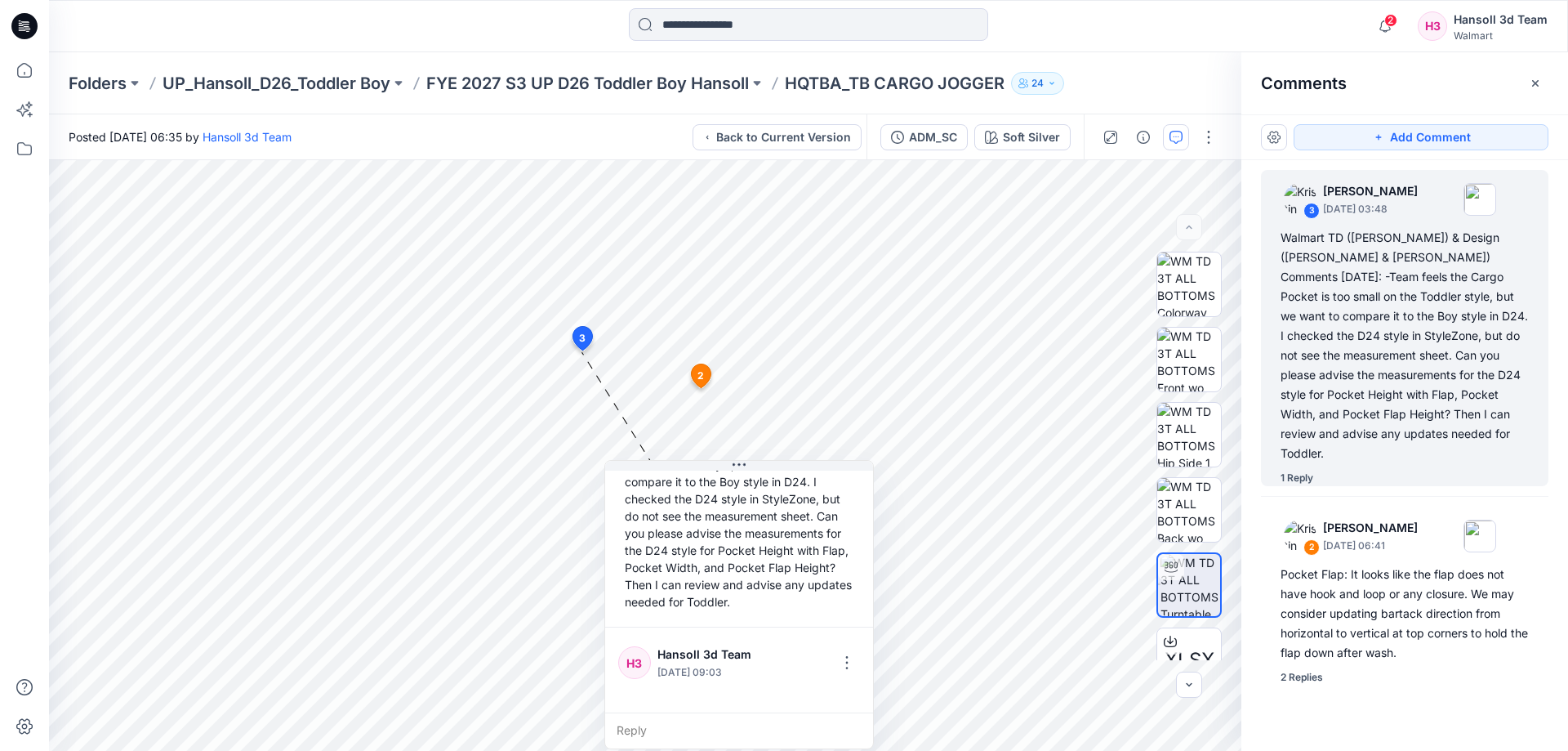
scroll to position [234, 0]
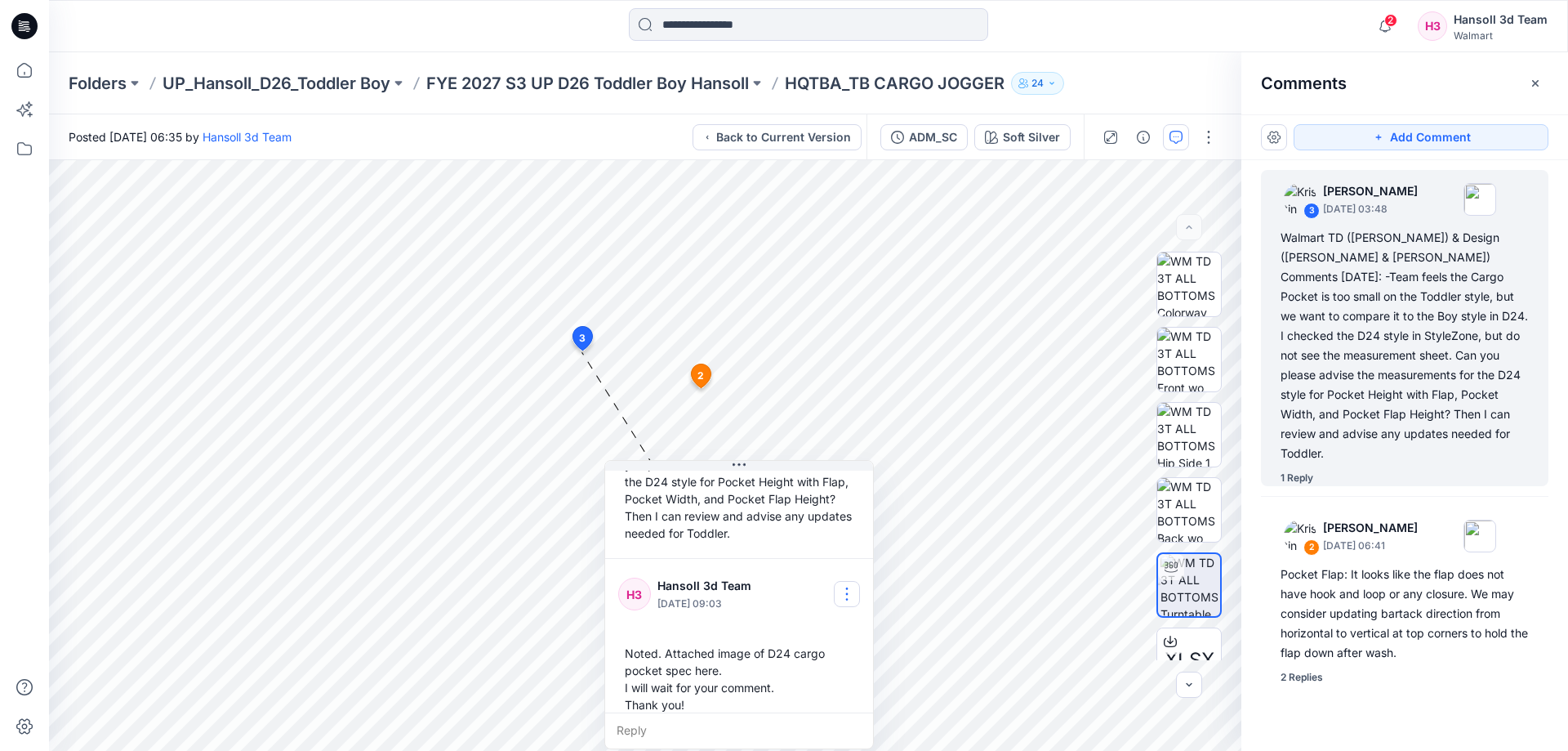
click at [842, 580] on button "button" at bounding box center [846, 593] width 26 height 26
click at [857, 612] on p "Edit comment" at bounding box center [851, 615] width 74 height 17
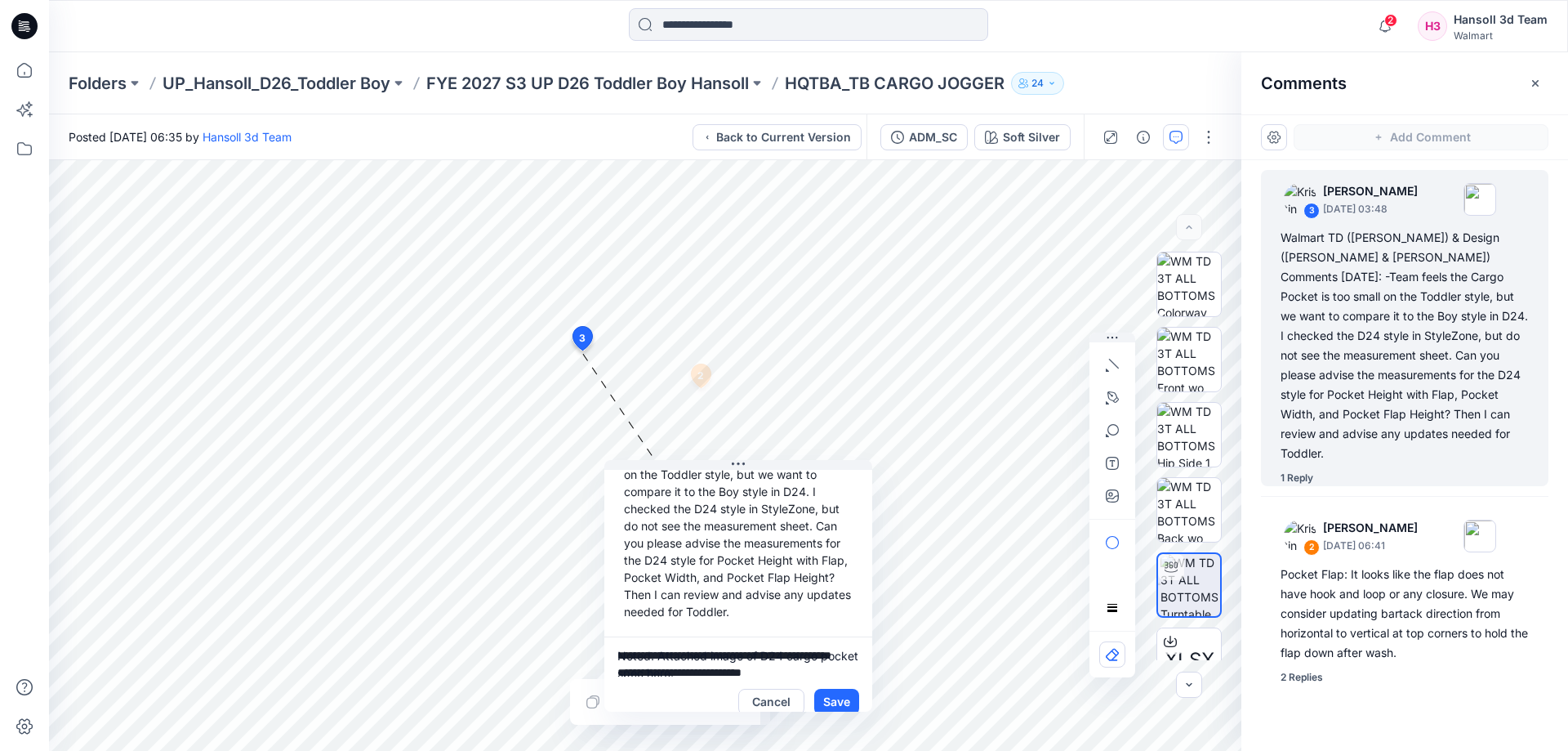
scroll to position [49, 0]
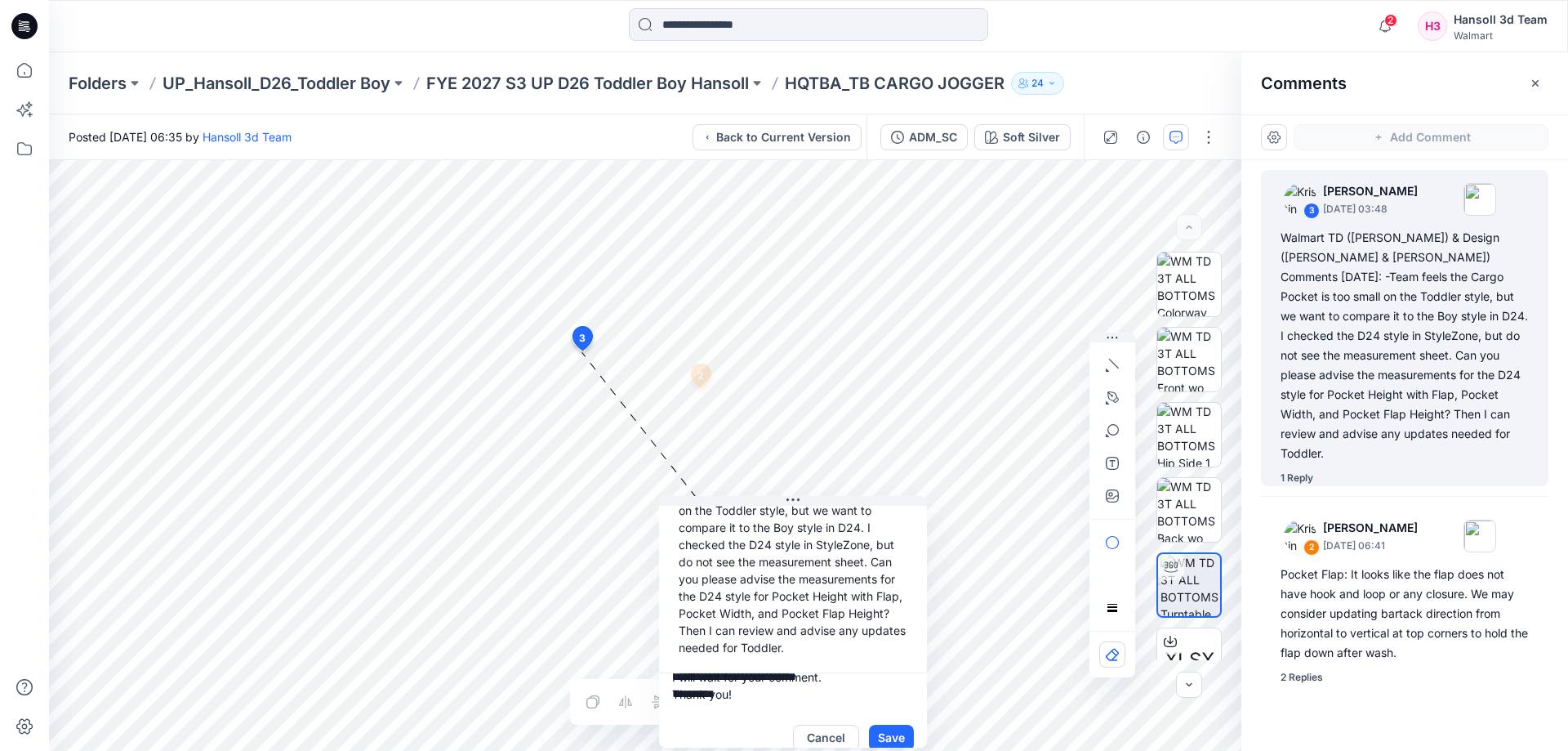
drag, startPoint x: 656, startPoint y: 543, endPoint x: 708, endPoint y: 575, distance: 61.1
click at [711, 596] on div "Walmart TD ([PERSON_NAME]) & Design ([PERSON_NAME] & [PERSON_NAME]) Comments [D…" at bounding box center [793, 545] width 242 height 236
click at [900, 725] on button "Save" at bounding box center [891, 737] width 44 height 26
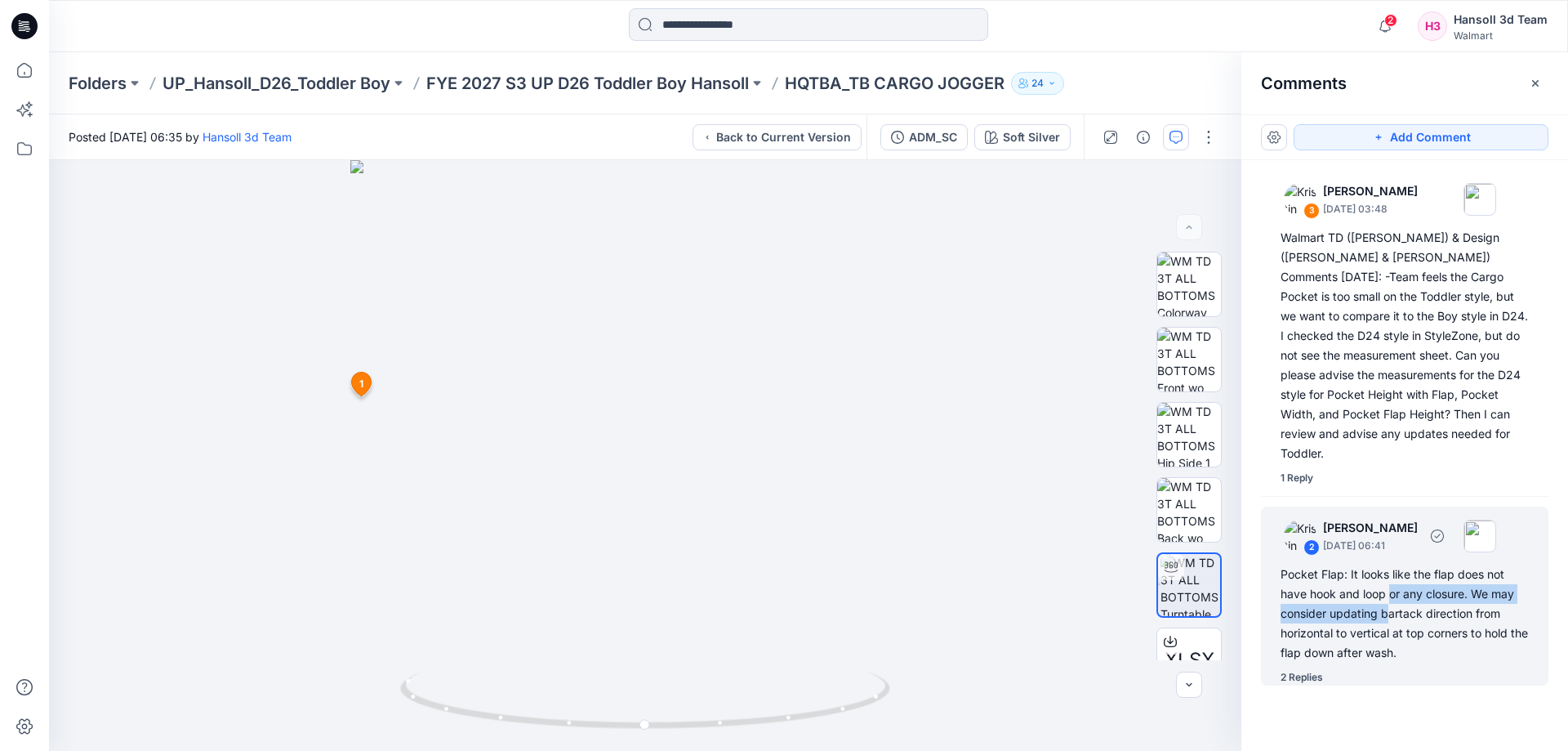
click at [1391, 583] on div "Pocket Flap: It looks like the flap does not have hook and loop or any closure.…" at bounding box center [1404, 614] width 248 height 98
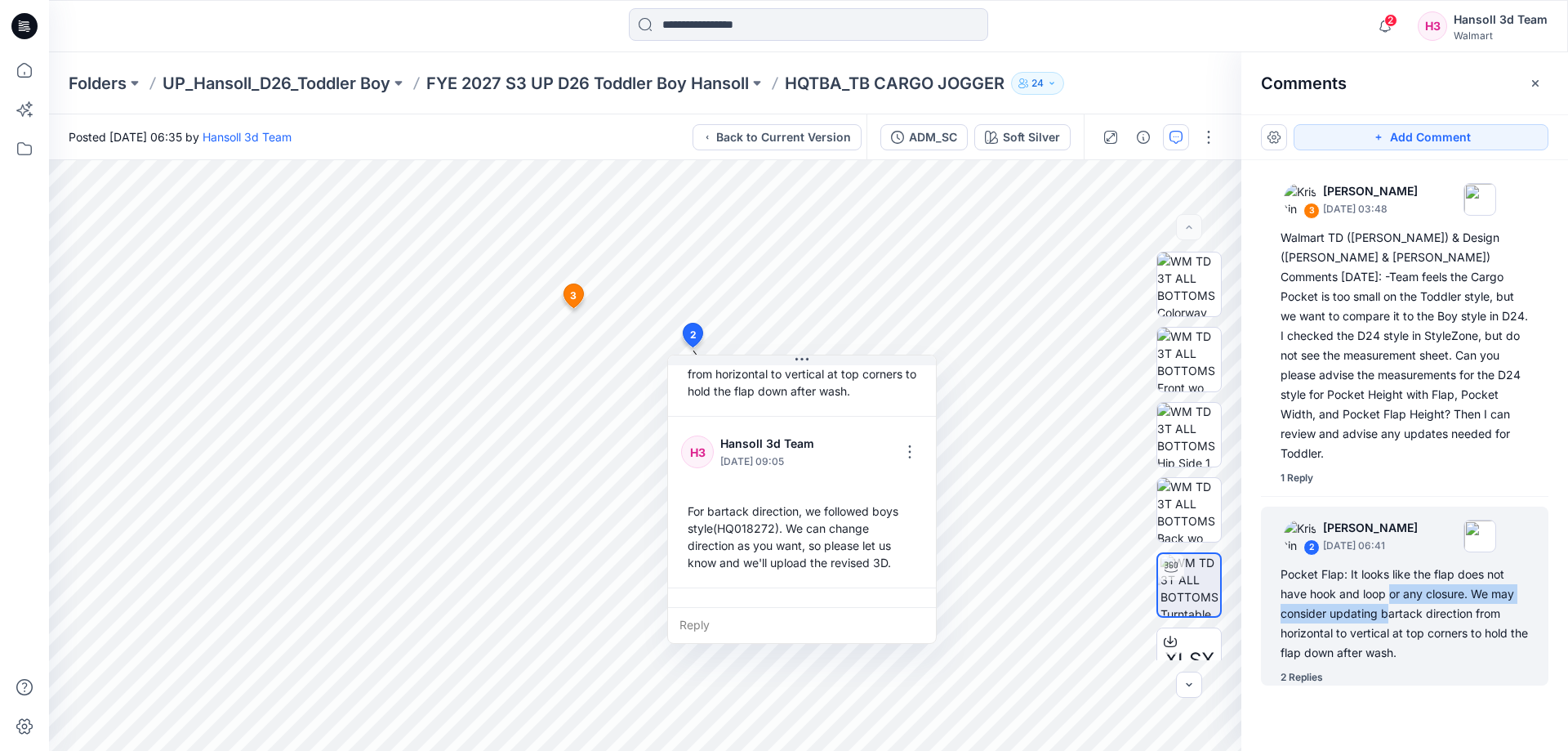
scroll to position [286, 0]
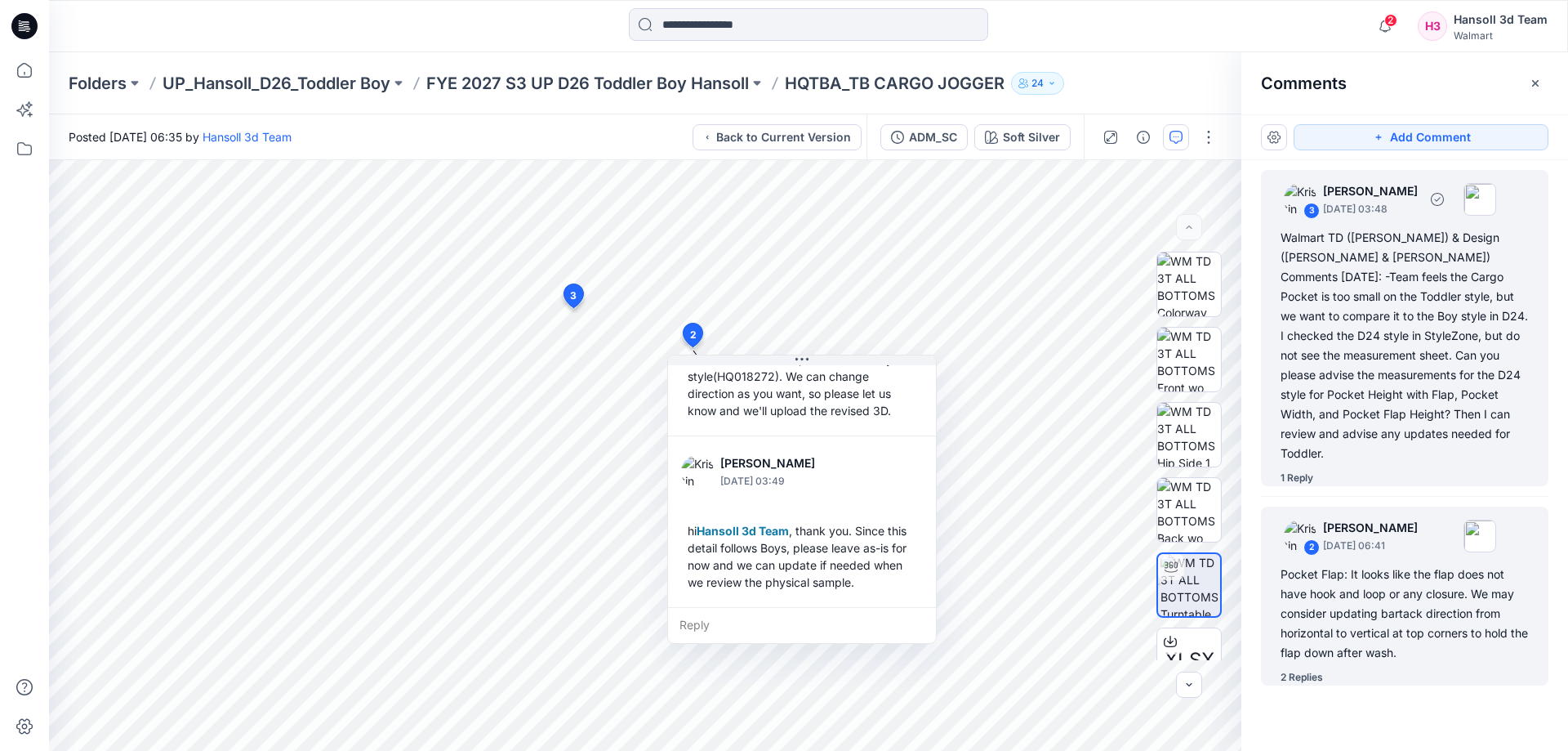
click at [1404, 369] on div "Walmart TD ([PERSON_NAME]) & Design ([PERSON_NAME] & [PERSON_NAME]) Comments [D…" at bounding box center [1404, 345] width 248 height 235
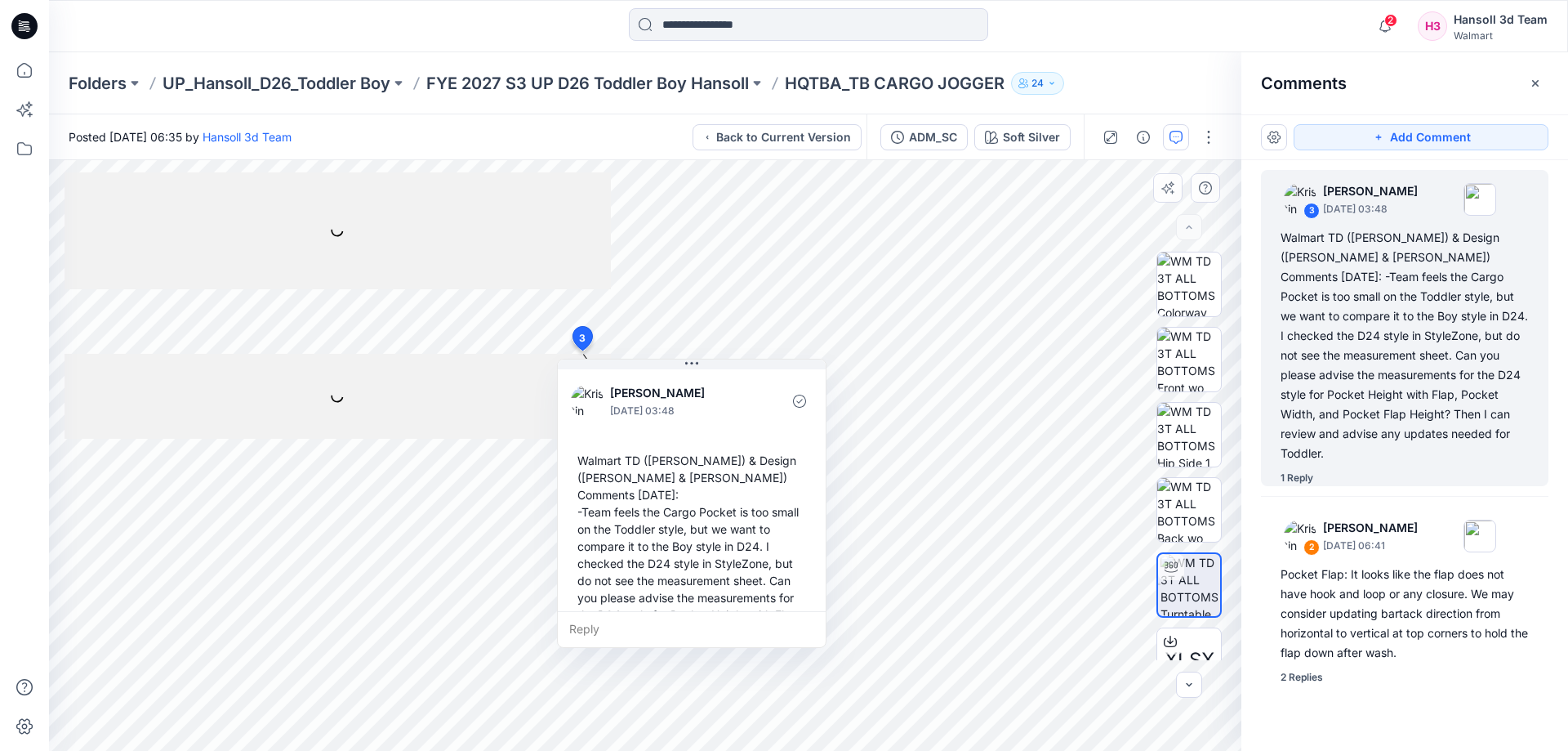
scroll to position [234, 0]
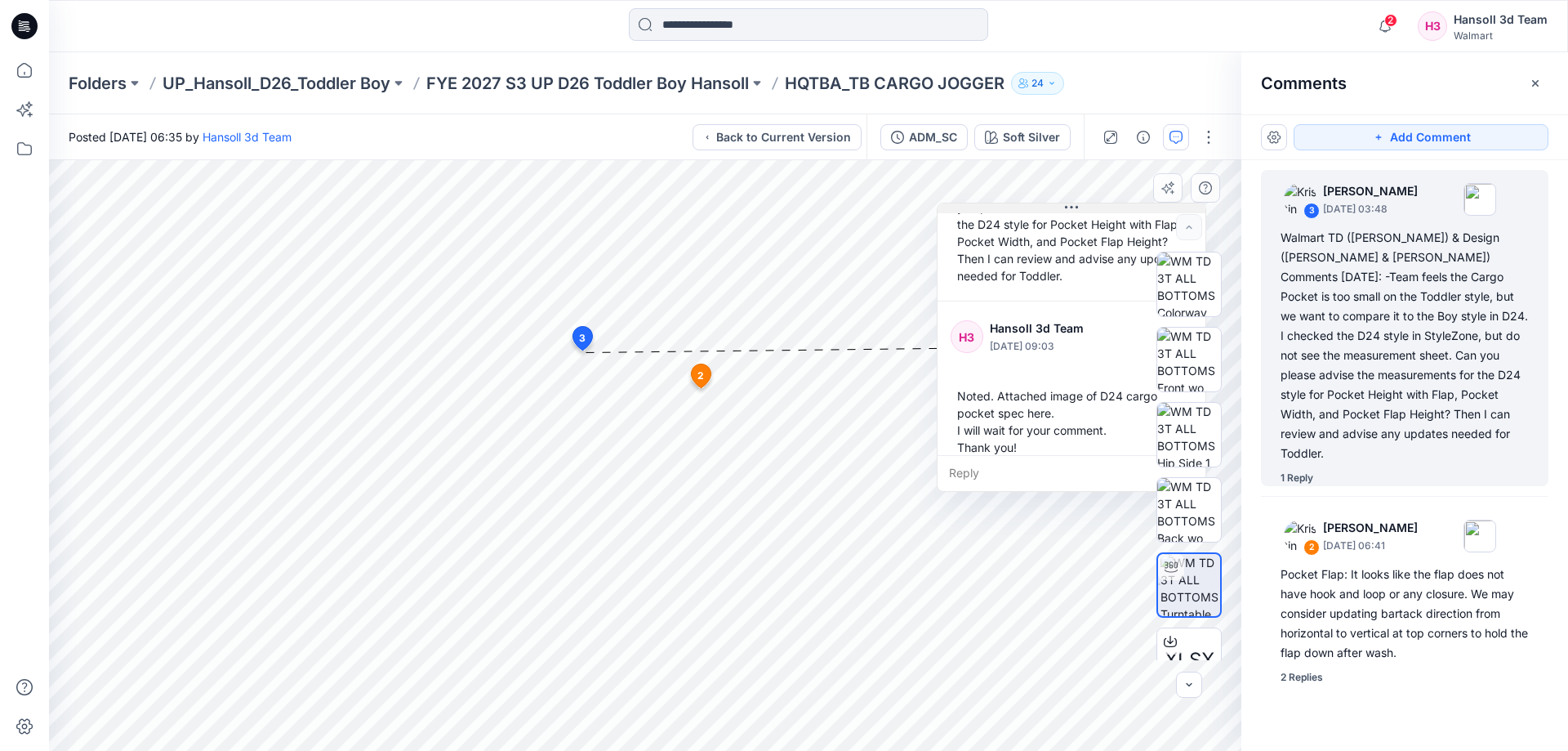
drag, startPoint x: 759, startPoint y: 364, endPoint x: 1139, endPoint y: 208, distance: 410.8
click at [1139, 208] on button at bounding box center [1071, 208] width 268 height 10
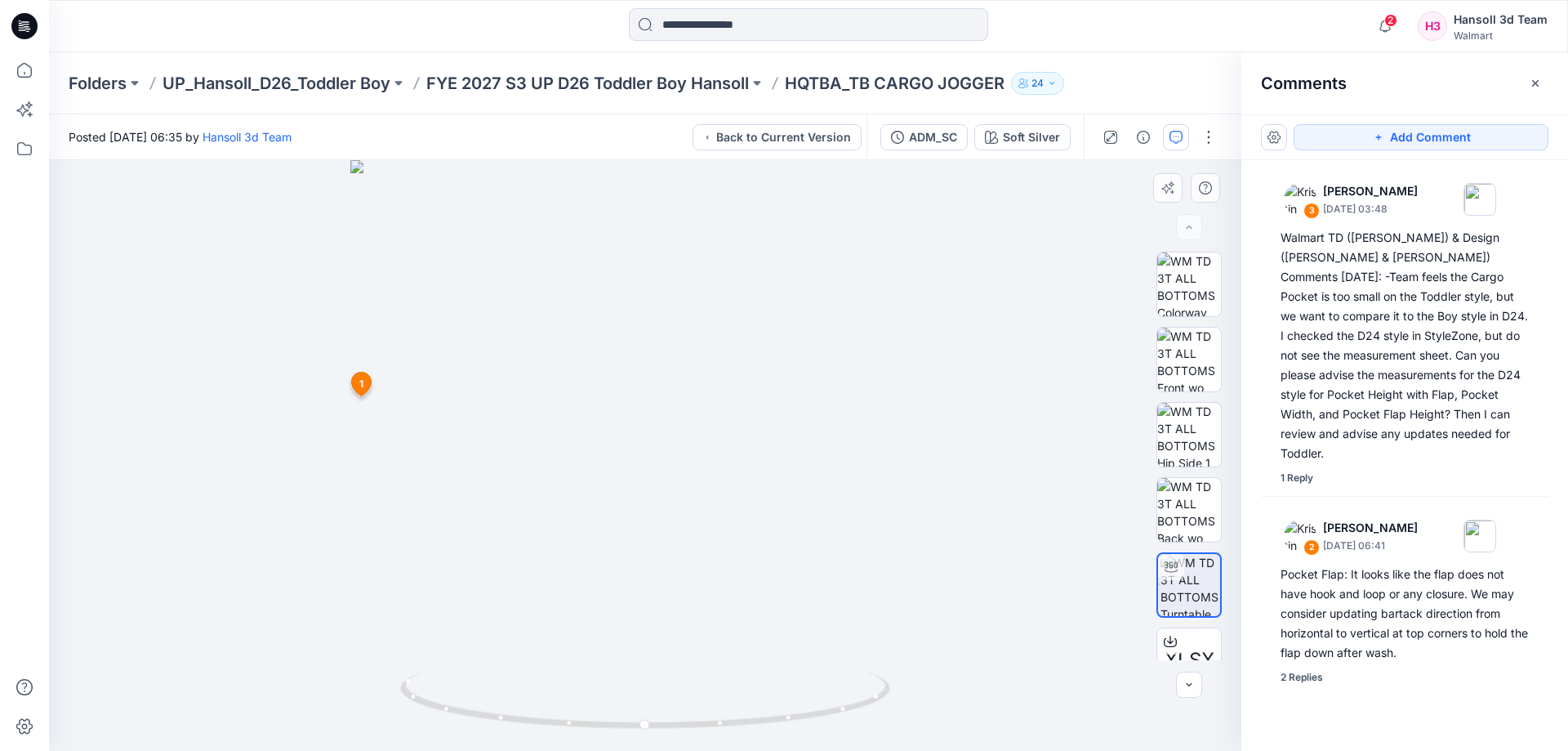
click at [824, 531] on img at bounding box center [646, 455] width 590 height 590
click at [1536, 84] on icon "button" at bounding box center [1534, 82] width 6 height 6
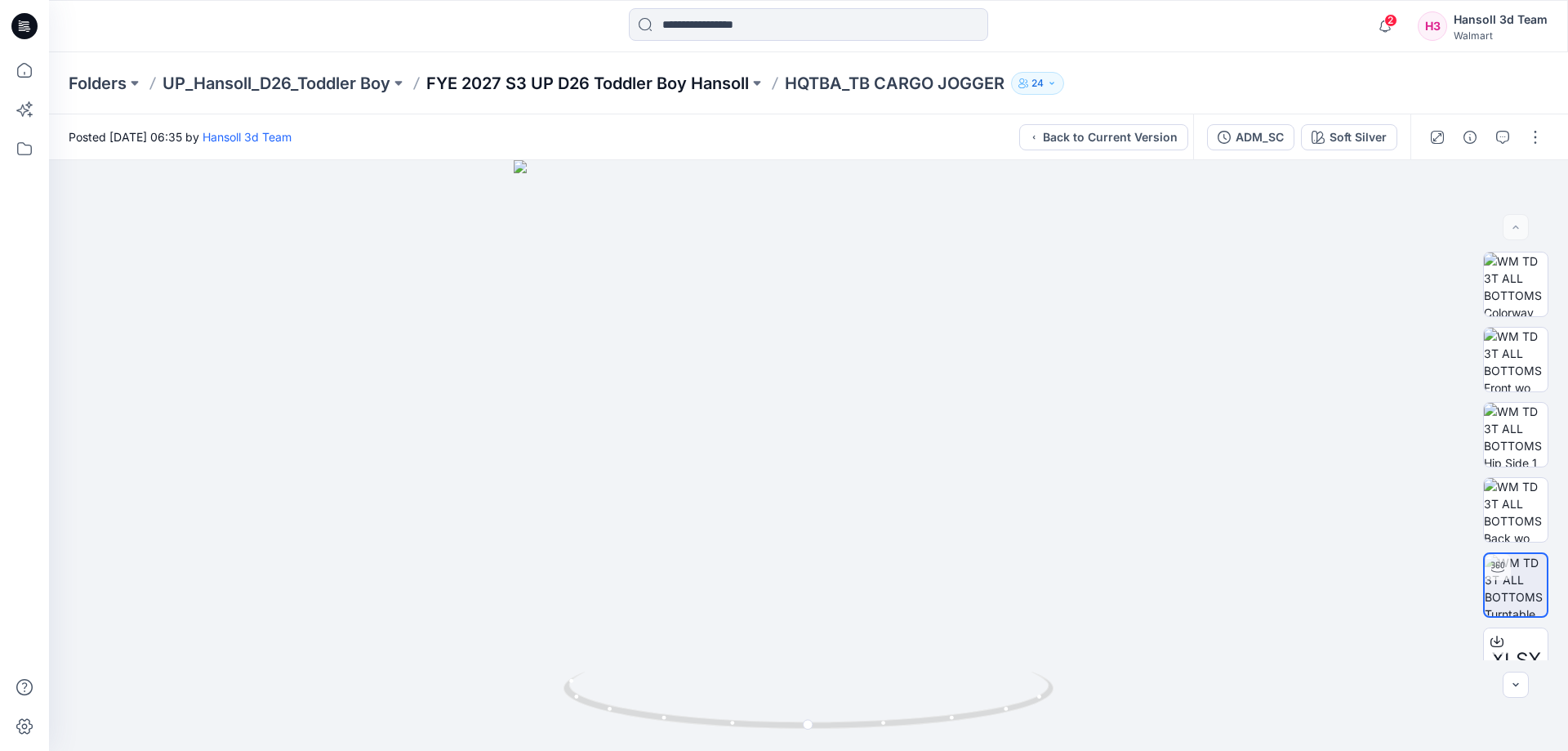
click at [696, 74] on p "FYE 2027 S3 UP D26 Toddler Boy Hansoll" at bounding box center [587, 83] width 322 height 23
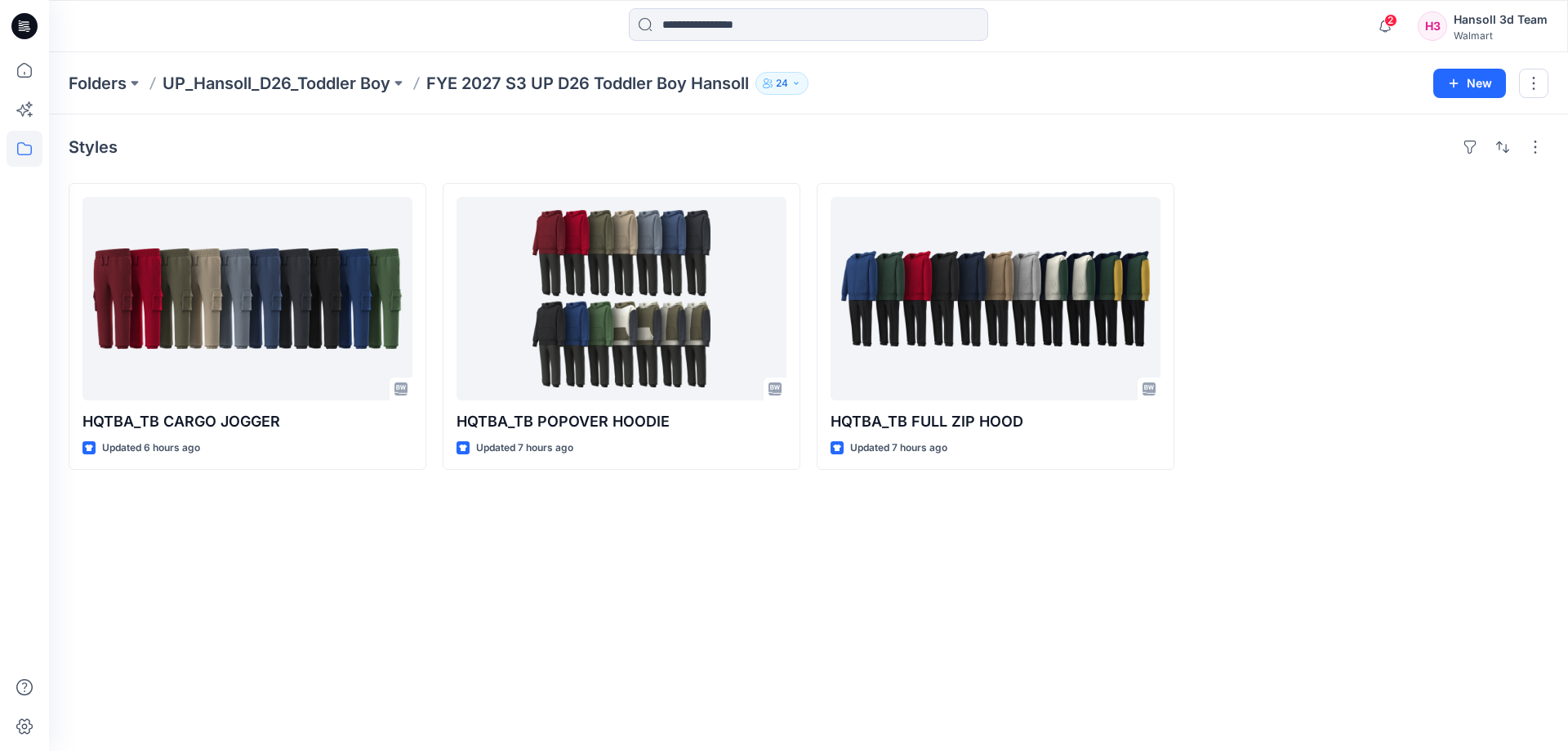
click at [449, 613] on div "Styles HQTBA_TB CARGO JOGGER Updated 6 hours ago HQTBA_TB POPOVER HOODIE Update…" at bounding box center [808, 432] width 1519 height 637
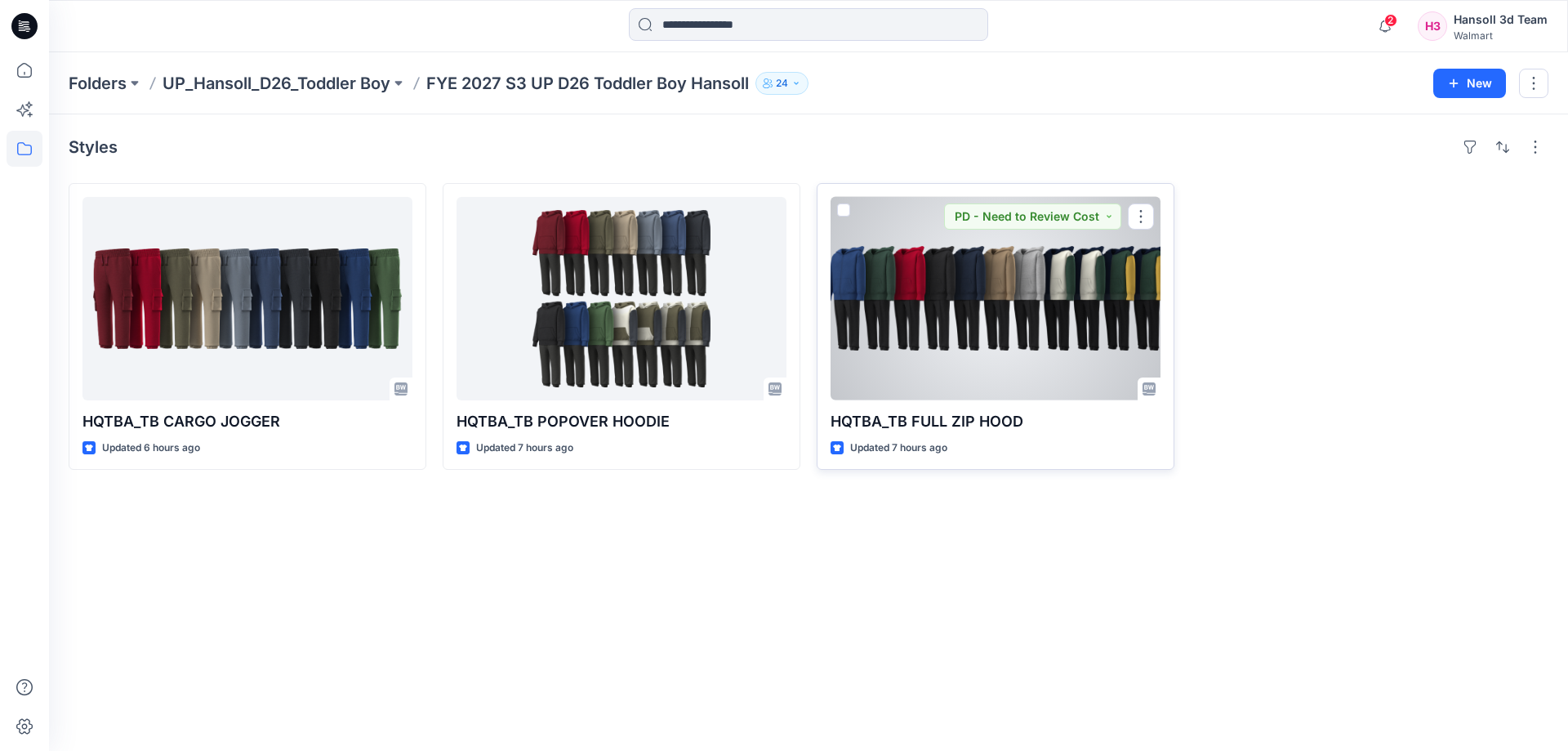
click at [999, 260] on div at bounding box center [995, 299] width 330 height 203
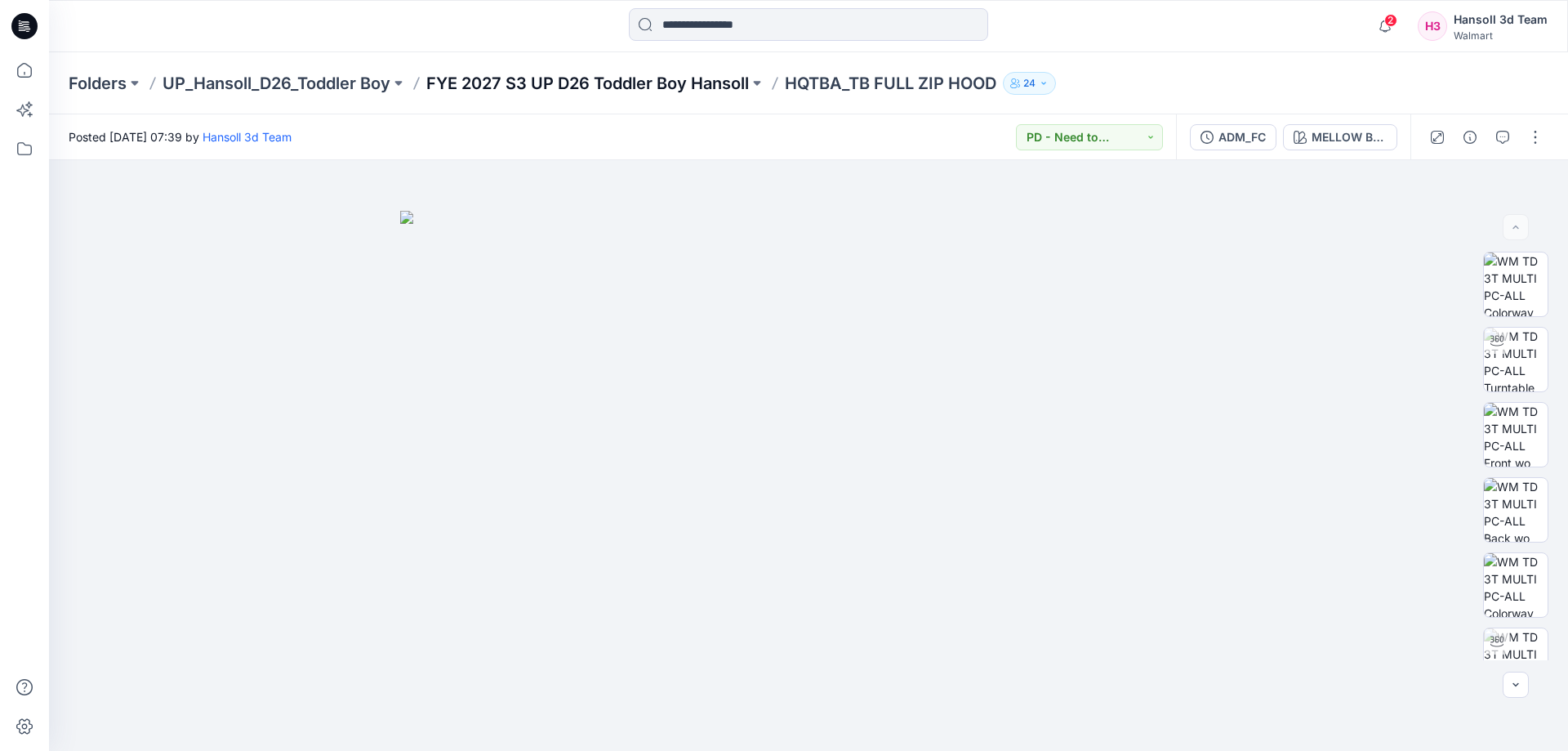
click at [543, 92] on p "FYE 2027 S3 UP D26 Toddler Boy Hansoll" at bounding box center [587, 83] width 322 height 23
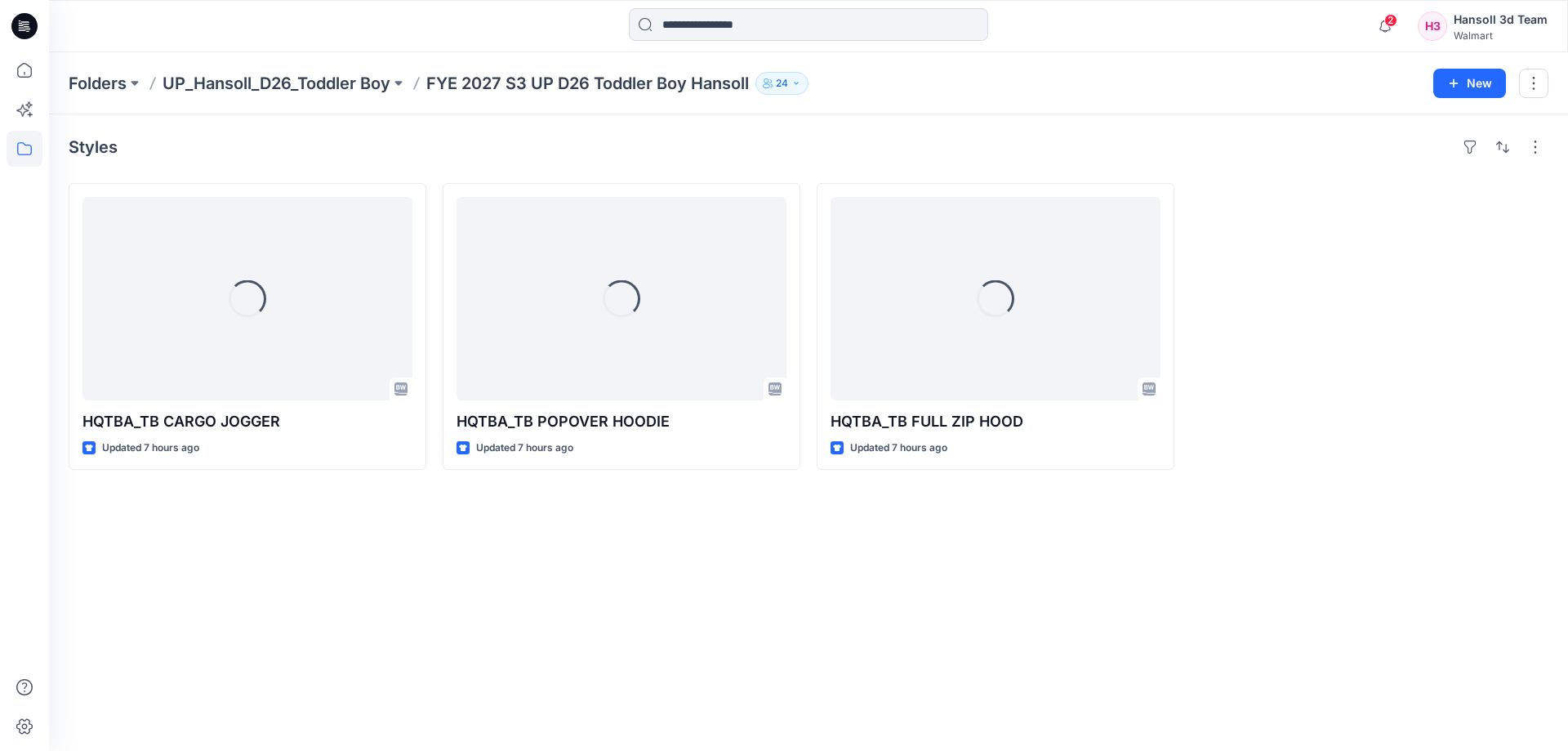
click at [308, 80] on p "UP_Hansoll_D26_Toddler Boy" at bounding box center [276, 83] width 228 height 23
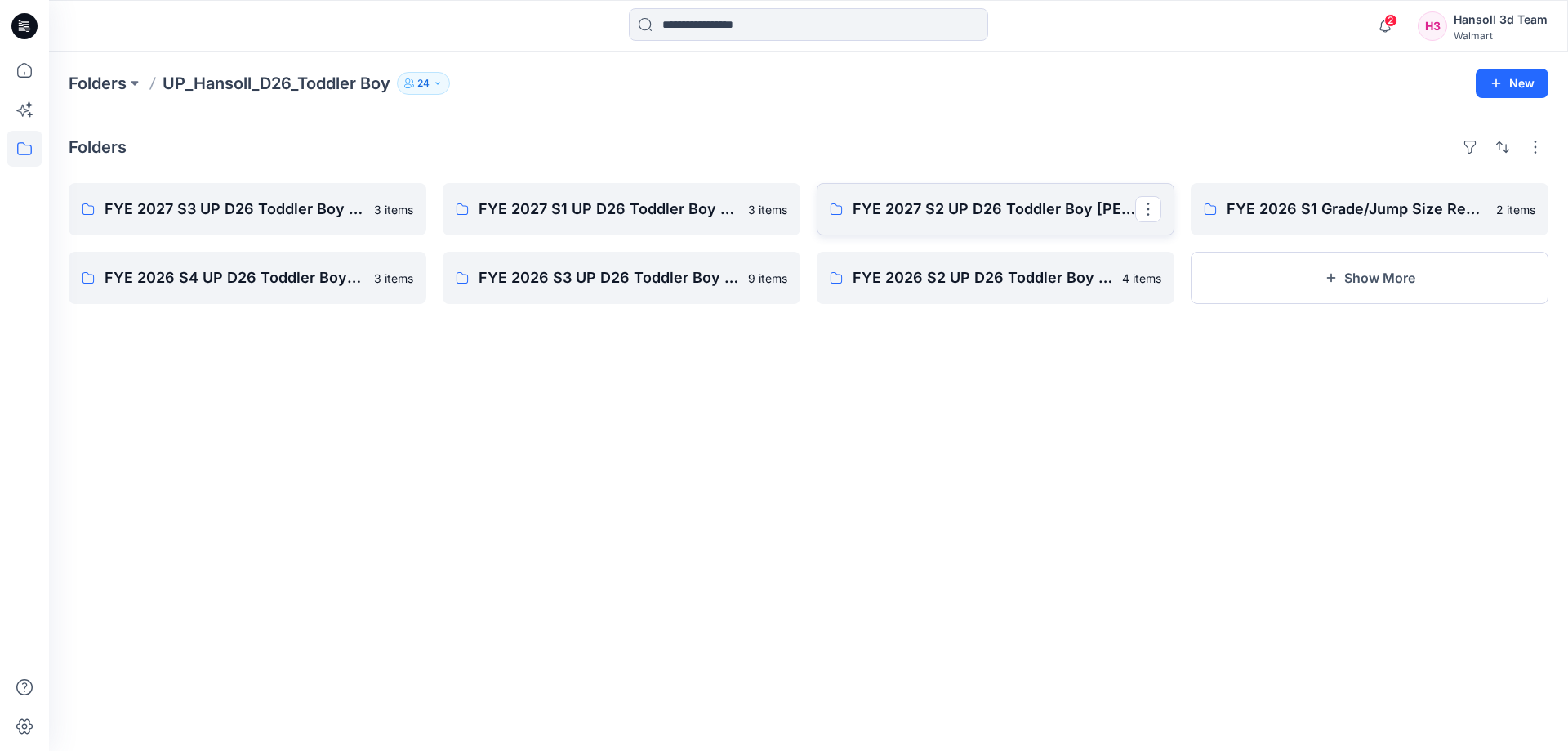
click at [1015, 191] on link "FYE 2027 S2 UP D26 Toddler Boy [PERSON_NAME]" at bounding box center [995, 209] width 358 height 53
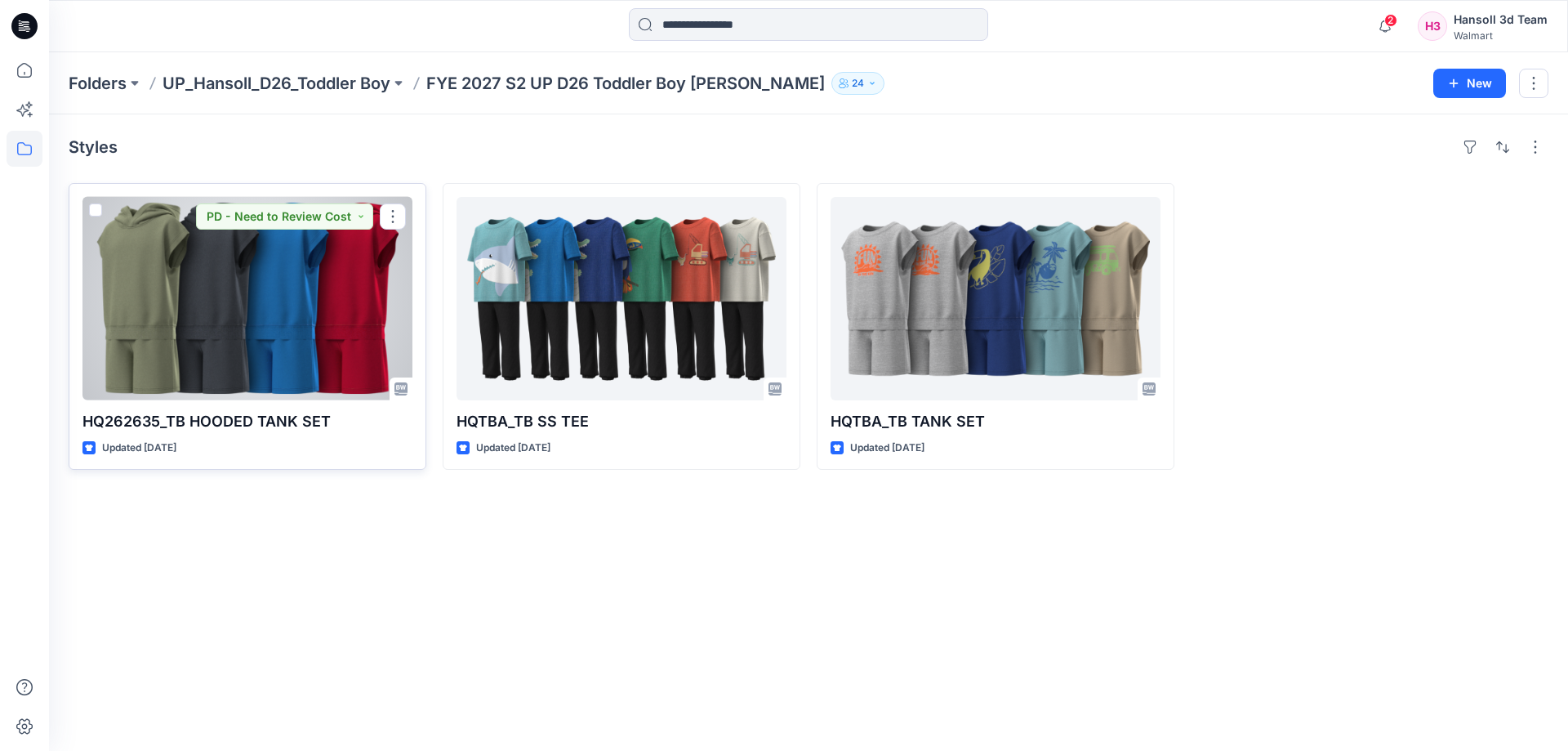
click at [282, 345] on div at bounding box center [247, 299] width 330 height 203
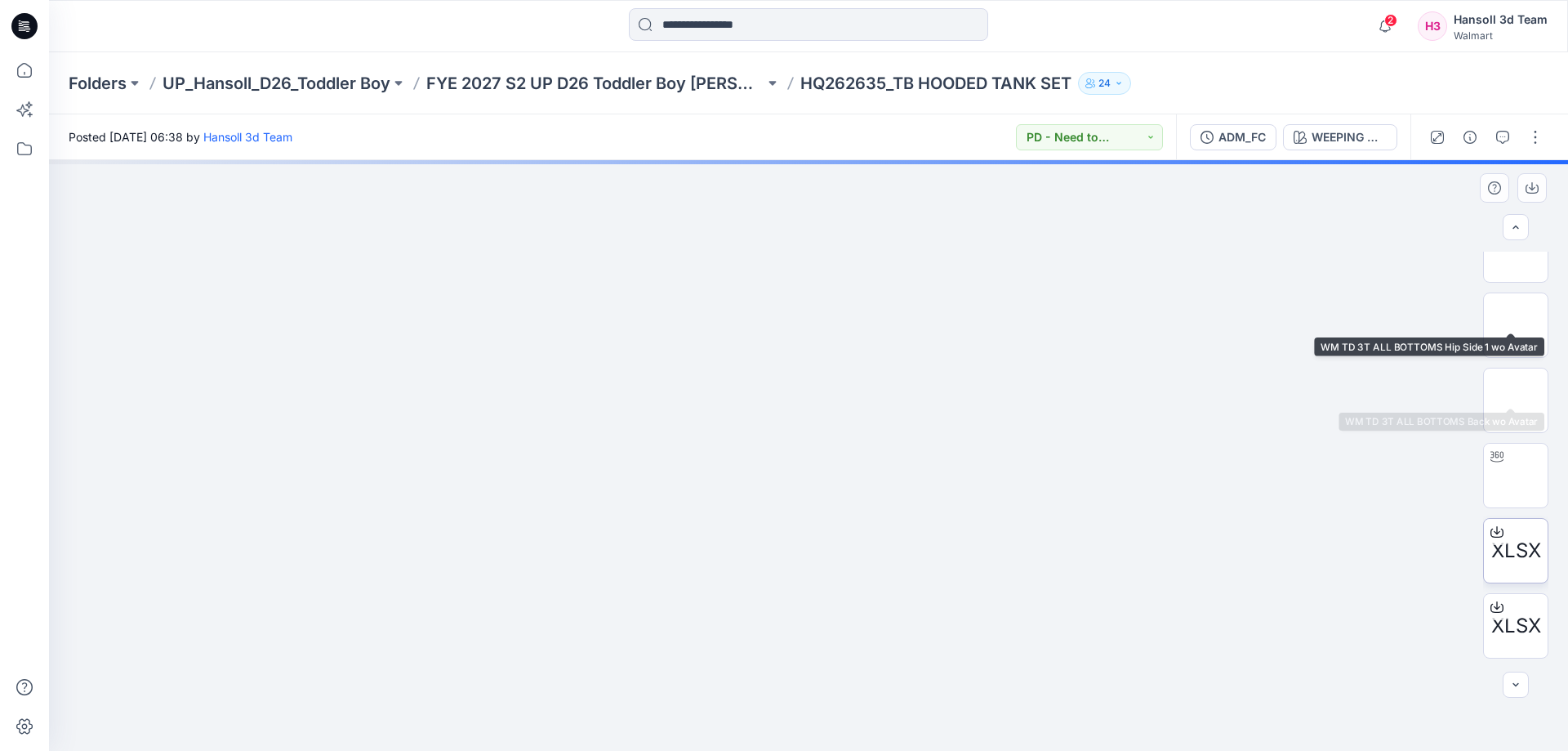
scroll to position [1084, 0]
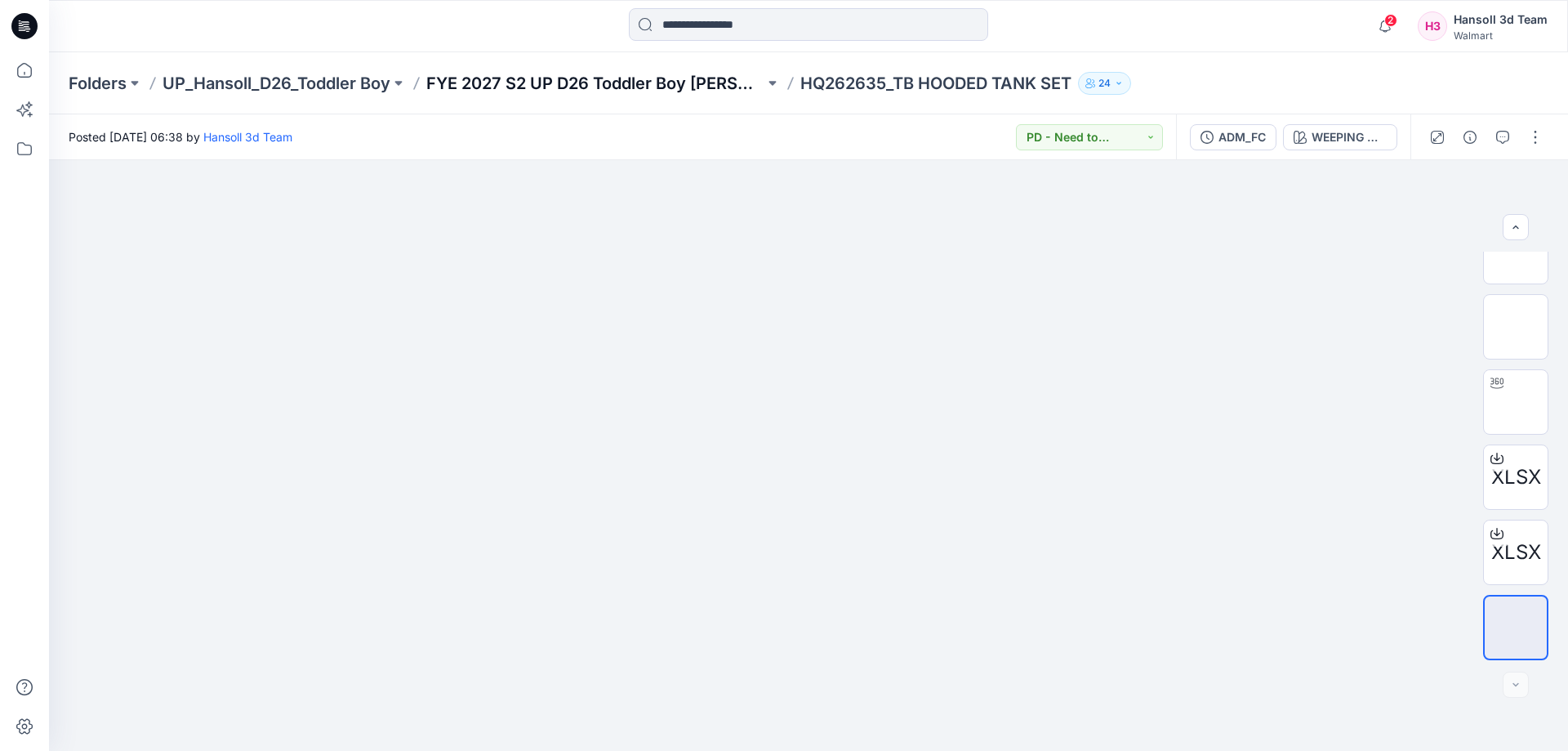
click at [740, 87] on p "FYE 2027 S2 UP D26 Toddler Boy [PERSON_NAME]" at bounding box center [596, 83] width 338 height 23
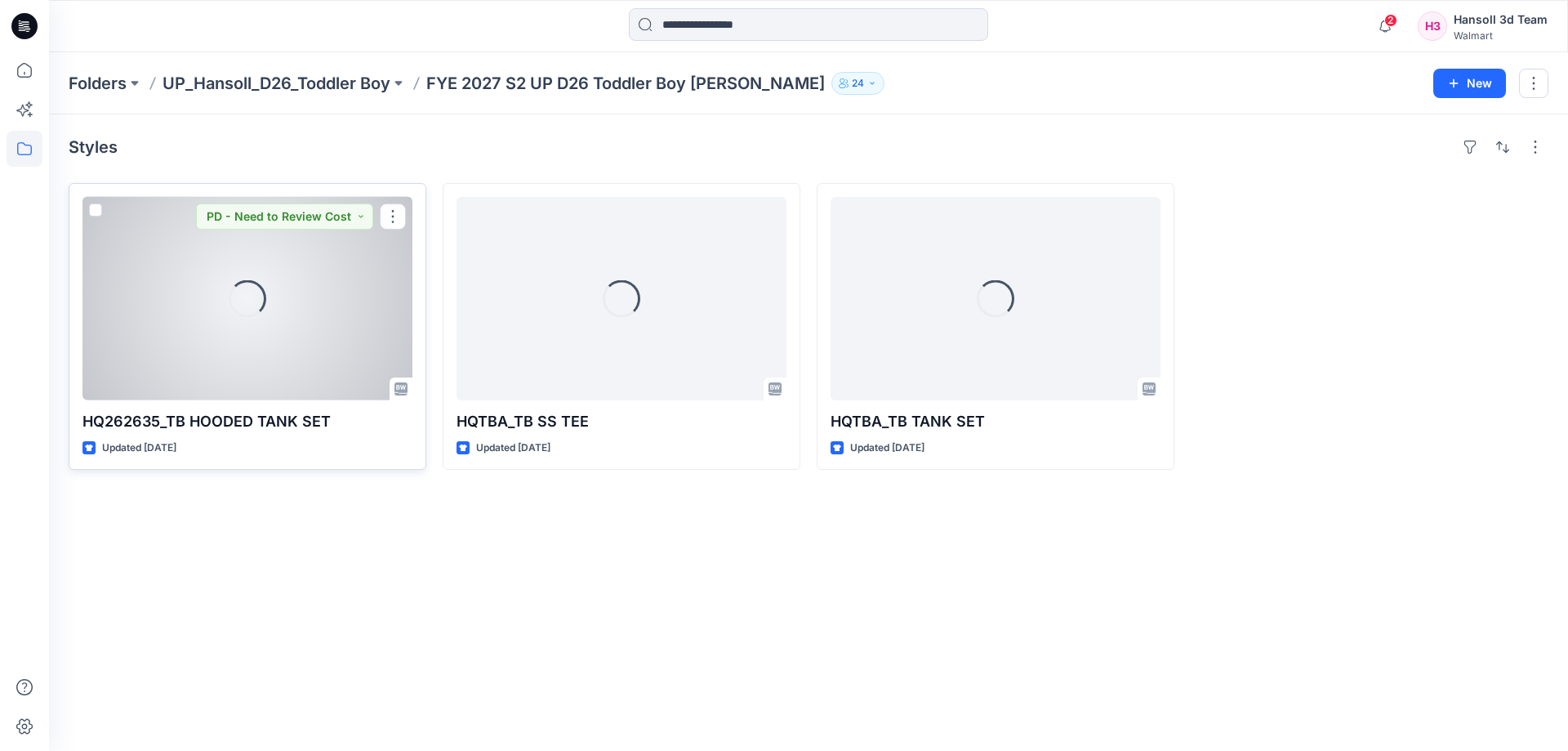
click at [256, 257] on div "Loading..." at bounding box center [247, 299] width 330 height 203
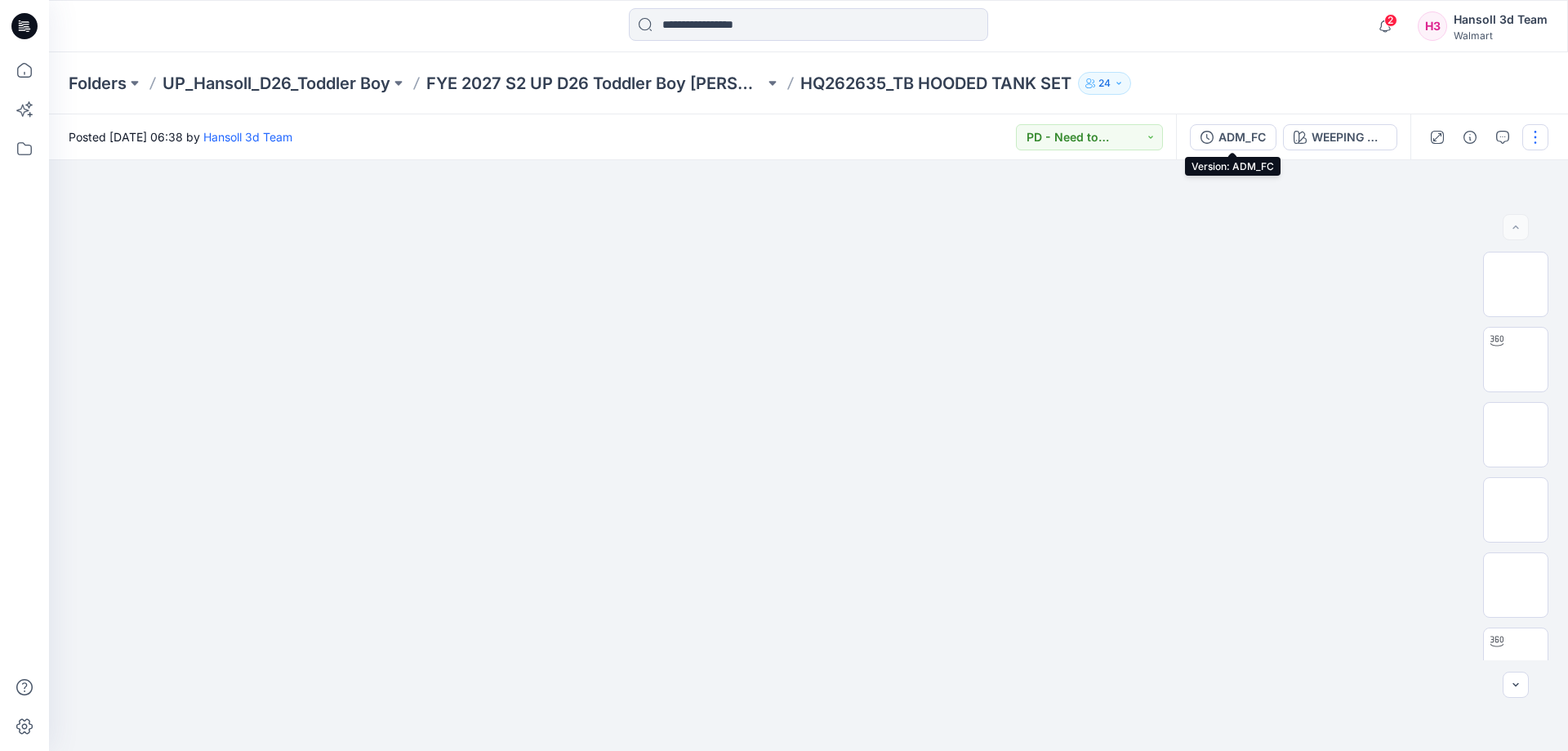
drag, startPoint x: 1192, startPoint y: 130, endPoint x: 1221, endPoint y: 136, distance: 29.6
click at [1191, 130] on button "ADM_FC" at bounding box center [1232, 137] width 86 height 26
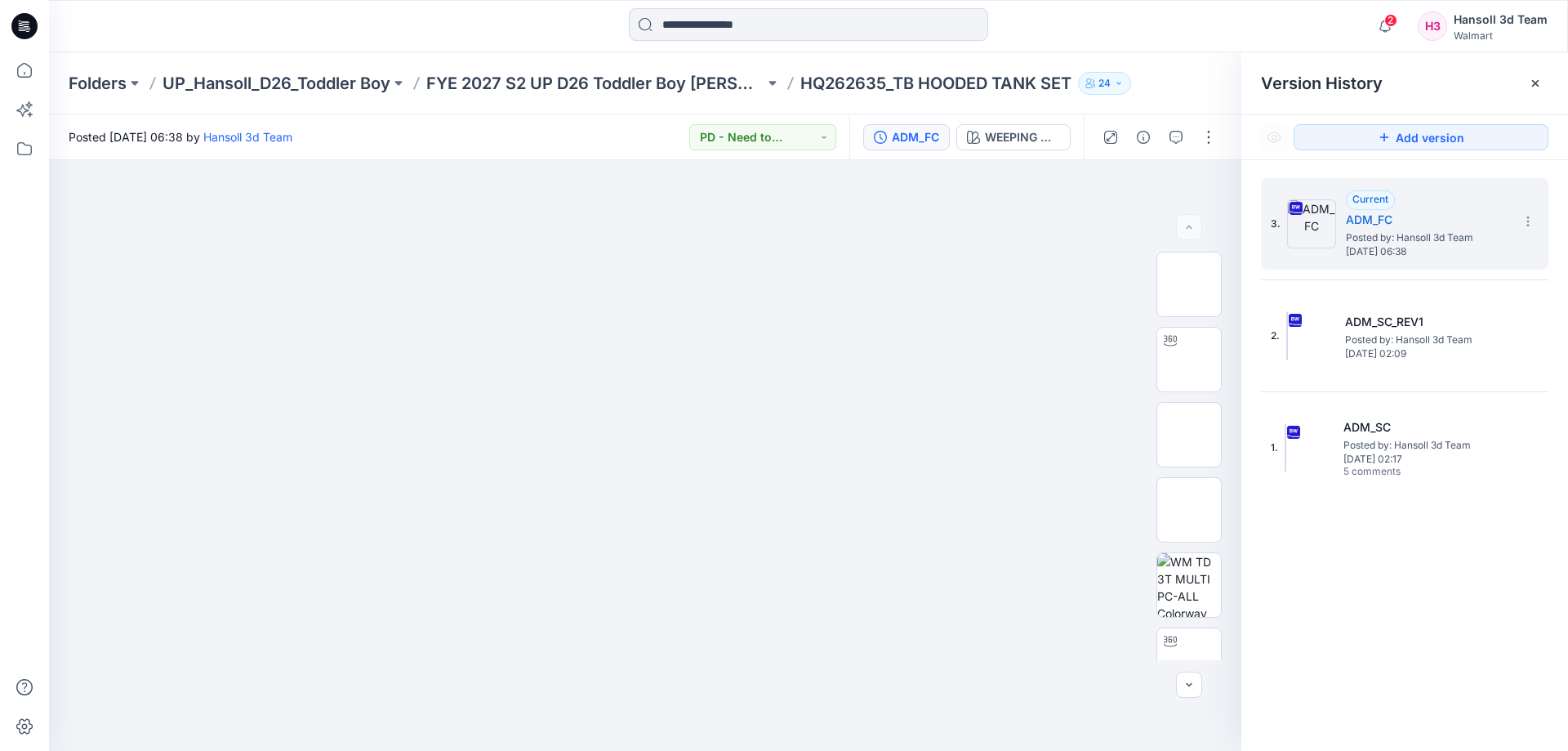
click at [1426, 386] on div "3. Current ADM_FC Posted by: Hansoll 3d Team [DATE] 06:38 2. ADM_SC_REV1 Posted…" at bounding box center [1405, 335] width 288 height 315
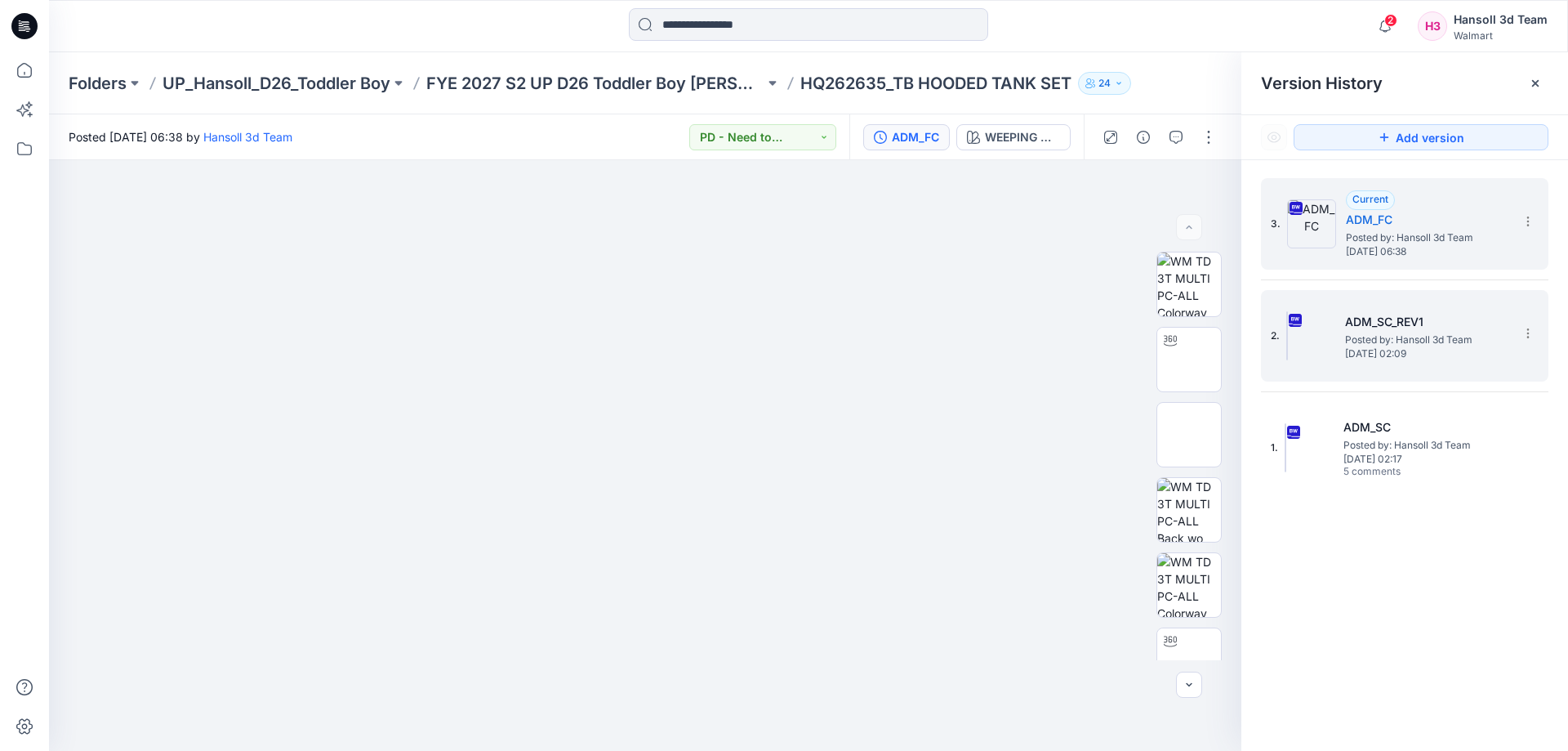
click at [1418, 356] on span "[DATE] 02:09" at bounding box center [1426, 353] width 163 height 12
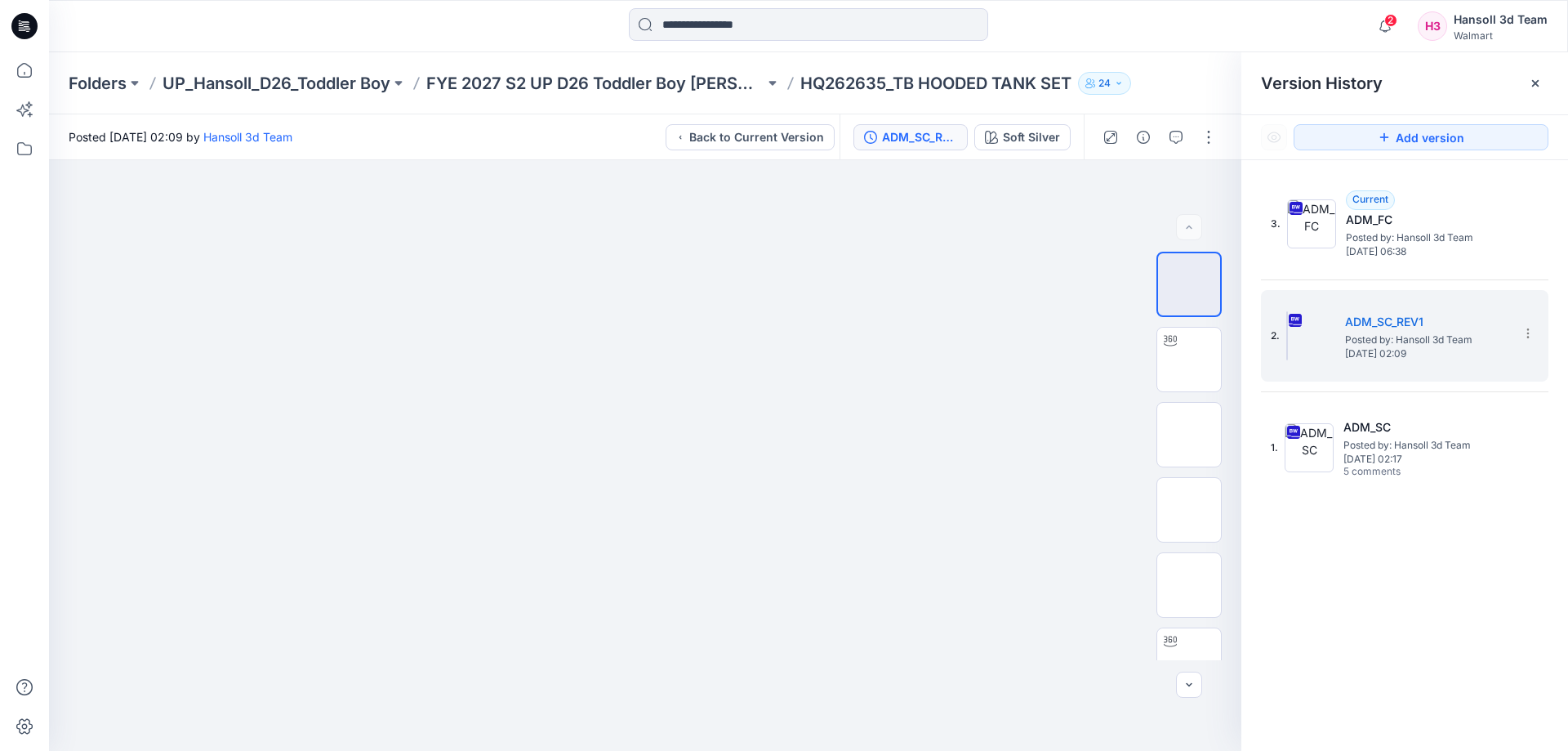
click at [1485, 573] on div "3. Current ADM_FC Posted by: Hansoll 3d Team [DATE] 06:38 2. ADM_SC_REV1 Posted…" at bounding box center [1405, 467] width 327 height 614
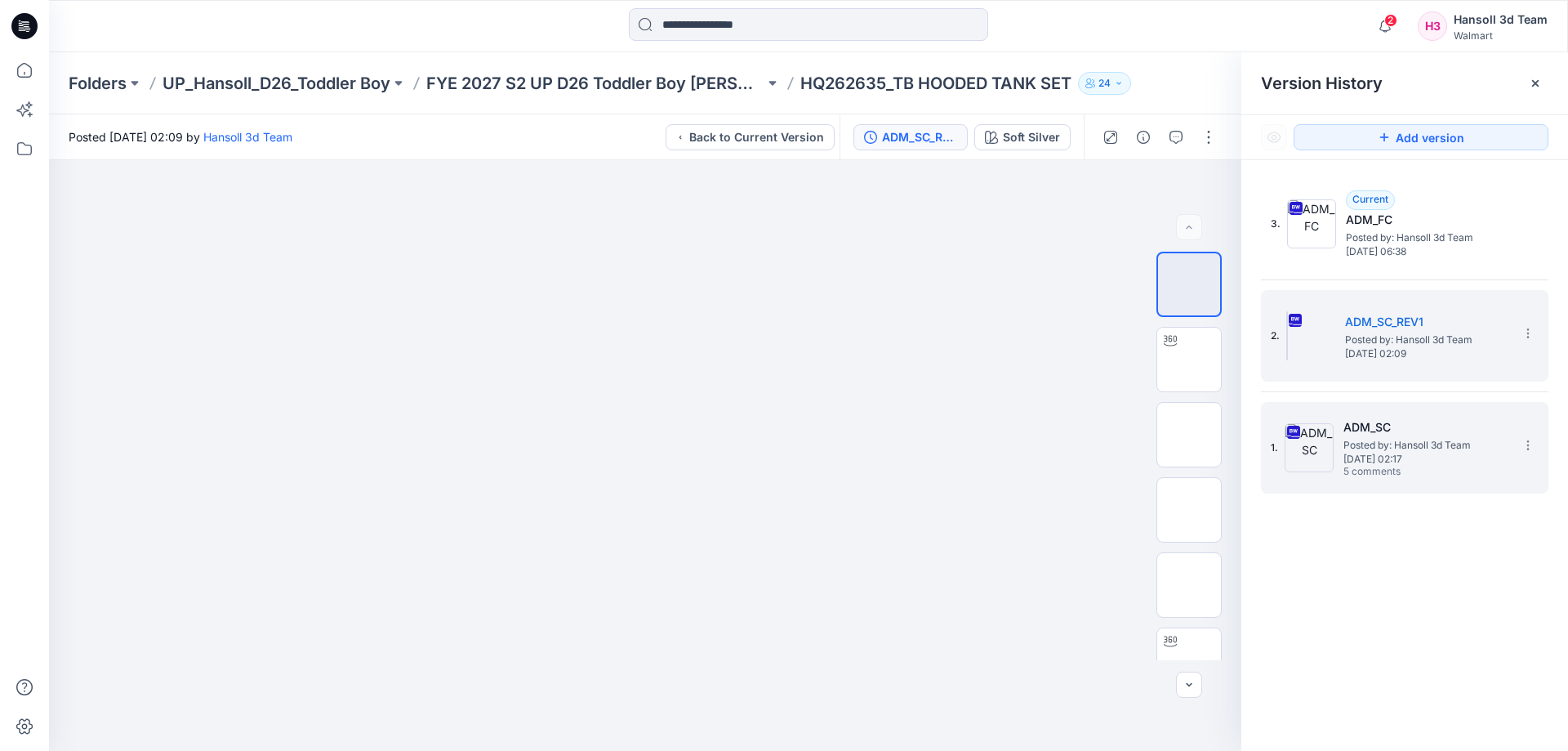
click at [1431, 420] on h5 "ADM_SC" at bounding box center [1425, 428] width 163 height 20
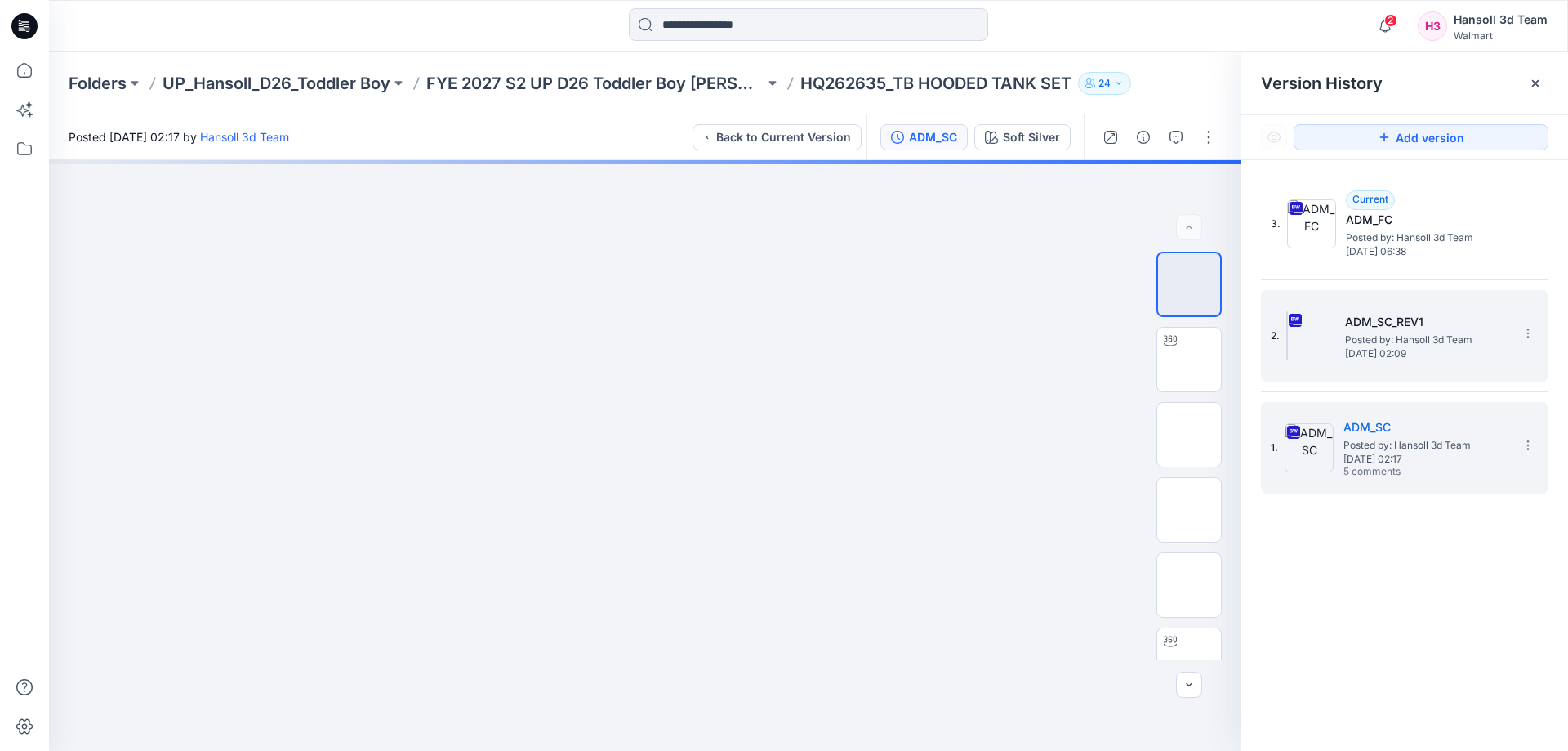
click at [1426, 334] on span "Posted by: Hansoll 3d Team" at bounding box center [1426, 340] width 163 height 16
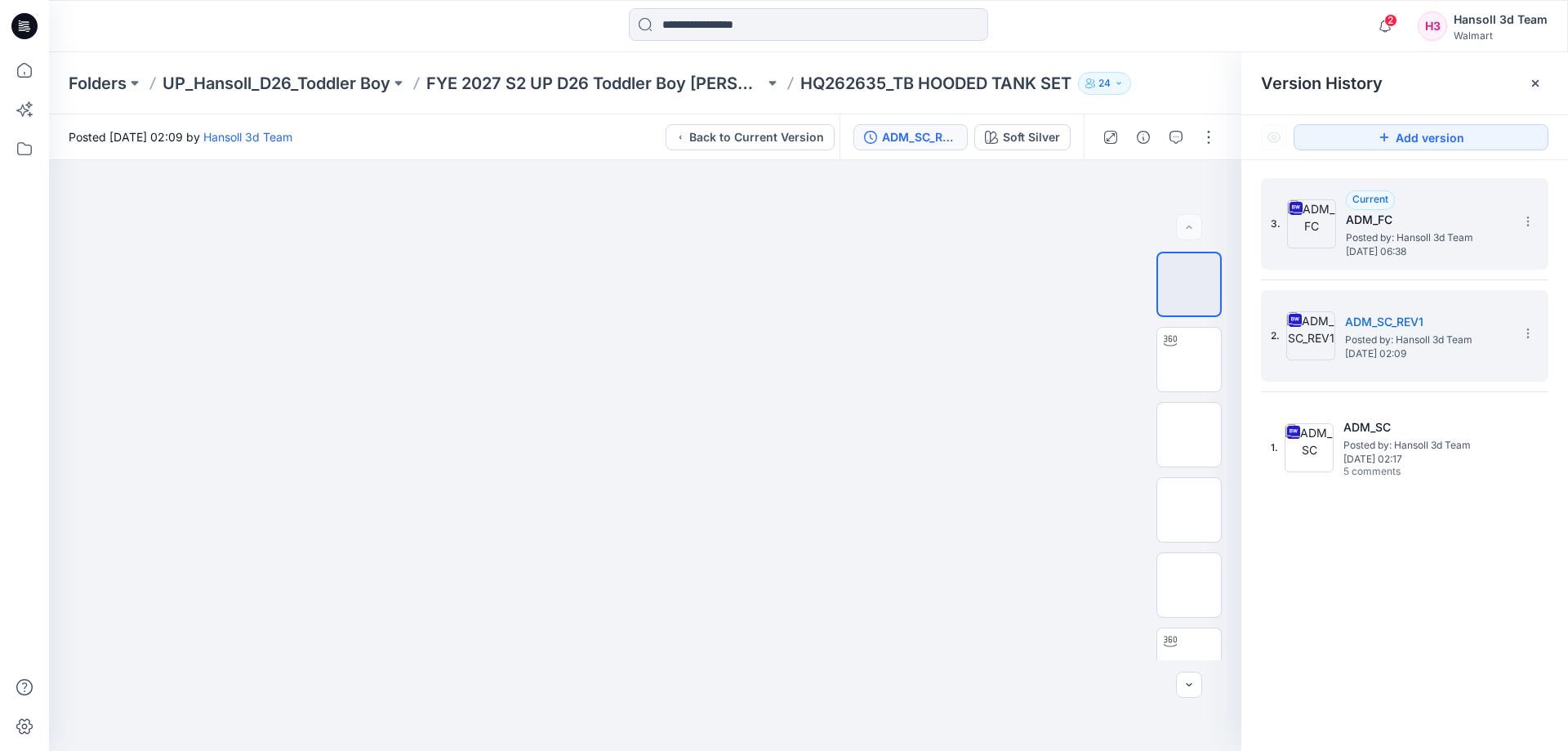
click at [1396, 205] on div "Current ADM_FC Posted by: Hansoll 3d Team [DATE] 06:38" at bounding box center [1427, 224] width 163 height 67
click at [1369, 326] on h5 "ADM_SC_REV1" at bounding box center [1426, 322] width 163 height 20
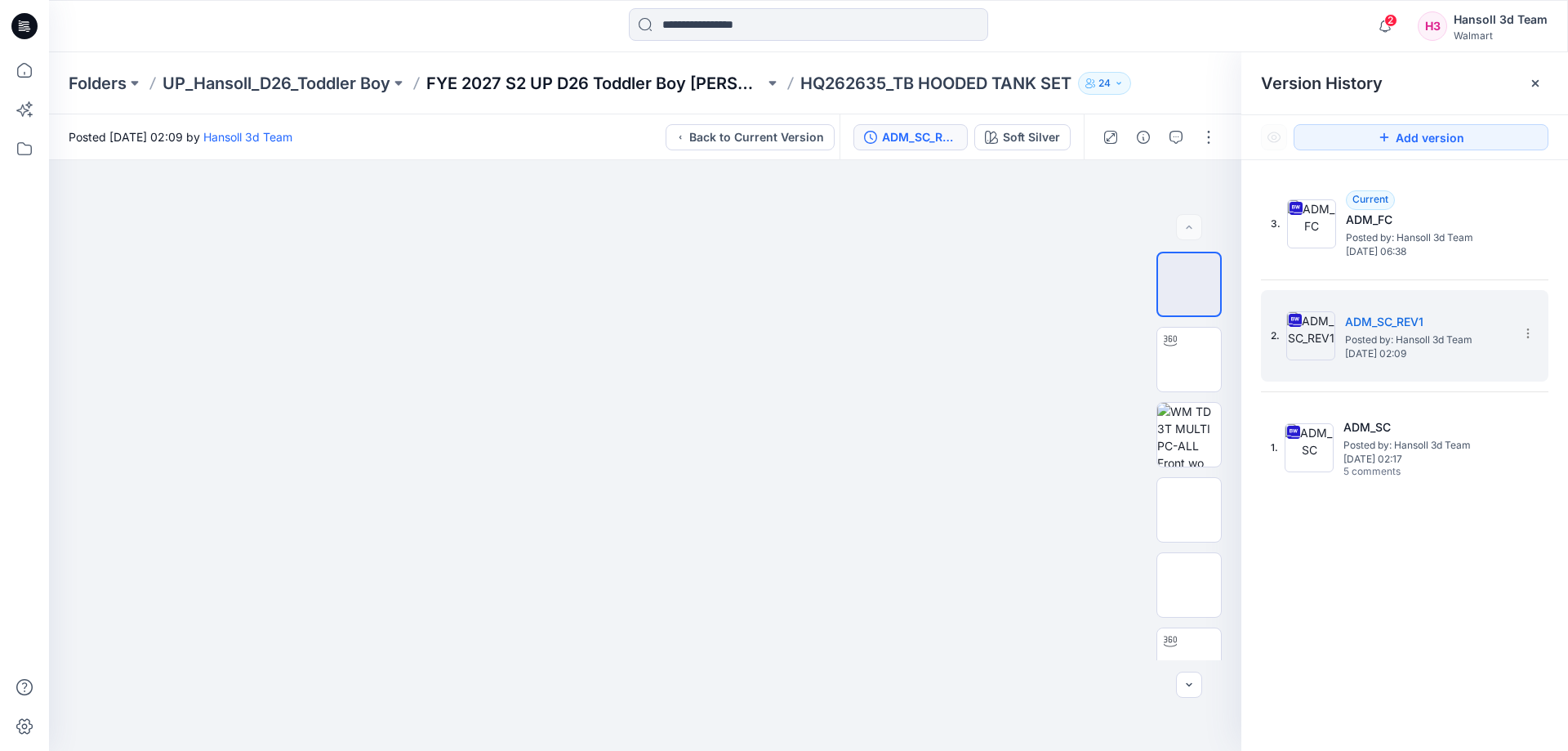
click at [574, 90] on p "FYE 2027 S2 UP D26 Toddler Boy [PERSON_NAME]" at bounding box center [596, 83] width 338 height 23
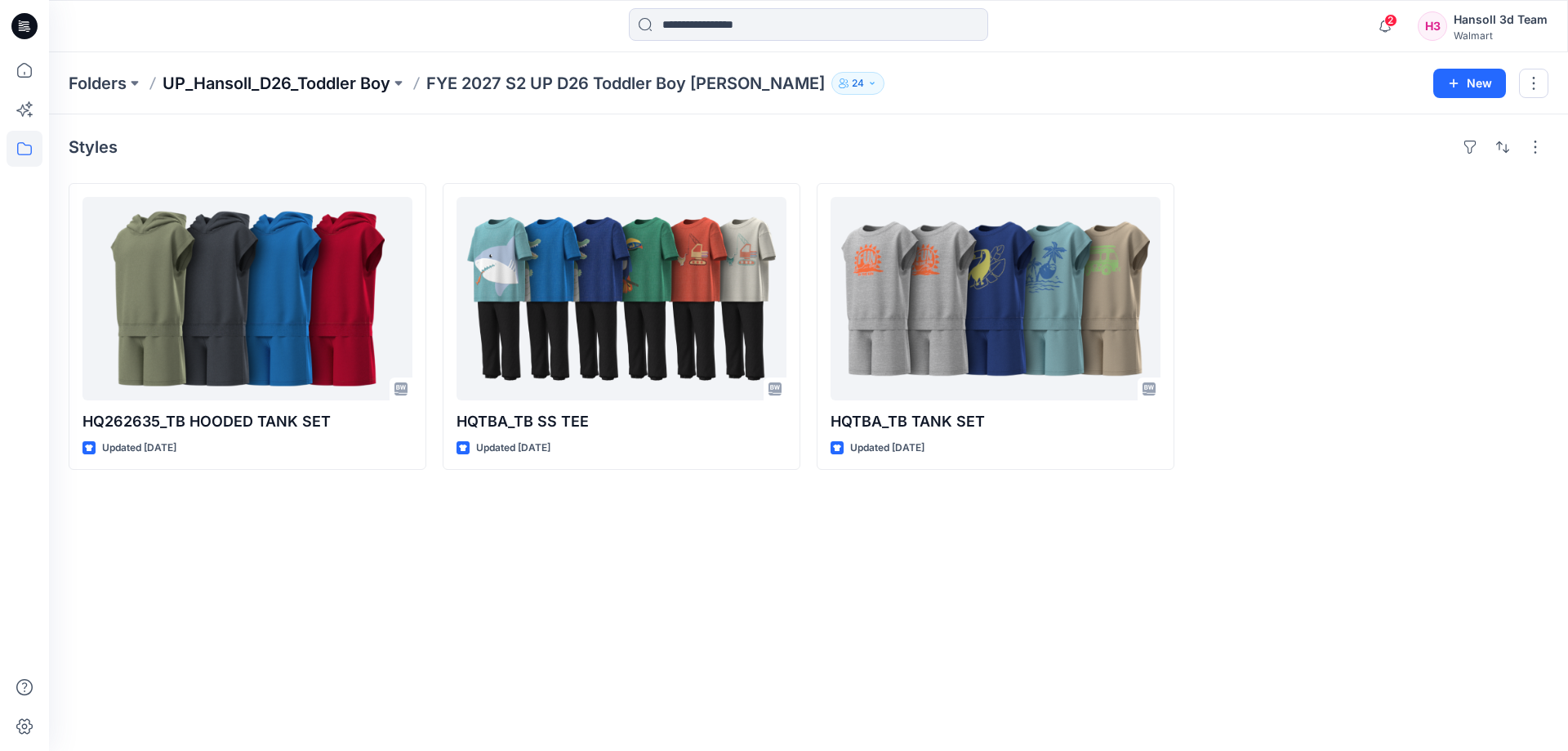
click at [259, 79] on p "UP_Hansoll_D26_Toddler Boy" at bounding box center [276, 83] width 228 height 23
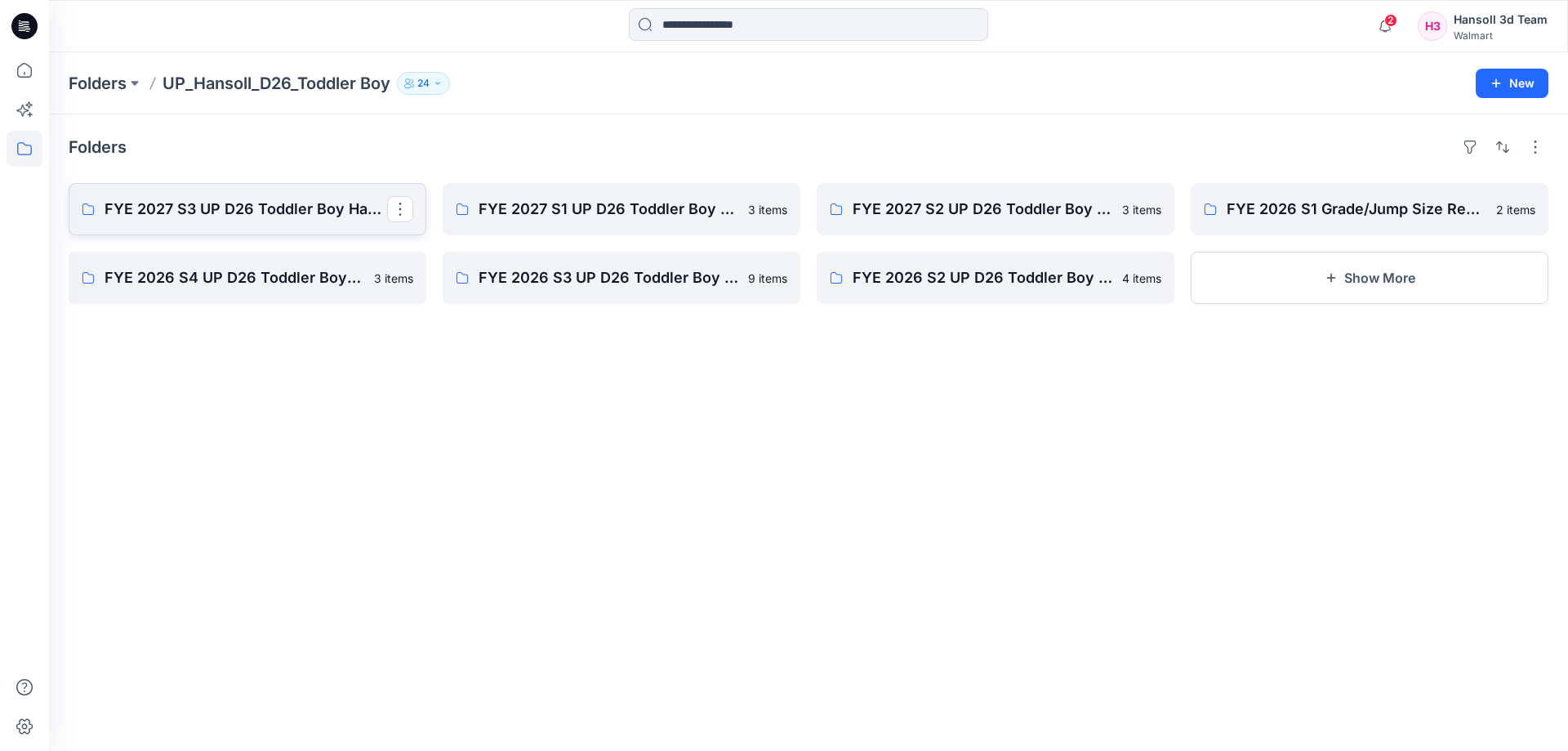
click at [264, 220] on p "FYE 2027 S3 UP D26 Toddler Boy Hansoll" at bounding box center [245, 209] width 282 height 23
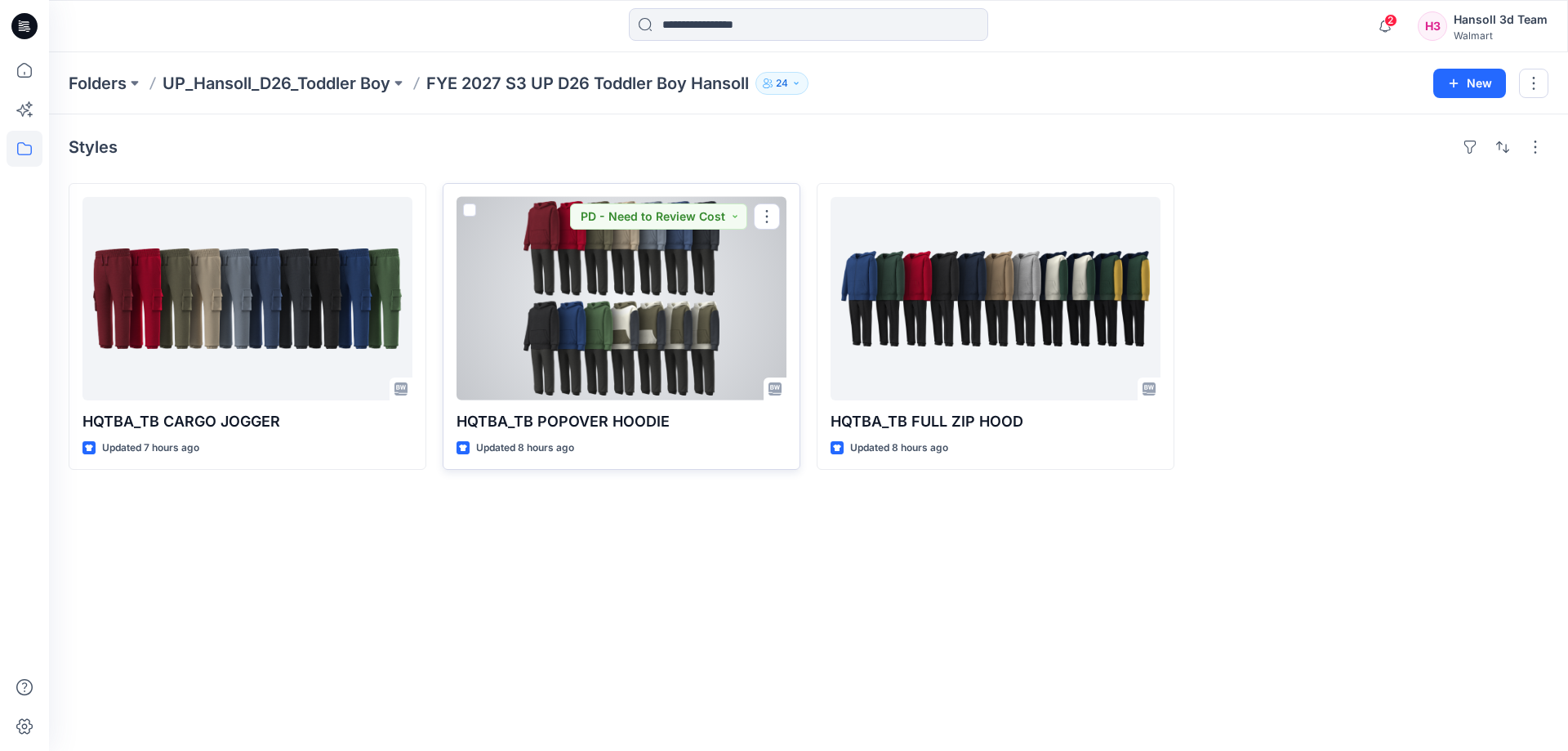
click at [548, 361] on div at bounding box center [621, 299] width 330 height 203
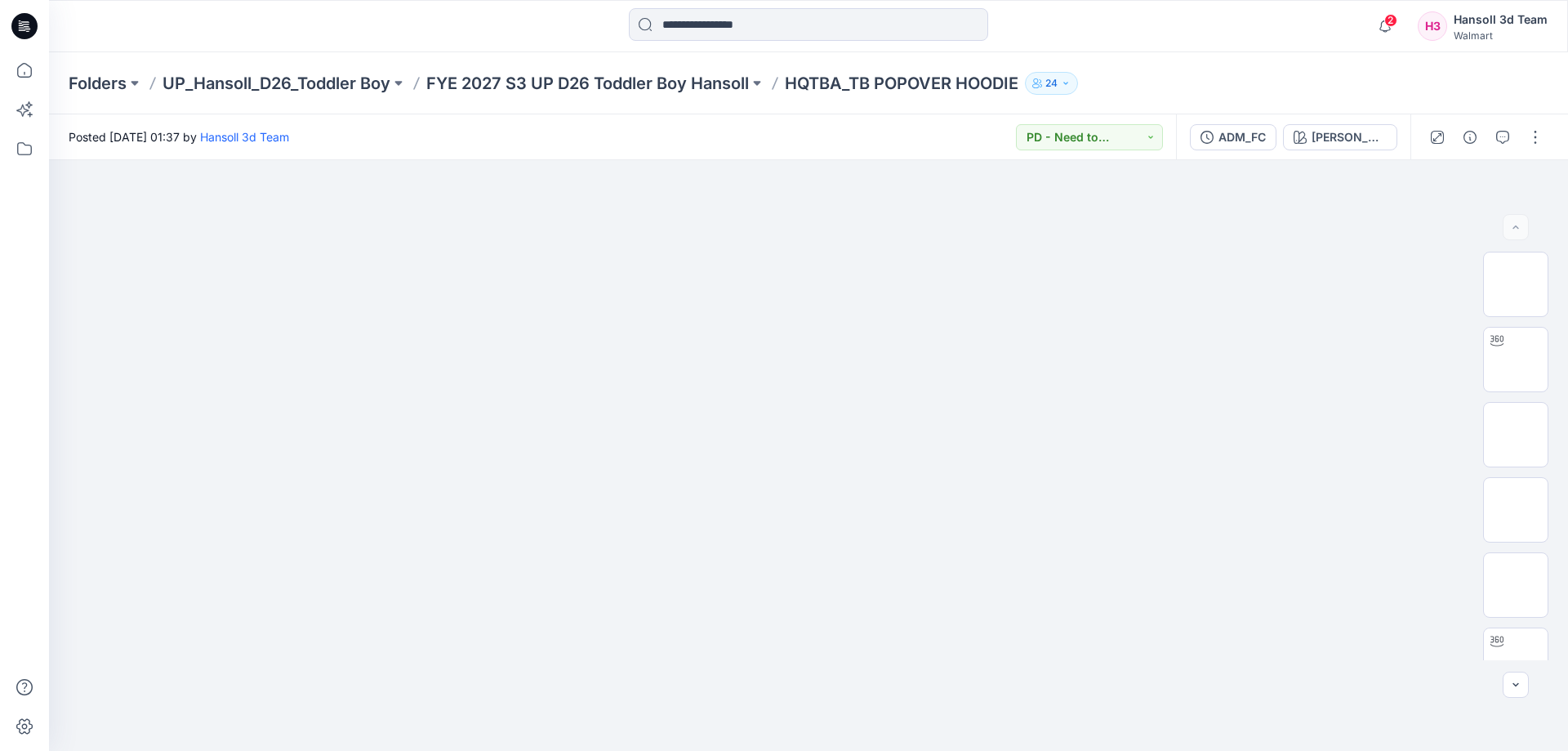
click at [1244, 151] on div "ADM_FC [PERSON_NAME] RED" at bounding box center [1293, 137] width 234 height 45
click at [1247, 141] on div "ADM_FC" at bounding box center [1242, 137] width 47 height 18
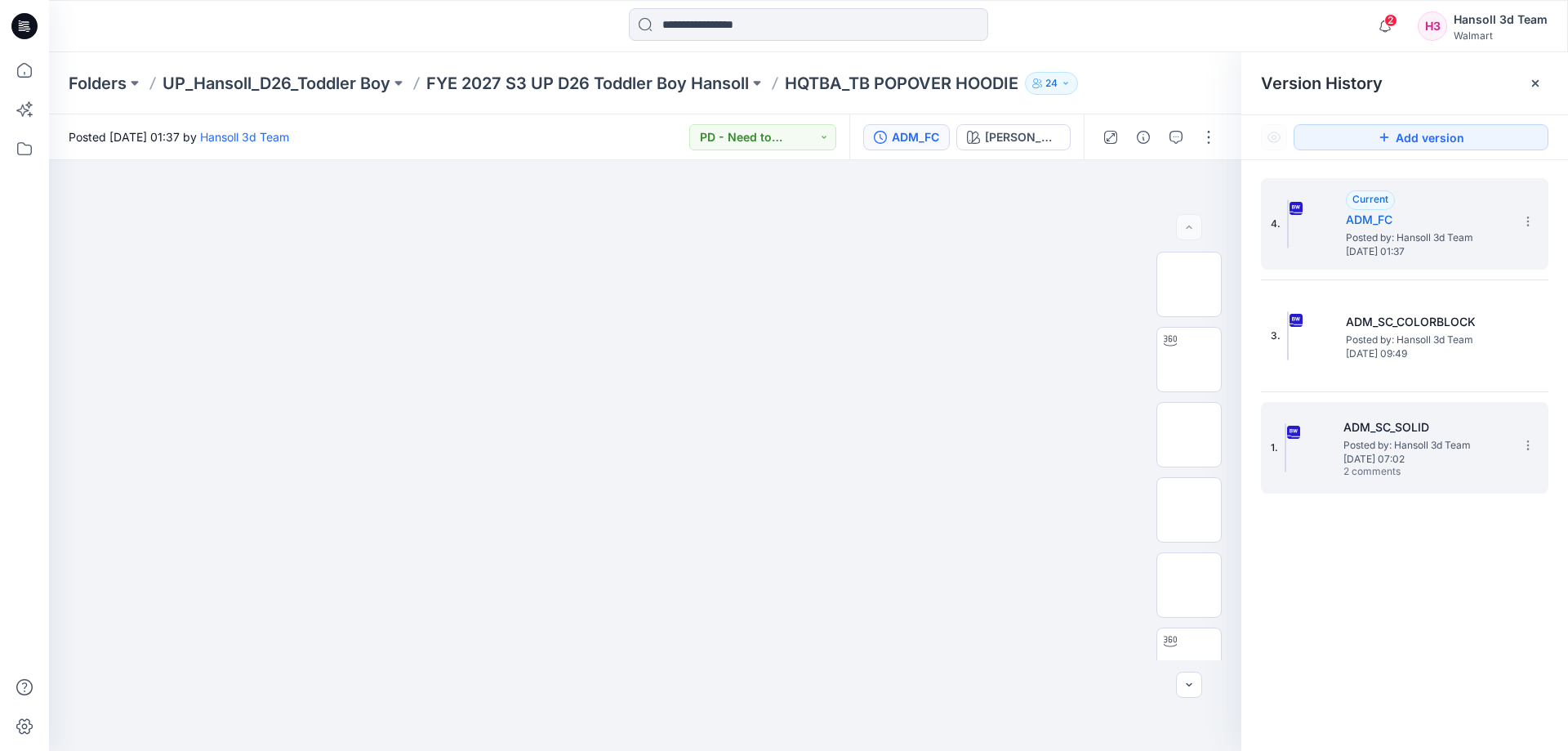
click at [1373, 470] on span "2 comments" at bounding box center [1401, 472] width 114 height 13
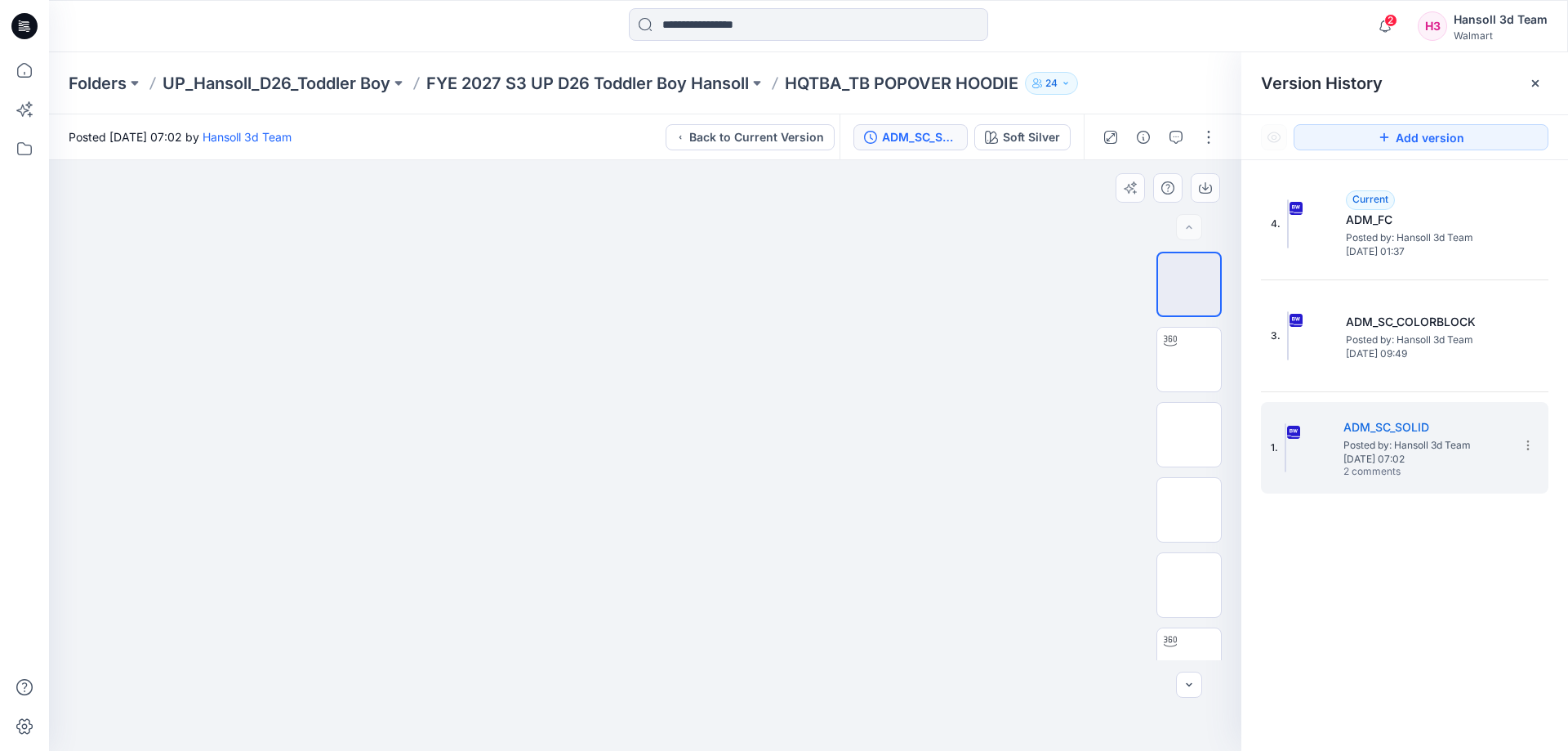
drag, startPoint x: 685, startPoint y: 276, endPoint x: 687, endPoint y: 450, distance: 174.0
click at [687, 160] on img at bounding box center [645, 160] width 816 height 0
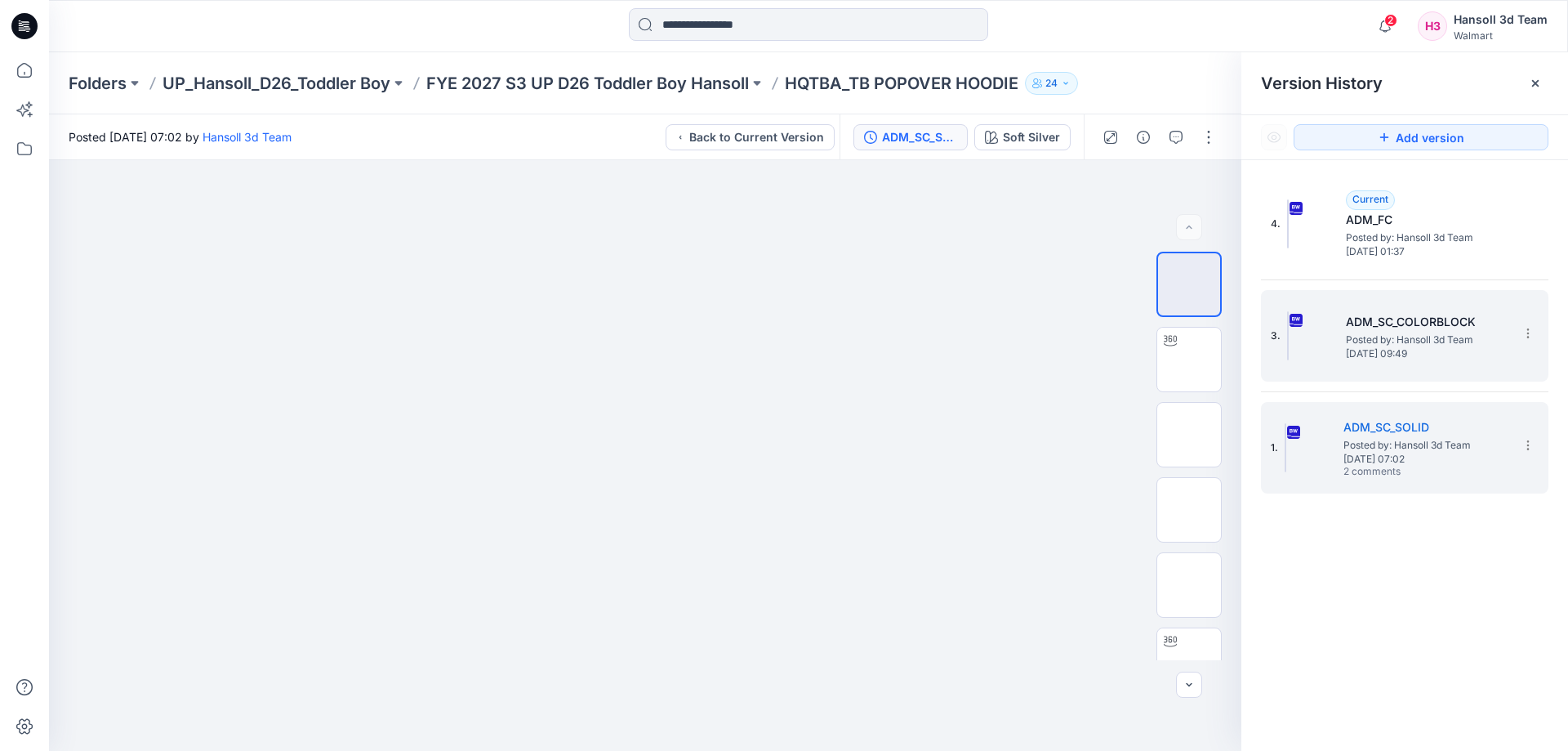
click at [1395, 304] on div "3. ADM_SC_COLORBLOCK Posted by: Hansoll 3d Team [DATE] 09:49" at bounding box center [1394, 335] width 245 height 78
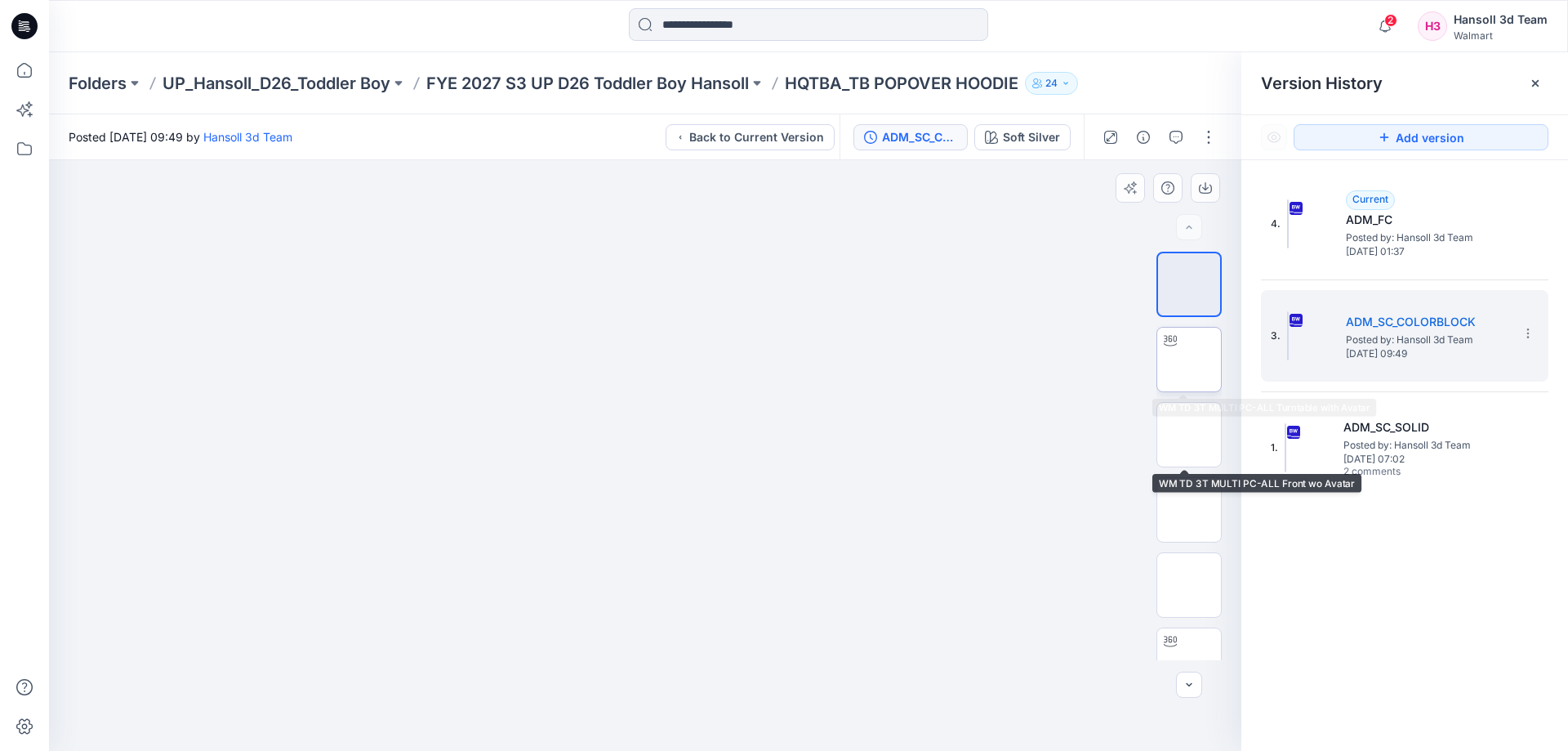
click at [1189, 360] on img at bounding box center [1189, 360] width 0 height 0
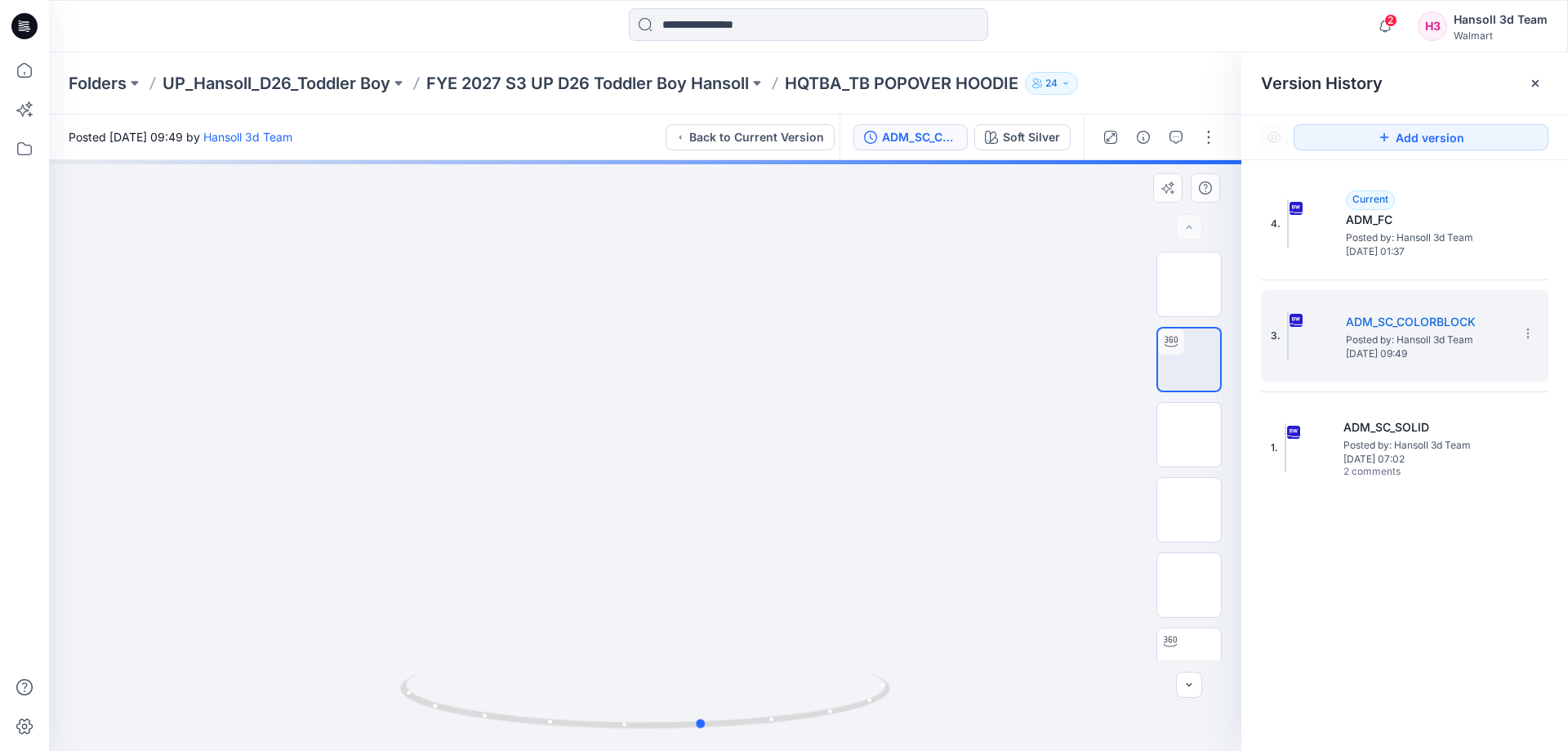
drag, startPoint x: 701, startPoint y: 733, endPoint x: 759, endPoint y: 735, distance: 58.0
click at [759, 735] on img at bounding box center [646, 710] width 490 height 79
drag, startPoint x: 690, startPoint y: 465, endPoint x: 695, endPoint y: 660, distance: 195.1
click at [695, 53] on img at bounding box center [657, 53] width 1230 height 0
drag, startPoint x: 847, startPoint y: 711, endPoint x: 784, endPoint y: 735, distance: 67.4
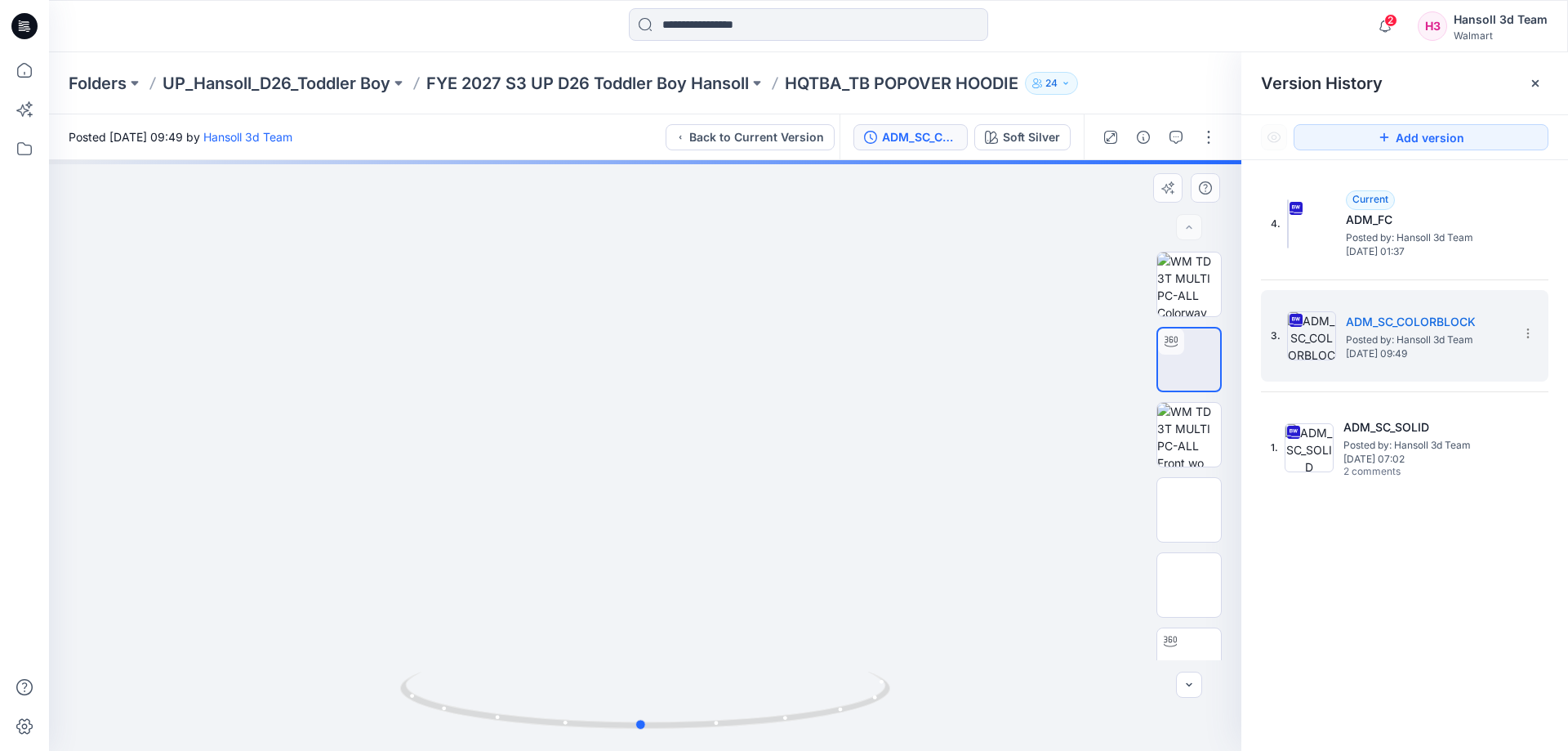
click at [784, 735] on div at bounding box center [646, 710] width 490 height 82
drag, startPoint x: 760, startPoint y: 640, endPoint x: 757, endPoint y: 492, distance: 148.0
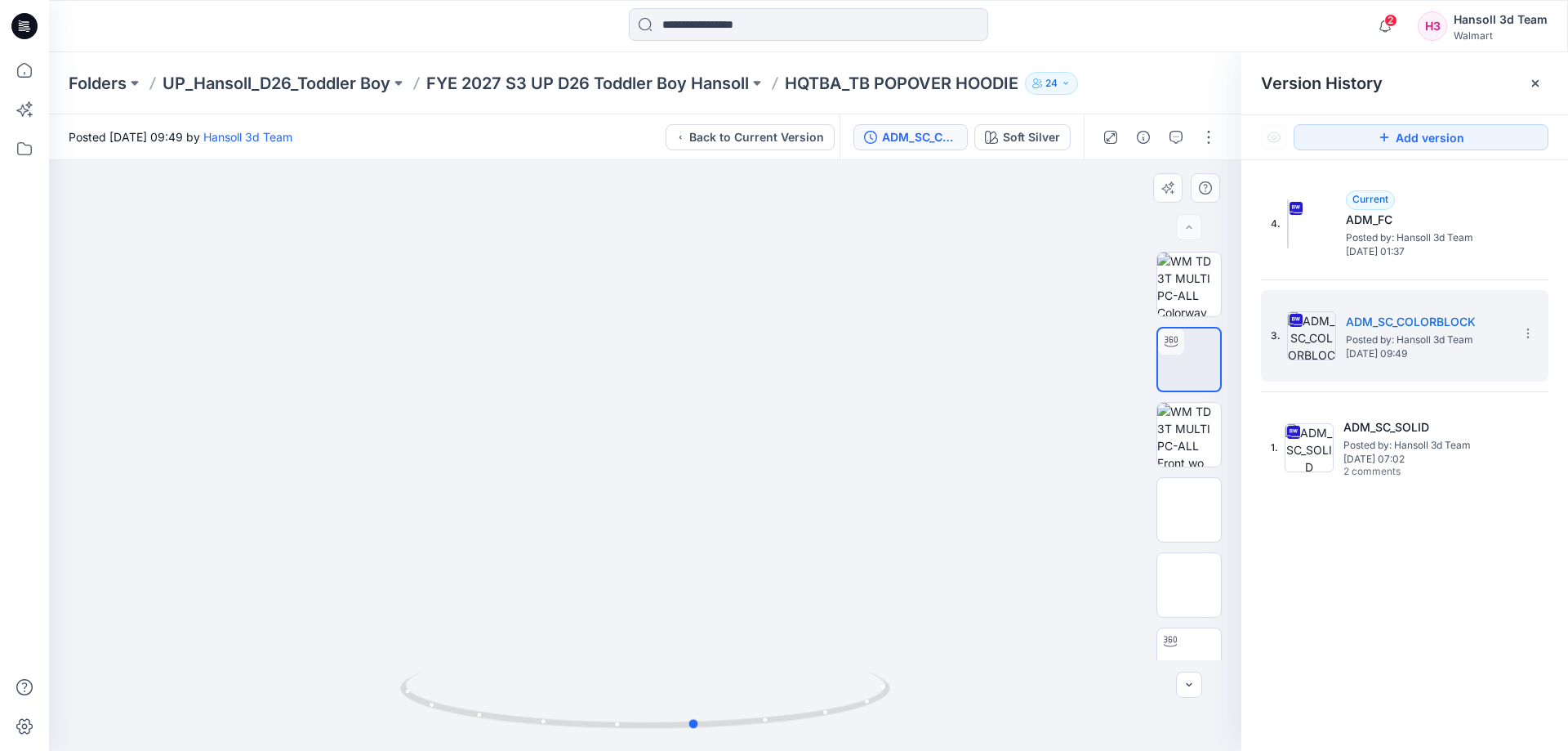
drag, startPoint x: 764, startPoint y: 736, endPoint x: 329, endPoint y: 689, distance: 437.5
click at [329, 689] on div at bounding box center [645, 455] width 1192 height 590
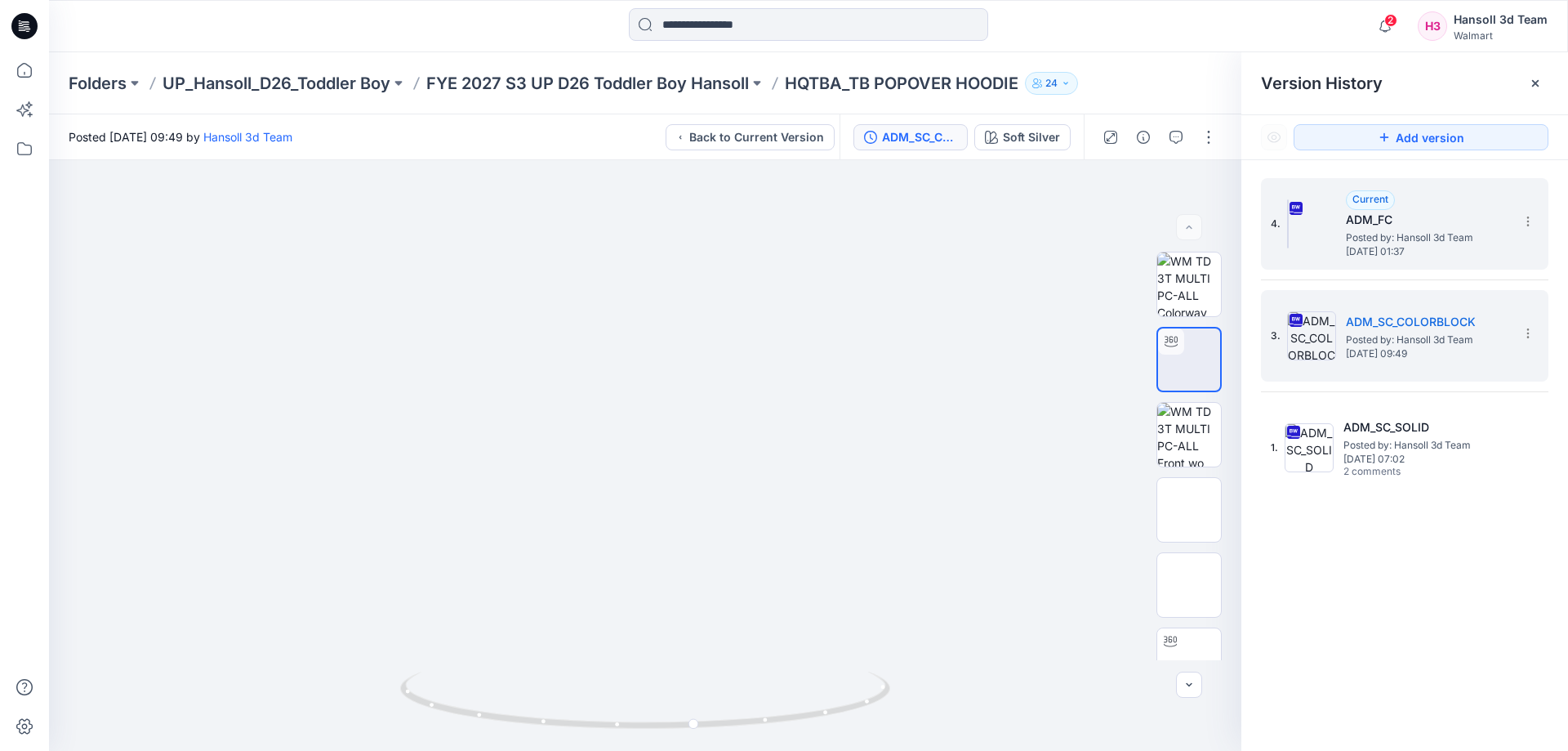
click at [1384, 229] on h5 "ADM_FC" at bounding box center [1427, 220] width 163 height 20
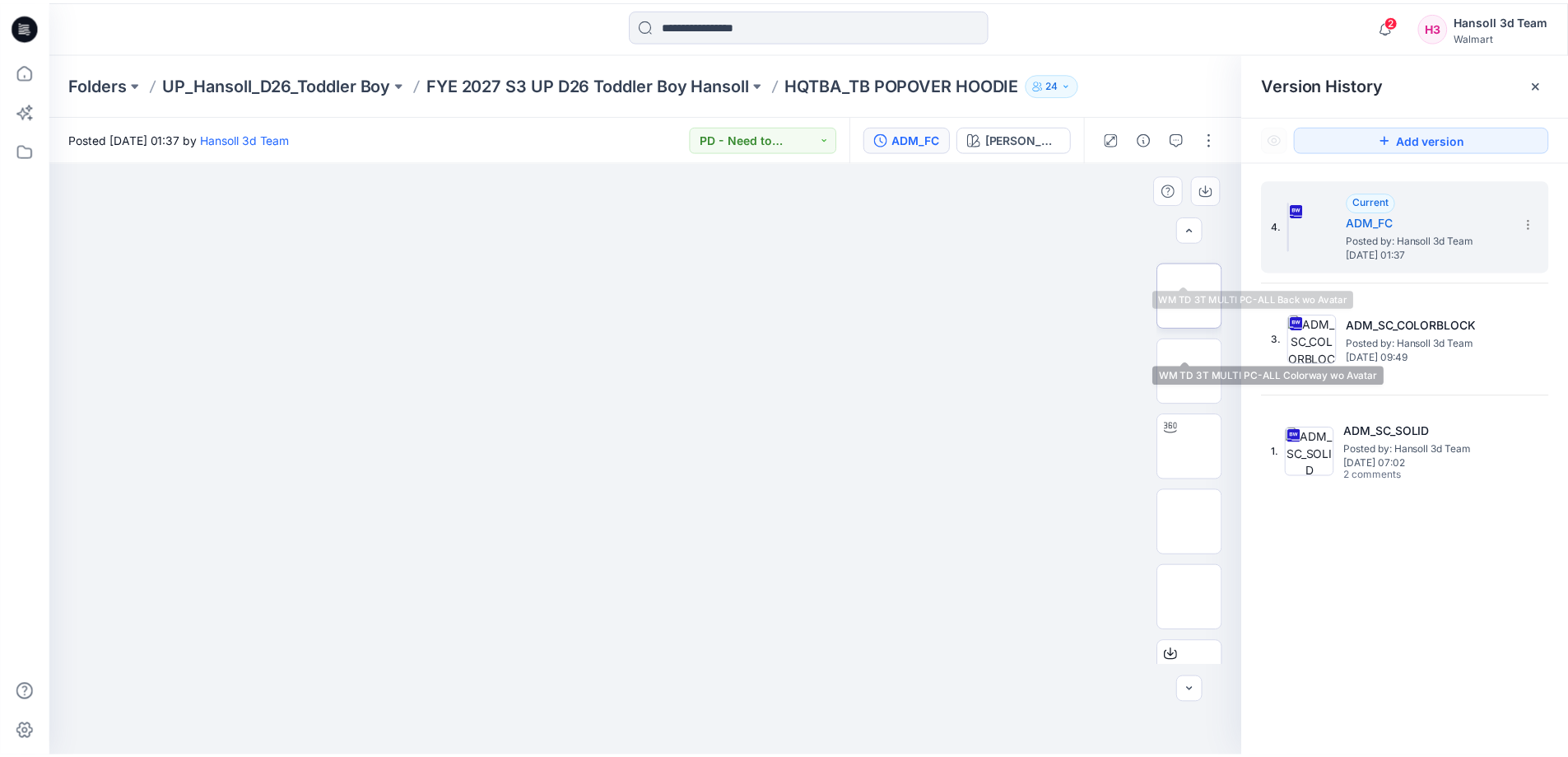
scroll to position [336, 0]
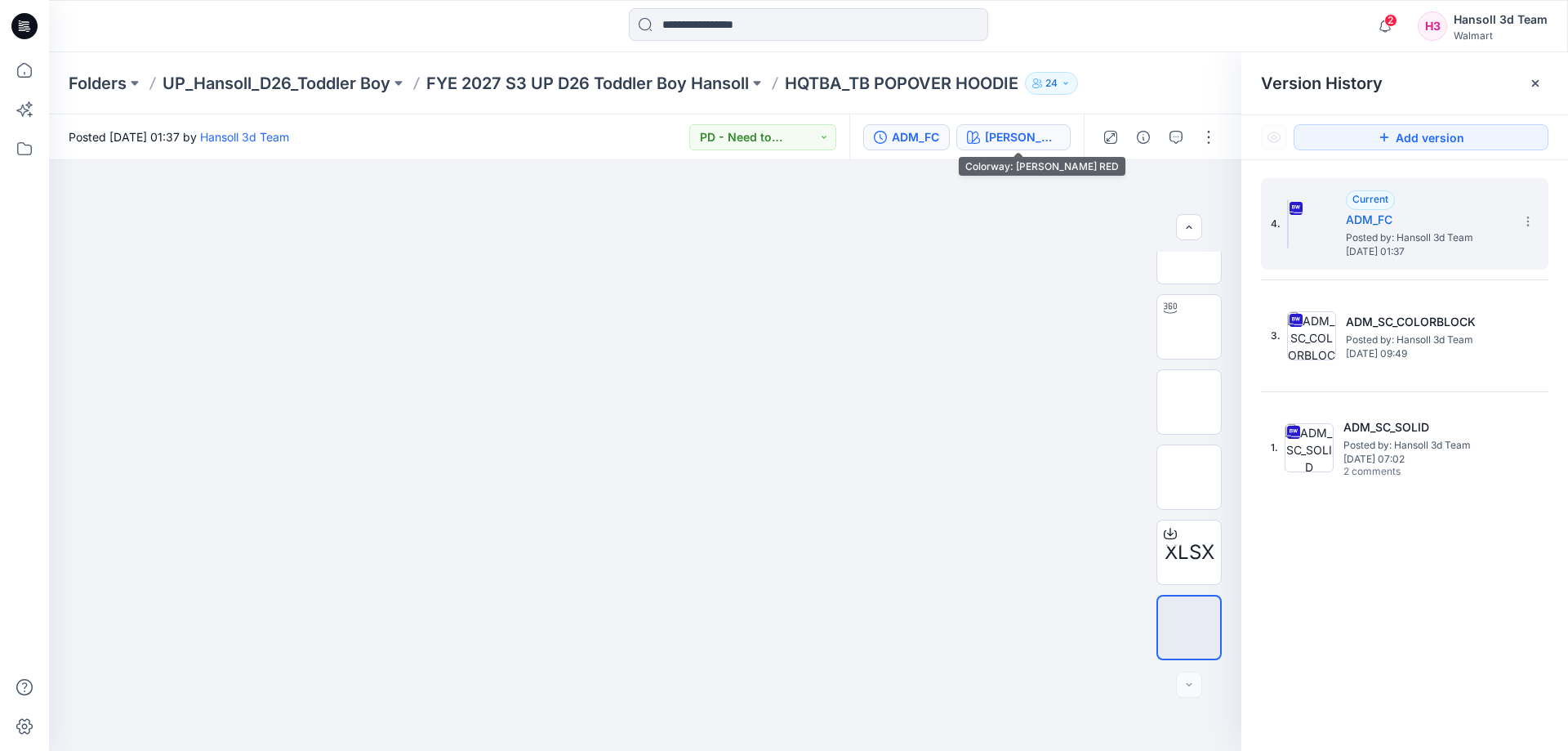
click at [1011, 128] on div "[PERSON_NAME] RED" at bounding box center [1022, 137] width 75 height 18
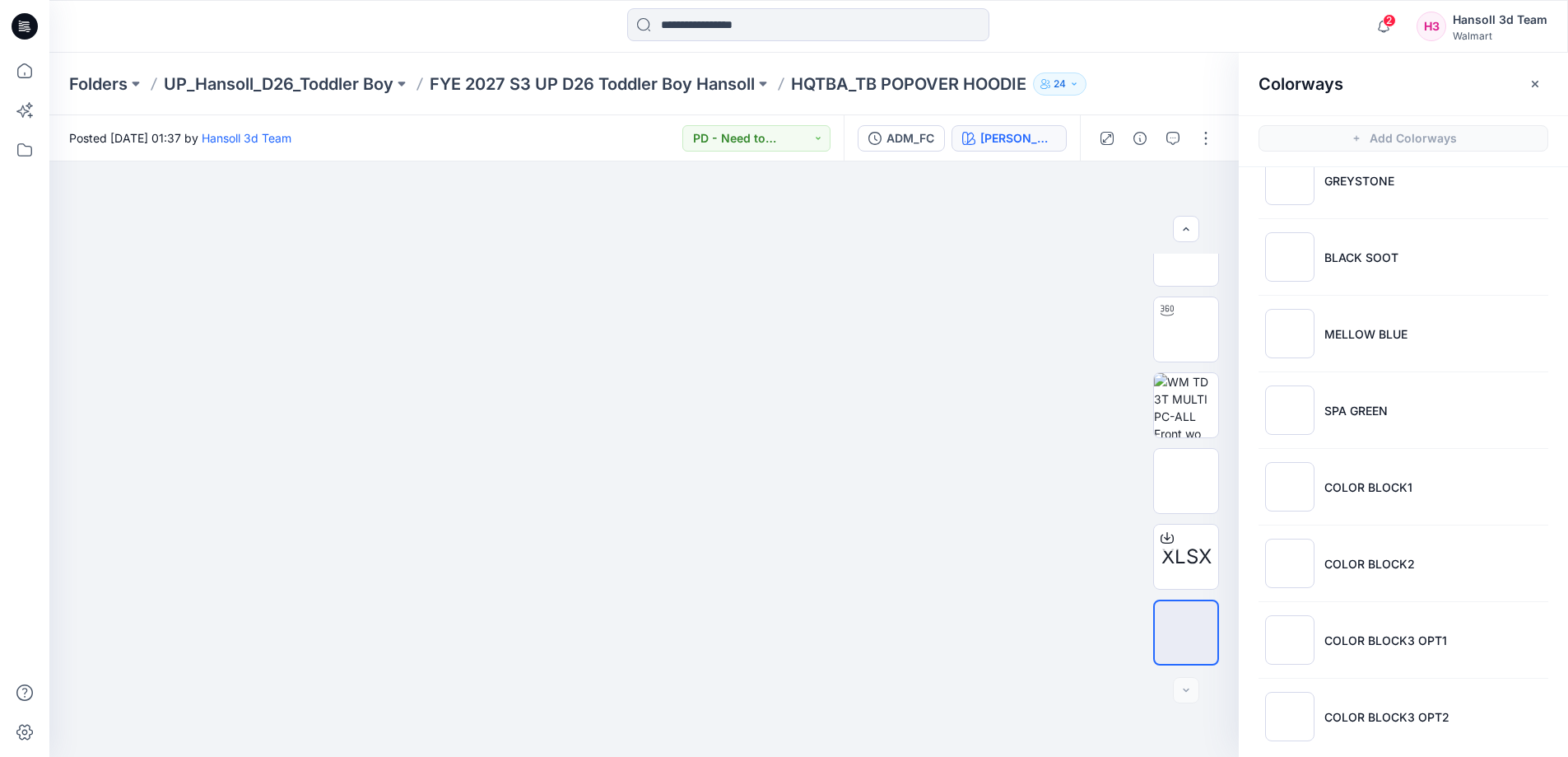
scroll to position [510, 0]
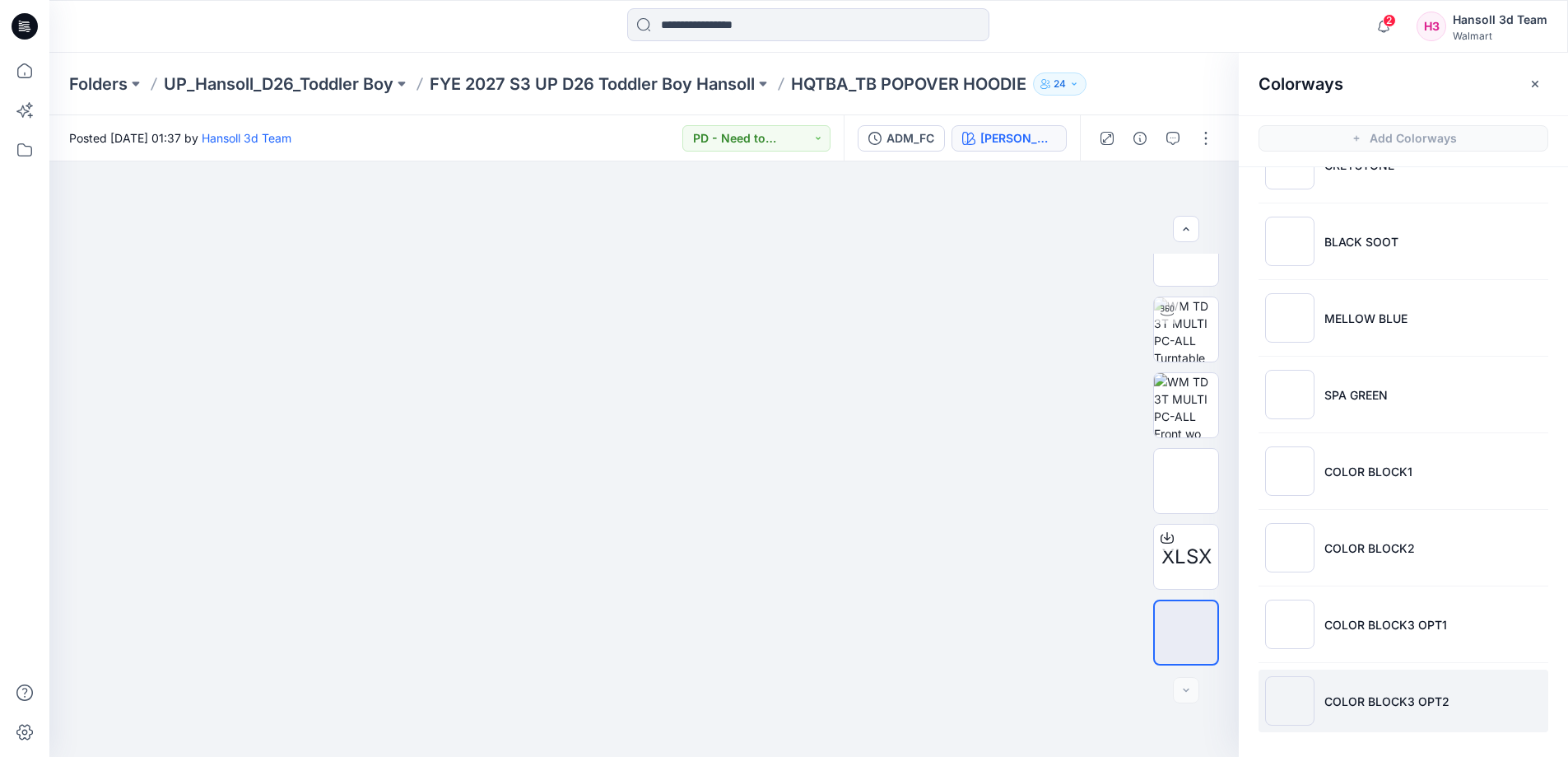
click at [1421, 677] on li "COLOR BLOCK3 OPT2" at bounding box center [1403, 700] width 290 height 62
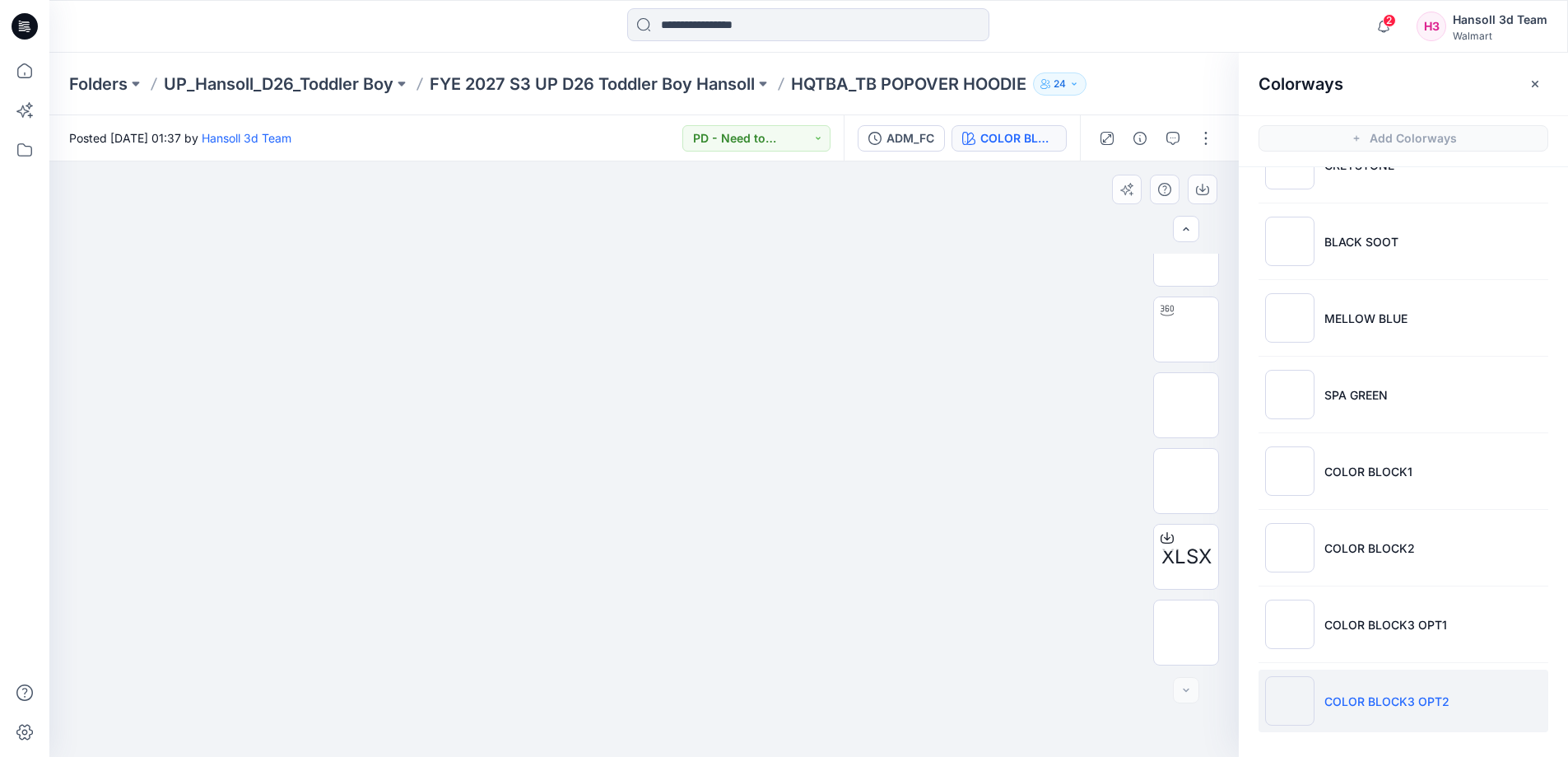
drag, startPoint x: 834, startPoint y: 421, endPoint x: 834, endPoint y: 611, distance: 190.0
click at [834, 161] on img at bounding box center [644, 161] width 823 height 0
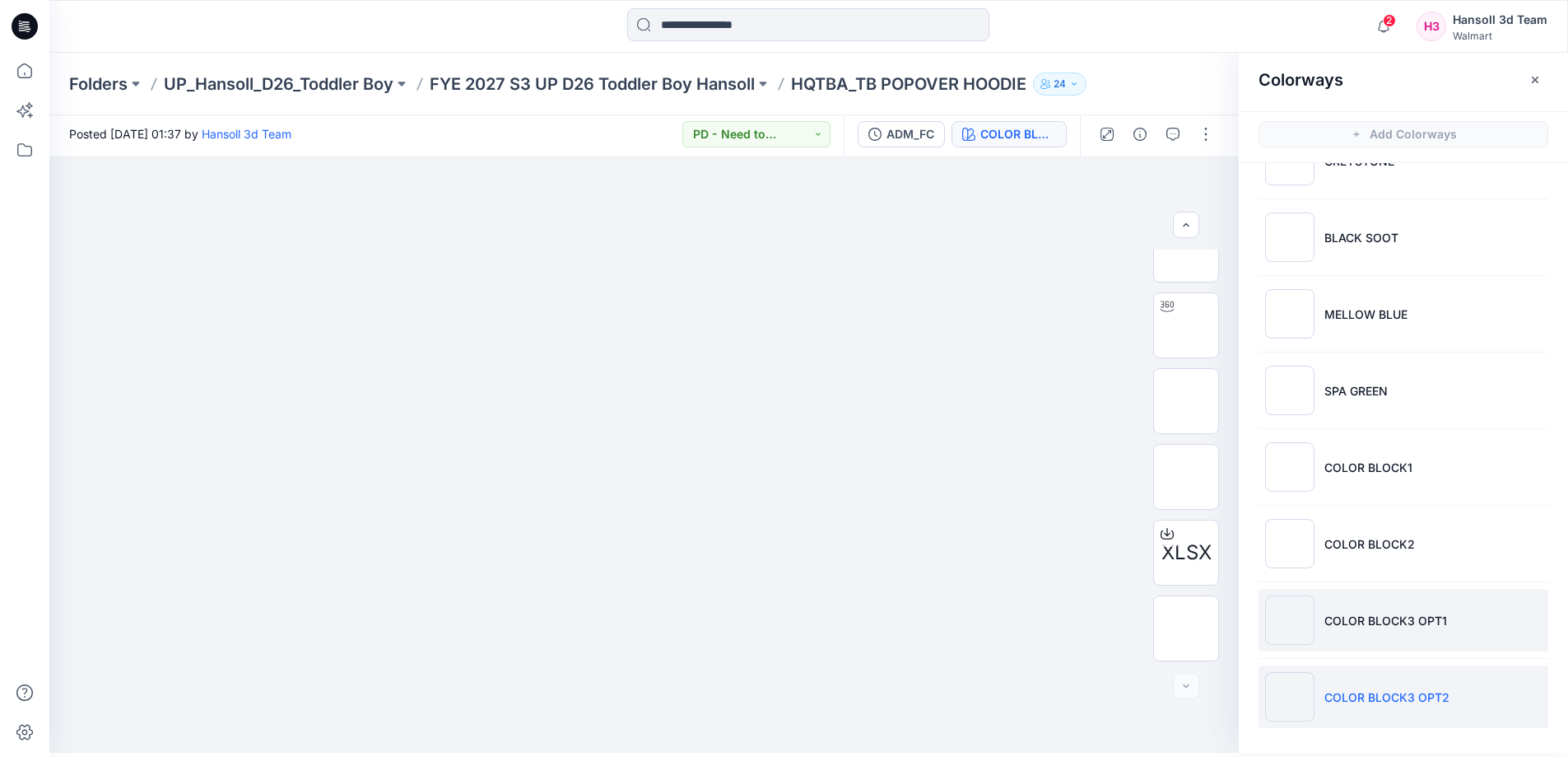
scroll to position [5, 0]
click at [1355, 617] on p "COLOR BLOCK3 OPT1" at bounding box center [1386, 619] width 123 height 17
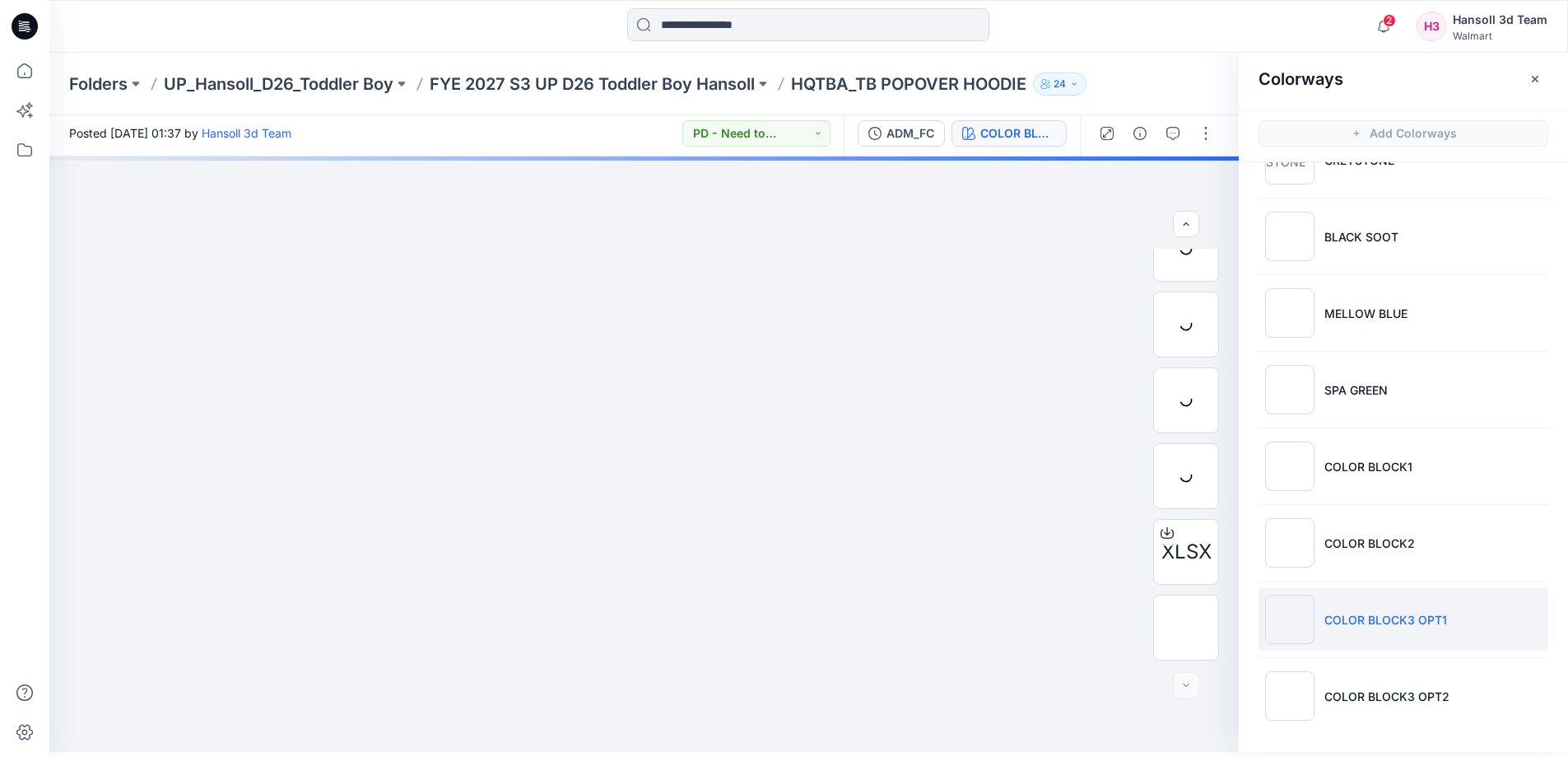
click at [1355, 617] on p "COLOR BLOCK3 OPT1" at bounding box center [1386, 619] width 123 height 17
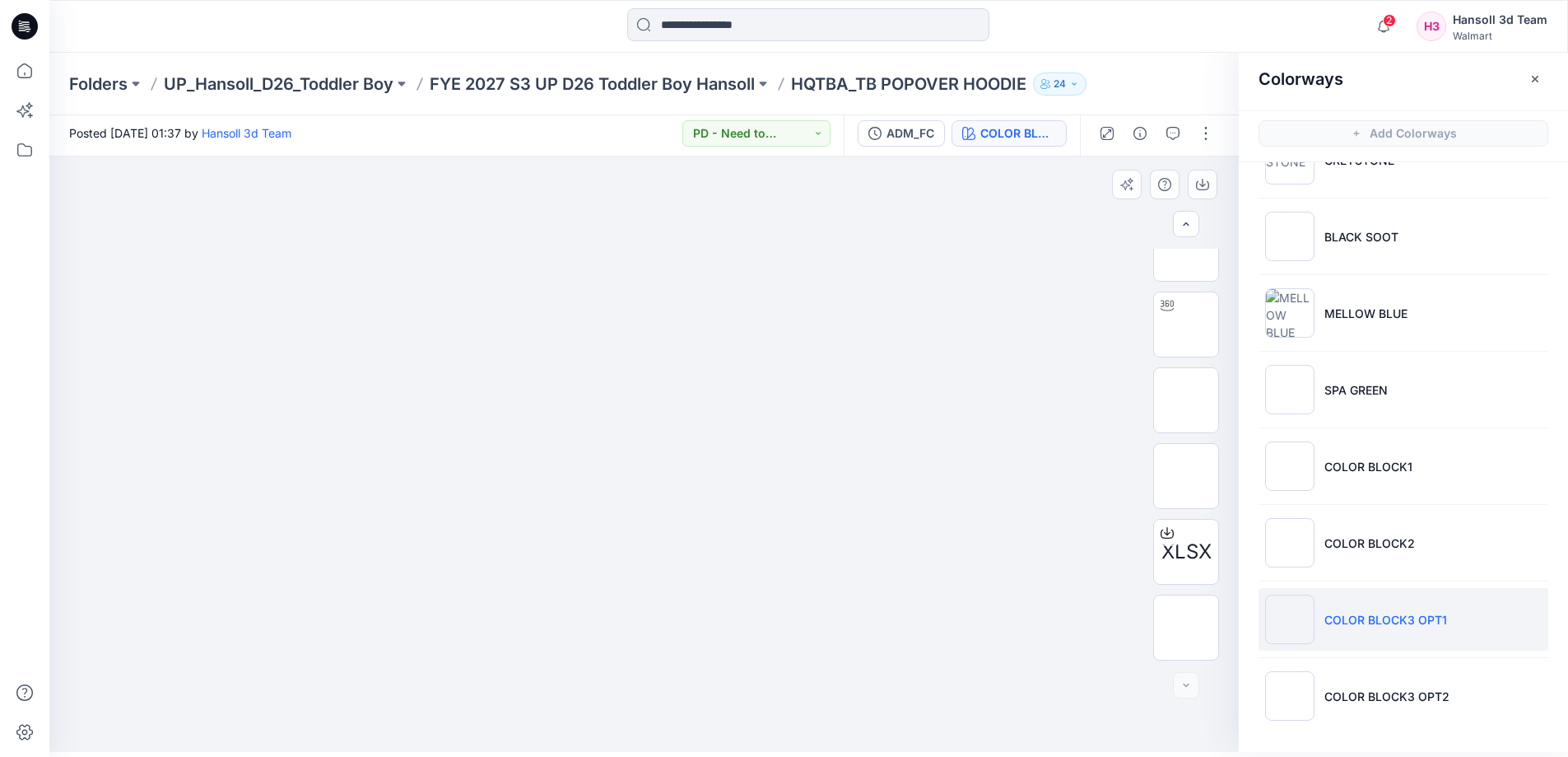
drag, startPoint x: 760, startPoint y: 316, endPoint x: 741, endPoint y: 509, distance: 193.9
click at [742, 76] on img at bounding box center [644, 76] width 782 height 0
drag, startPoint x: 807, startPoint y: 364, endPoint x: 797, endPoint y: 452, distance: 88.6
click at [798, 157] on img at bounding box center [644, 157] width 823 height 0
click at [708, 75] on p "FYE 2027 S3 UP D26 Toddler Boy Hansoll" at bounding box center [592, 83] width 325 height 23
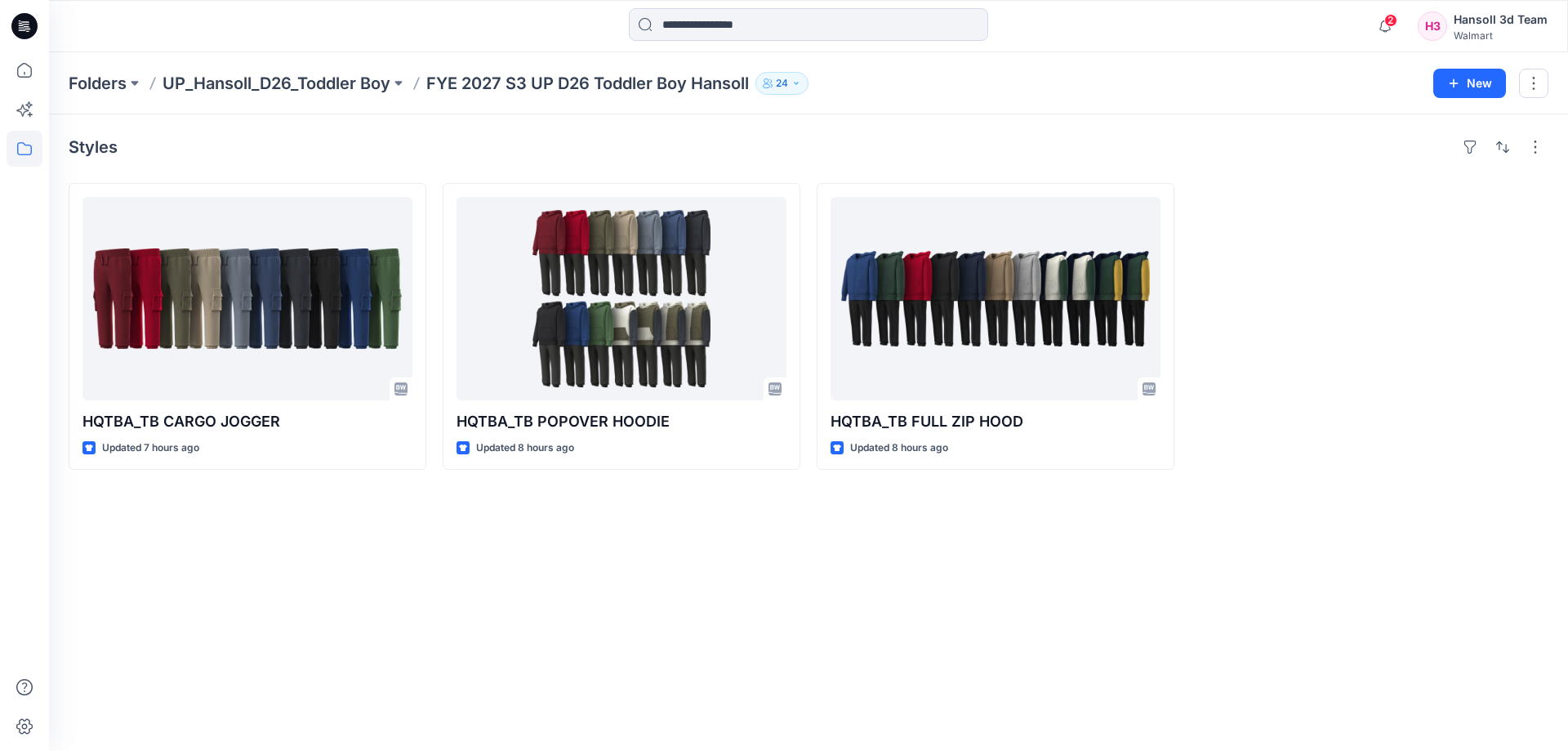
click at [640, 580] on div "Styles HQTBA_TB CARGO JOGGER Updated 7 hours ago HQTBA_TB POPOVER HOODIE Update…" at bounding box center [808, 432] width 1519 height 637
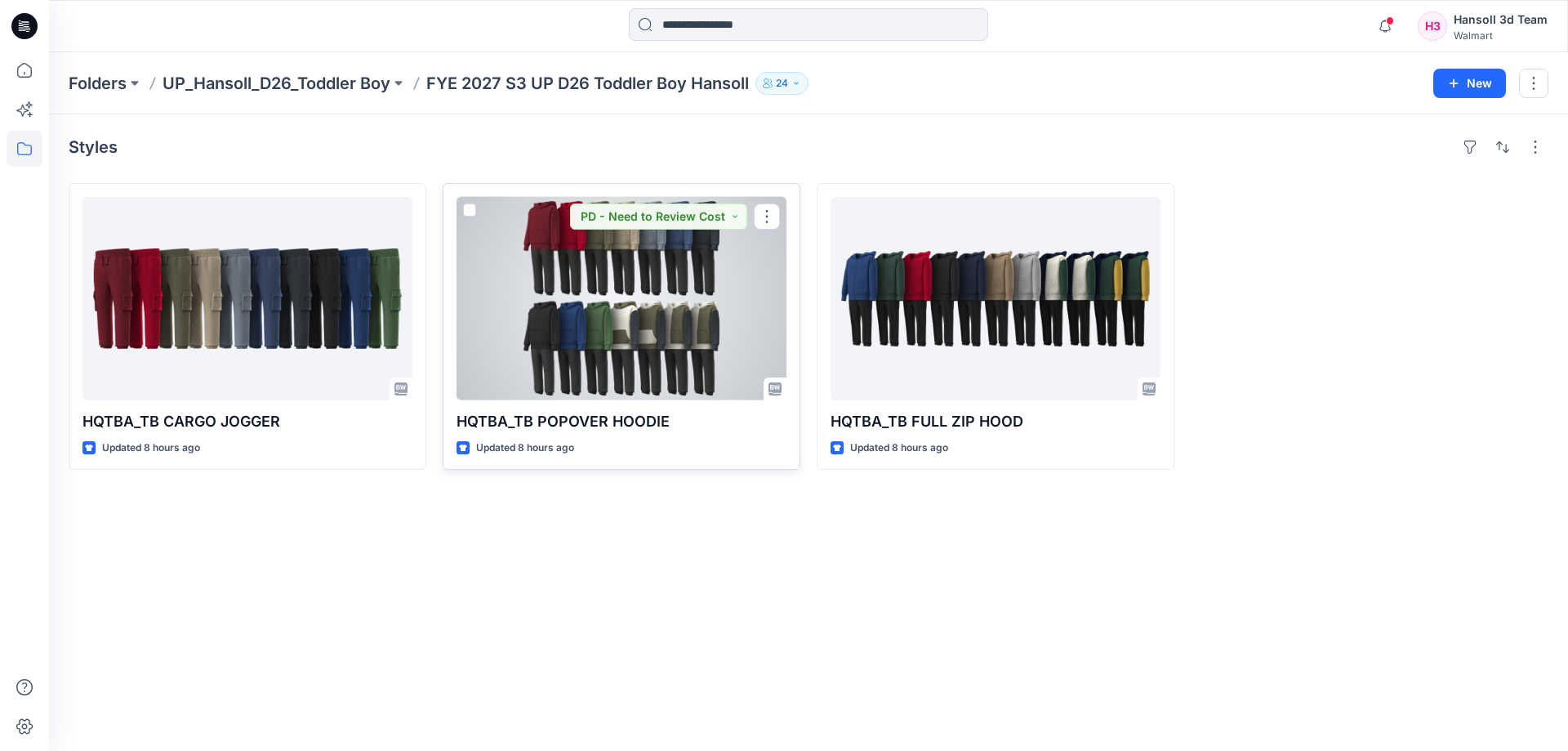
click at [612, 358] on div at bounding box center [621, 299] width 330 height 203
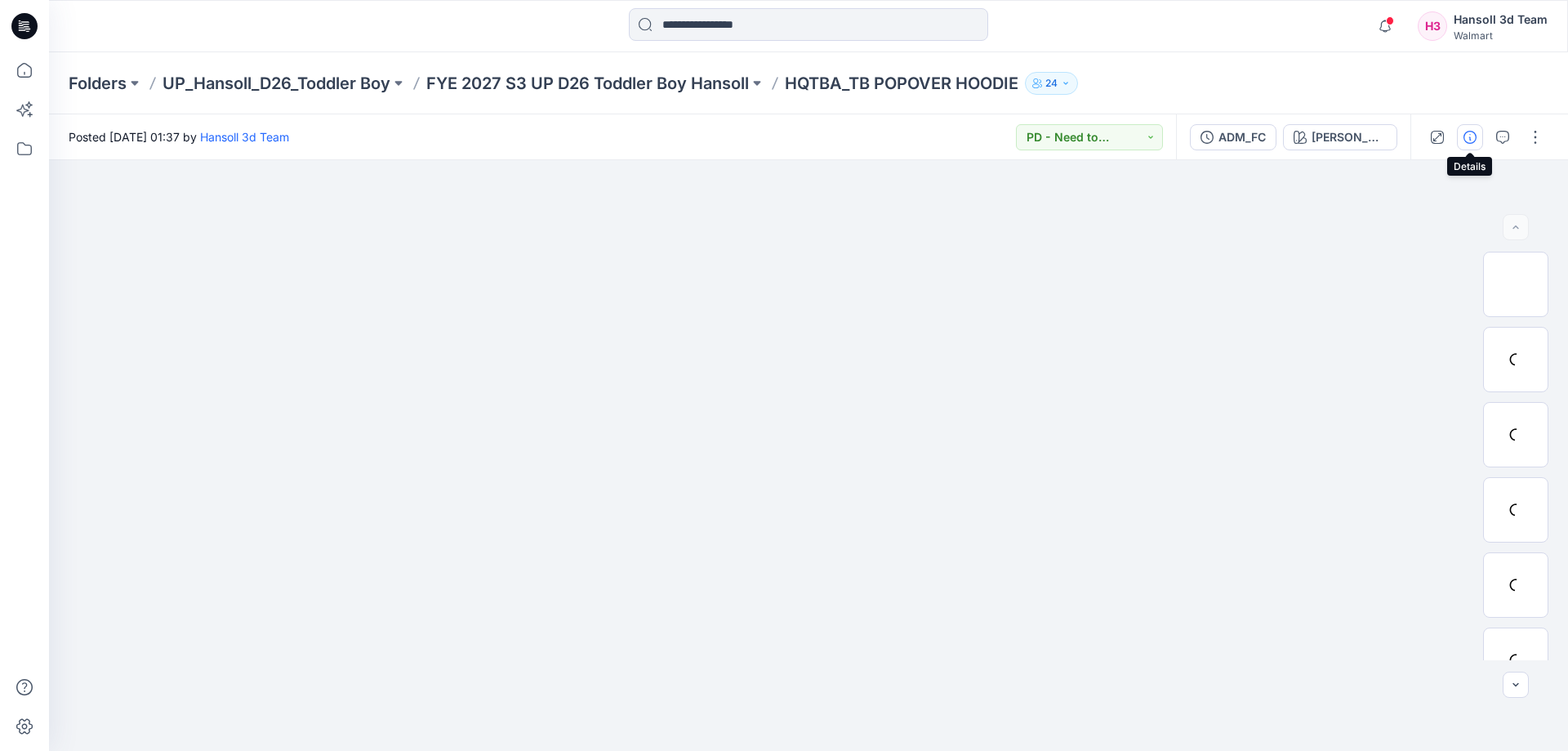
click at [1460, 138] on button "button" at bounding box center [1470, 137] width 26 height 26
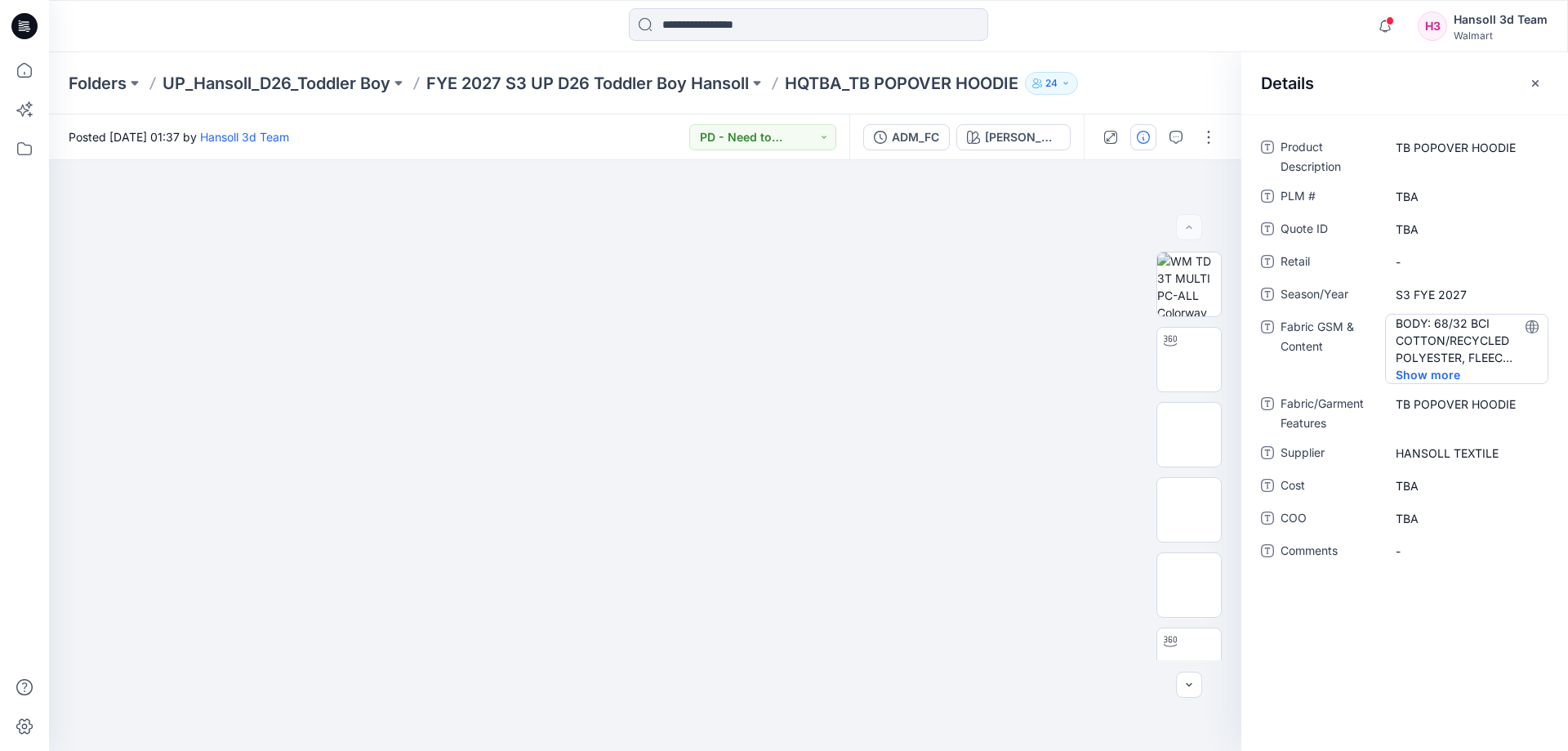
click at [1451, 376] on span "Show more" at bounding box center [1438, 374] width 85 height 17
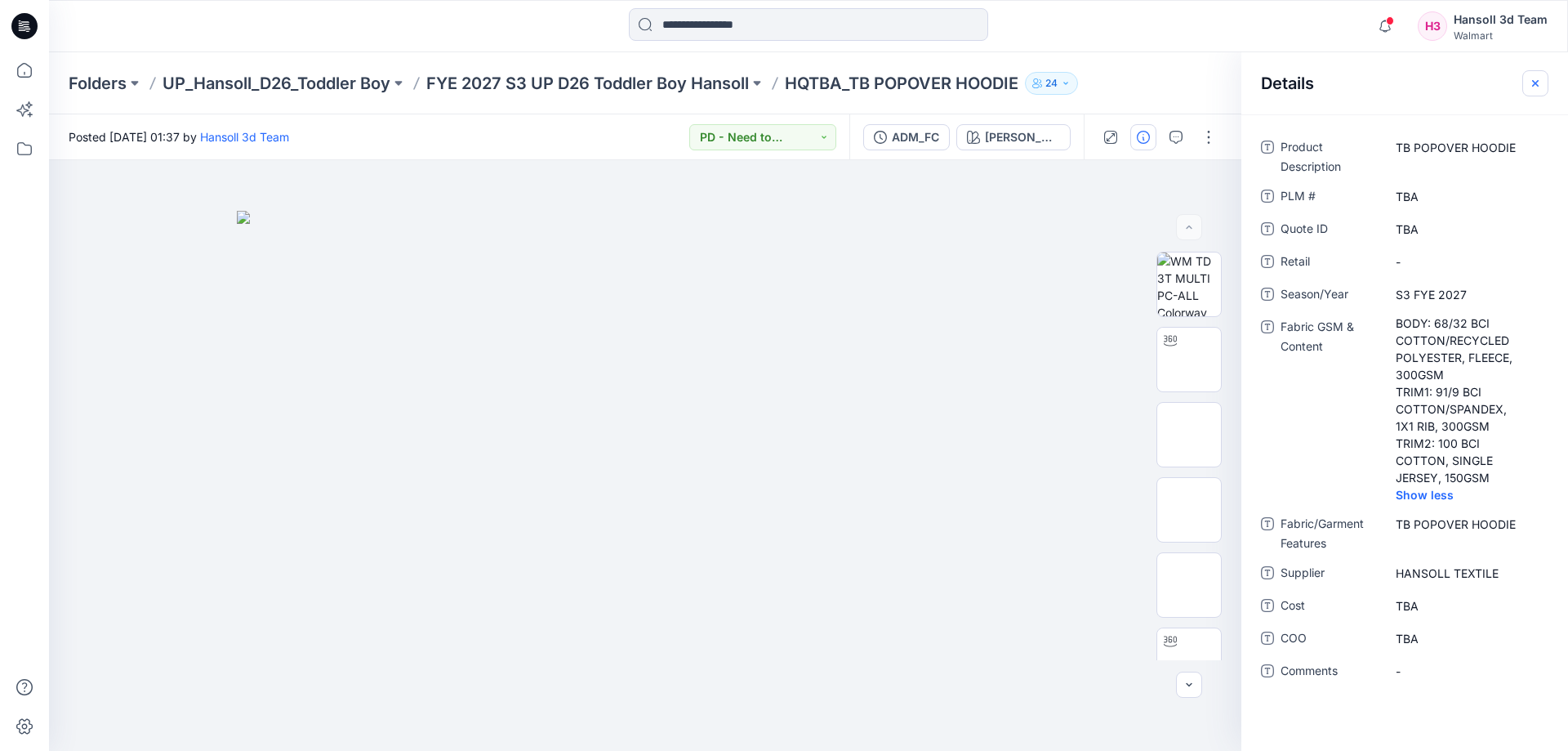
click at [1531, 77] on icon "button" at bounding box center [1535, 84] width 13 height 13
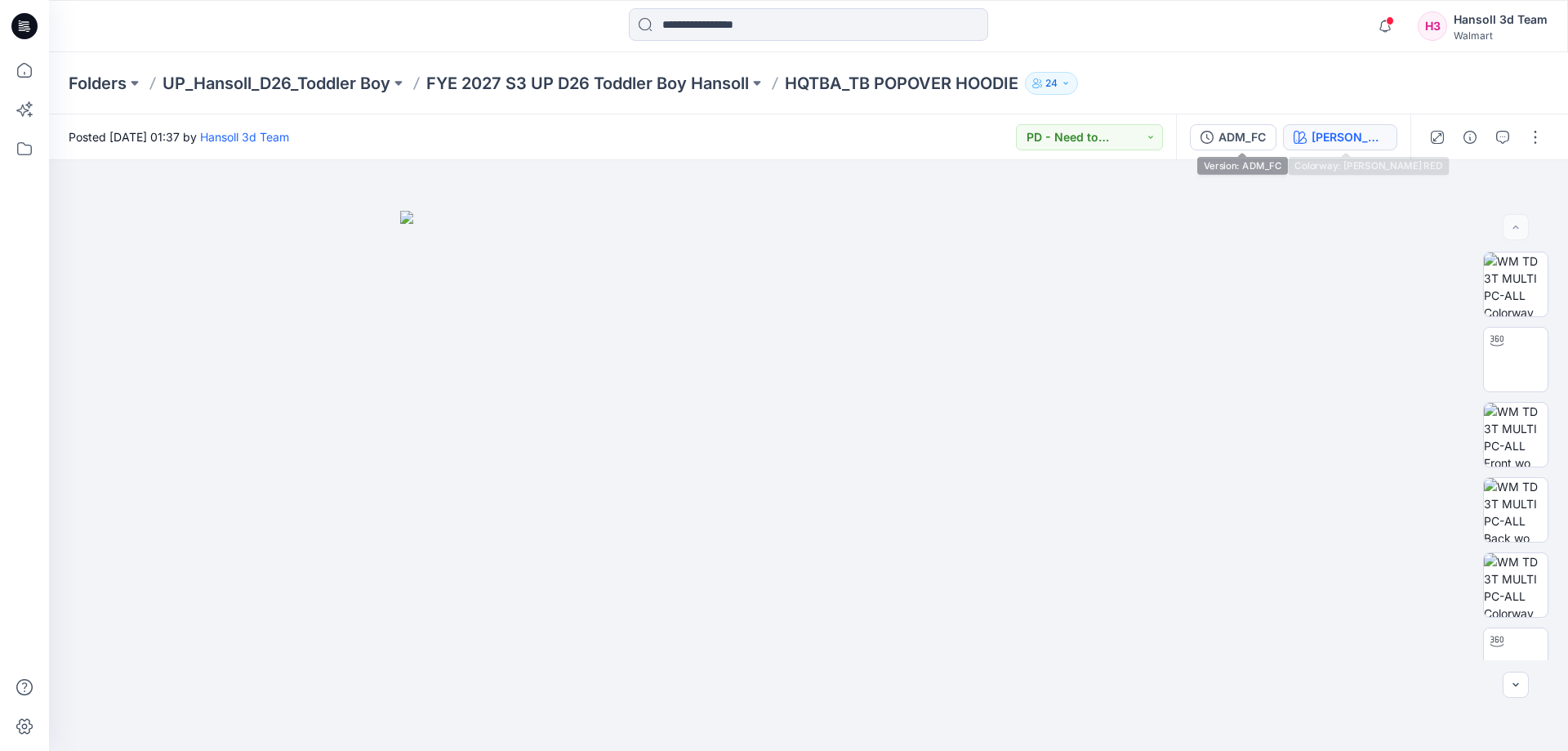
drag, startPoint x: 1211, startPoint y: 143, endPoint x: 1299, endPoint y: 150, distance: 88.3
click at [1299, 150] on div "ADM_FC [PERSON_NAME] RED" at bounding box center [1293, 137] width 234 height 45
click at [1299, 150] on button "[PERSON_NAME] RED" at bounding box center [1340, 137] width 114 height 26
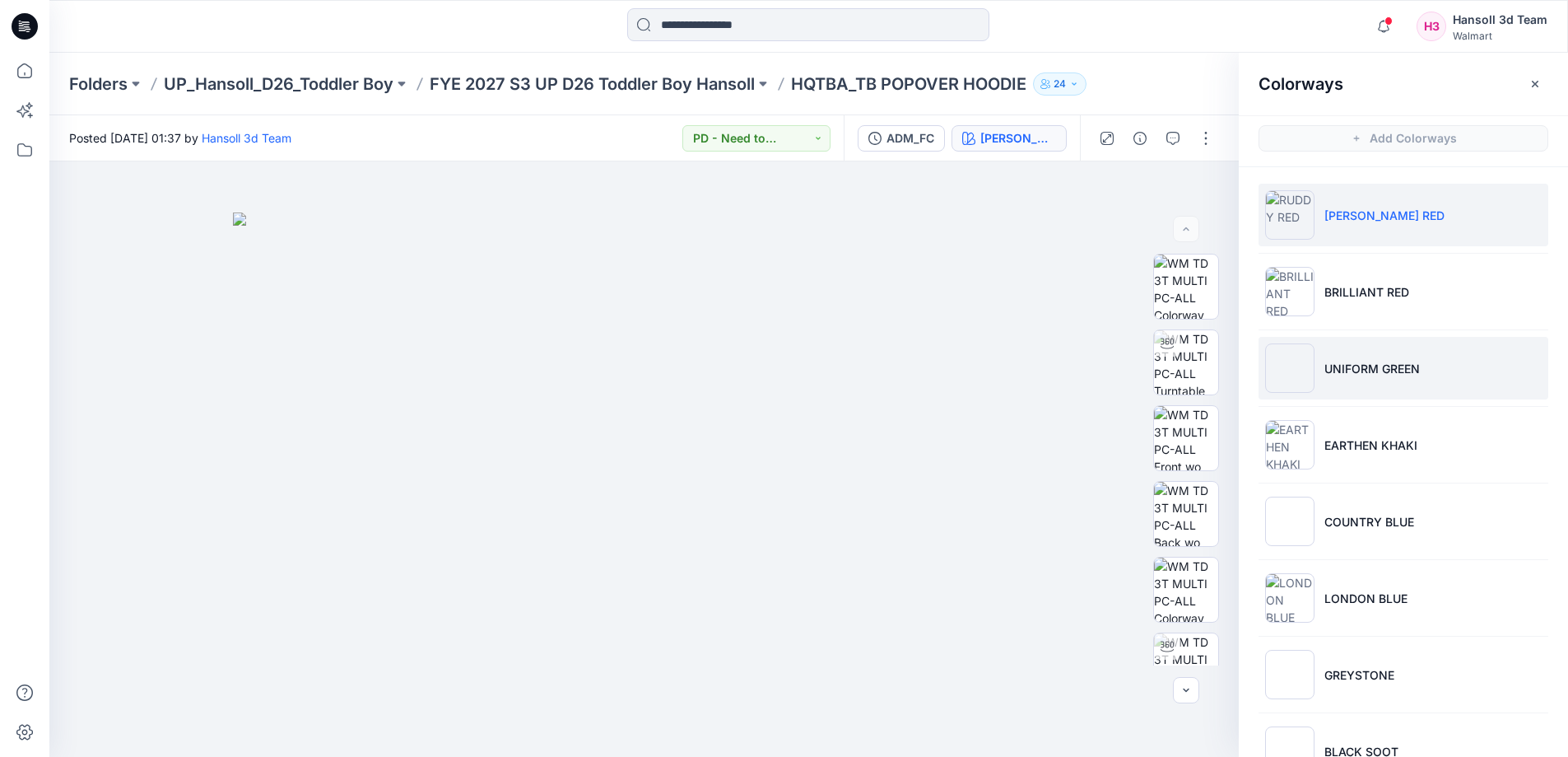
click at [1375, 337] on li "UNIFORM GREEN" at bounding box center [1403, 368] width 290 height 62
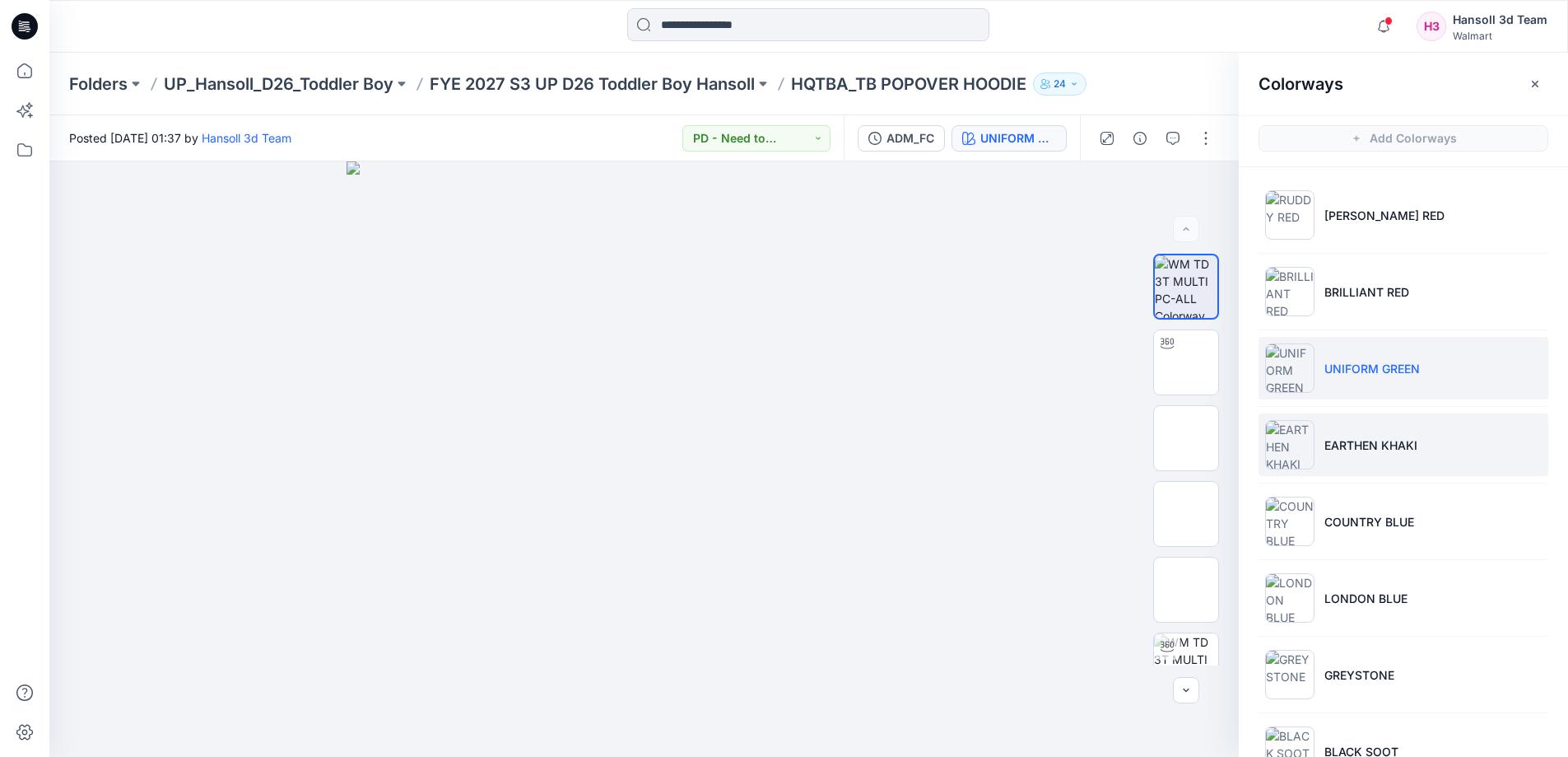
click at [1363, 437] on p "EARTHEN KHAKI" at bounding box center [1371, 445] width 93 height 17
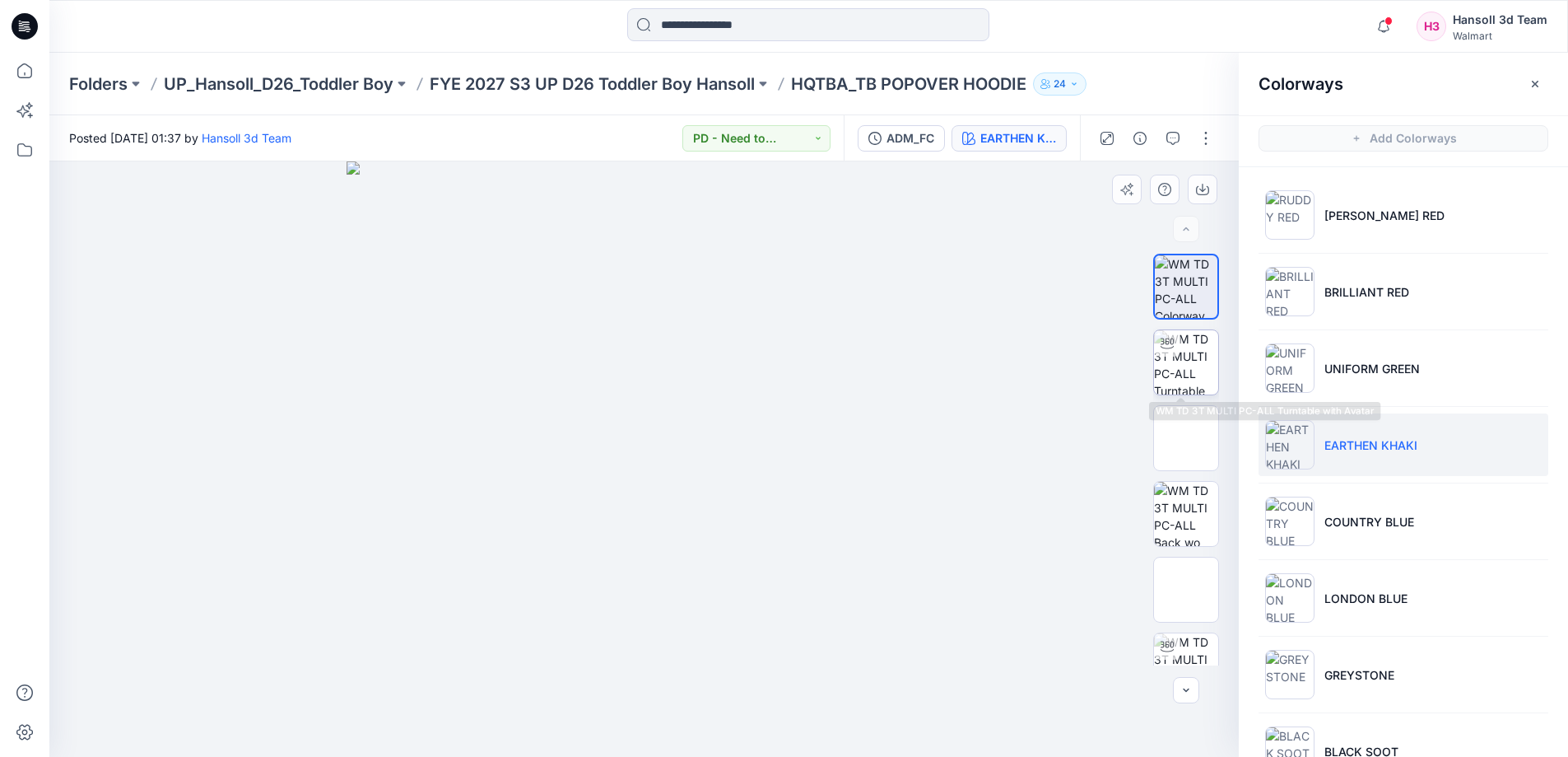
click at [1206, 354] on img at bounding box center [1186, 362] width 64 height 64
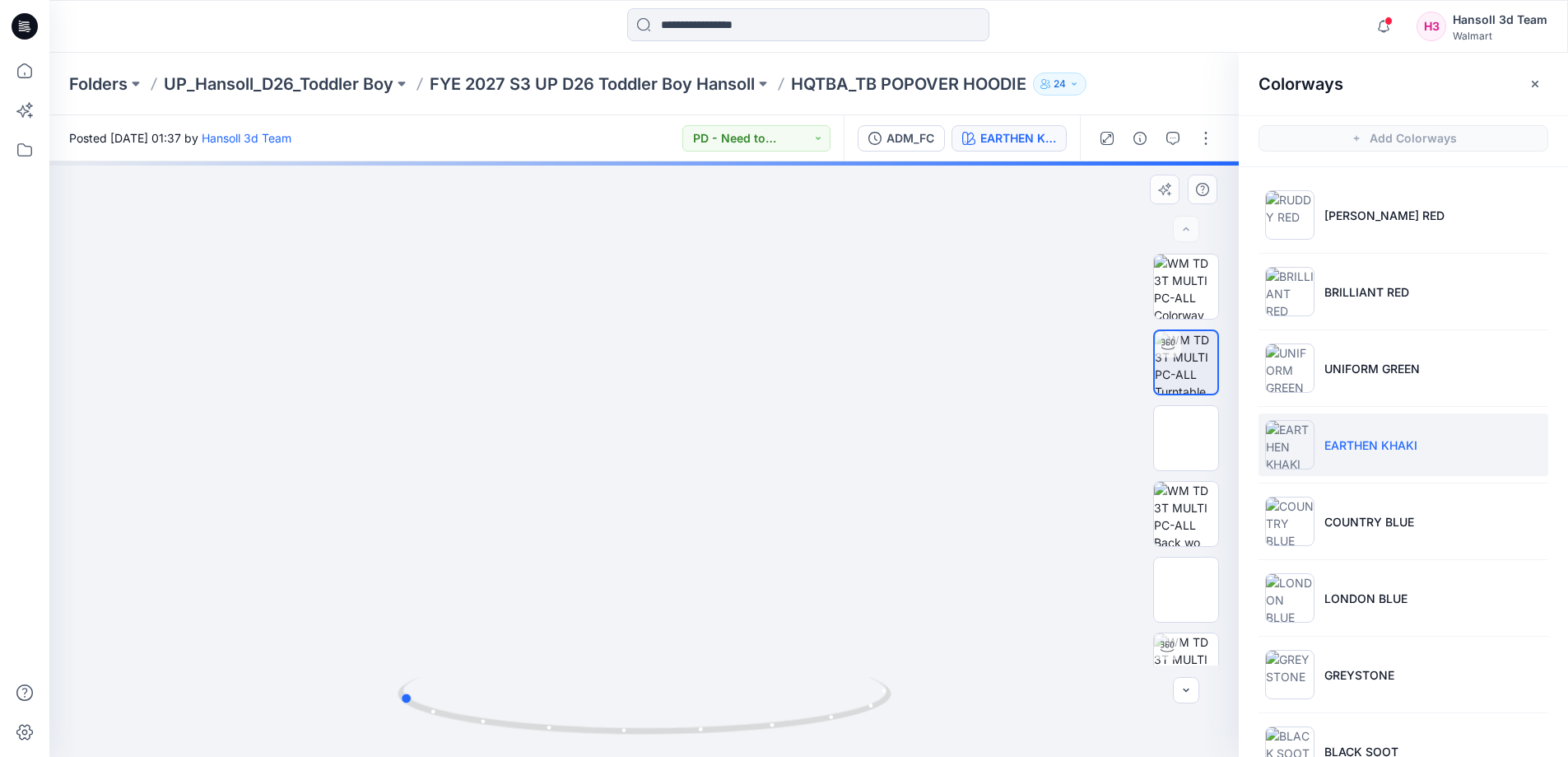
drag, startPoint x: 817, startPoint y: 681, endPoint x: 1075, endPoint y: 633, distance: 262.4
click at [1075, 633] on div at bounding box center [644, 459] width 1190 height 595
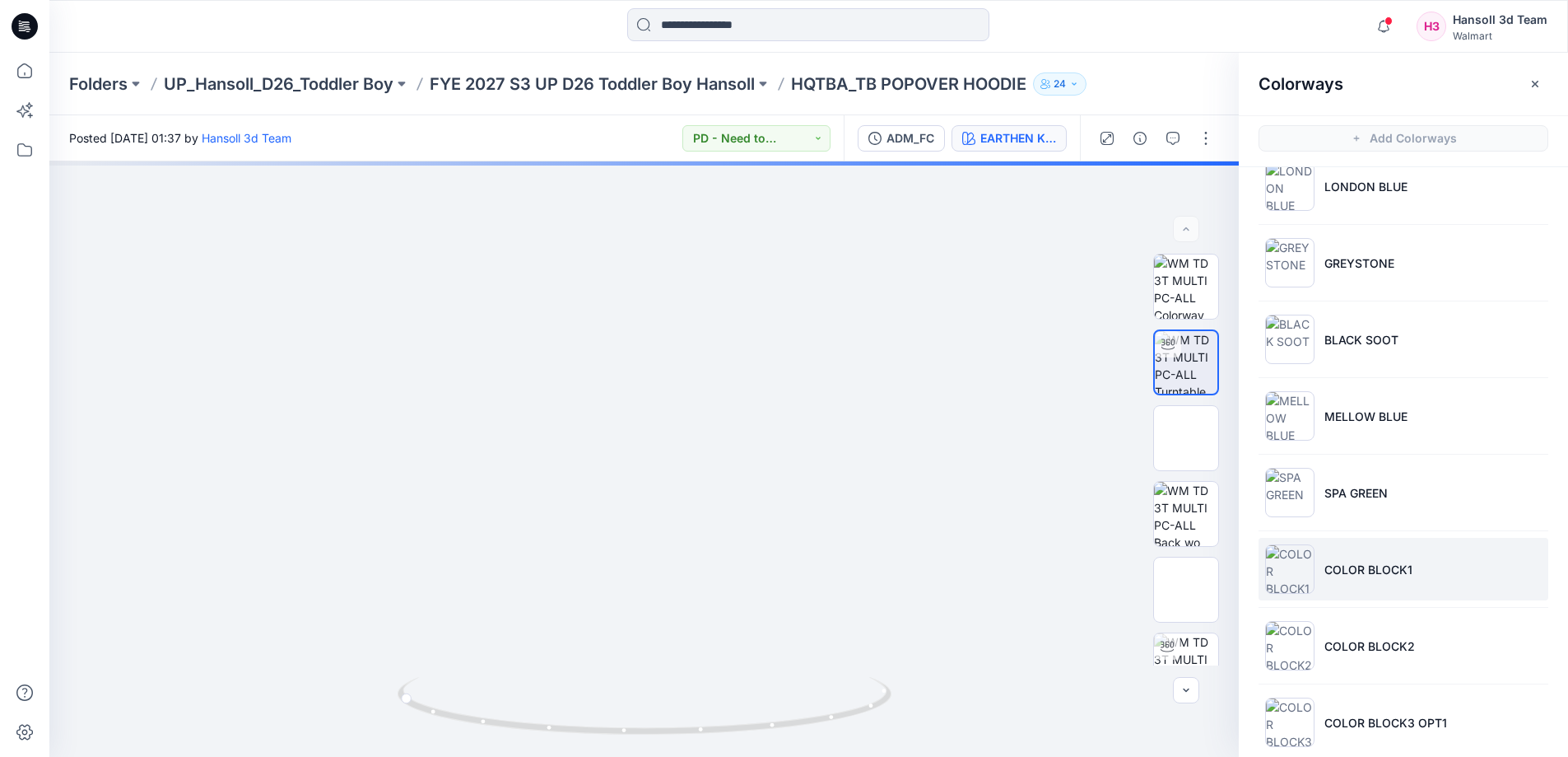
scroll to position [510, 0]
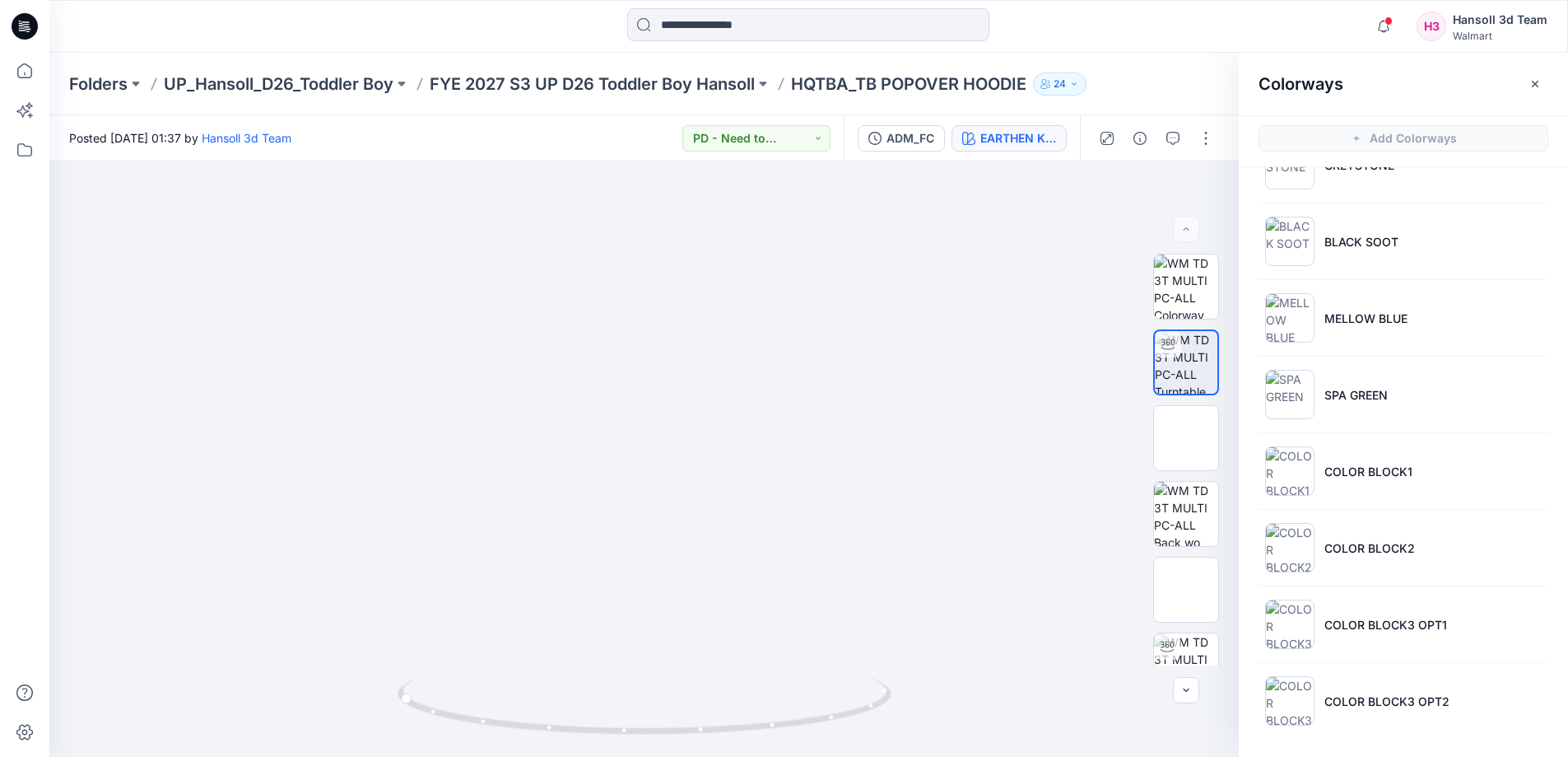
click at [1435, 503] on ul "[PERSON_NAME] RED BRILLIANT RED UNIFORM GREEN EARTHEN KHAKI COUNTRY BLUE LONDON…" at bounding box center [1404, 203] width 330 height 1091
click at [1444, 493] on li "COLOR BLOCK1" at bounding box center [1403, 470] width 290 height 62
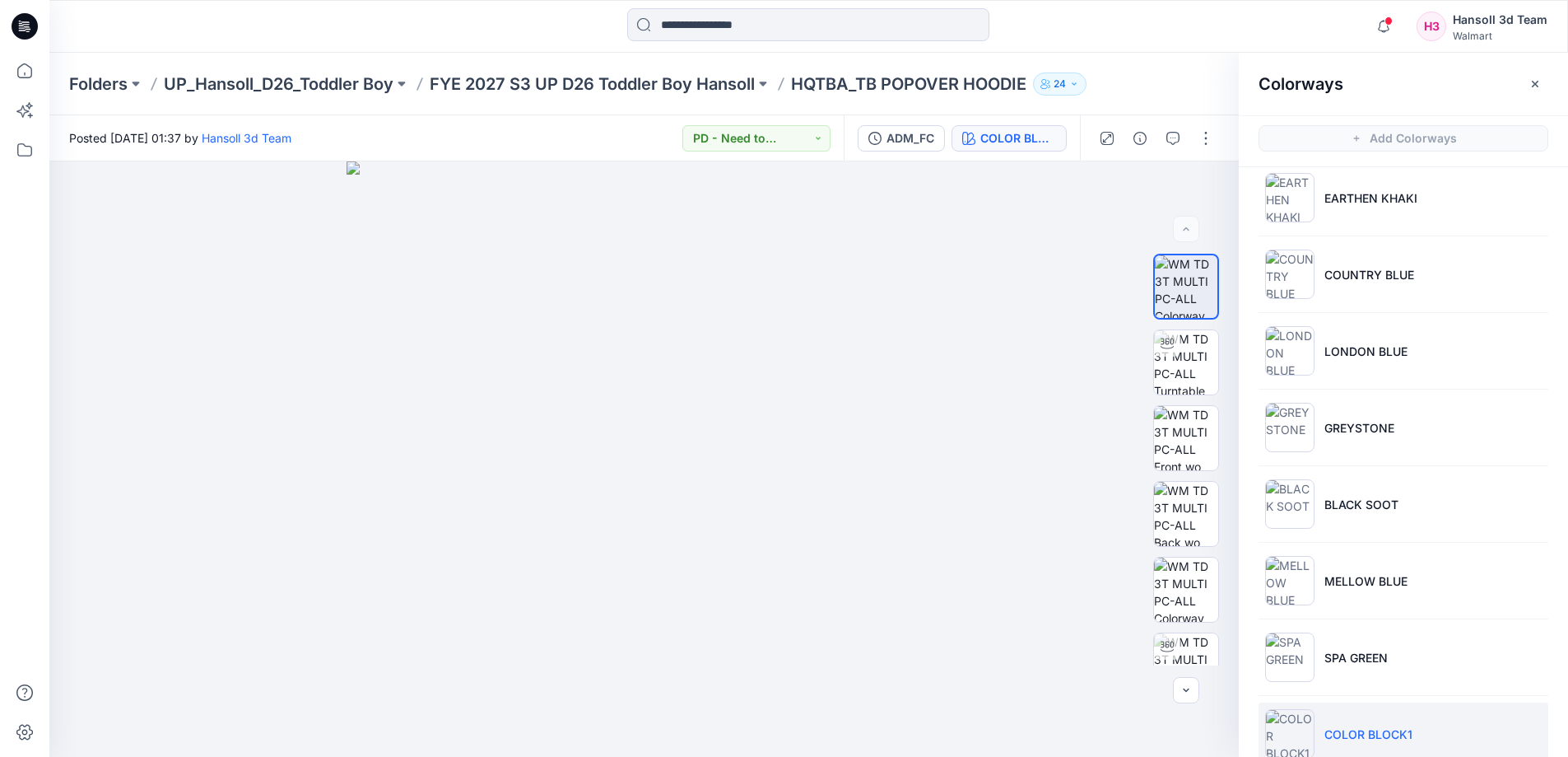
scroll to position [0, 0]
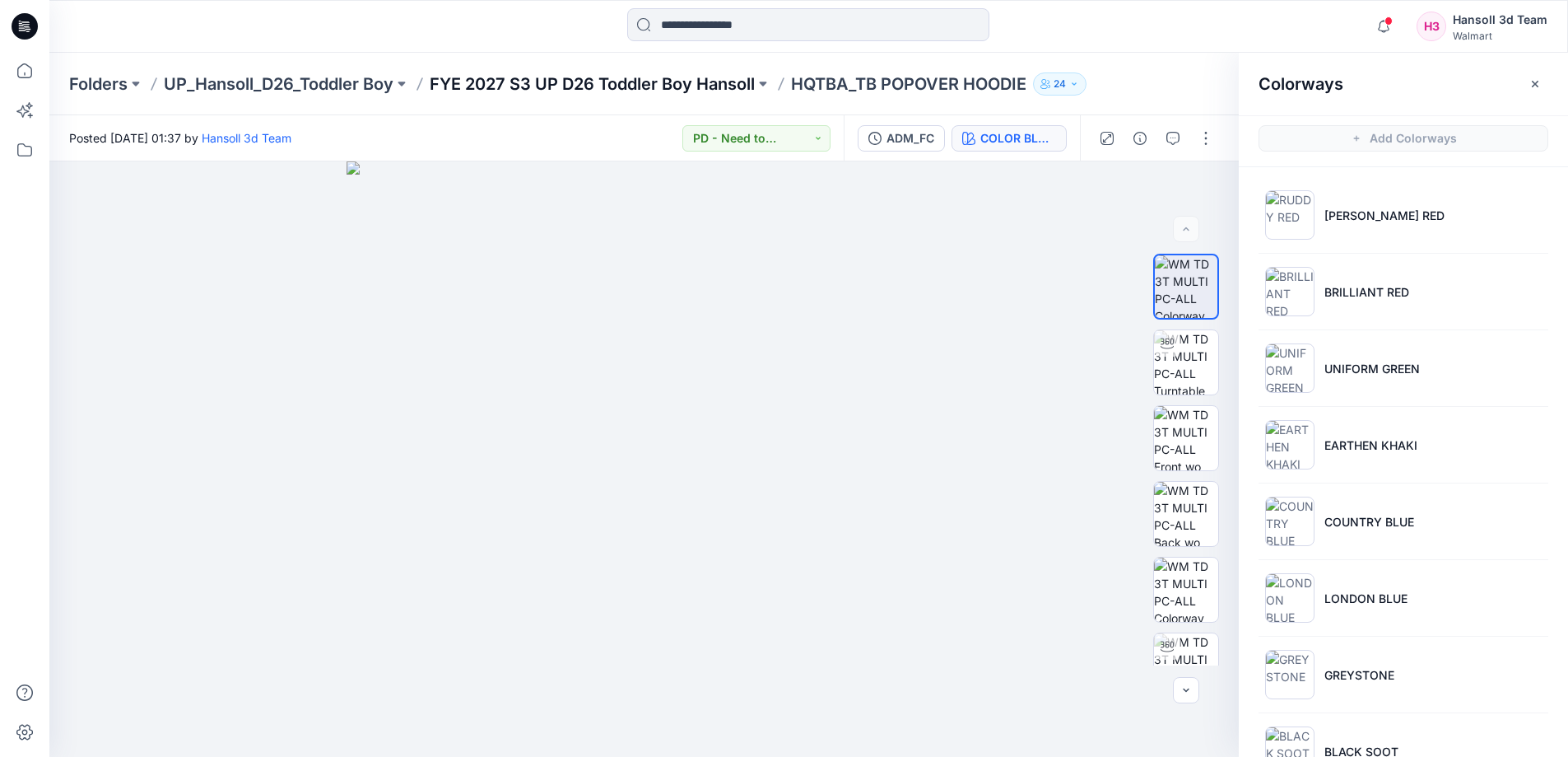
click at [635, 77] on p "FYE 2027 S3 UP D26 Toddler Boy Hansoll" at bounding box center [592, 83] width 325 height 23
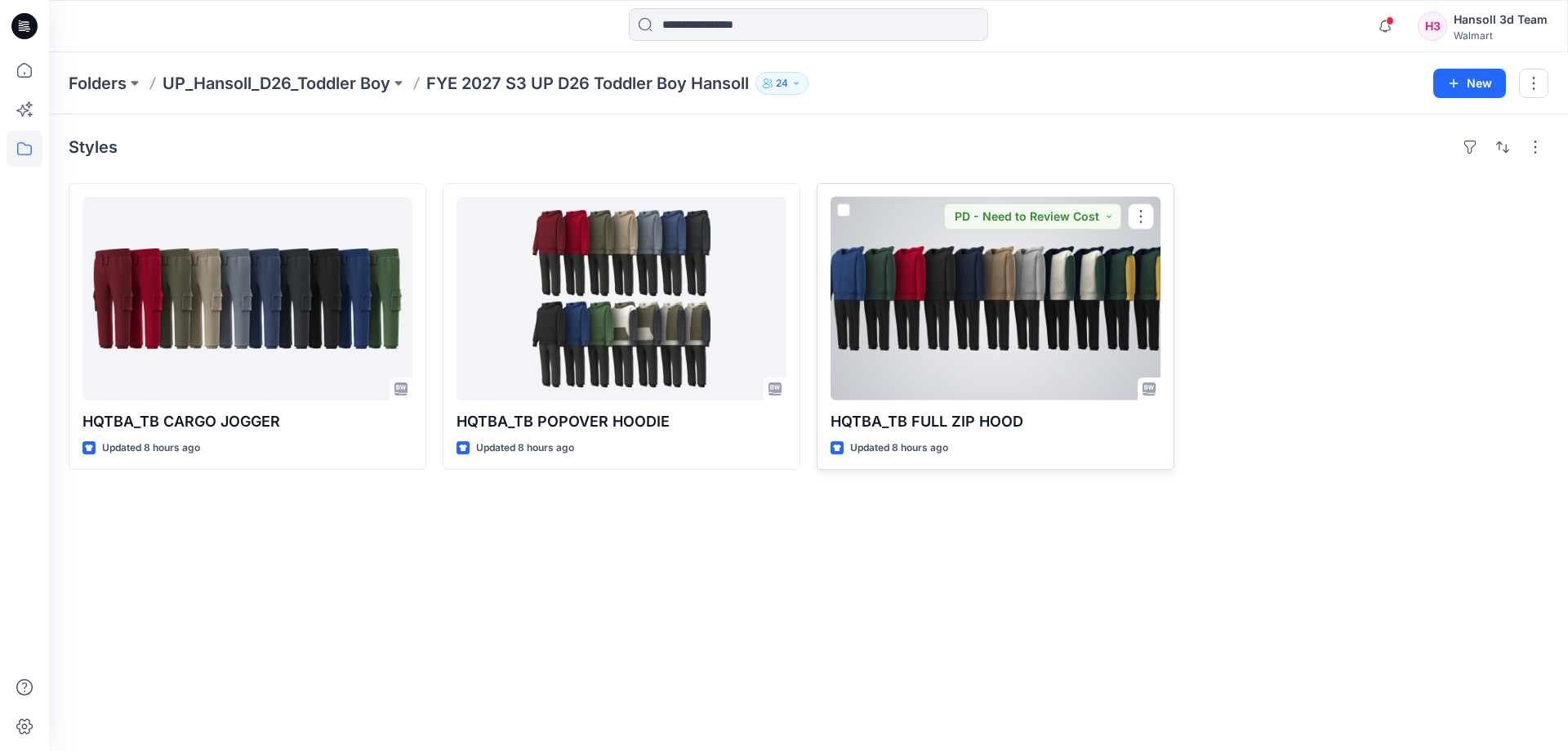
click at [1057, 275] on div at bounding box center [995, 299] width 330 height 203
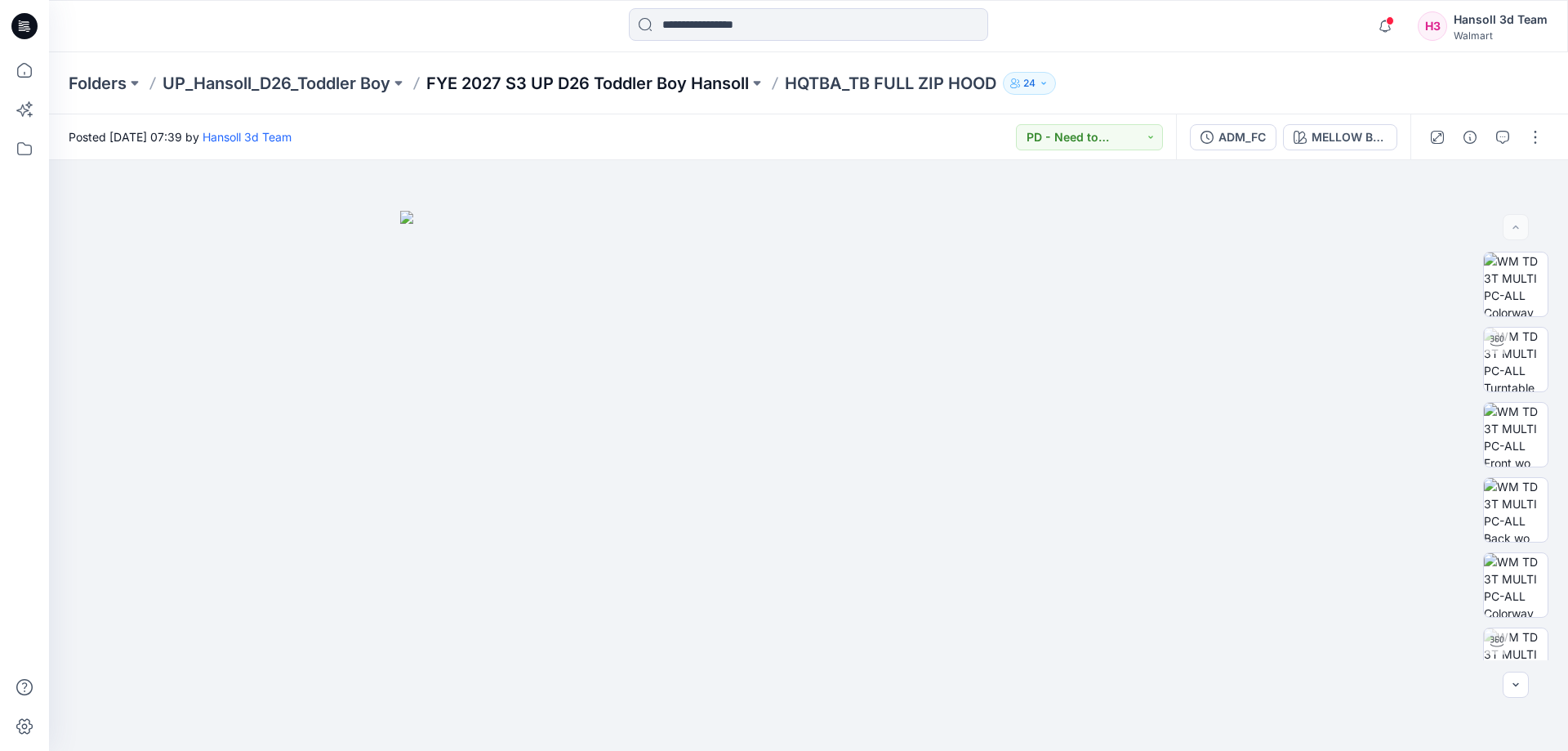
click at [660, 74] on p "FYE 2027 S3 UP D26 Toddler Boy Hansoll" at bounding box center [587, 83] width 322 height 23
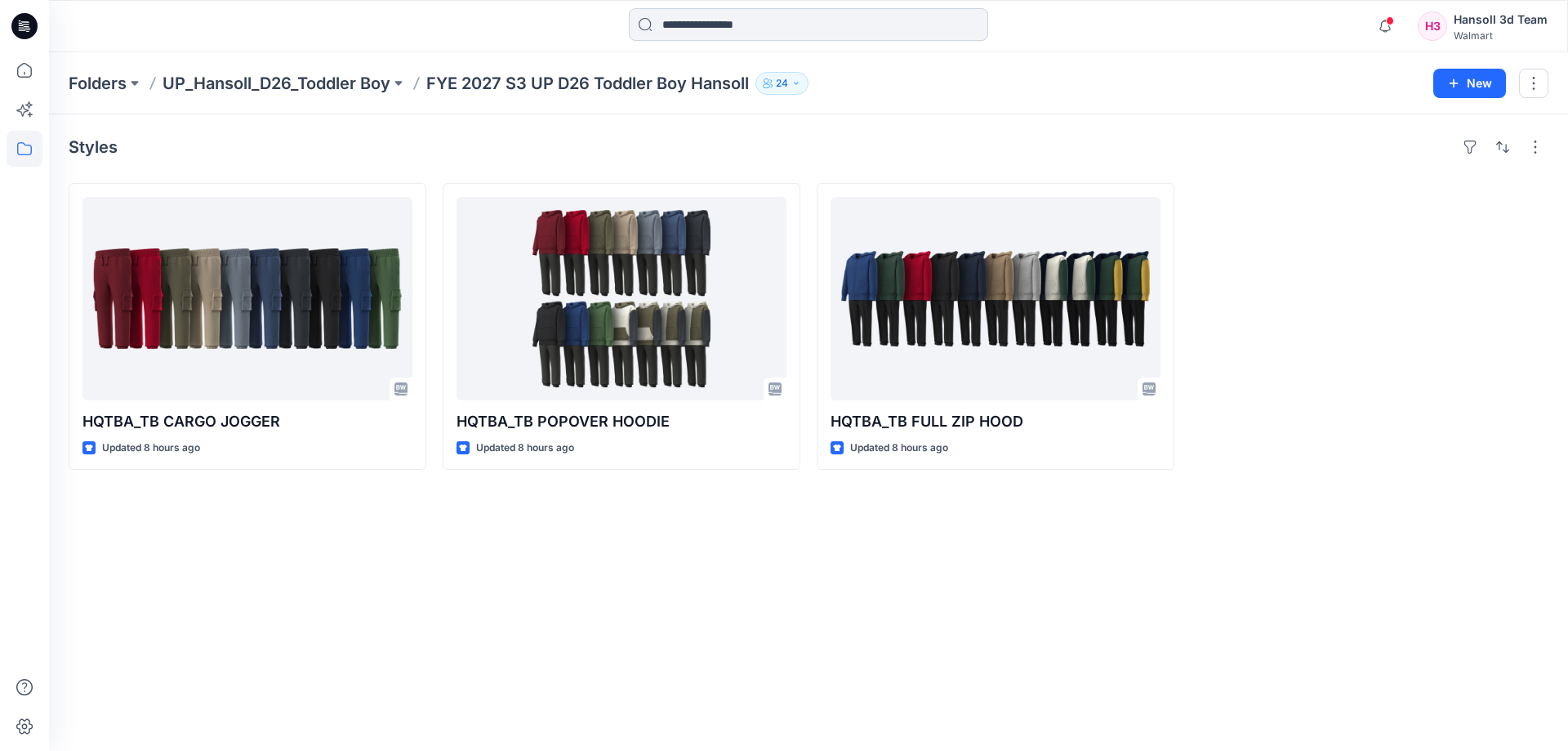
click at [656, 33] on input at bounding box center [809, 25] width 360 height 33
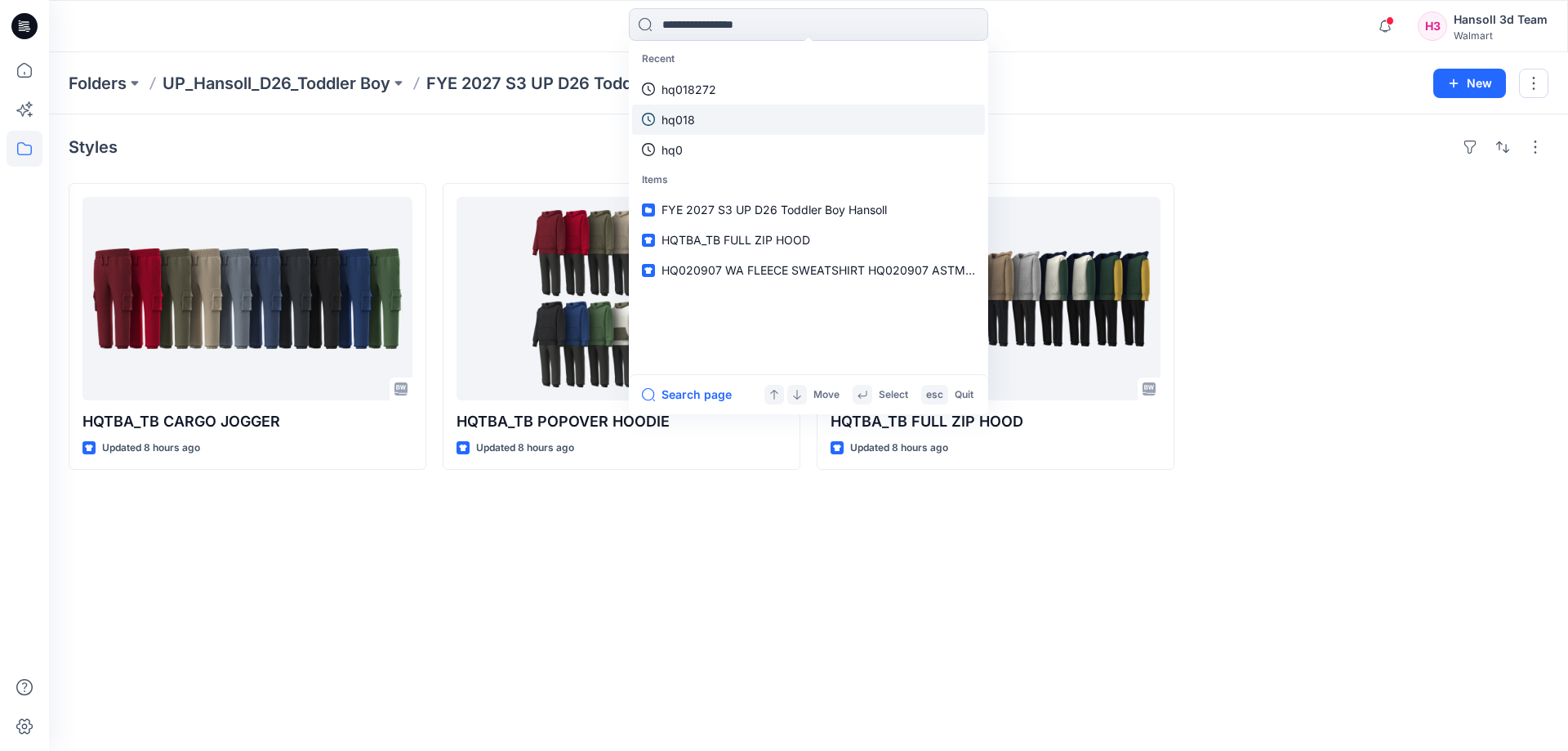
paste input "*******"
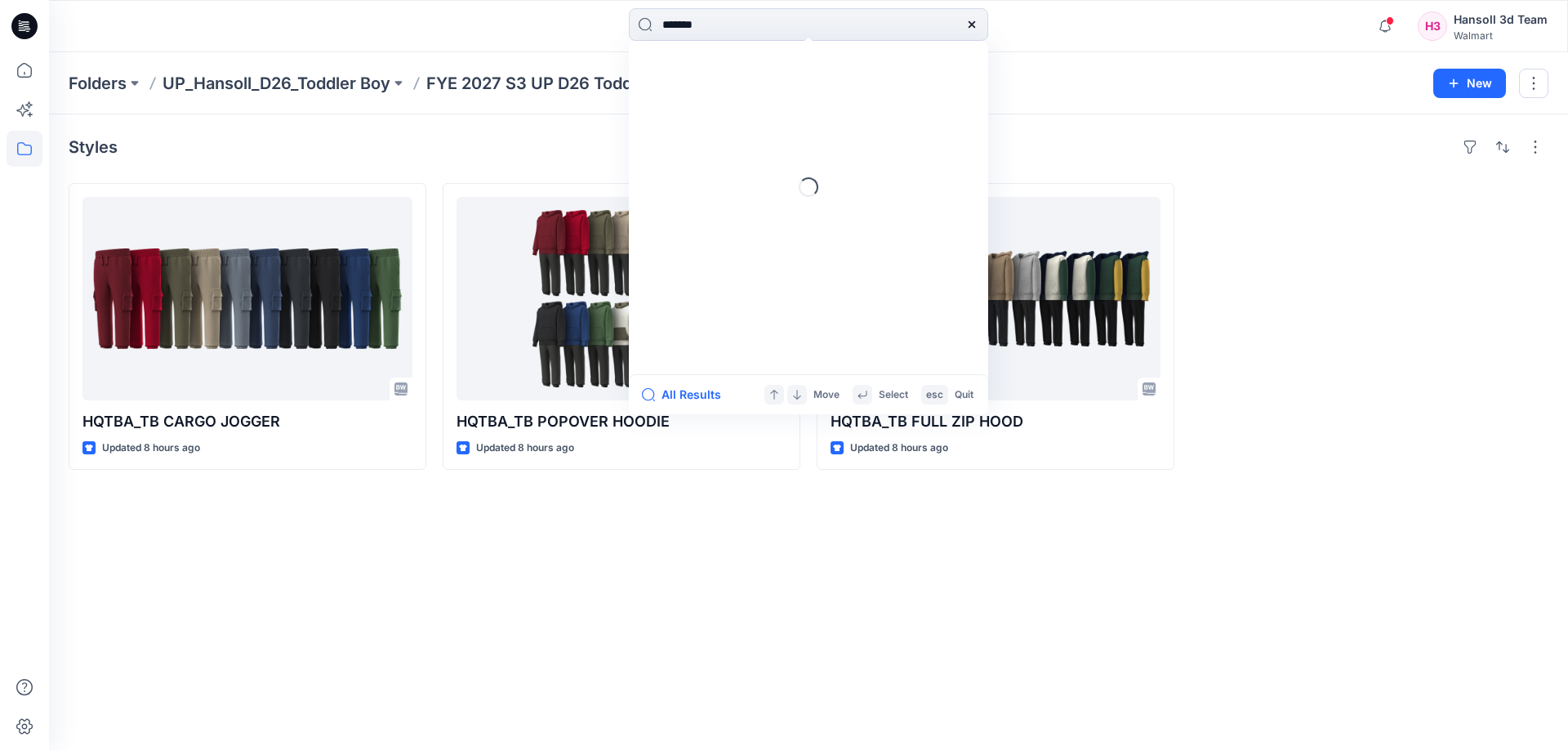
drag, startPoint x: 670, startPoint y: 22, endPoint x: 616, endPoint y: 19, distance: 54.1
click at [616, 19] on div "******* Loading... All Results Move Select esc Quit" at bounding box center [808, 26] width 759 height 36
type input "******"
click at [708, 98] on link "018271 _WN WASHED FLEECE HOODIE" at bounding box center [808, 89] width 353 height 30
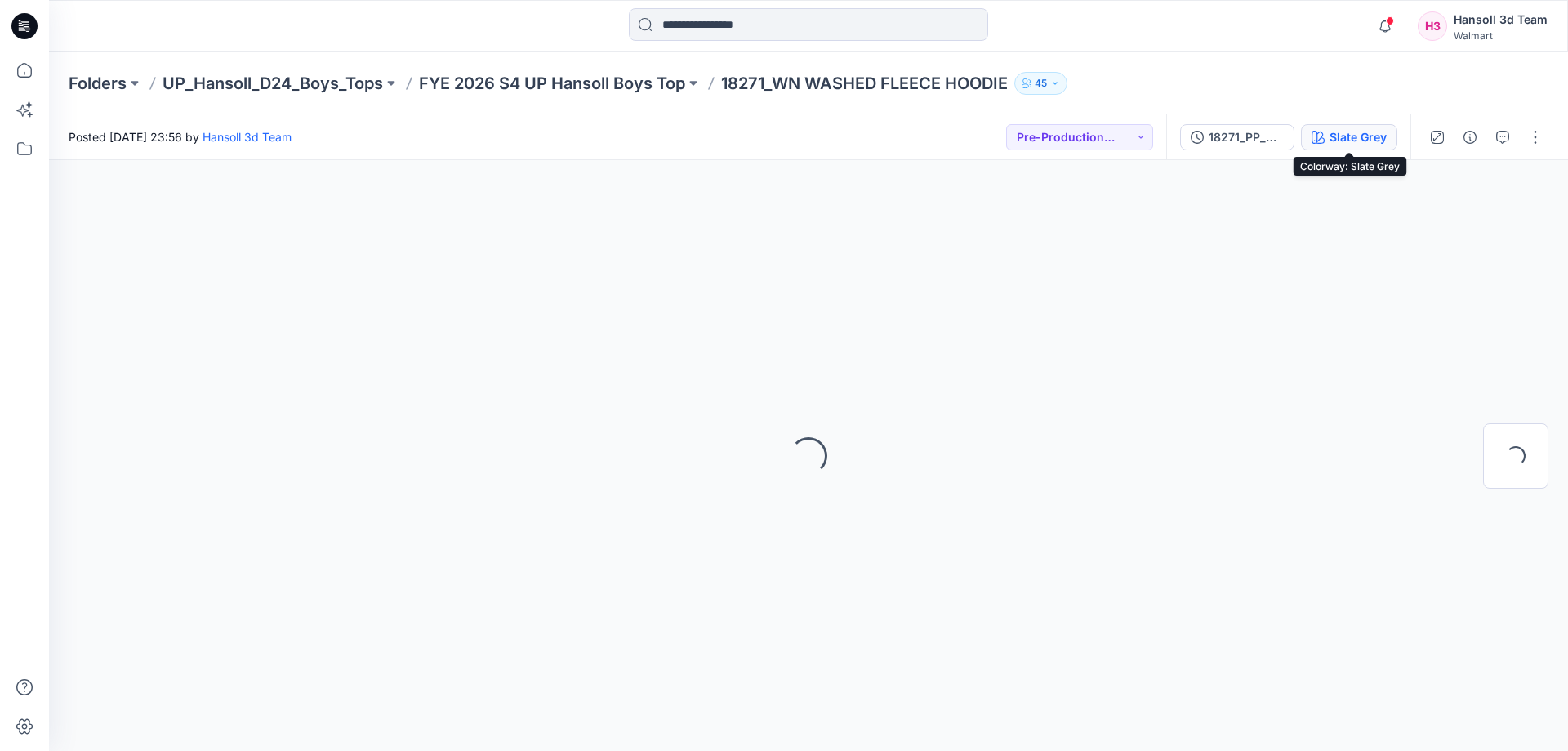
click at [1376, 131] on div "Slate Grey" at bounding box center [1357, 137] width 57 height 18
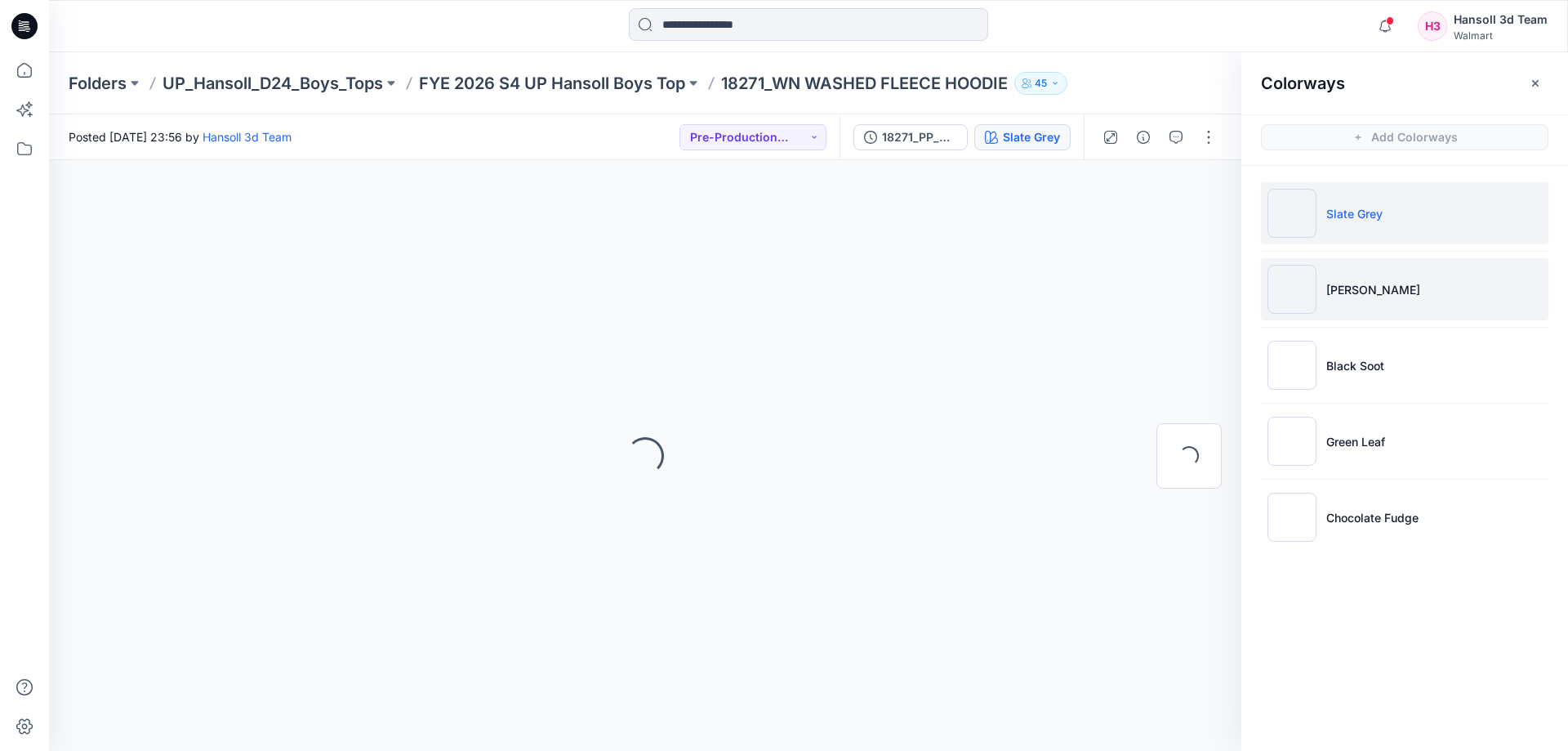
click at [1401, 282] on p "[PERSON_NAME]" at bounding box center [1373, 289] width 94 height 17
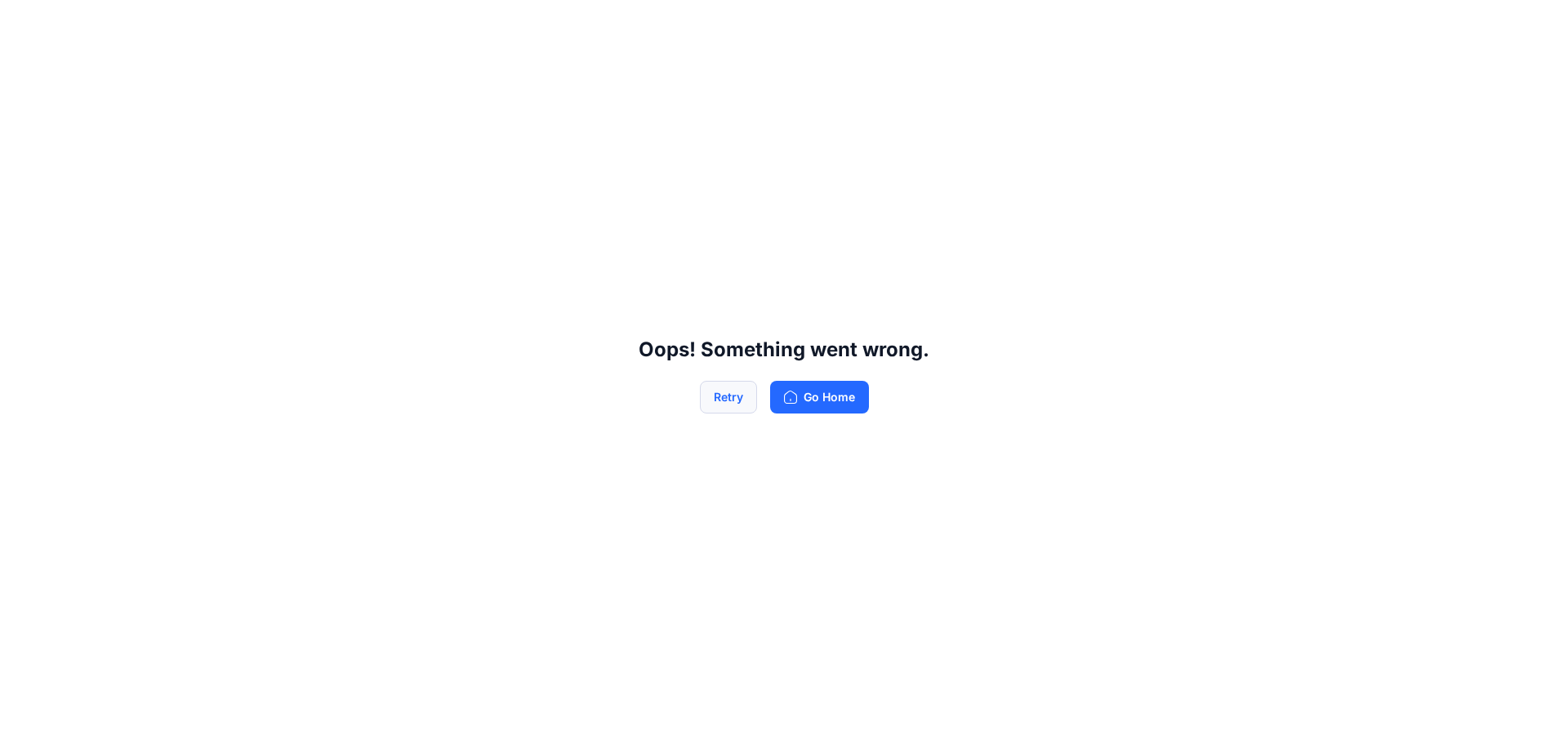
click at [716, 400] on button "Retry" at bounding box center [728, 397] width 57 height 33
click at [723, 380] on button "Retry" at bounding box center [728, 397] width 57 height 33
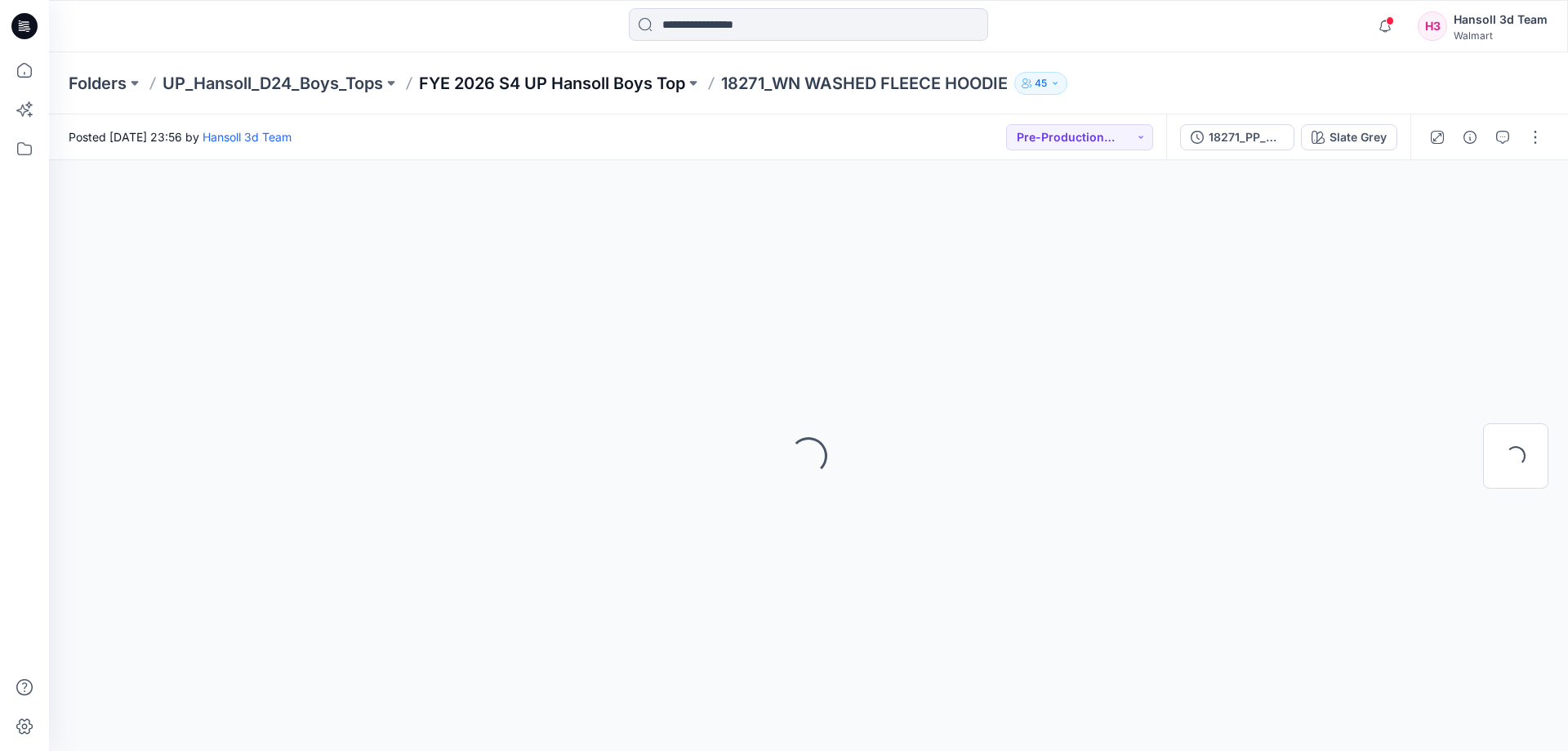
click at [547, 91] on p "FYE 2026 S4 UP Hansoll Boys Top" at bounding box center [551, 83] width 266 height 23
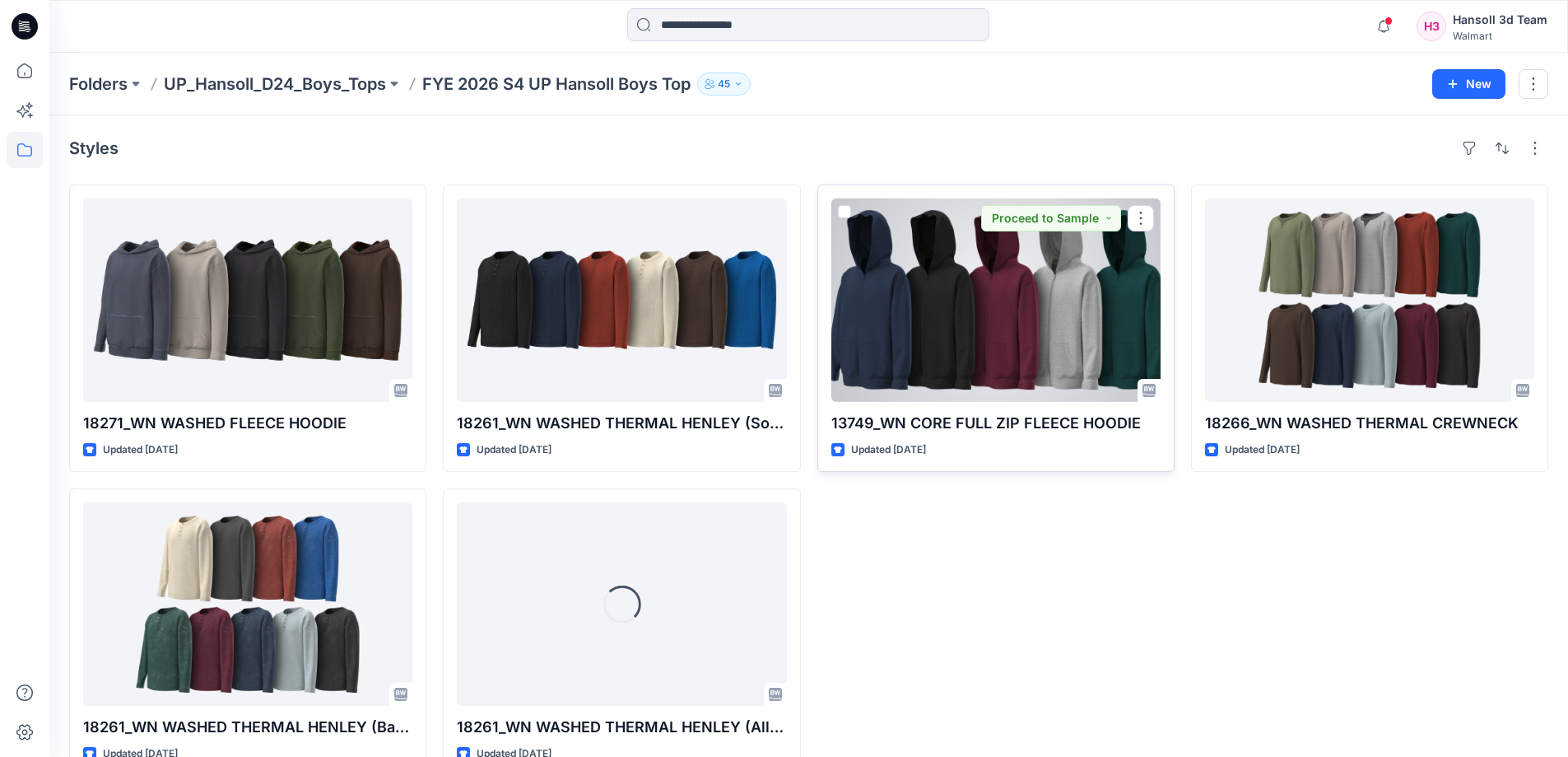
scroll to position [38, 0]
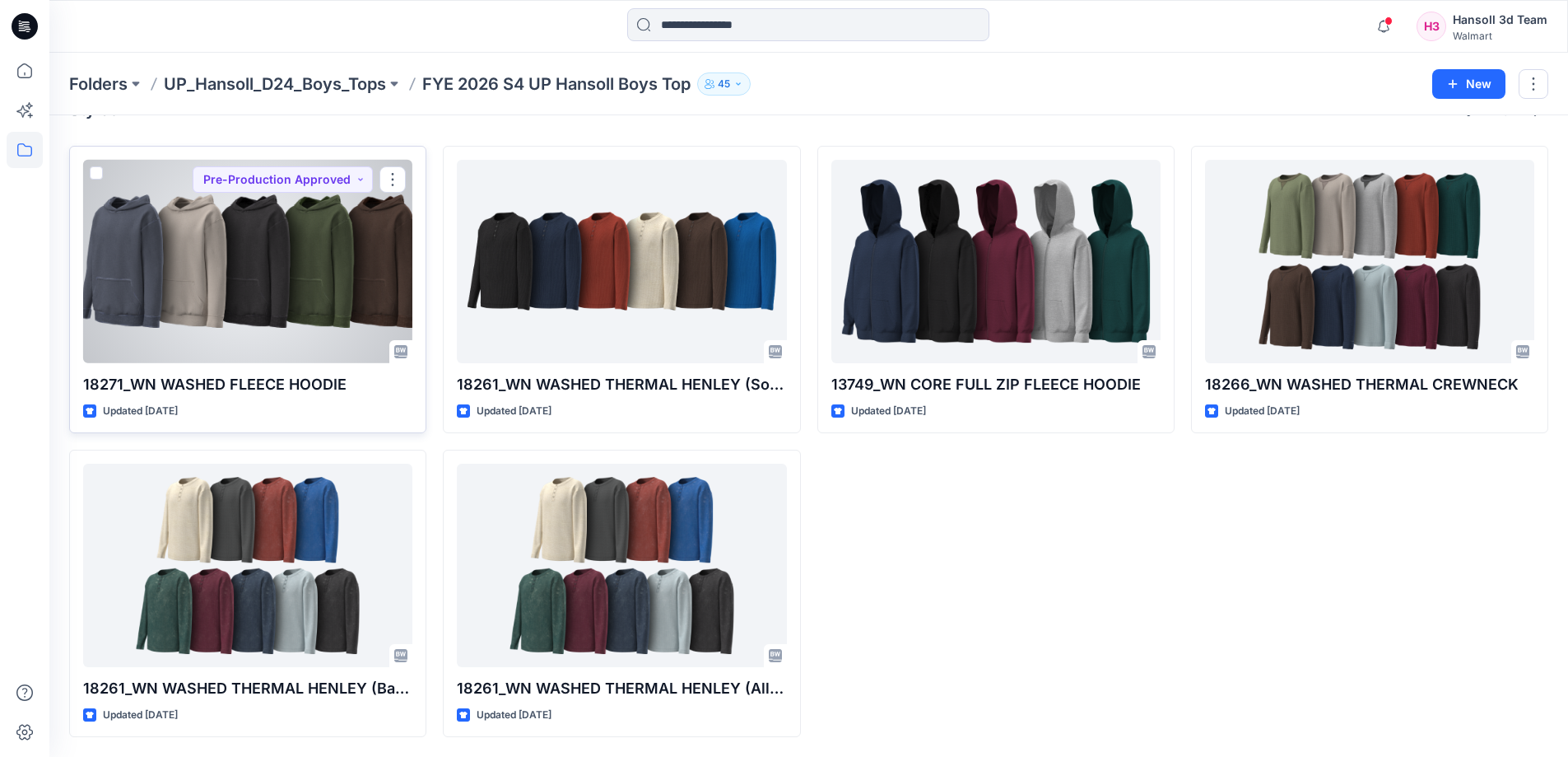
click at [144, 293] on div at bounding box center [248, 261] width 330 height 203
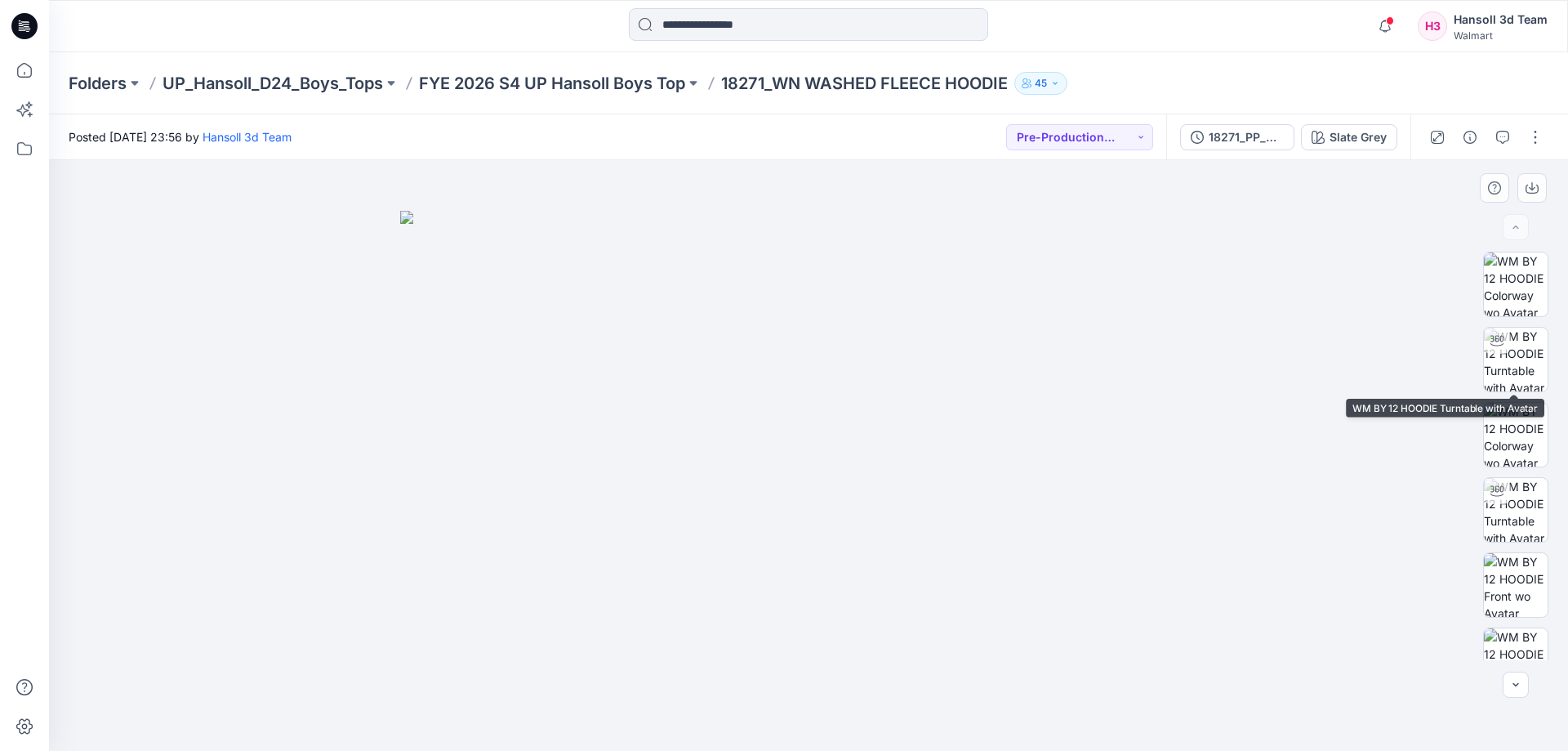
click at [1473, 354] on div at bounding box center [1515, 456] width 104 height 409
click at [1518, 354] on img at bounding box center [1515, 360] width 64 height 64
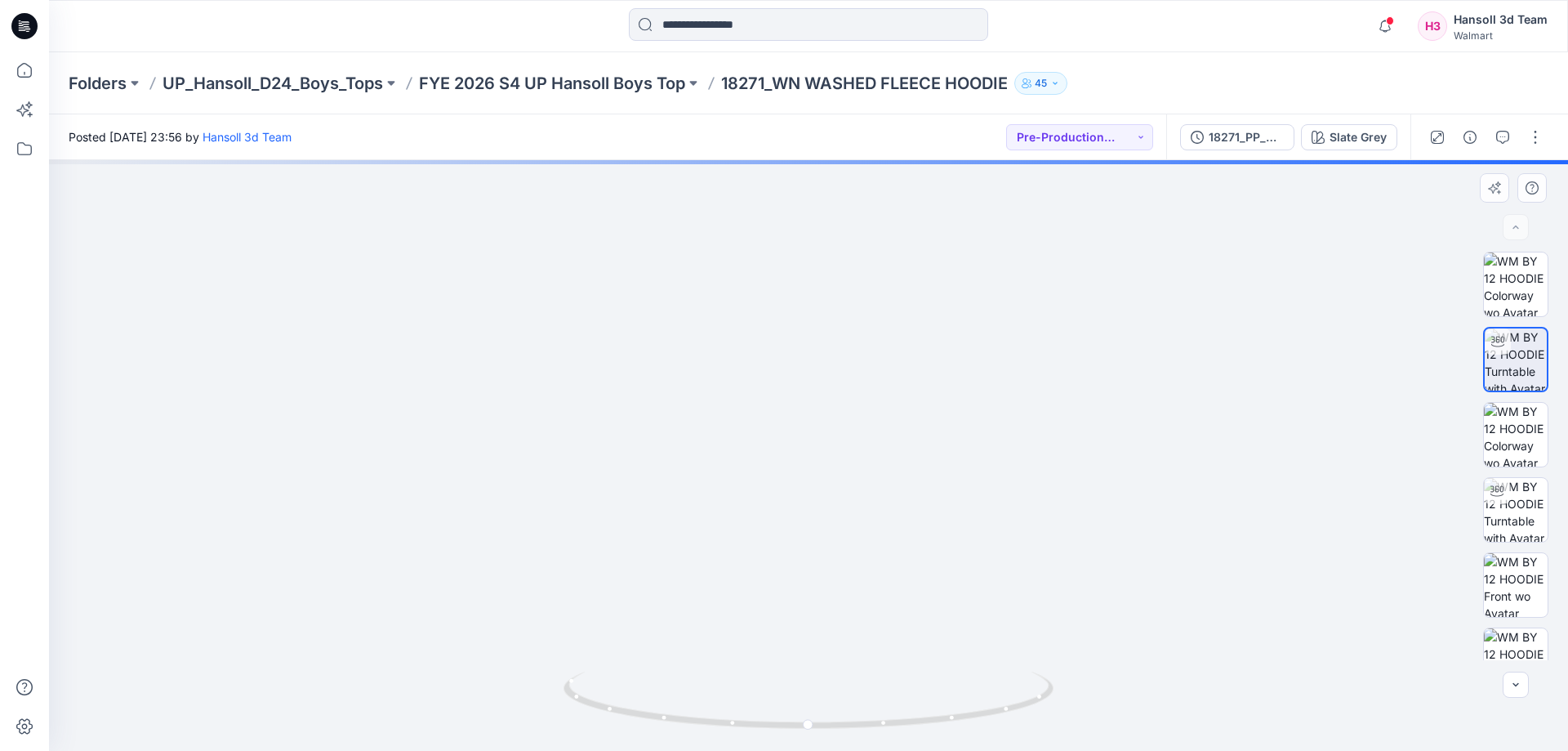
drag, startPoint x: 867, startPoint y: 337, endPoint x: 889, endPoint y: 531, distance: 195.2
click at [891, 542] on img at bounding box center [838, 273] width 1682 height 954
drag, startPoint x: 1033, startPoint y: 697, endPoint x: 612, endPoint y: 571, distance: 439.5
click at [613, 575] on div at bounding box center [808, 455] width 1519 height 590
drag, startPoint x: 926, startPoint y: 719, endPoint x: 646, endPoint y: 647, distance: 289.1
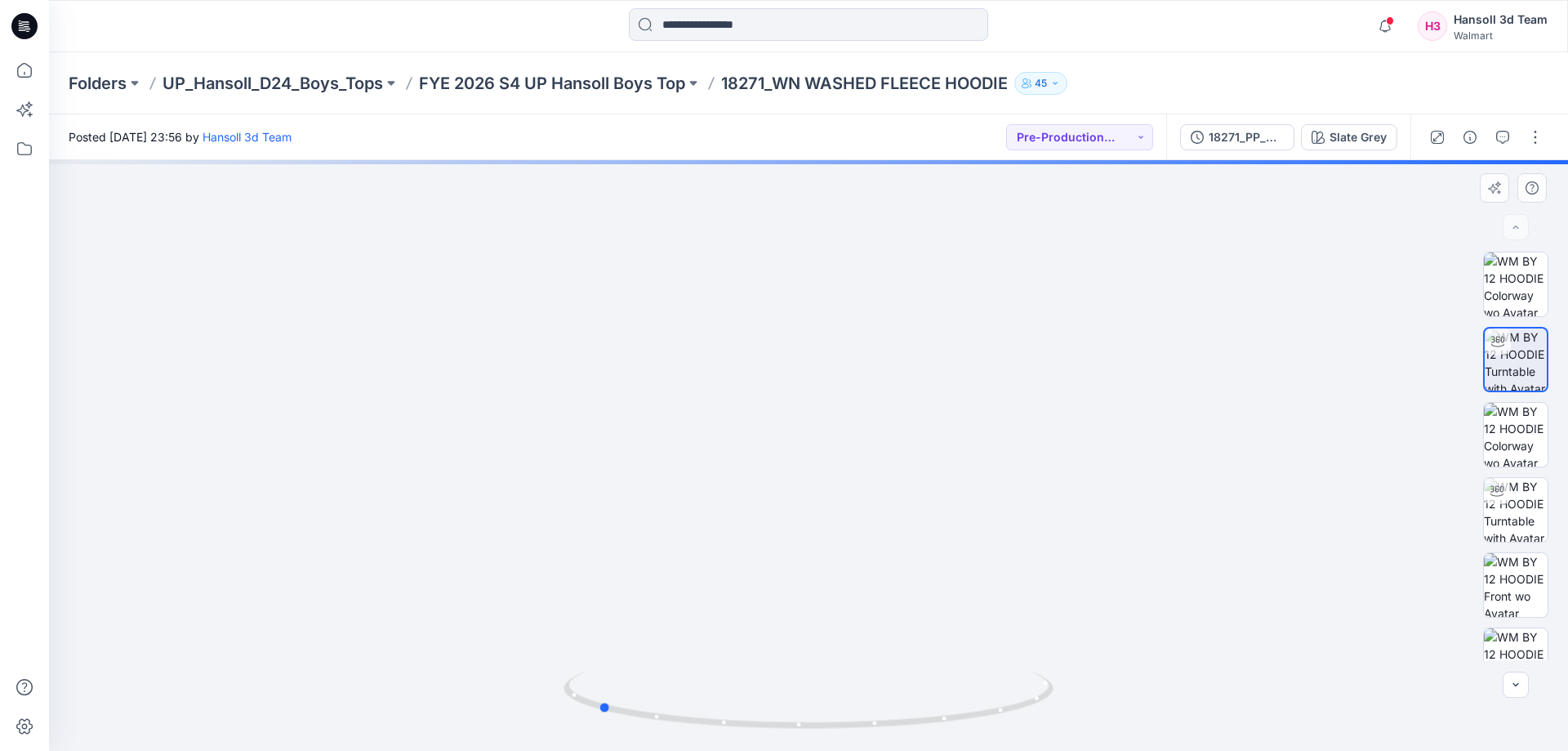
click at [646, 647] on div at bounding box center [808, 455] width 1519 height 590
click at [991, 588] on img at bounding box center [808, 335] width 1370 height 831
drag, startPoint x: 896, startPoint y: 378, endPoint x: 897, endPoint y: 610, distance: 232.0
click at [899, 610] on img at bounding box center [808, 455] width 1214 height 590
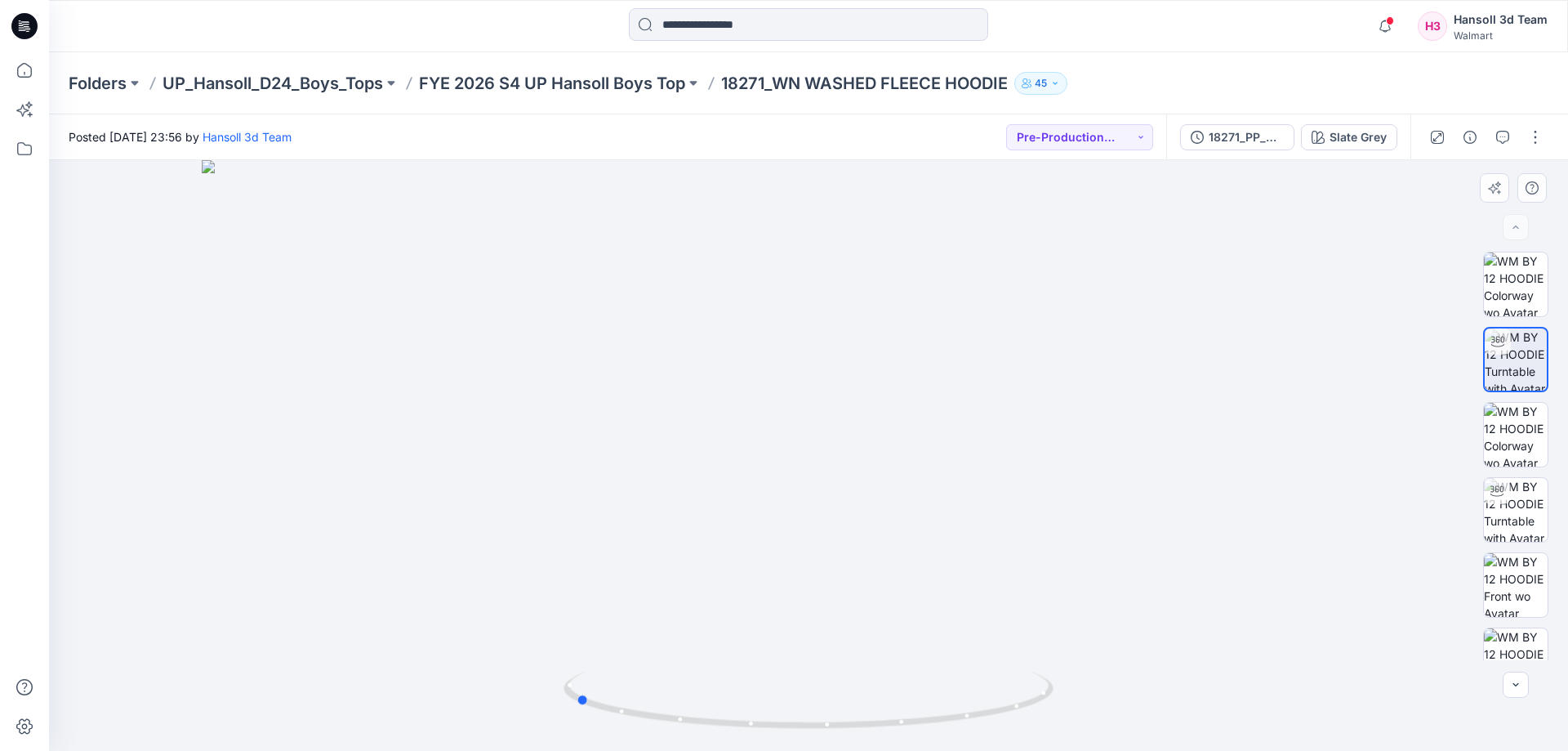
drag, startPoint x: 912, startPoint y: 725, endPoint x: 443, endPoint y: 597, distance: 486.2
click at [397, 629] on div at bounding box center [808, 455] width 1519 height 590
drag, startPoint x: 818, startPoint y: 448, endPoint x: 859, endPoint y: 101, distance: 349.4
click at [859, 101] on div "Folders UP_Hansoll_D24_Boys_Tops FYE 2026 S4 UP Hansoll Boys Top 18271_WN WASHE…" at bounding box center [808, 401] width 1519 height 698
drag, startPoint x: 887, startPoint y: 492, endPoint x: 853, endPoint y: 165, distance: 328.8
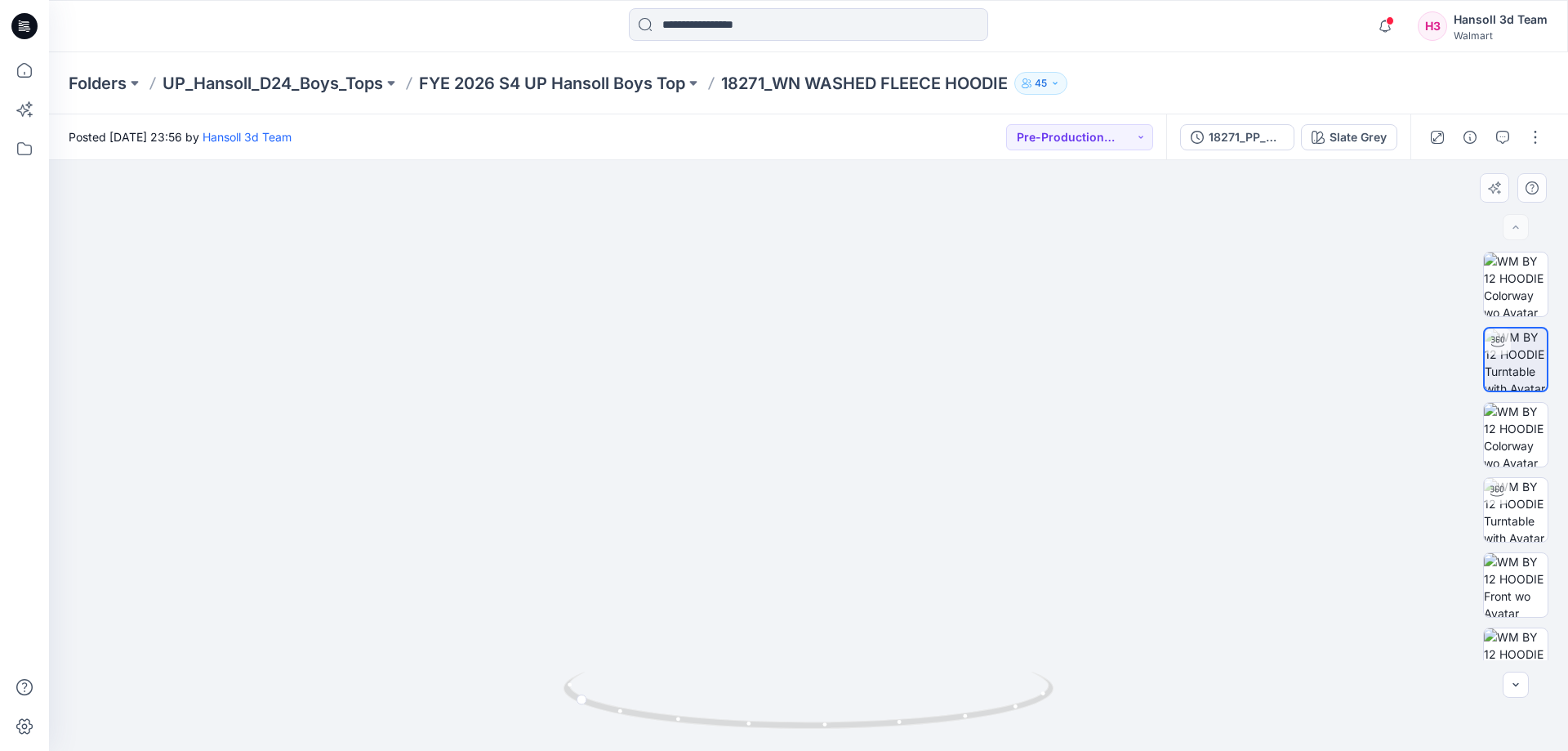
click at [857, 168] on img at bounding box center [809, 90] width 2500 height 1320
drag, startPoint x: 833, startPoint y: 500, endPoint x: 818, endPoint y: 329, distance: 171.7
drag, startPoint x: 832, startPoint y: 353, endPoint x: 832, endPoint y: 410, distance: 57.0
click at [832, 410] on img at bounding box center [808, 455] width 629 height 590
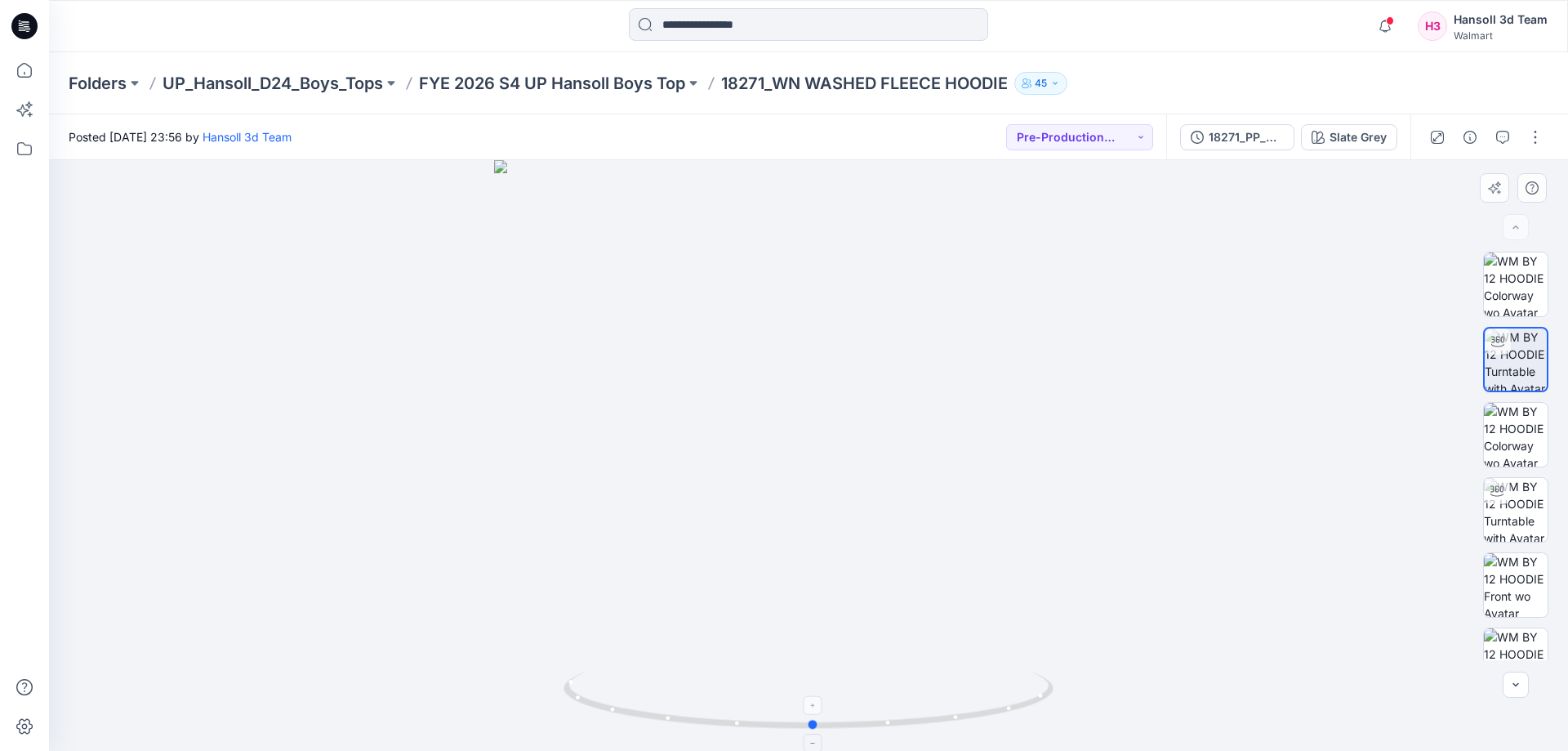
drag, startPoint x: 878, startPoint y: 721, endPoint x: 619, endPoint y: 683, distance: 261.8
click at [626, 697] on icon at bounding box center [811, 701] width 494 height 61
click at [107, 74] on p "Folders" at bounding box center [98, 83] width 58 height 23
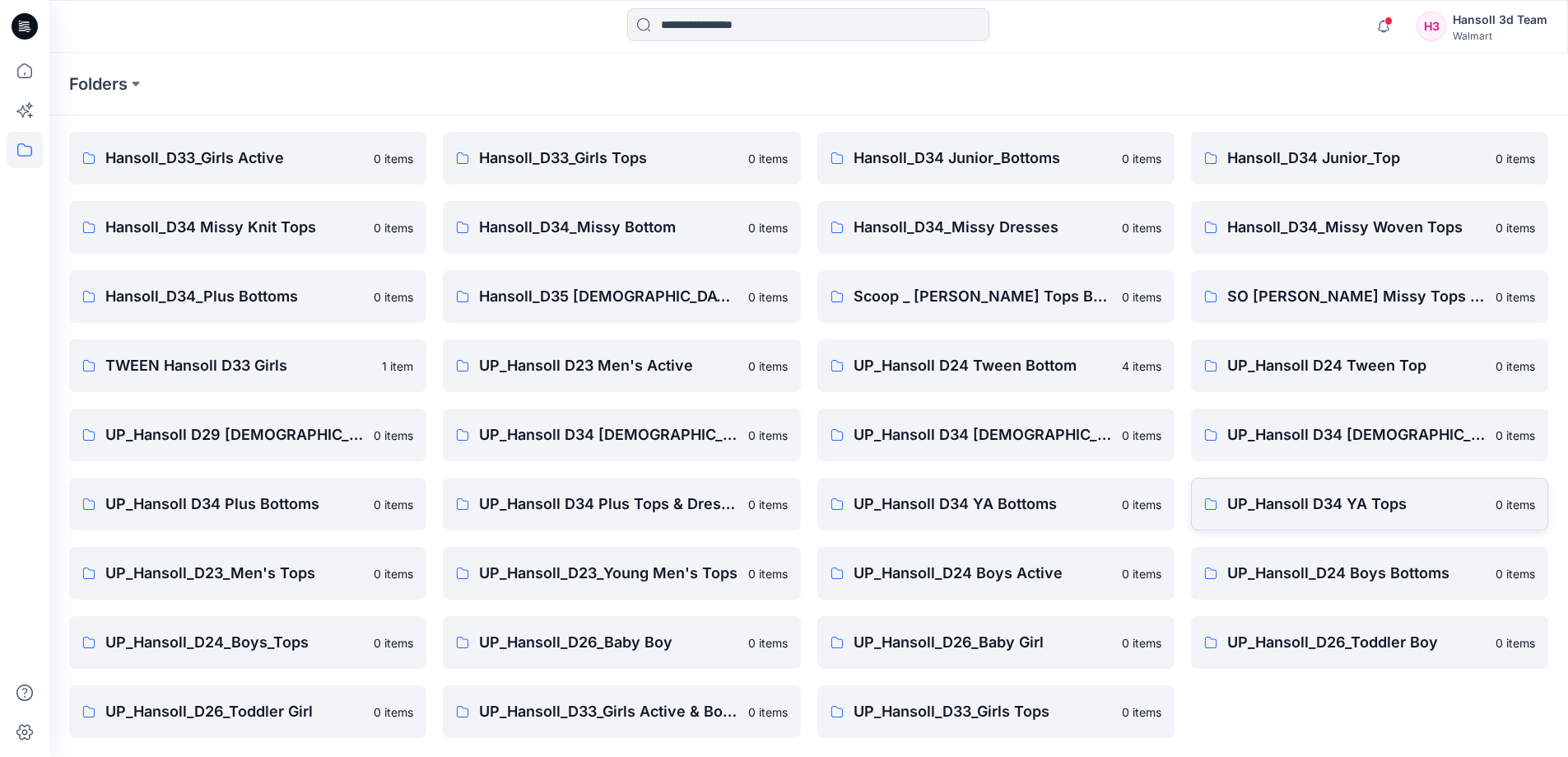
scroll to position [258, 0]
click at [1328, 643] on p "UP_Hansoll_D26_Toddler Boy" at bounding box center [1357, 641] width 258 height 23
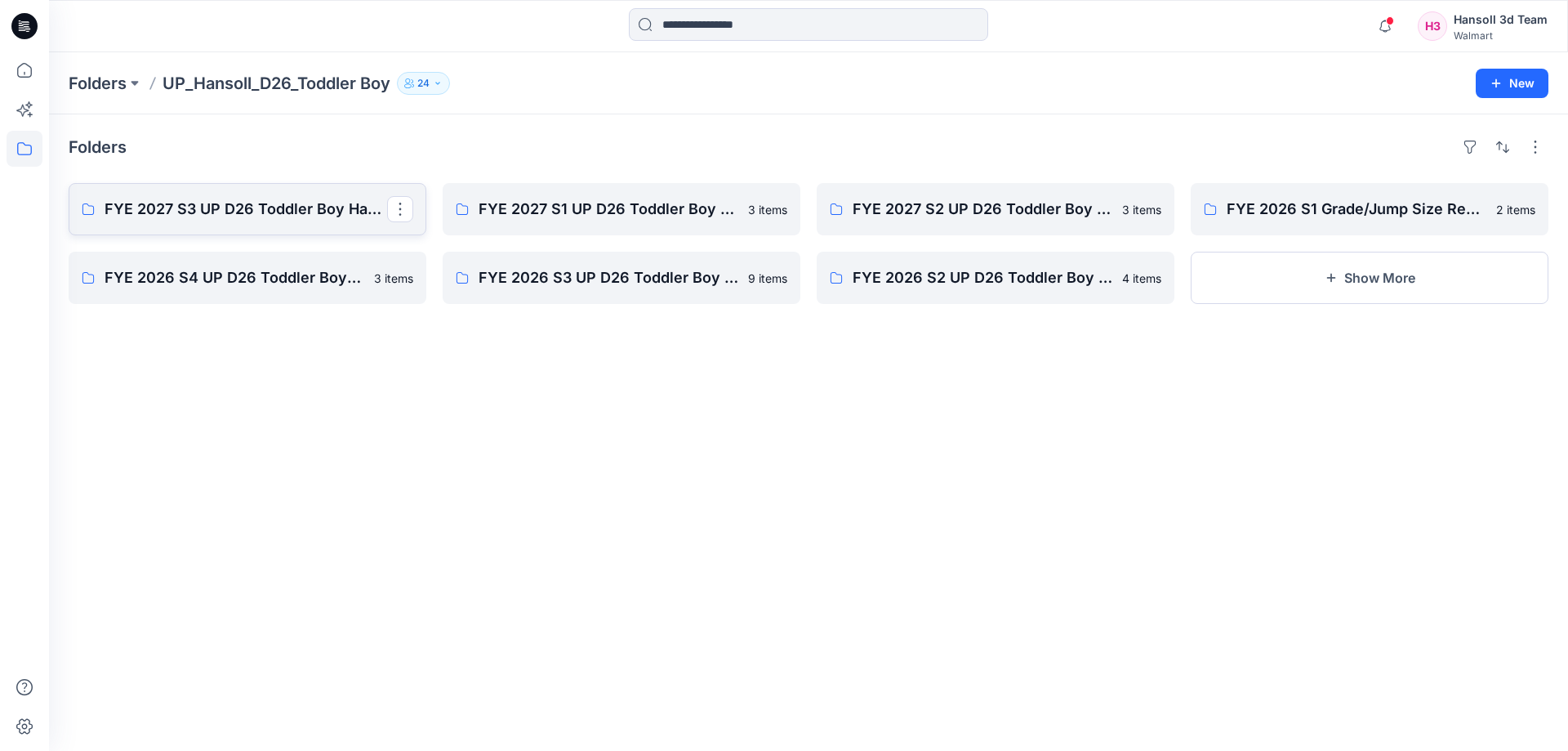
click at [223, 197] on link "FYE 2027 S3 UP D26 Toddler Boy Hansoll" at bounding box center [248, 209] width 358 height 53
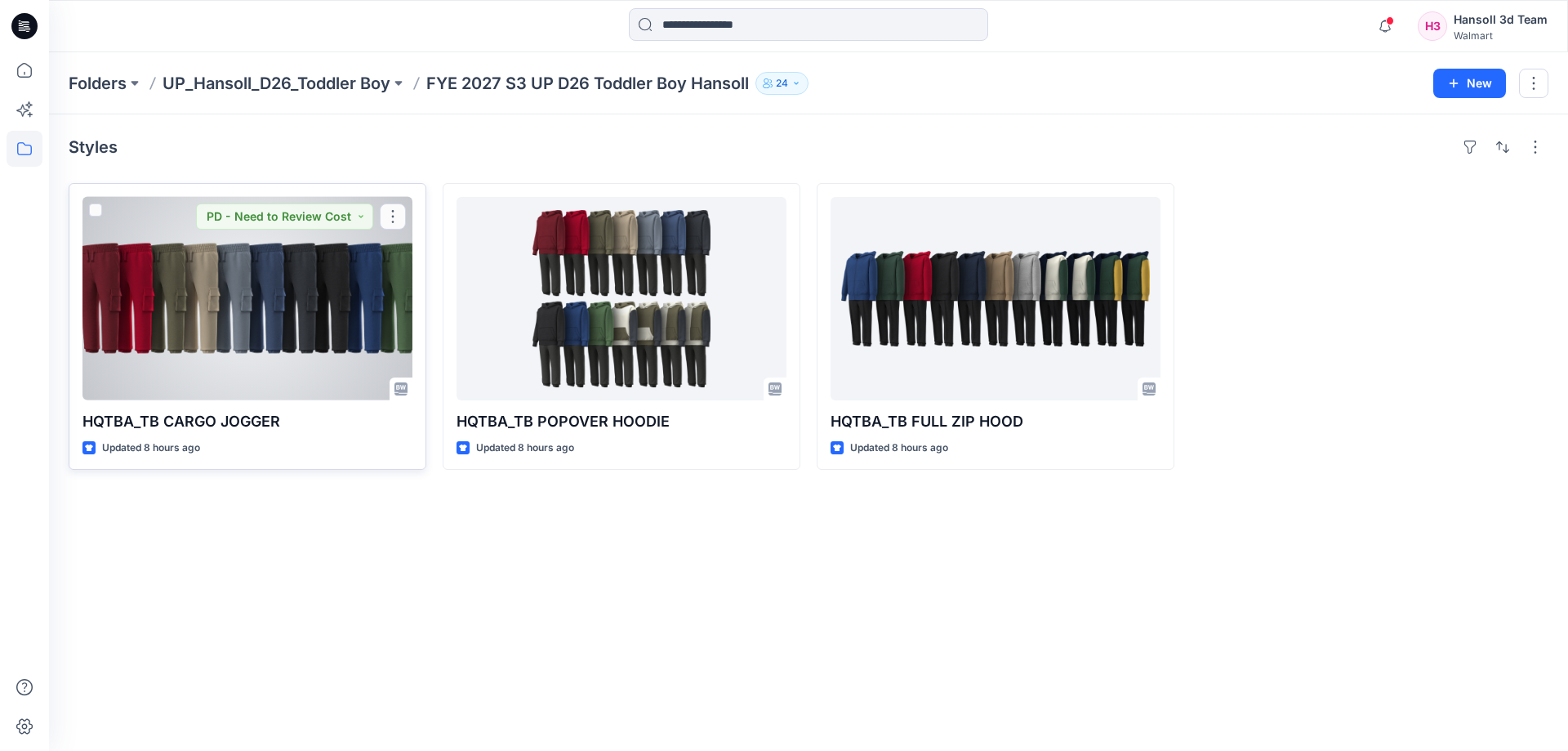
click at [270, 314] on div at bounding box center [247, 299] width 330 height 203
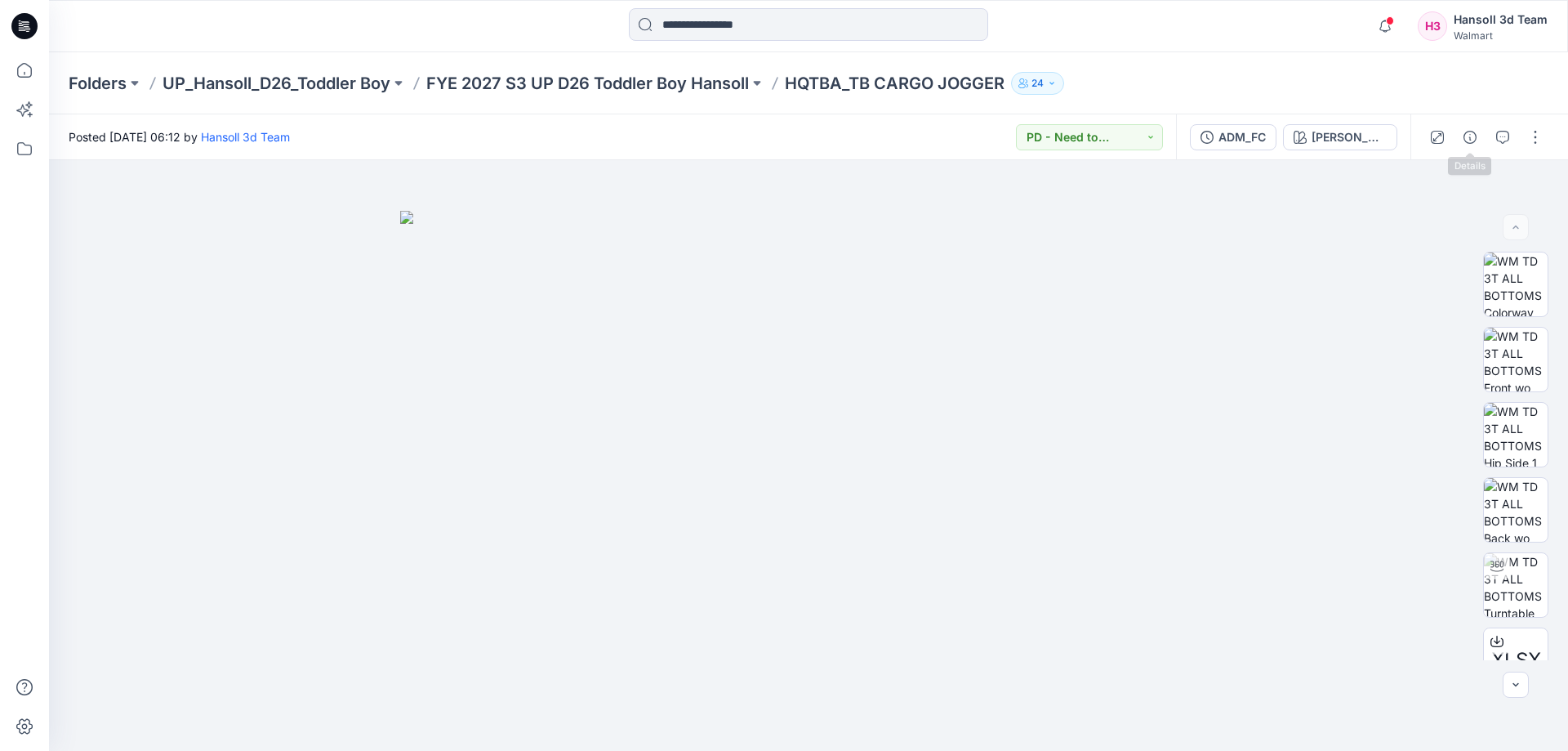
click at [1487, 130] on div at bounding box center [1485, 137] width 151 height 45
click at [1266, 143] on div "ADM_FC" at bounding box center [1242, 137] width 47 height 18
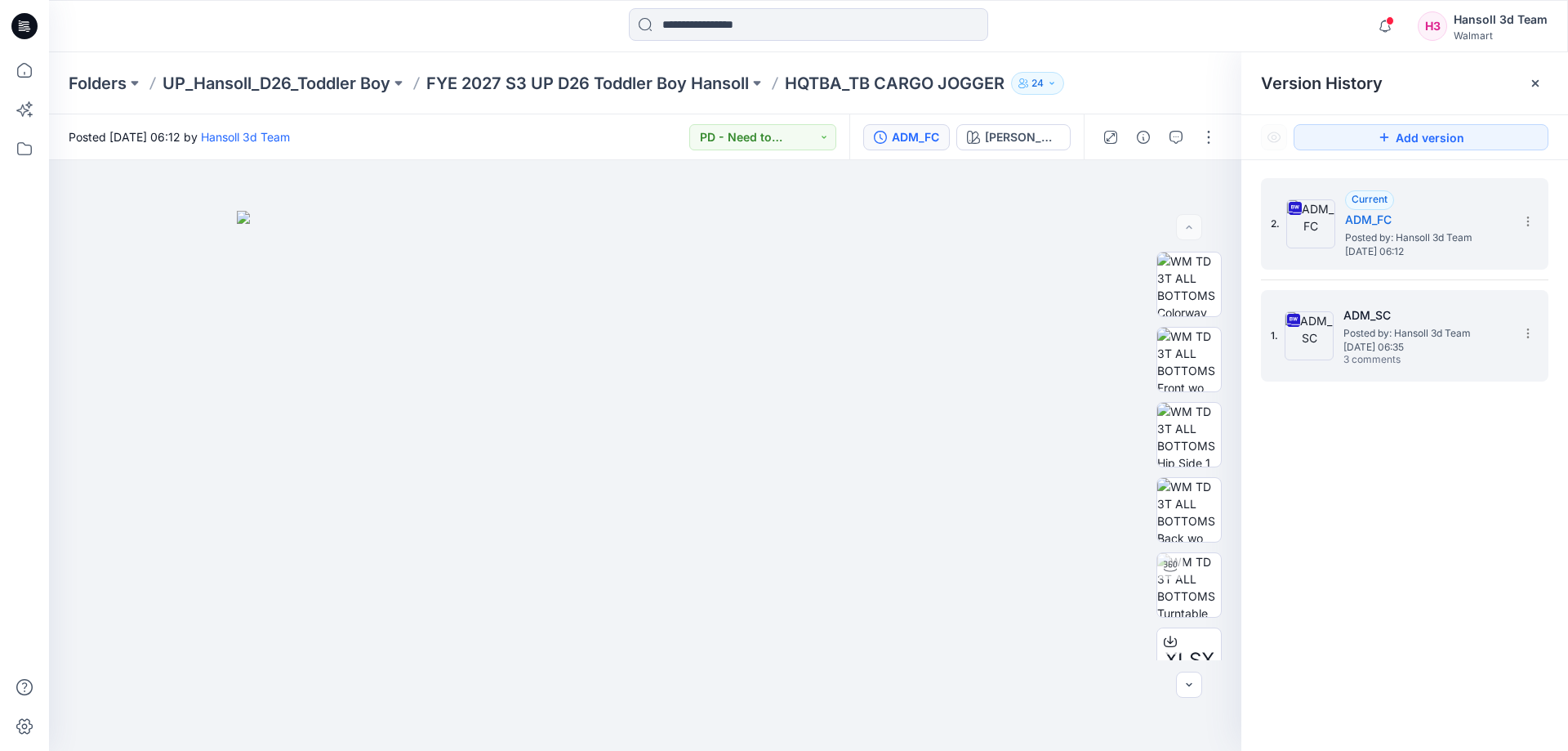
click at [1419, 361] on span "3 comments" at bounding box center [1401, 360] width 114 height 13
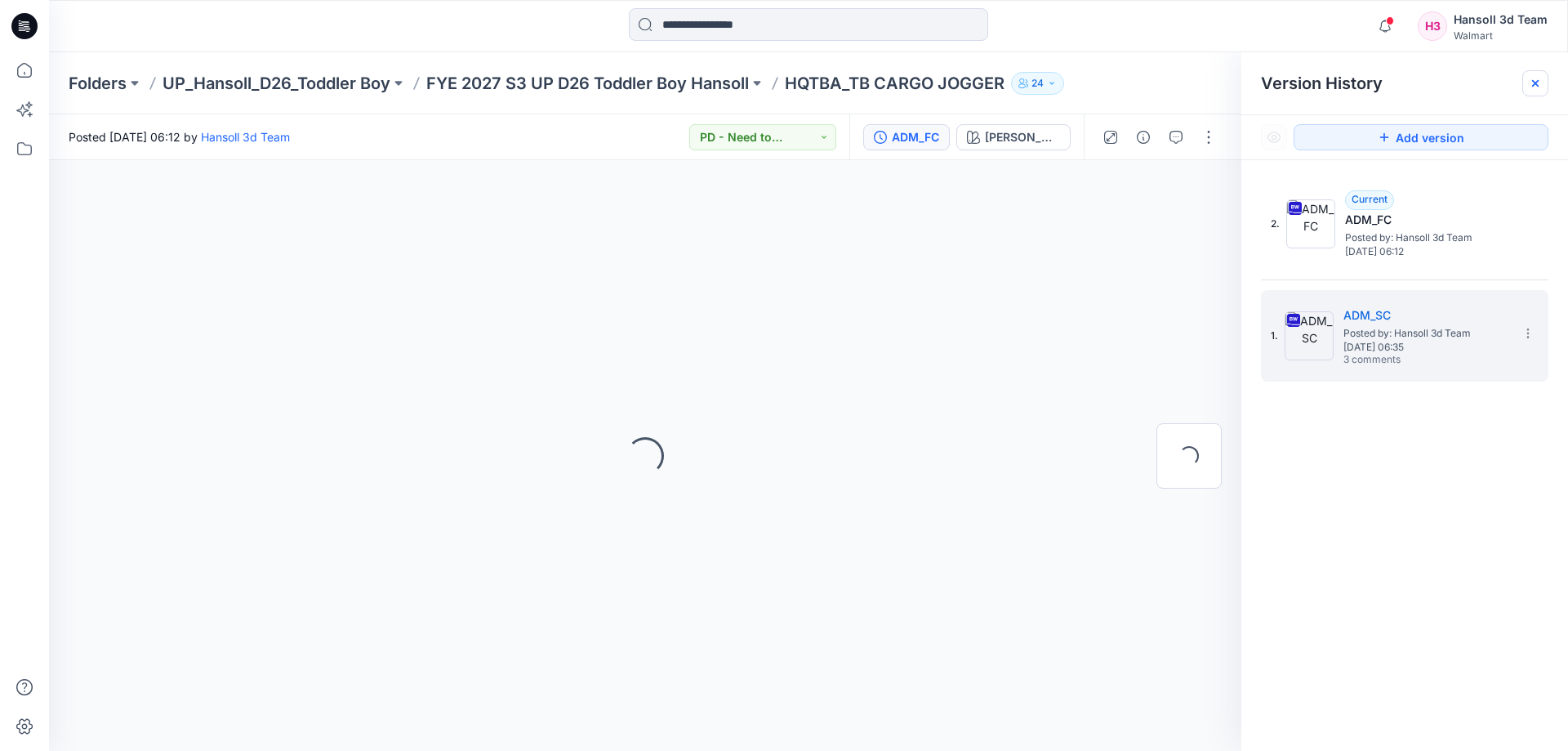
click at [1530, 84] on icon at bounding box center [1535, 84] width 13 height 13
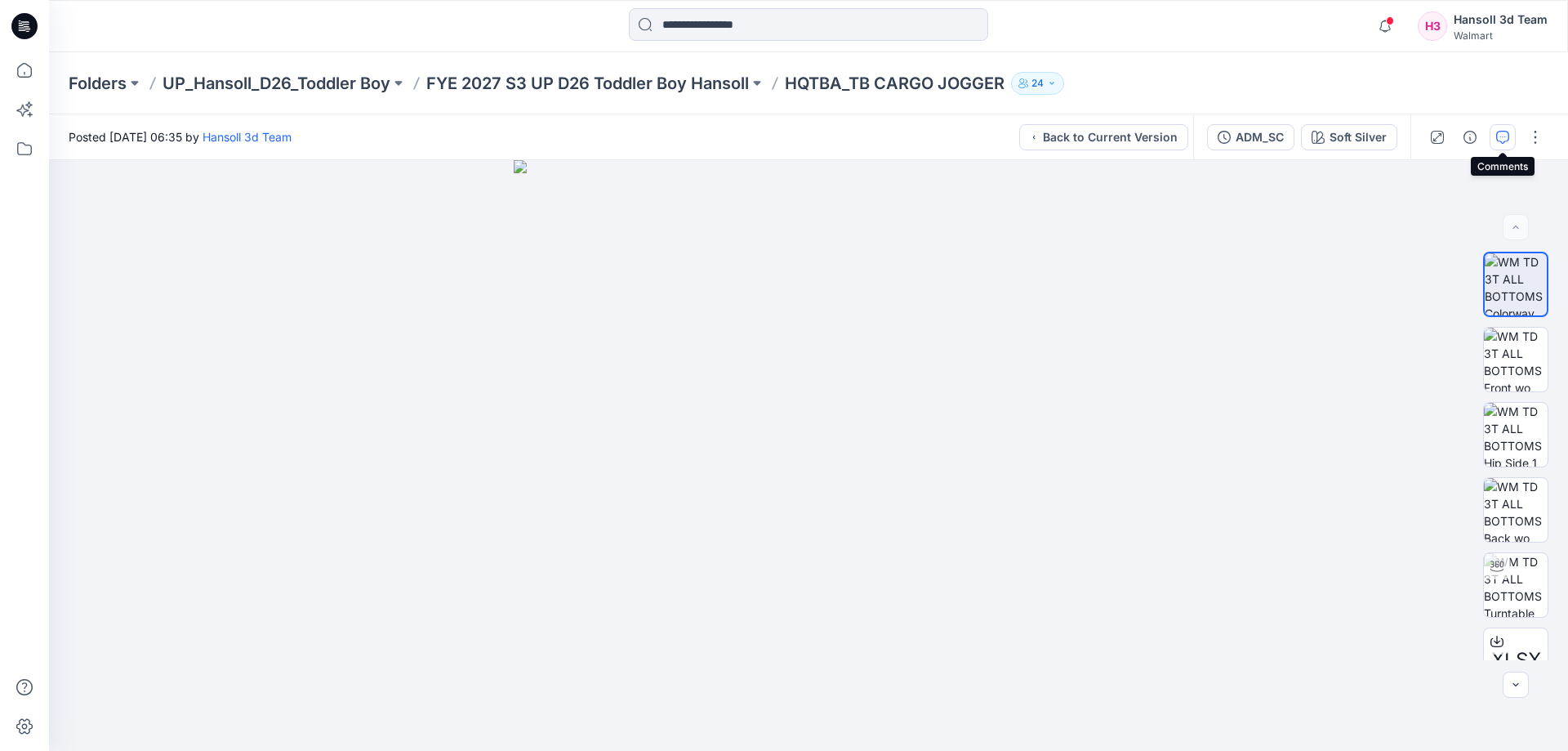
click at [1495, 137] on button "button" at bounding box center [1503, 137] width 26 height 26
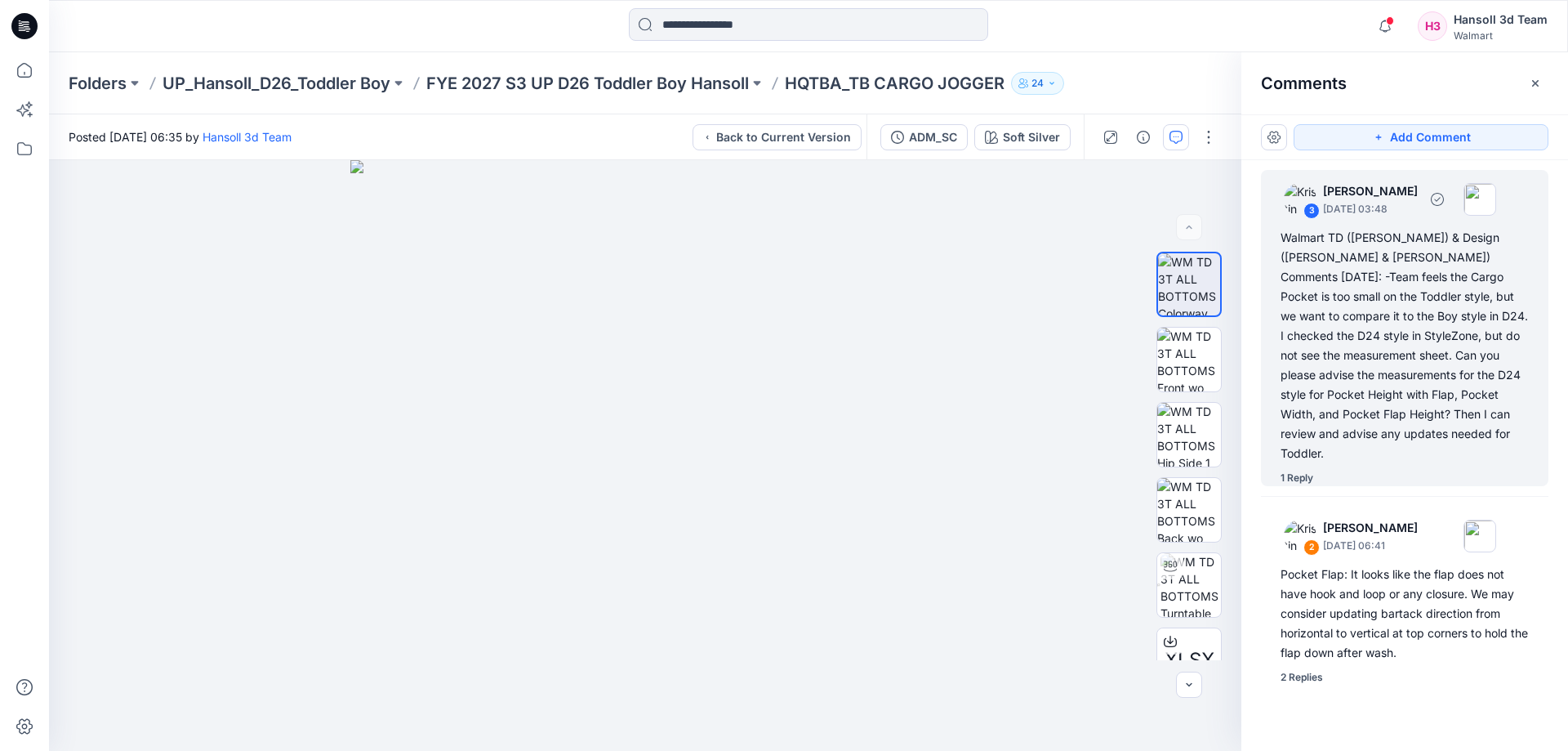
click at [1402, 399] on div "Walmart TD ([PERSON_NAME]) & Design ([PERSON_NAME] & [PERSON_NAME]) Comments [D…" at bounding box center [1404, 345] width 248 height 235
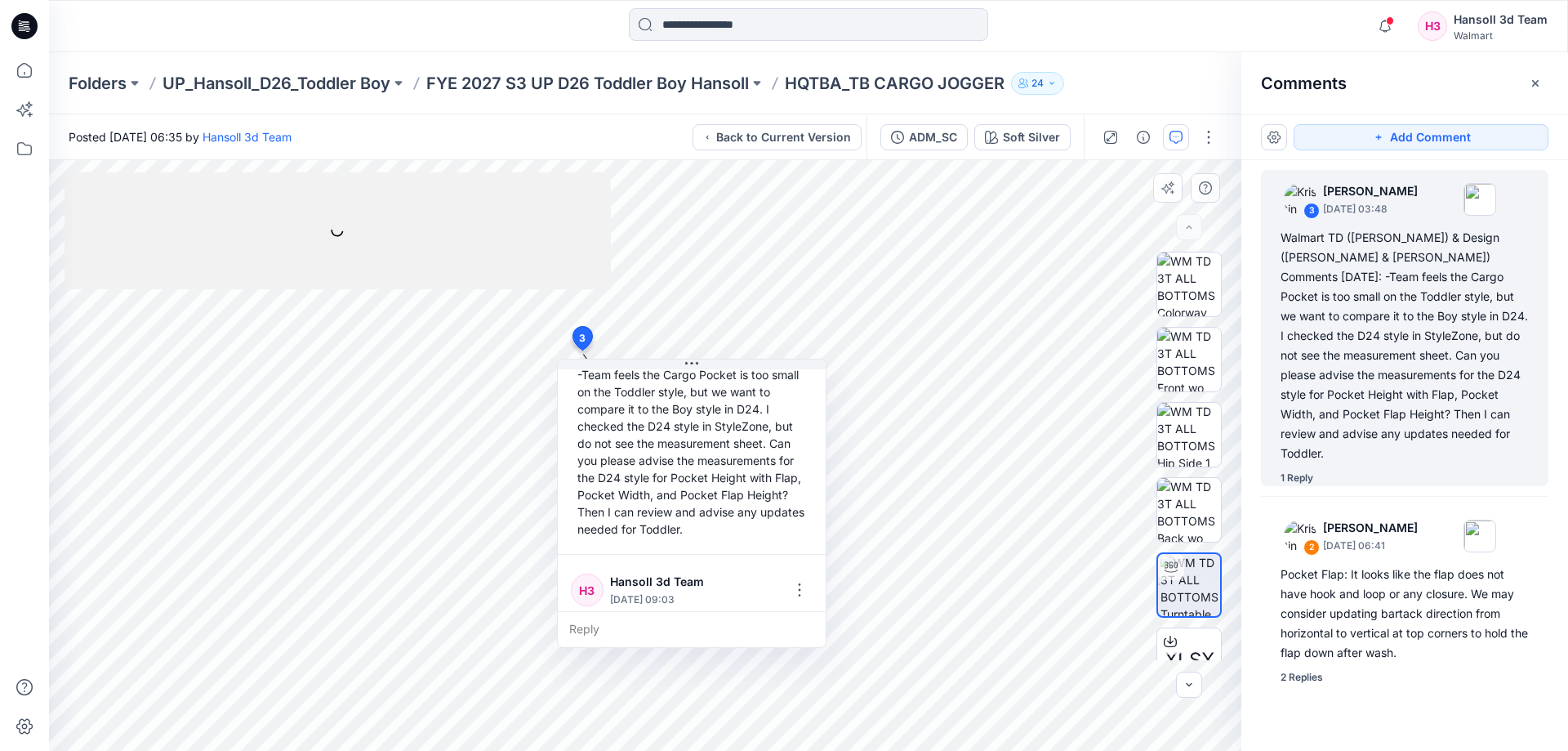
scroll to position [234, 0]
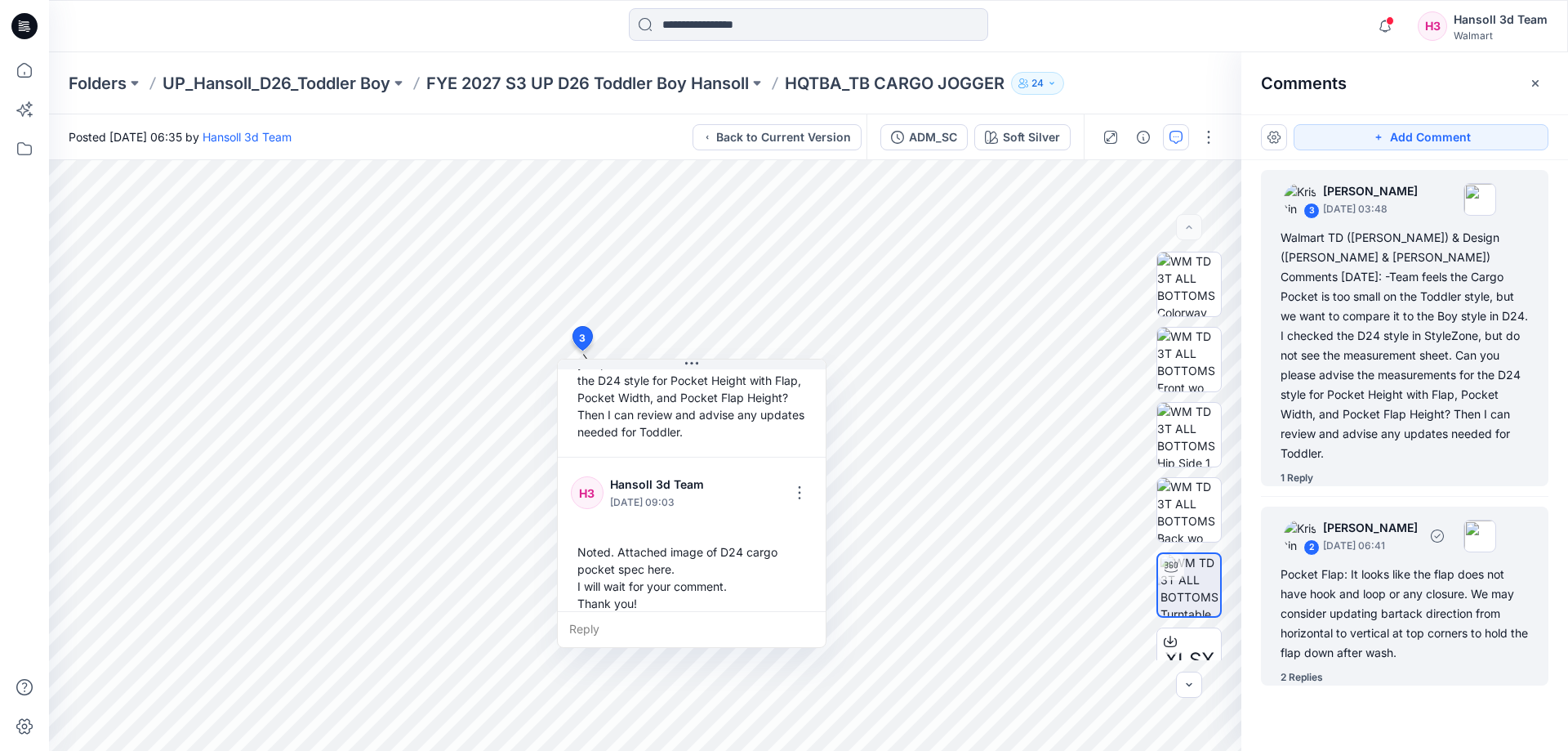
click at [1352, 609] on div "Pocket Flap: It looks like the flap does not have hook and loop or any closure.…" at bounding box center [1404, 614] width 248 height 98
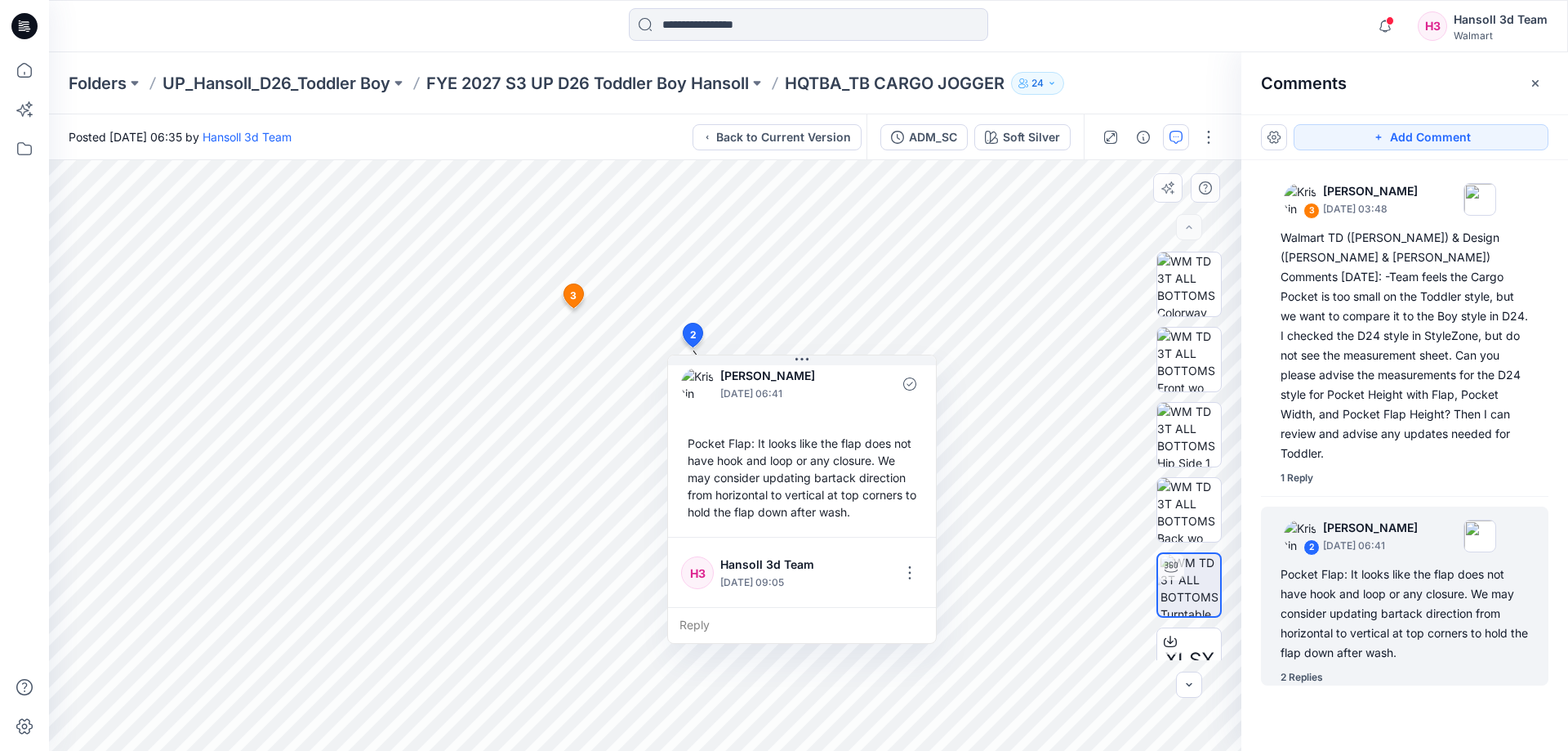
scroll to position [0, 0]
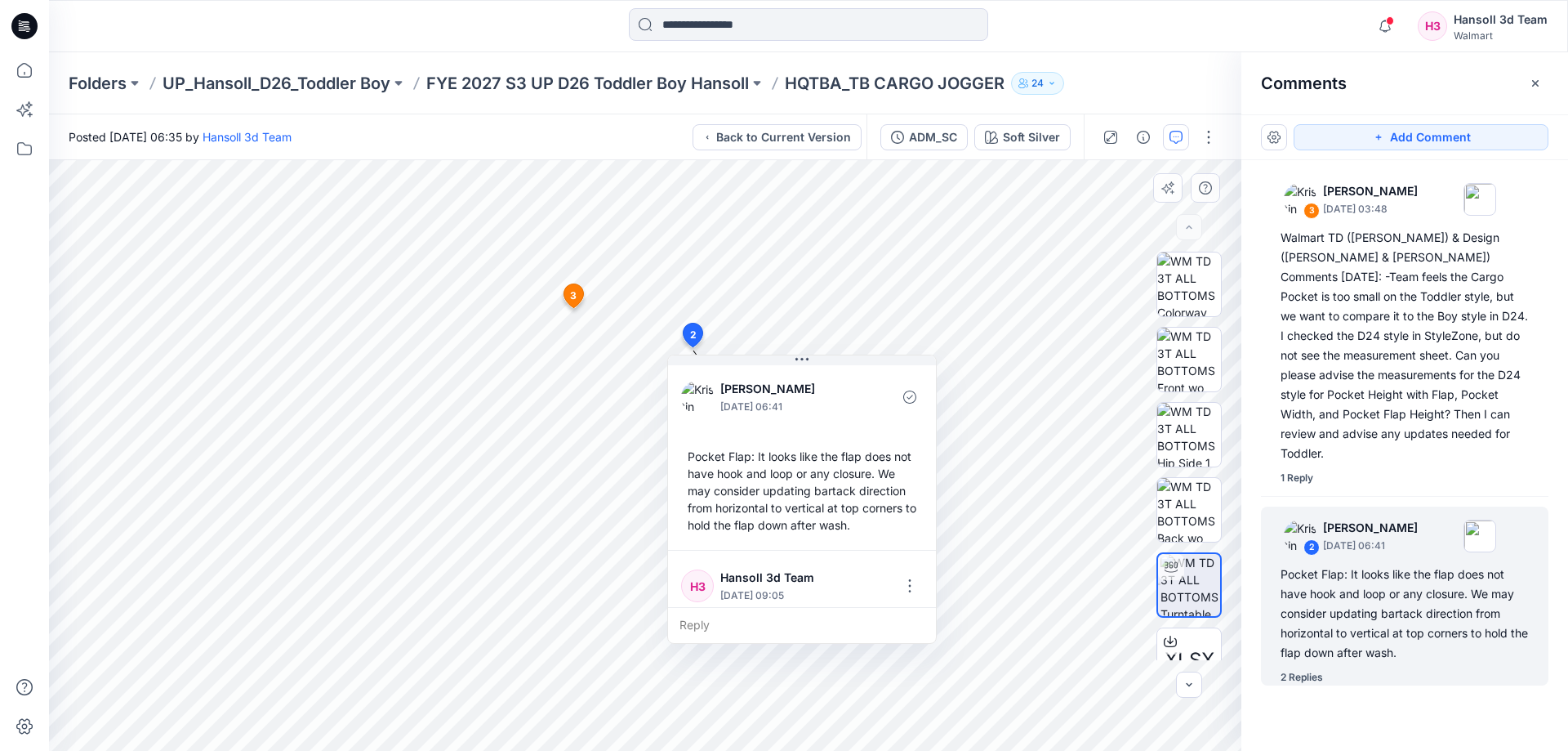
click at [724, 510] on div "Pocket Flap: It looks like the flap does not have hook and loop or any closure.…" at bounding box center [802, 490] width 242 height 99
drag, startPoint x: 718, startPoint y: 509, endPoint x: 743, endPoint y: 499, distance: 26.9
click at [743, 499] on div "Pocket Flap: It looks like the flap does not have hook and loop or any closure.…" at bounding box center [802, 490] width 242 height 99
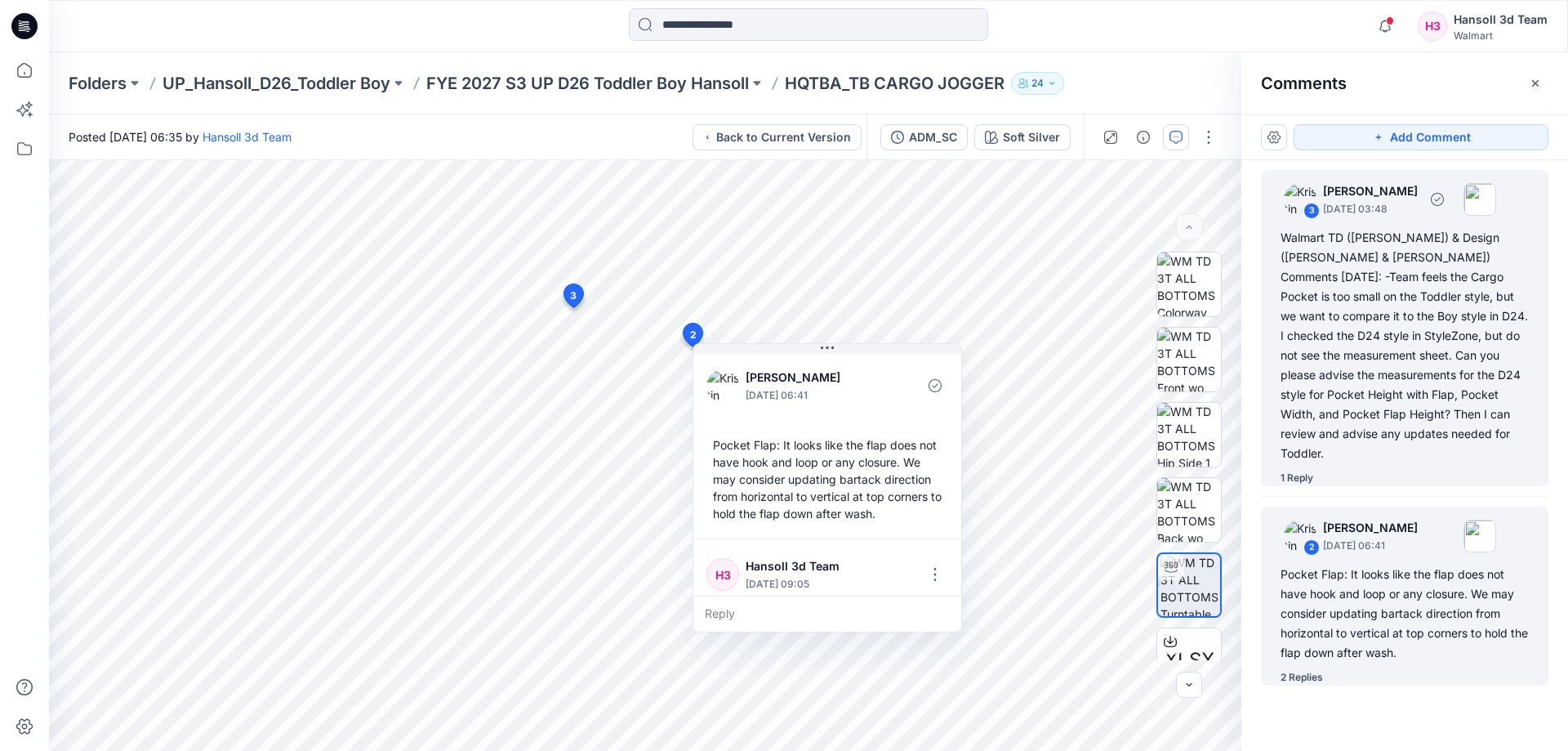
click at [1513, 377] on div "Walmart TD ([PERSON_NAME]) & Design ([PERSON_NAME] & [PERSON_NAME]) Comments [D…" at bounding box center [1404, 345] width 248 height 235
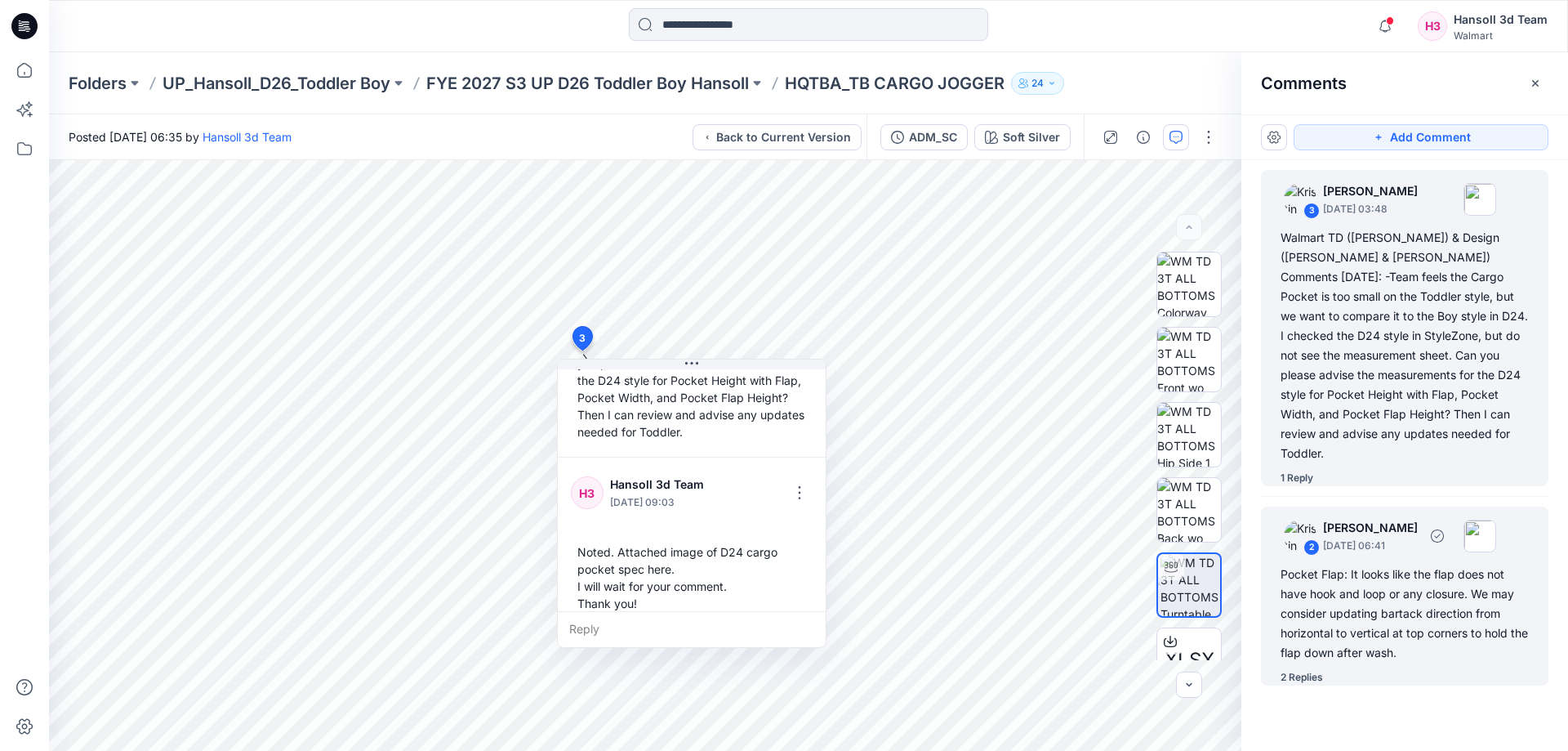
click at [1430, 588] on div "Pocket Flap: It looks like the flap does not have hook and loop or any closure.…" at bounding box center [1404, 614] width 248 height 98
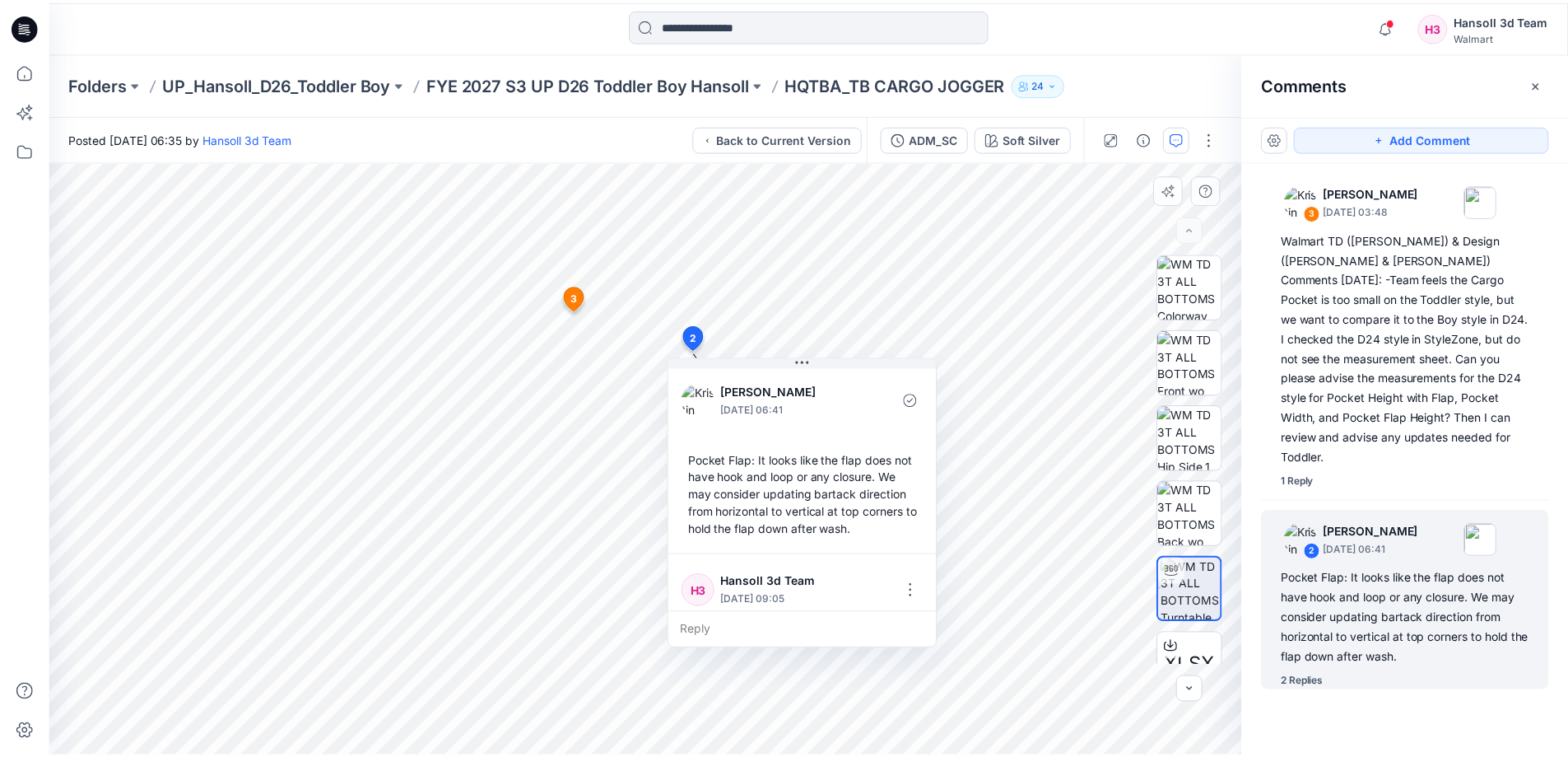
scroll to position [288, 0]
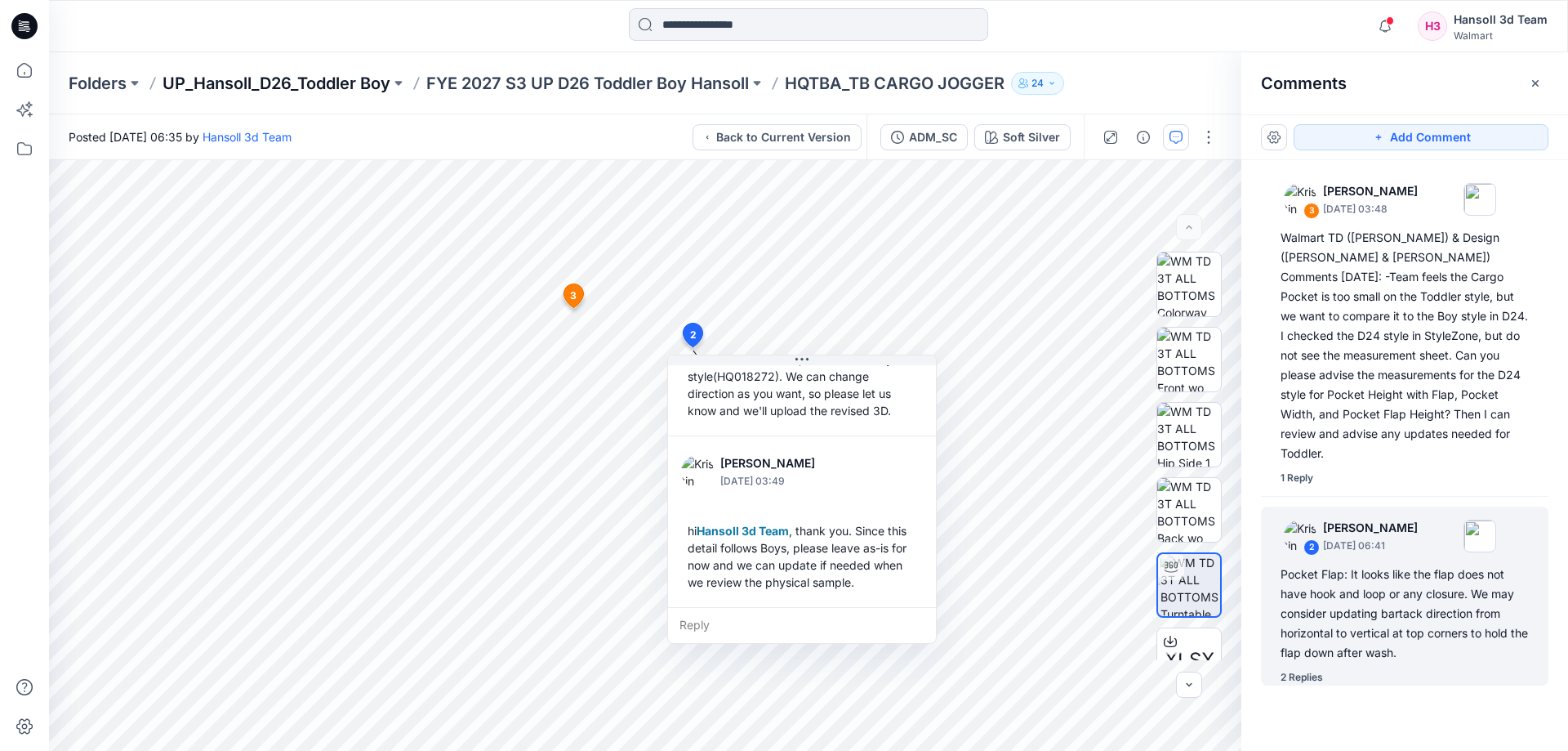
click at [272, 85] on p "UP_Hansoll_D26_Toddler Boy" at bounding box center [276, 83] width 228 height 23
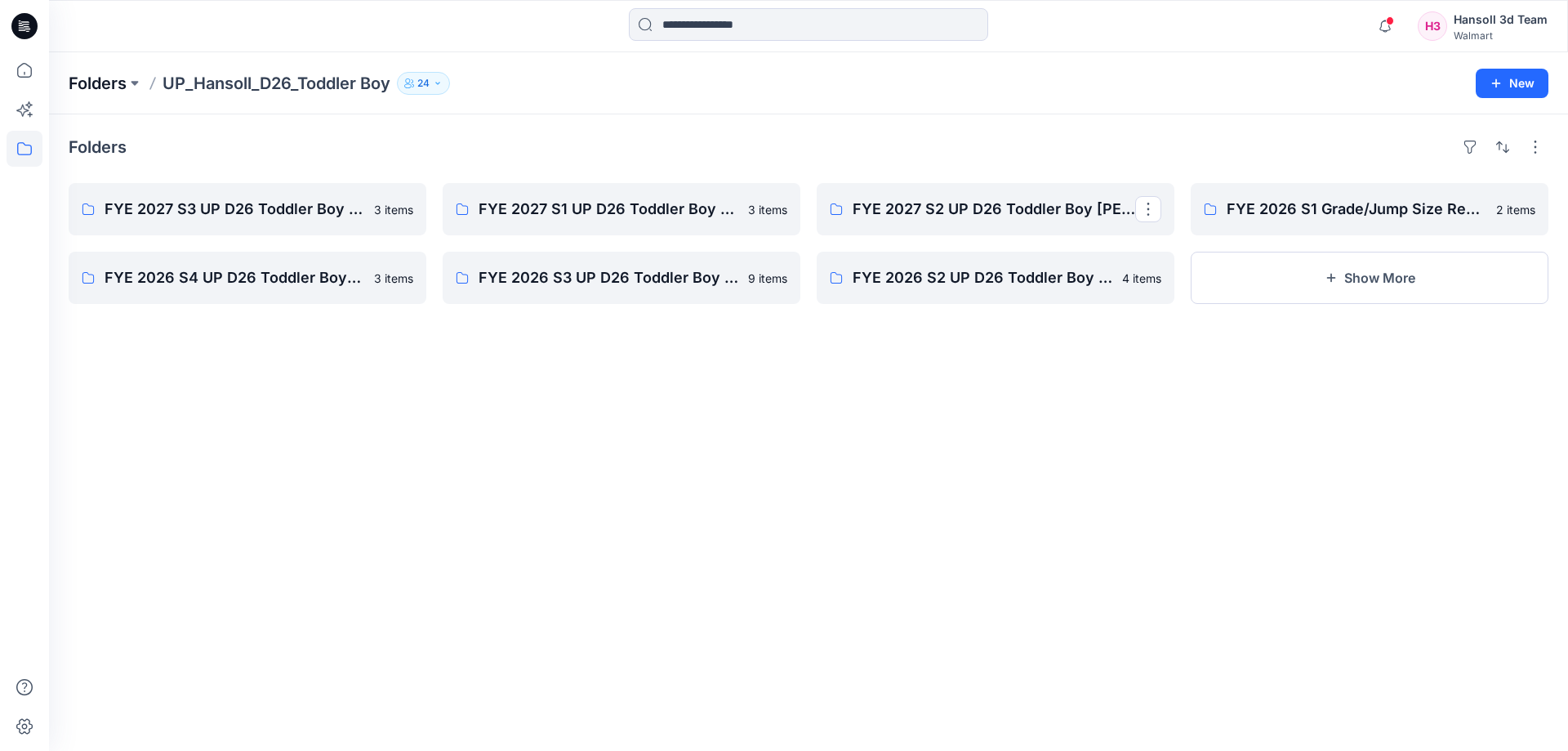
click at [83, 94] on p "Folders" at bounding box center [98, 83] width 58 height 23
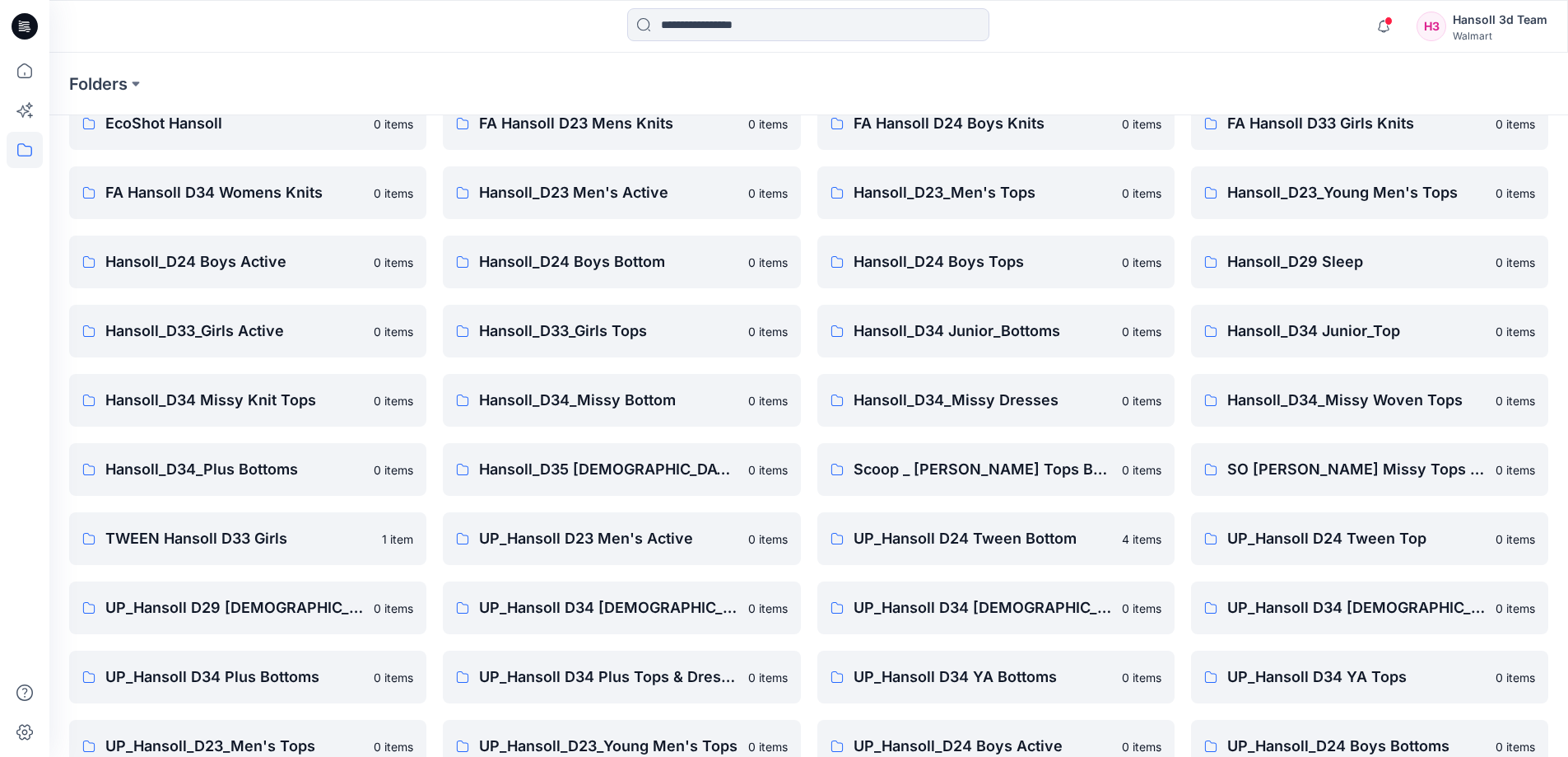
scroll to position [258, 0]
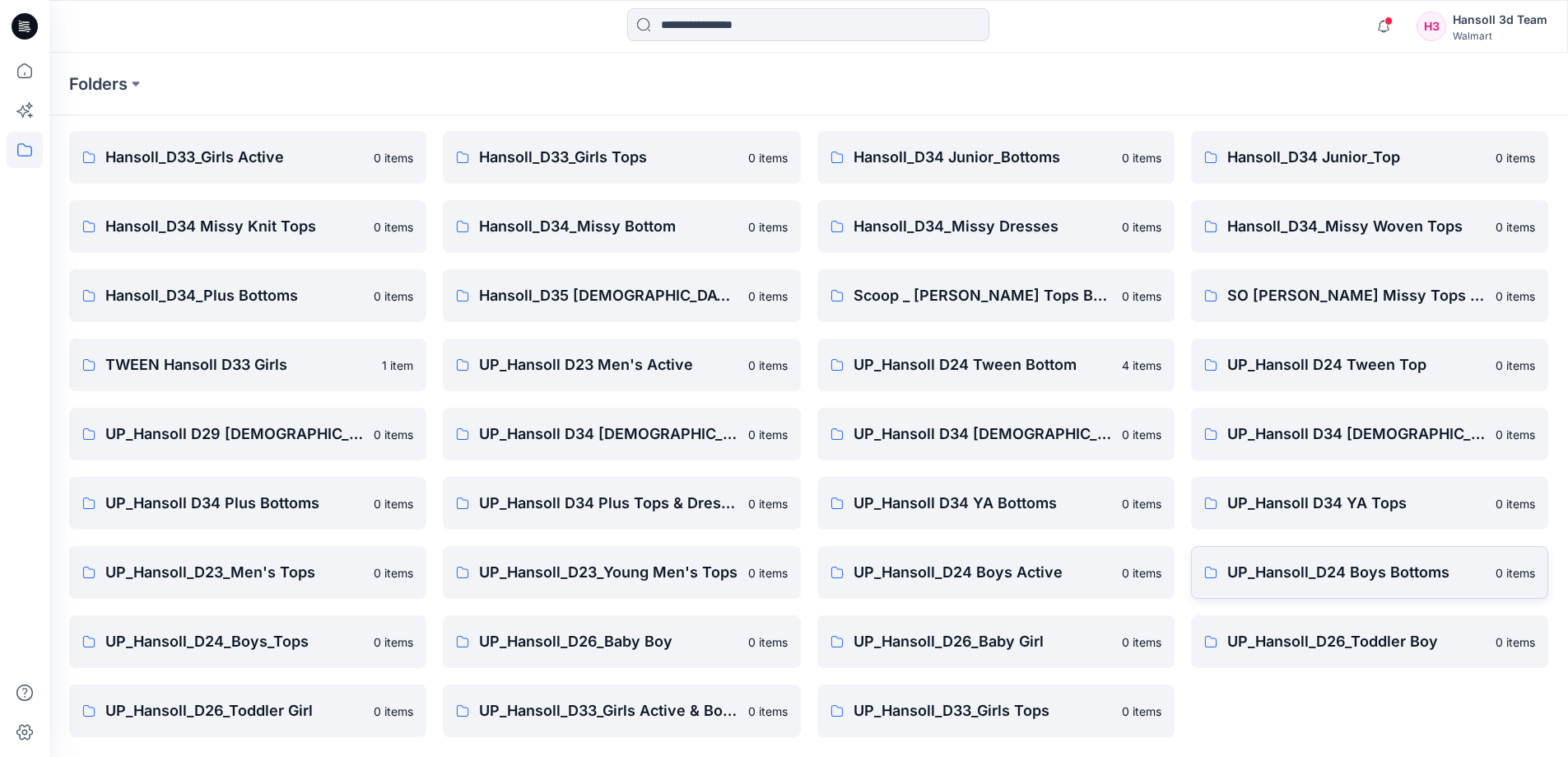
click at [1336, 571] on p "UP_Hansoll_D24 Boys Bottoms" at bounding box center [1357, 572] width 258 height 23
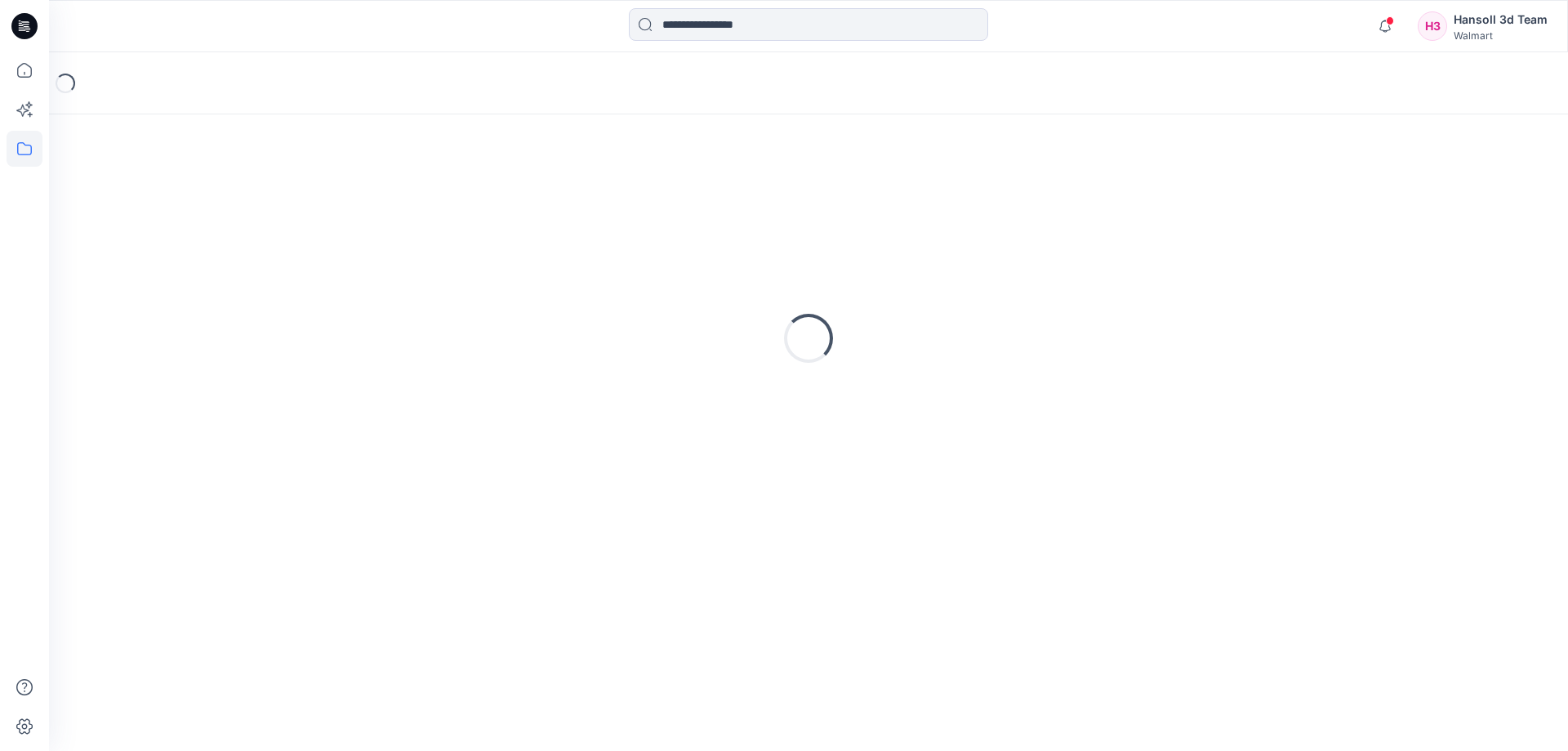
click at [1325, 567] on div "Loading..." at bounding box center [808, 432] width 1519 height 637
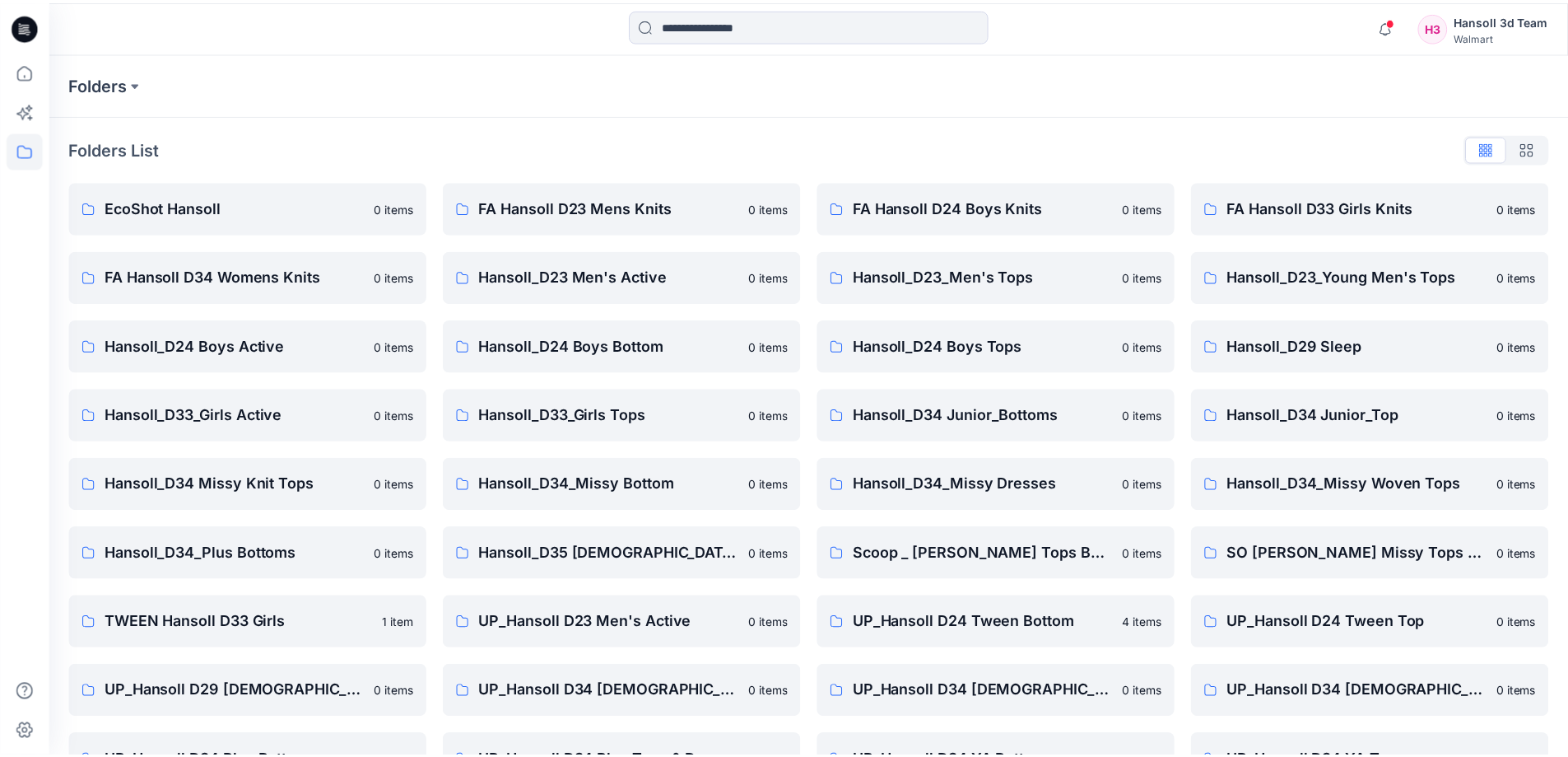
scroll to position [258, 0]
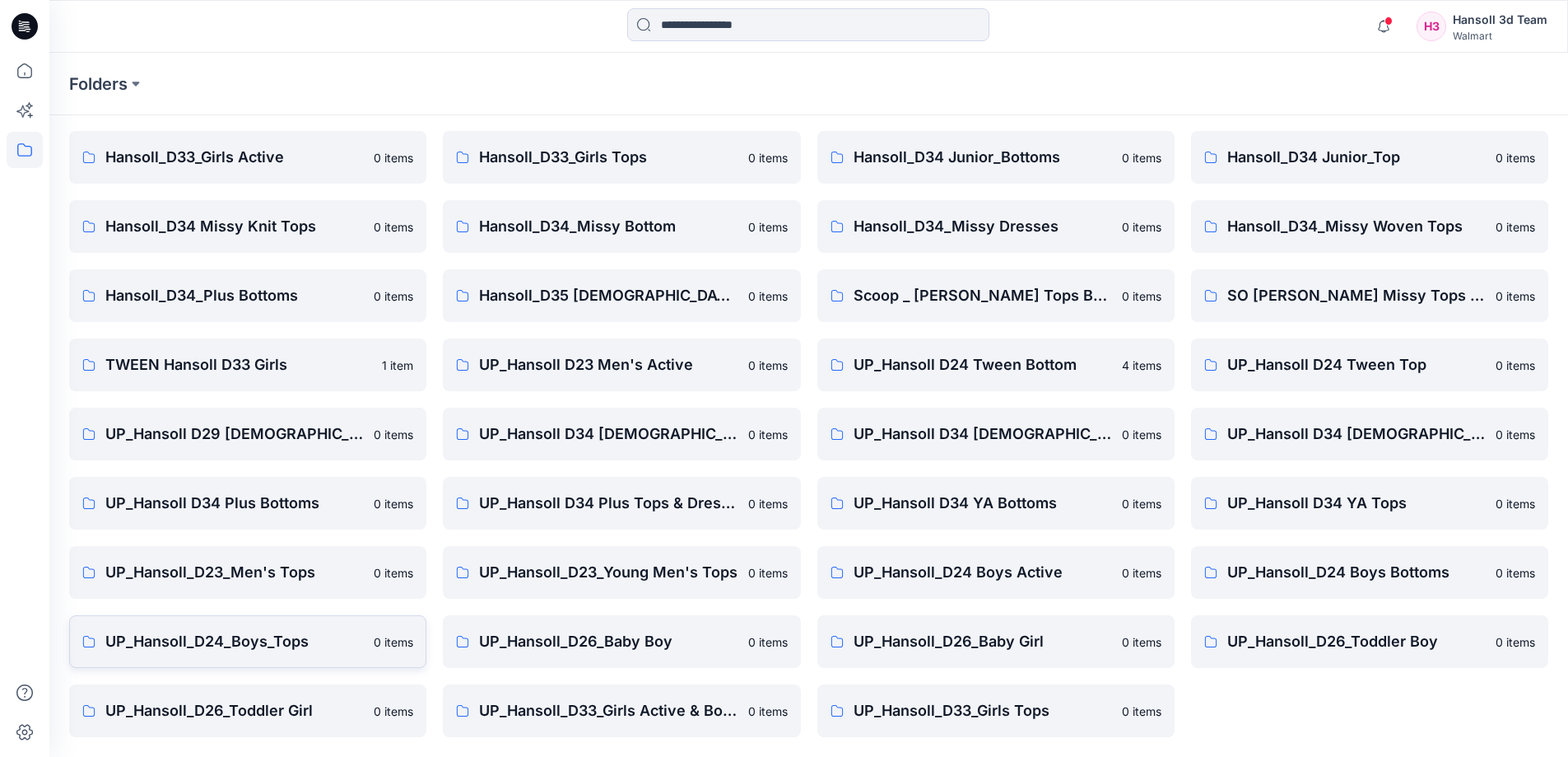
click at [297, 638] on p "UP_Hansoll_D24_Boys_Tops" at bounding box center [234, 641] width 258 height 23
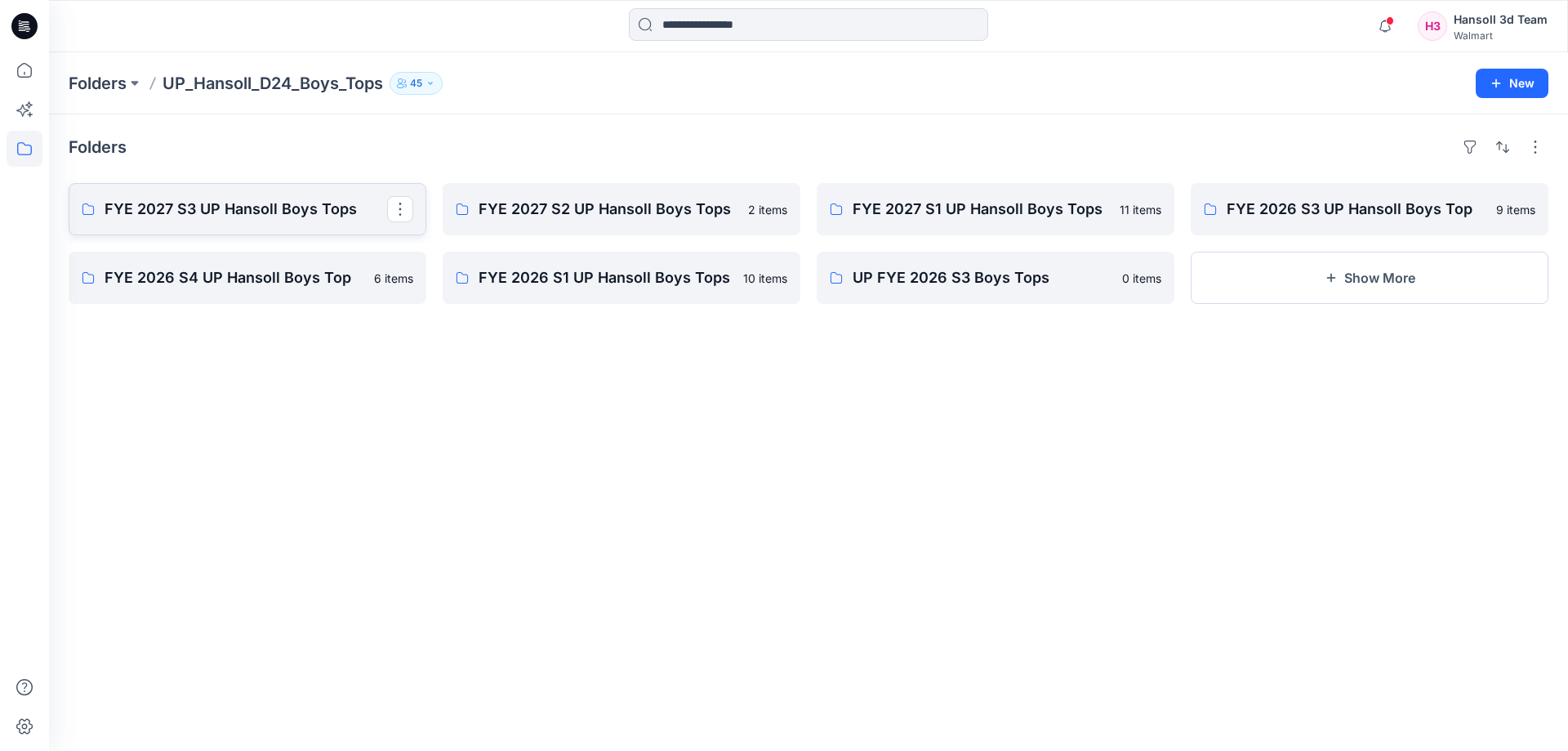
click at [241, 192] on link "FYE 2027 S3 UP Hansoll Boys Tops" at bounding box center [248, 209] width 358 height 53
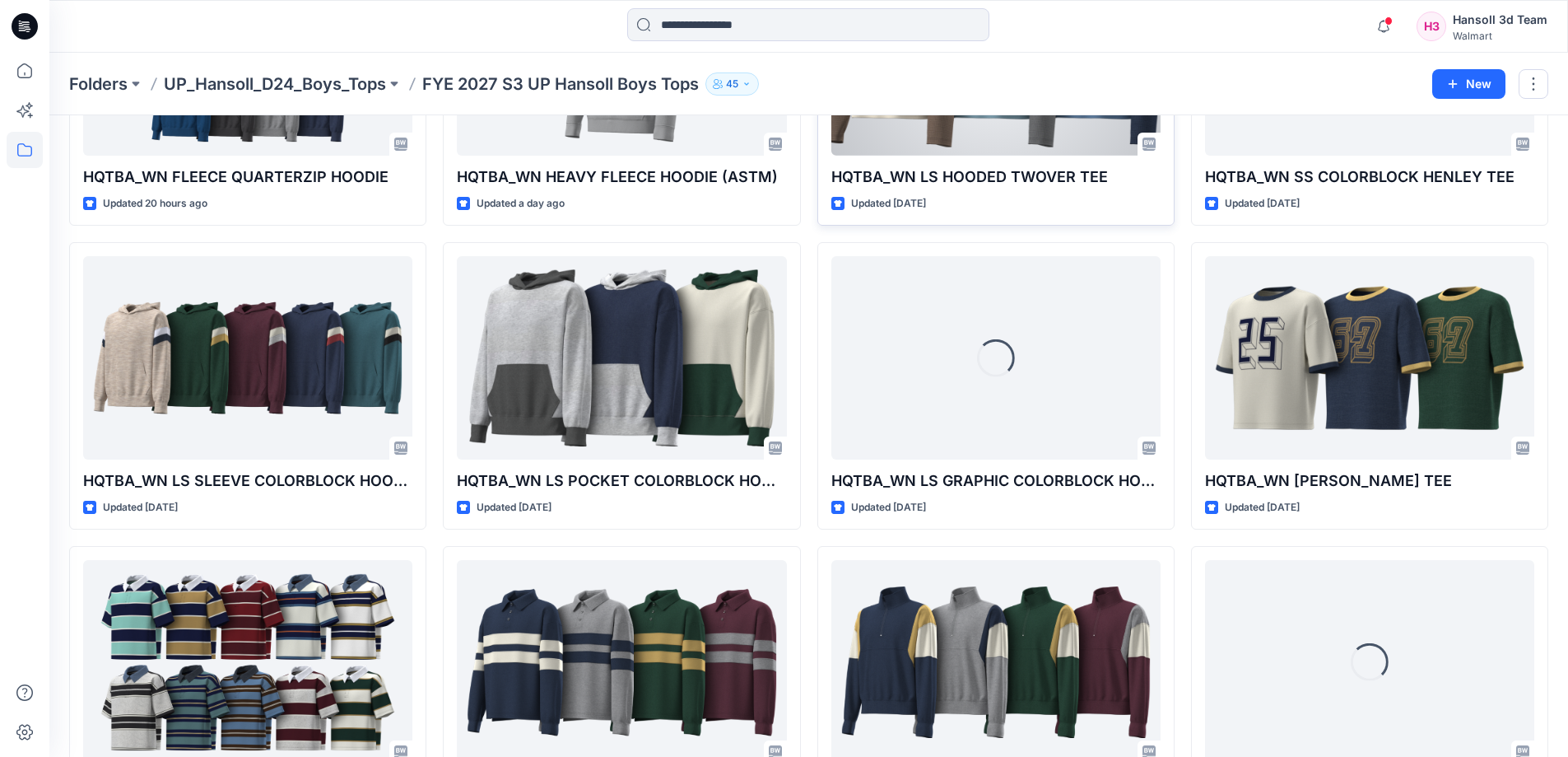
scroll to position [247, 0]
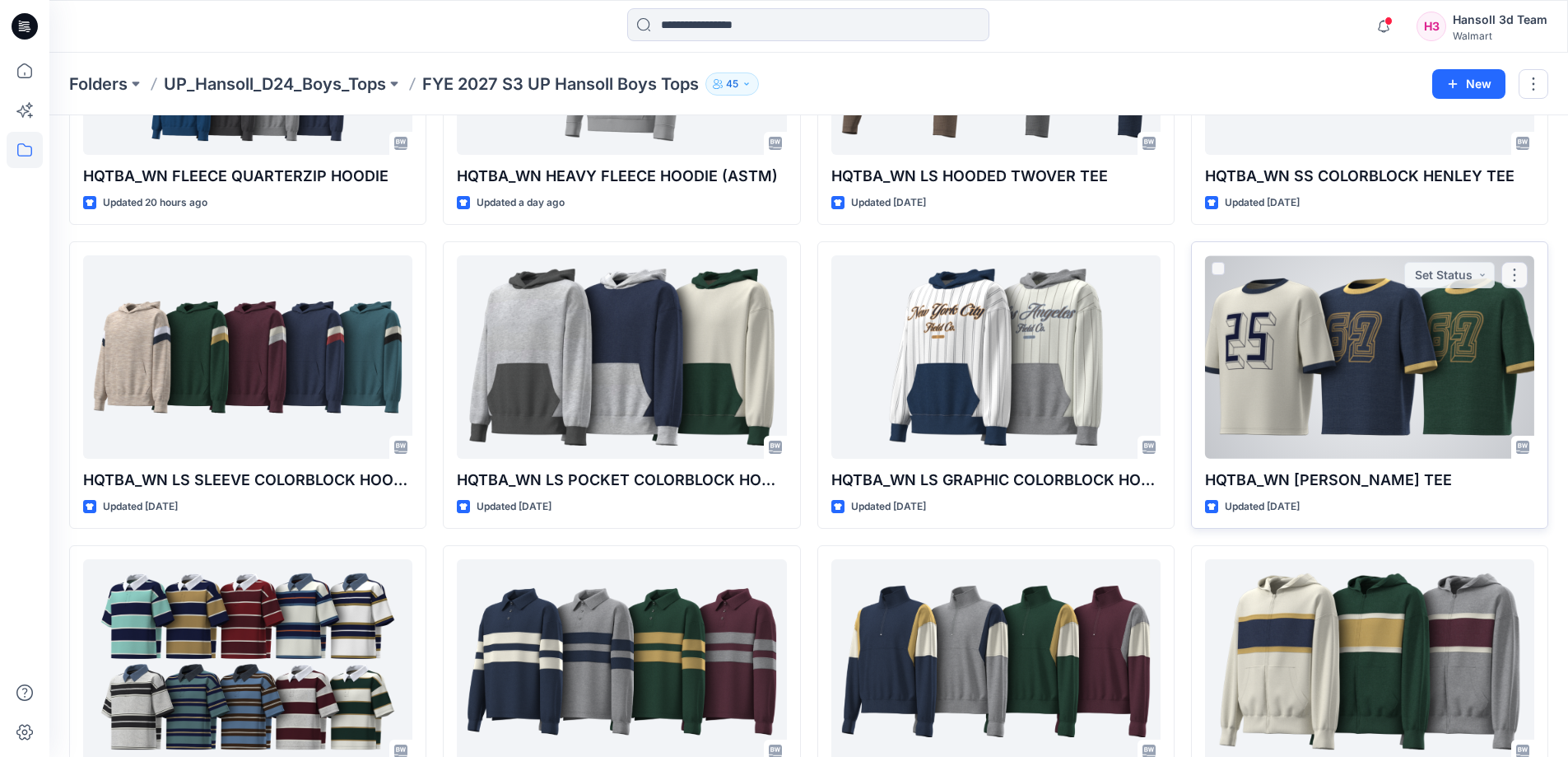
click at [1451, 407] on div at bounding box center [1370, 357] width 330 height 203
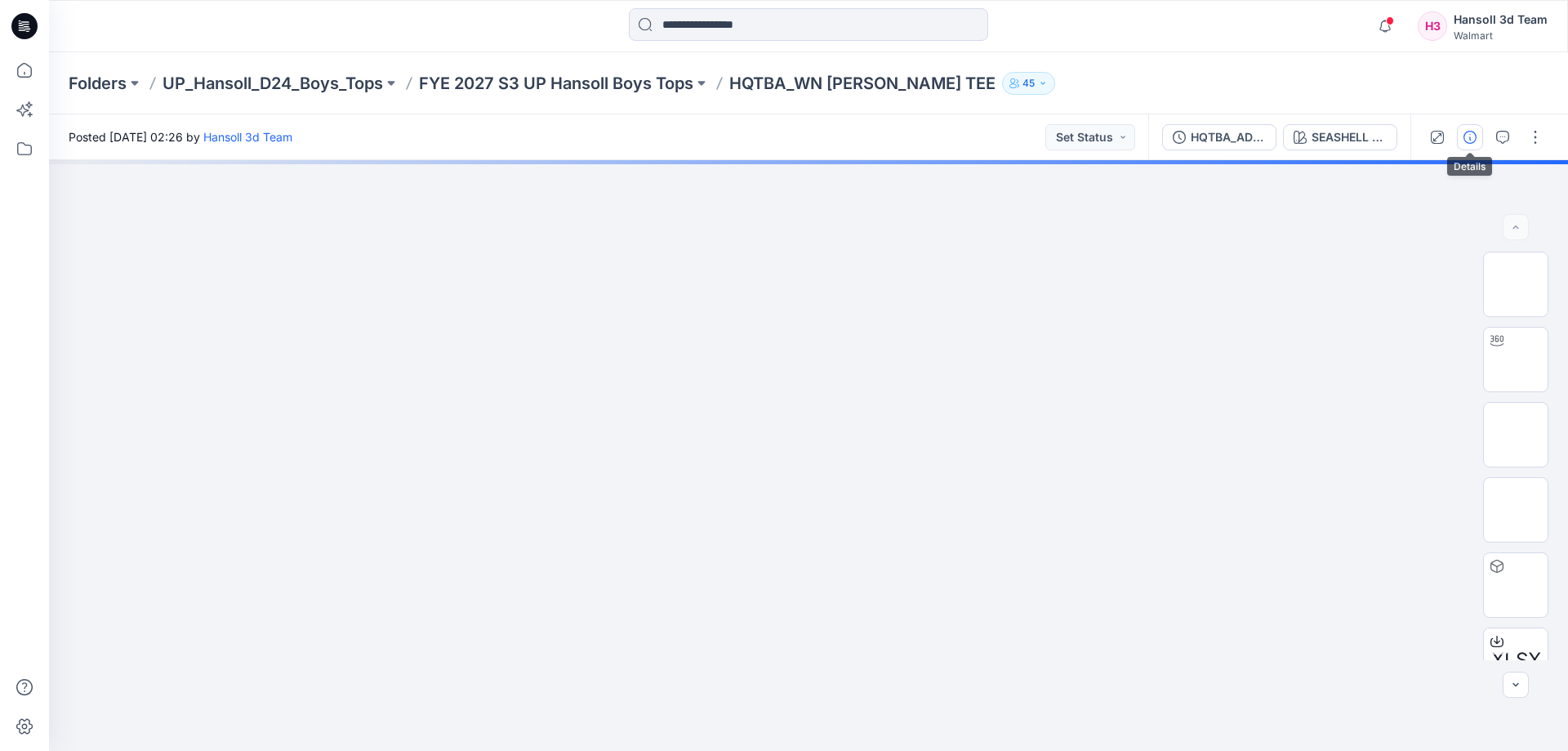
click at [1473, 138] on icon "button" at bounding box center [1470, 137] width 13 height 13
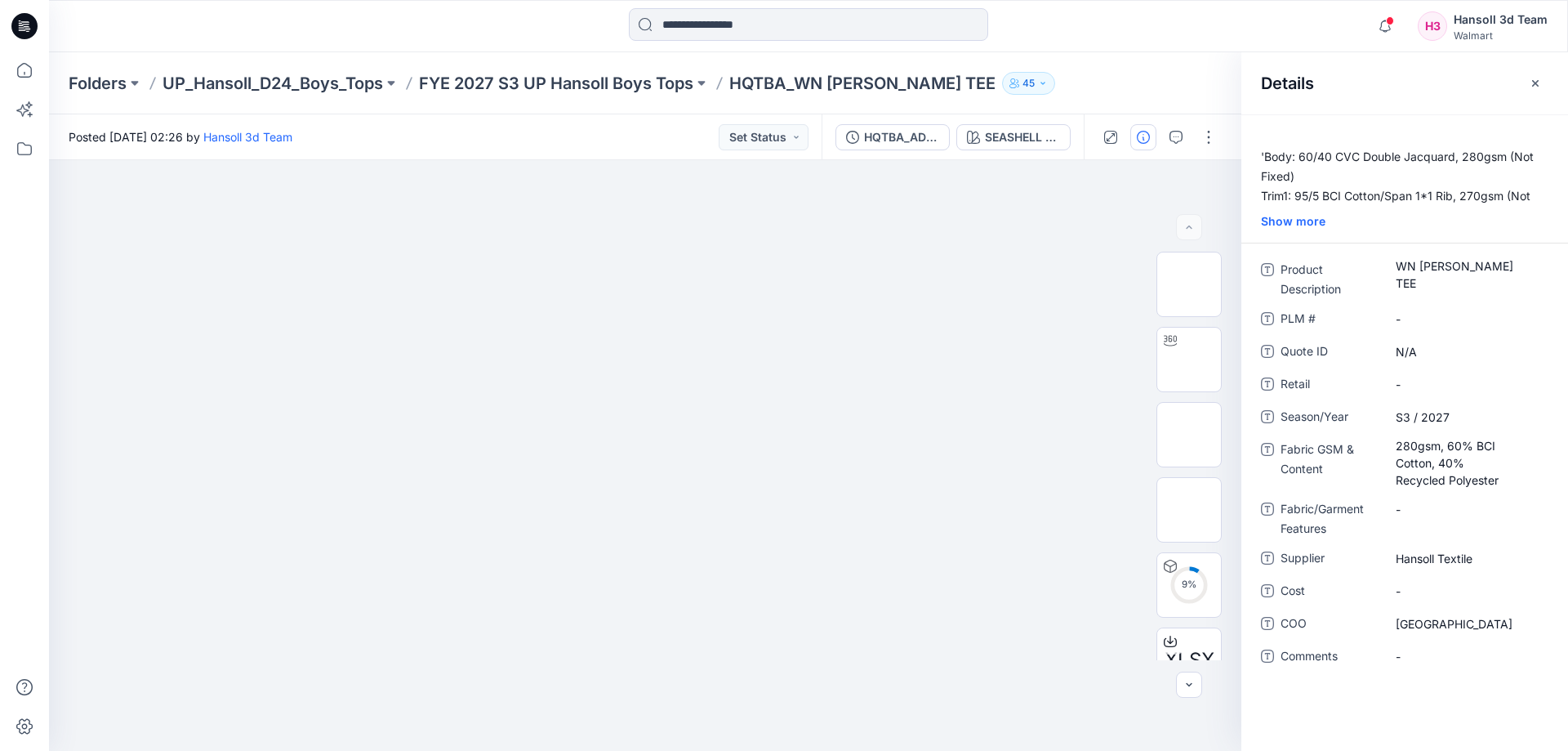
click at [244, 101] on div "Folders UP_Hansoll_D24_Boys_Tops FYE 2027 S3 UP Hansoll Boys Tops HQTBA_WN [PER…" at bounding box center [808, 84] width 1519 height 62
click at [250, 85] on p "UP_Hansoll_D24_Boys_Tops" at bounding box center [272, 83] width 221 height 23
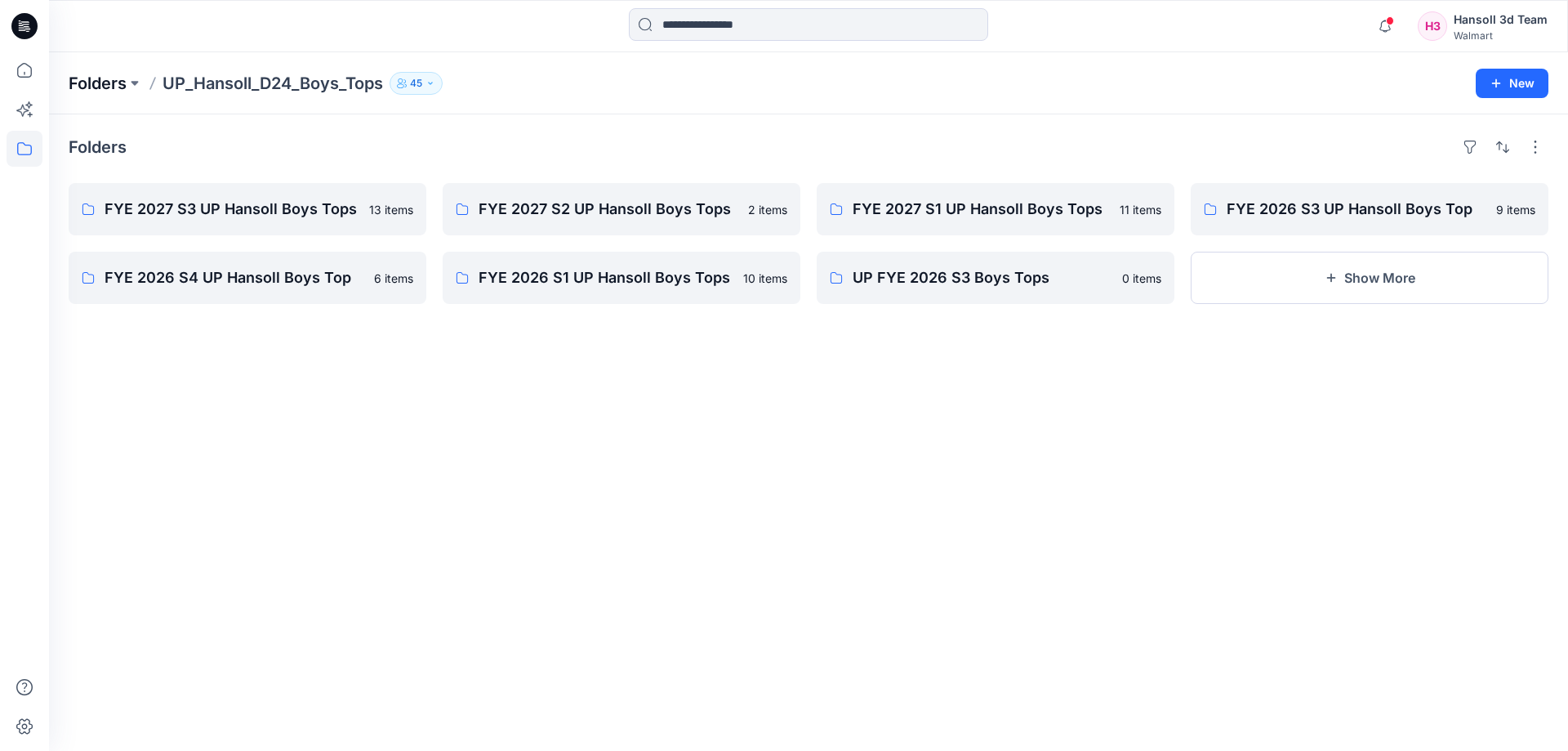
click at [93, 77] on p "Folders" at bounding box center [98, 83] width 58 height 23
